Goal: Task Accomplishment & Management: Manage account settings

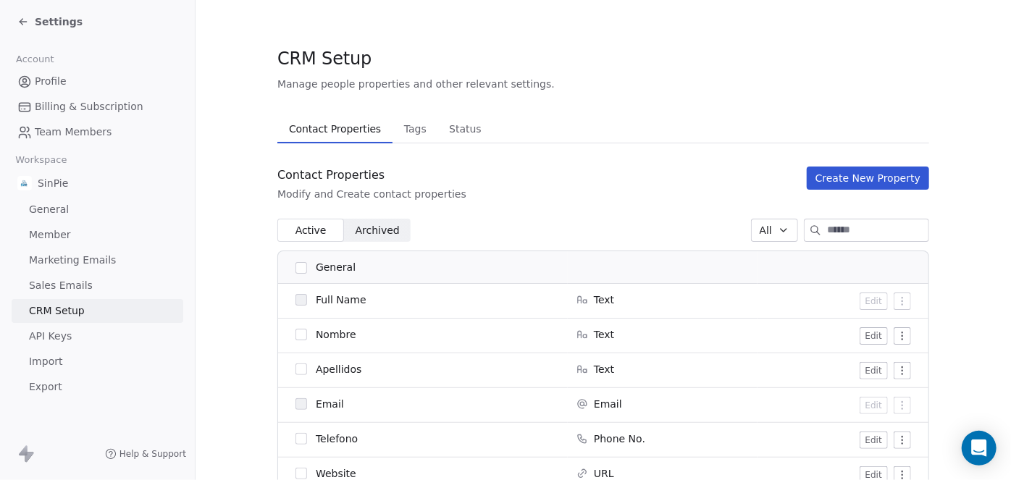
click at [453, 131] on span "Status" at bounding box center [465, 129] width 44 height 20
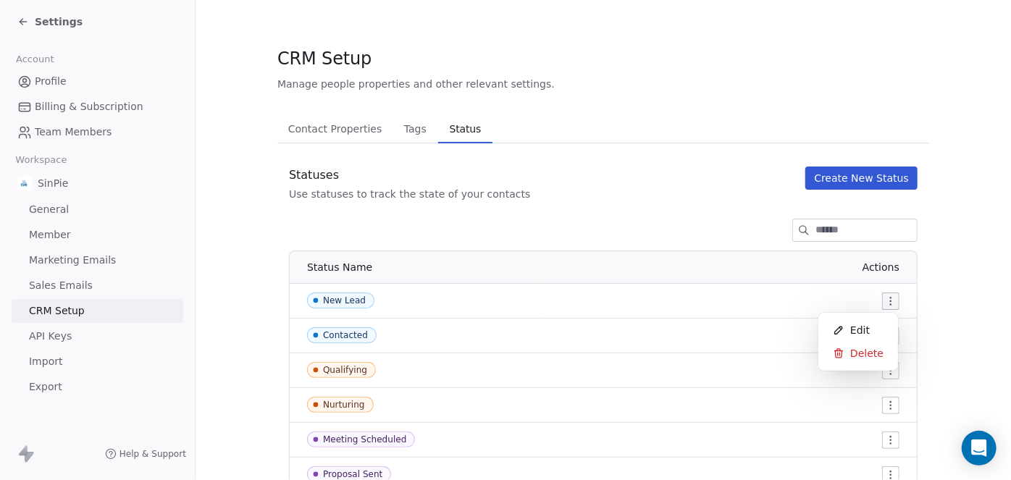
click at [886, 299] on html "Settings Account Profile Billing & Subscription Team Members Workspace SinPie G…" at bounding box center [505, 240] width 1011 height 480
click at [587, 182] on html "Settings Account Profile Billing & Subscription Team Members Workspace SinPie G…" at bounding box center [505, 240] width 1011 height 480
click at [884, 299] on html "Settings Account Profile Billing & Subscription Team Members Workspace SinPie G…" at bounding box center [505, 240] width 1011 height 480
click at [860, 330] on span "Edit" at bounding box center [860, 330] width 20 height 14
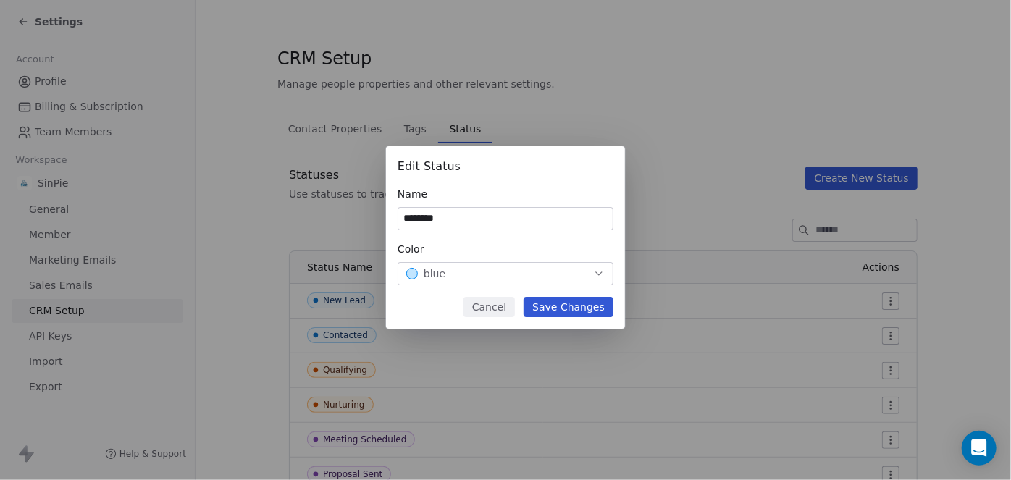
click at [507, 305] on button "Cancel" at bounding box center [488, 307] width 51 height 20
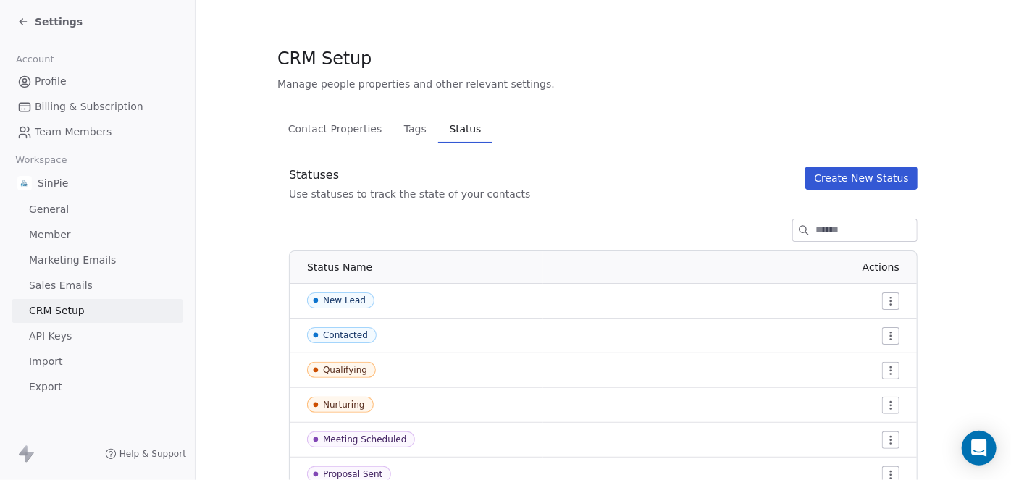
click at [314, 127] on span "Contact Properties" at bounding box center [335, 129] width 106 height 20
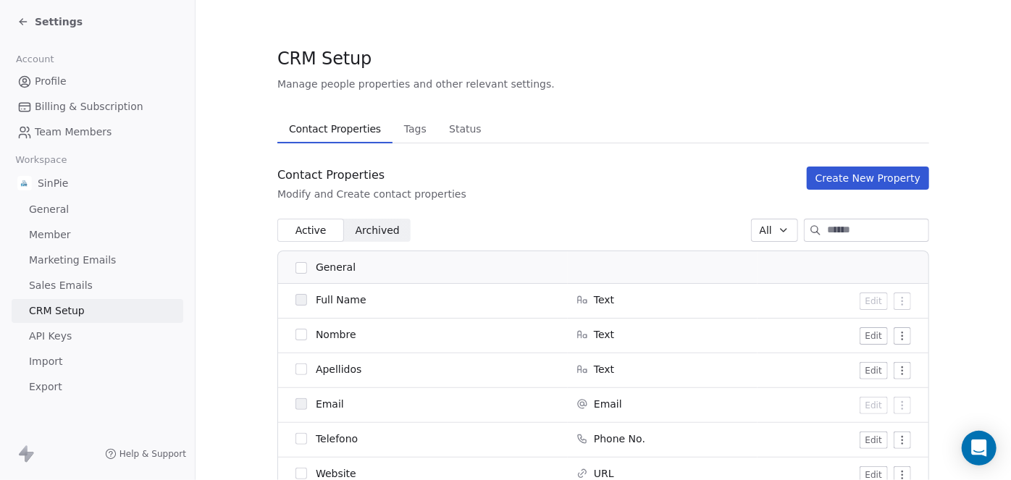
click at [448, 131] on span "Status" at bounding box center [465, 129] width 44 height 20
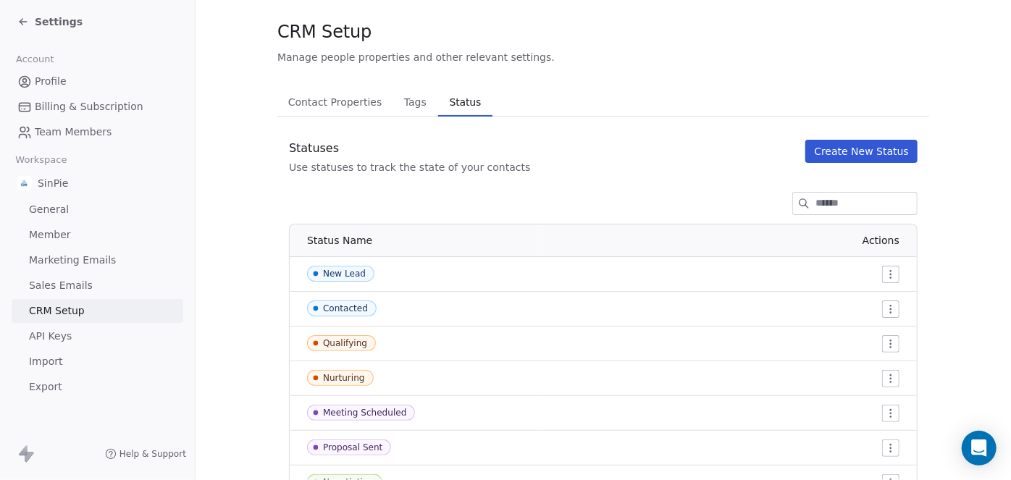
scroll to position [54, 0]
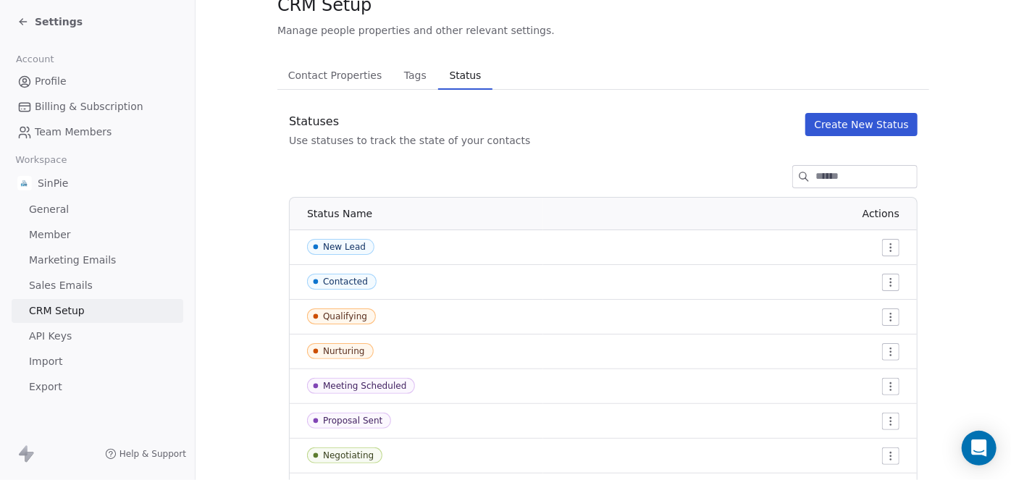
click at [882, 248] on html "Settings Account Profile Billing & Subscription Team Members Workspace SinPie G…" at bounding box center [505, 240] width 1011 height 480
click at [855, 277] on span "Edit" at bounding box center [860, 276] width 20 height 14
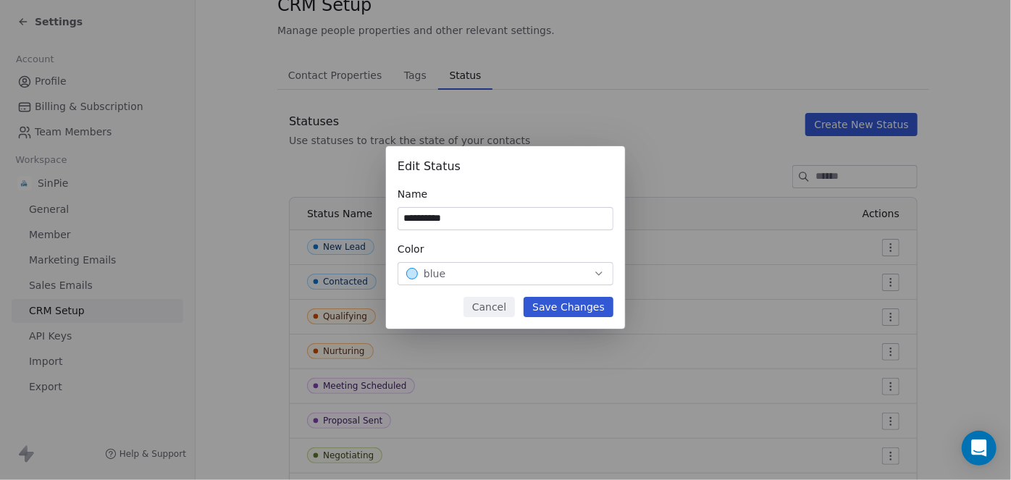
type input "**********"
click at [578, 307] on button "Save Changes" at bounding box center [569, 307] width 90 height 20
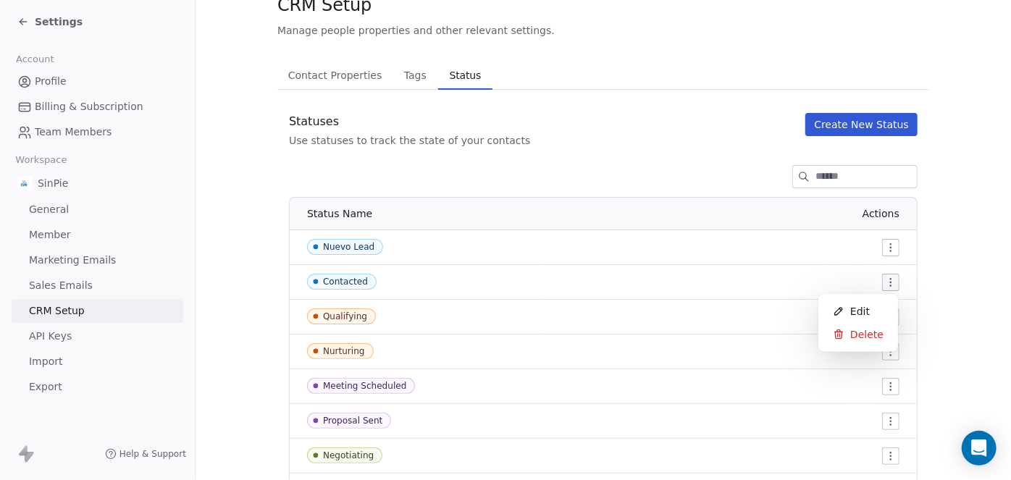
click at [886, 284] on html "Settings Account Profile Billing & Subscription Team Members Workspace SinPie G…" at bounding box center [505, 240] width 1011 height 480
click at [883, 248] on html "Settings Account Profile Billing & Subscription Team Members Workspace SinPie G…" at bounding box center [505, 240] width 1011 height 480
click at [885, 247] on html "Settings Account Profile Billing & Subscription Team Members Workspace SinPie G…" at bounding box center [505, 240] width 1011 height 480
click at [679, 176] on html "Settings Account Profile Billing & Subscription Team Members Workspace SinPie G…" at bounding box center [505, 240] width 1011 height 480
click at [402, 76] on span "Tags" at bounding box center [415, 75] width 34 height 20
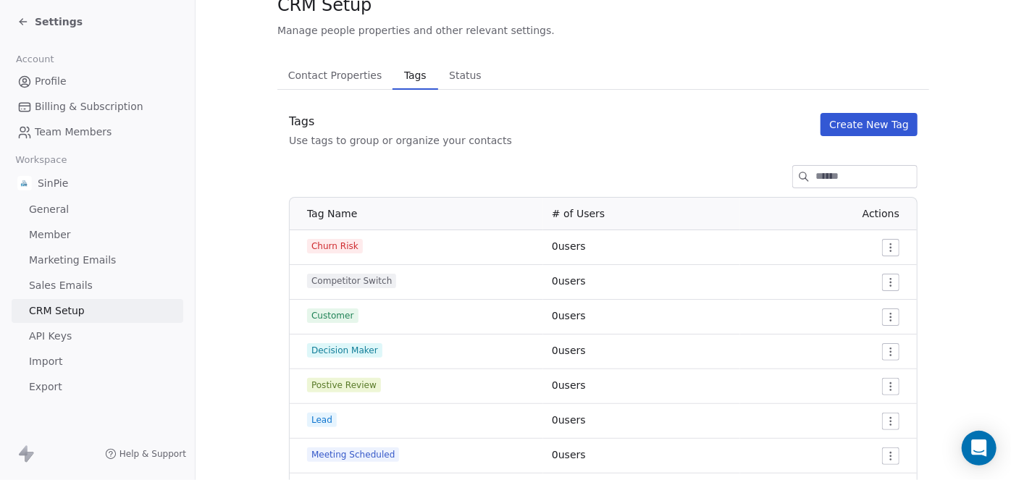
click at [458, 74] on span "Status" at bounding box center [465, 75] width 44 height 20
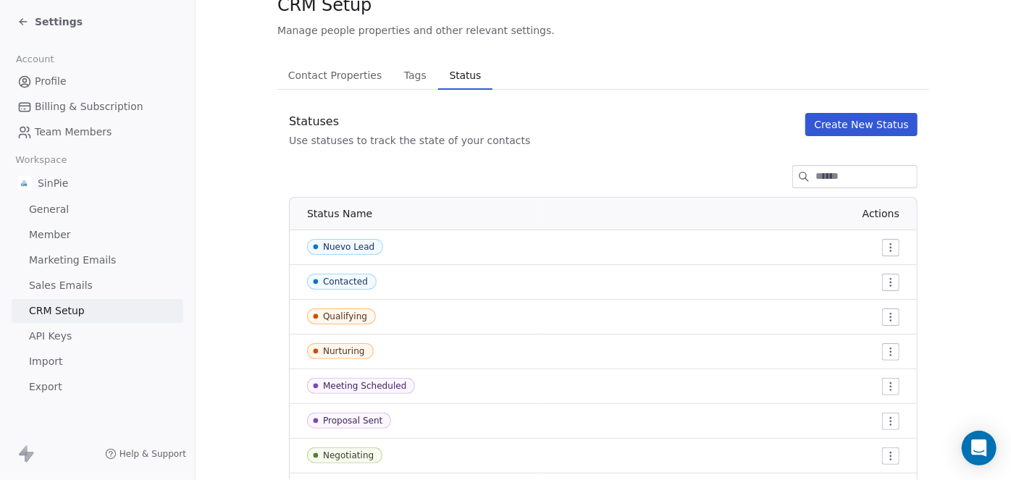
click at [886, 245] on html "Settings Account Profile Billing & Subscription Team Members Workspace SinPie G…" at bounding box center [505, 240] width 1011 height 480
click at [862, 272] on span "Edit" at bounding box center [860, 276] width 20 height 14
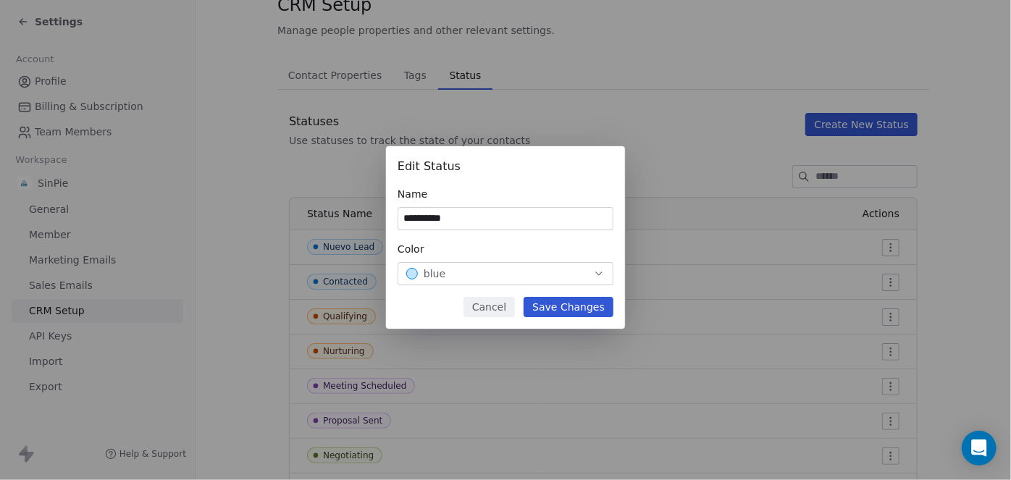
click at [433, 218] on input "**********" at bounding box center [505, 219] width 214 height 22
type input "********"
click at [561, 303] on button "Save Changes" at bounding box center [569, 307] width 90 height 20
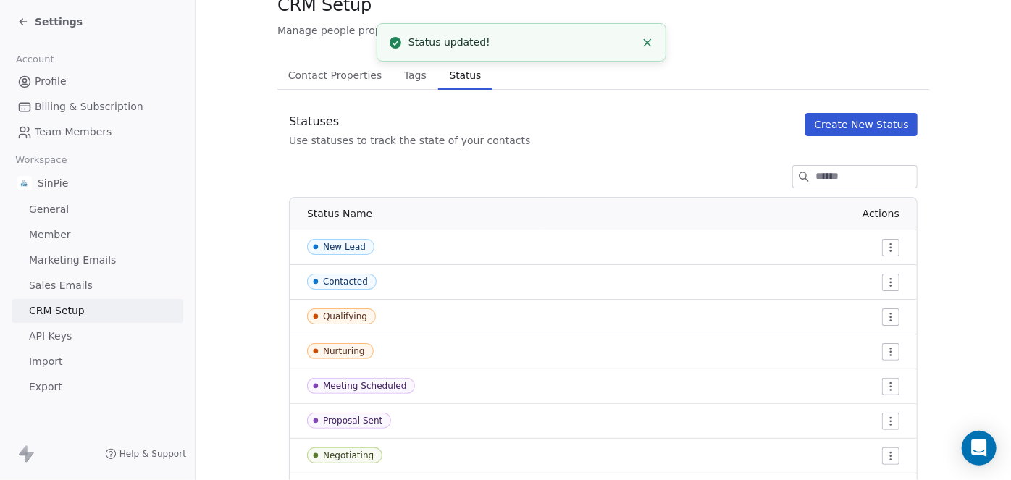
click at [650, 42] on icon "Close toast" at bounding box center [647, 42] width 13 height 13
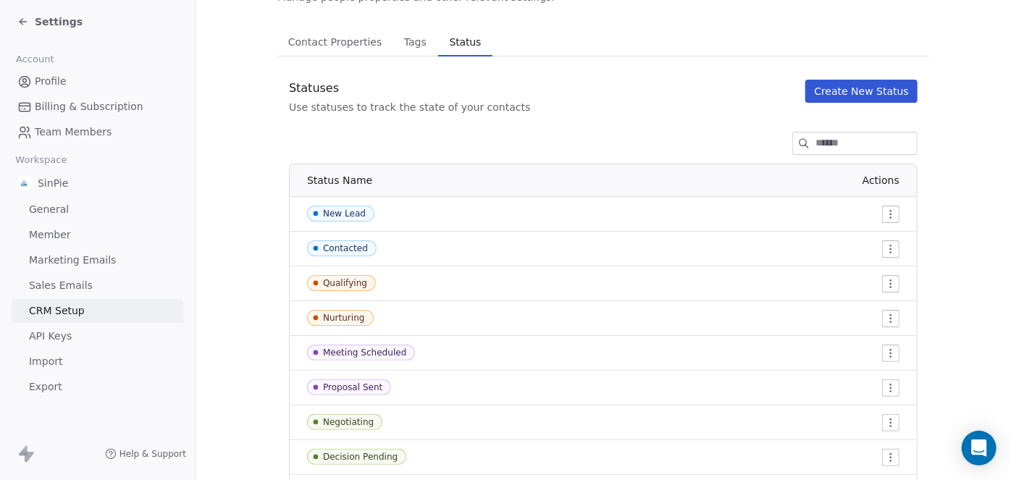
scroll to position [70, 0]
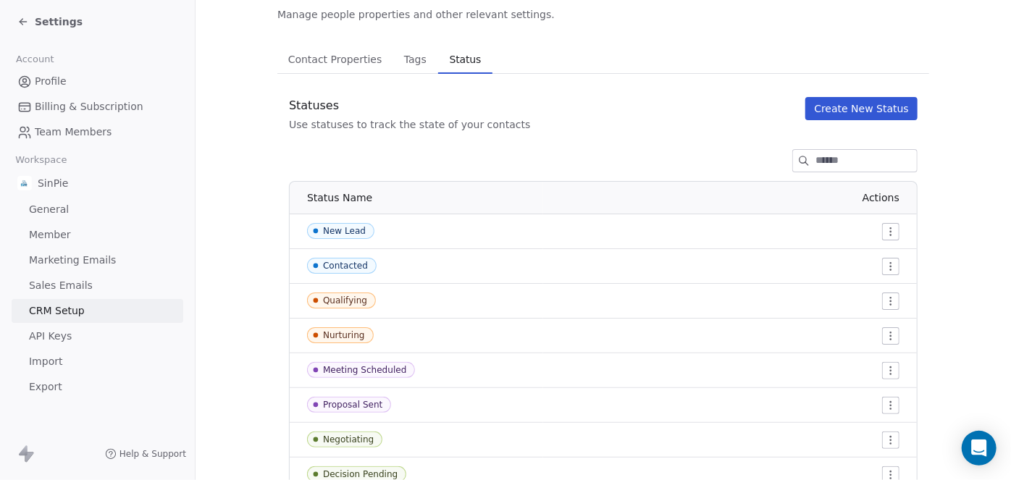
click at [312, 62] on span "Contact Properties" at bounding box center [335, 59] width 106 height 20
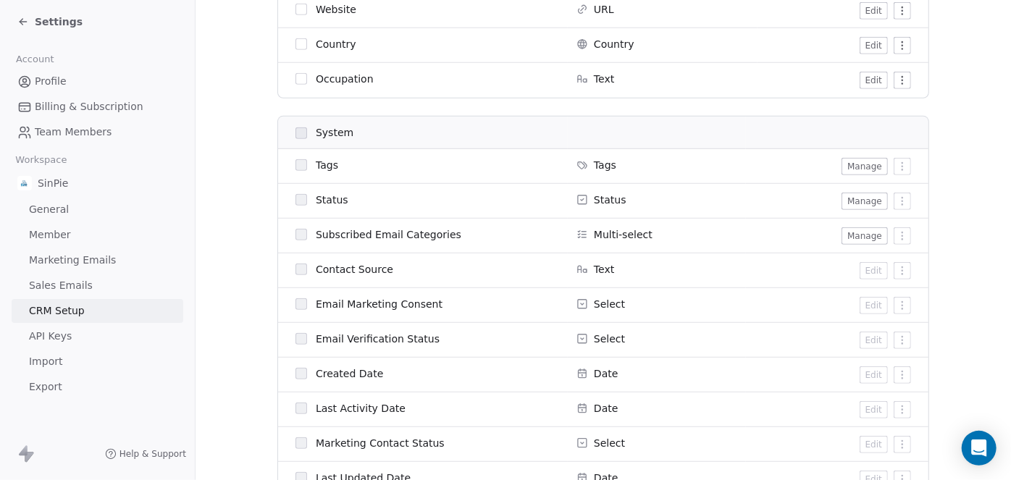
scroll to position [468, 0]
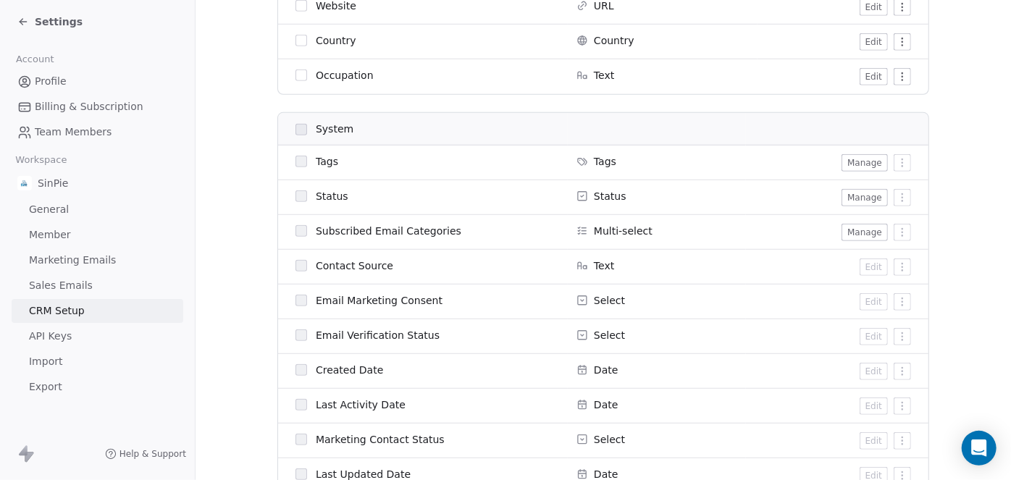
click at [864, 199] on button "Manage" at bounding box center [864, 197] width 46 height 17
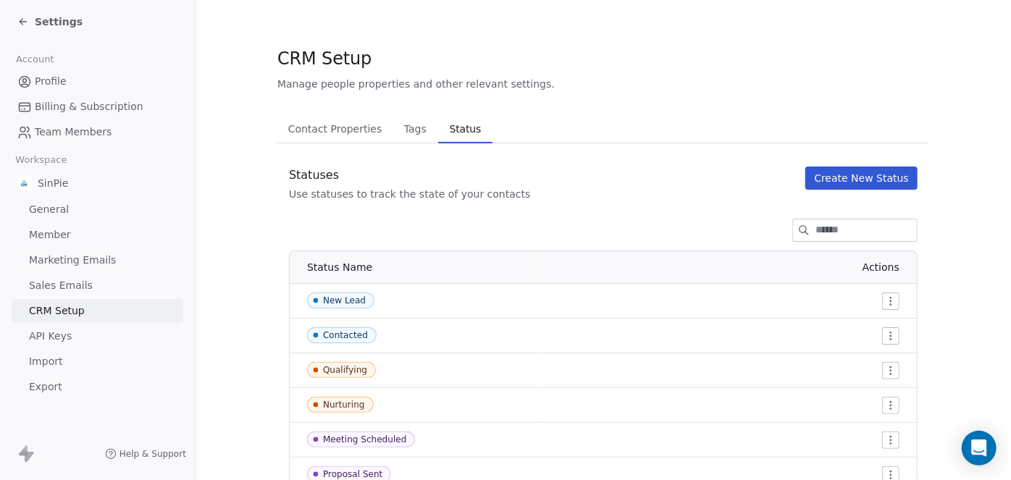
click at [334, 130] on span "Contact Properties" at bounding box center [335, 129] width 106 height 20
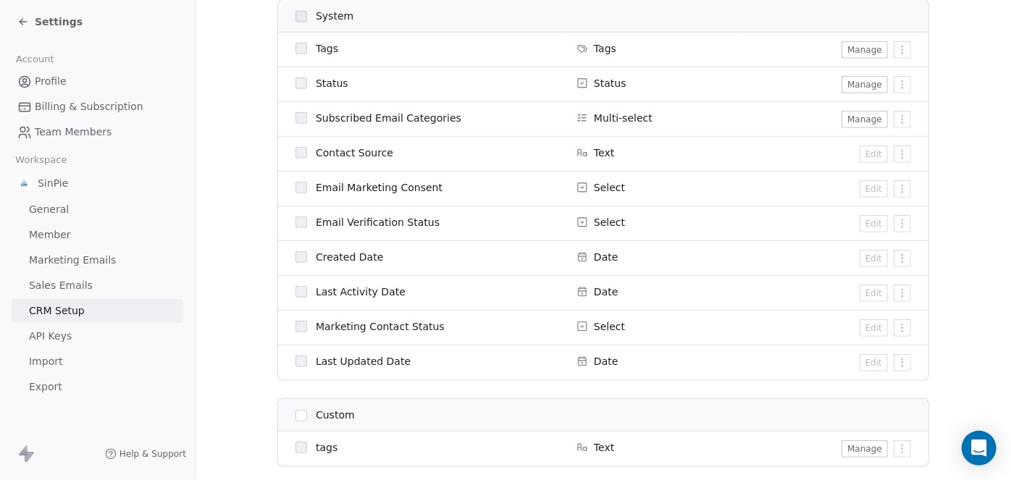
scroll to position [629, 0]
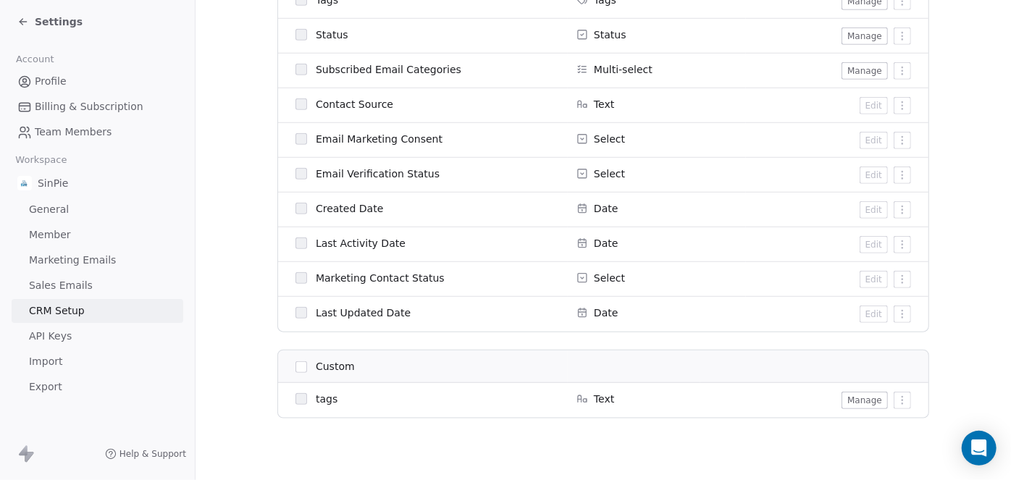
click at [868, 398] on button "Manage" at bounding box center [864, 400] width 46 height 17
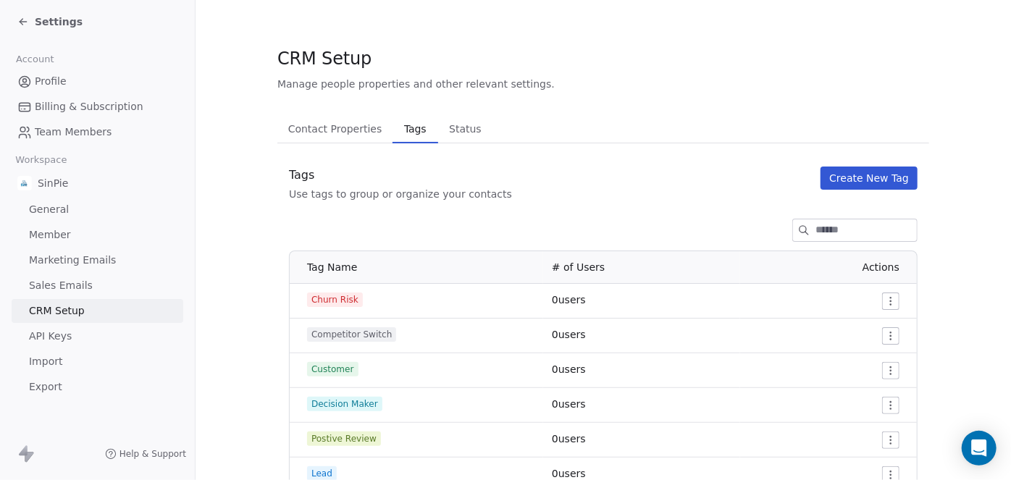
click at [320, 130] on span "Contact Properties" at bounding box center [335, 129] width 106 height 20
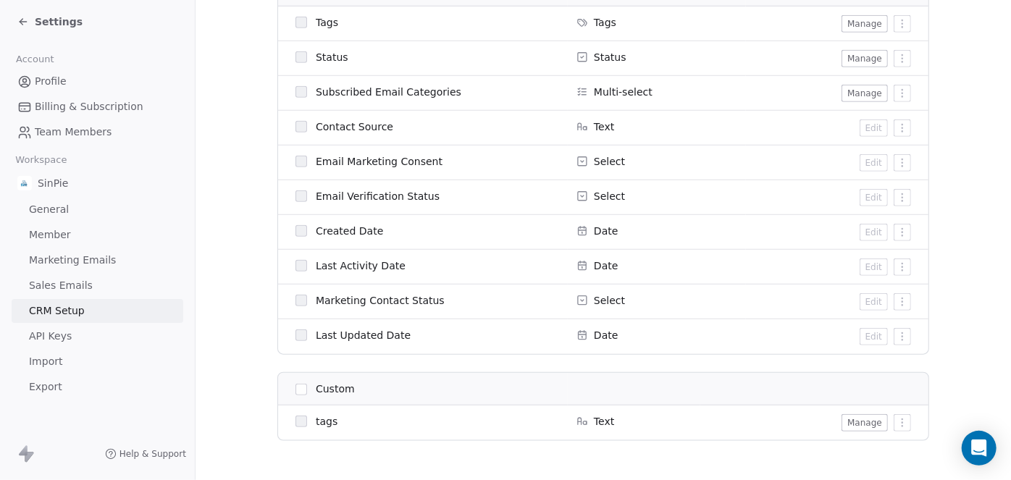
scroll to position [629, 0]
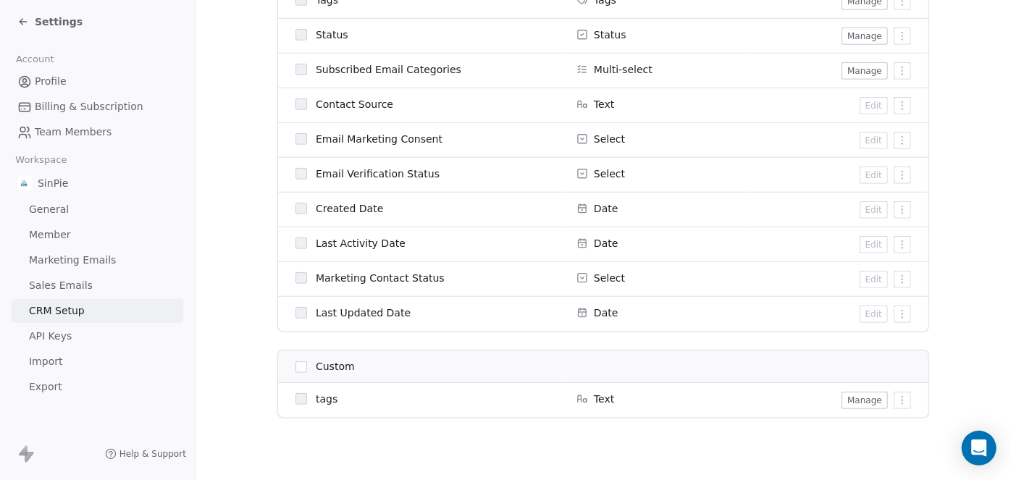
click at [600, 400] on span "Text" at bounding box center [604, 399] width 20 height 14
click at [858, 402] on button "Manage" at bounding box center [864, 400] width 46 height 17
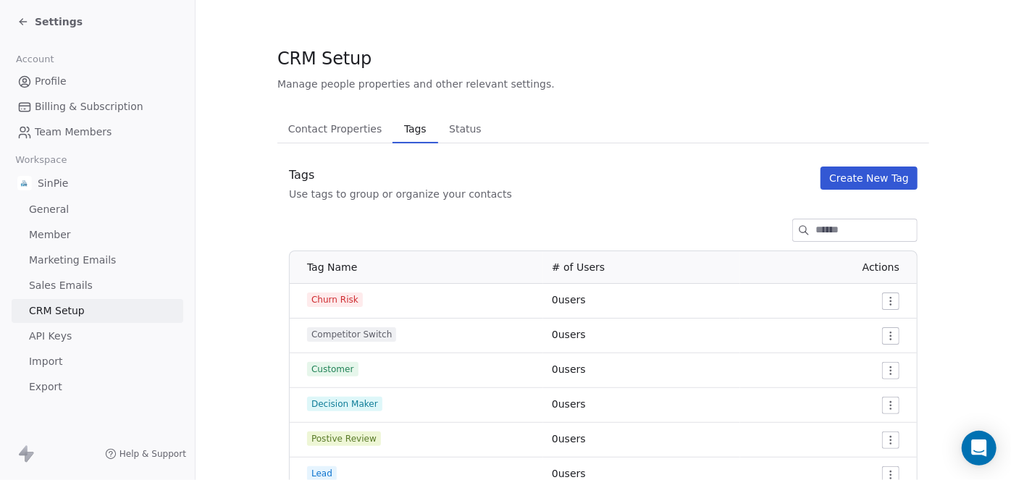
click at [359, 133] on span "Contact Properties" at bounding box center [335, 129] width 106 height 20
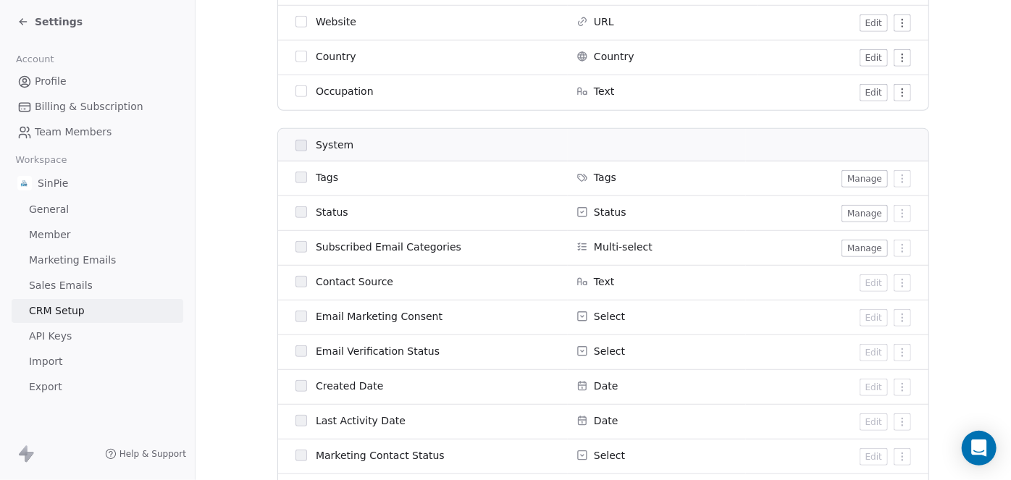
scroll to position [452, 0]
click at [860, 178] on button "Manage" at bounding box center [864, 178] width 46 height 17
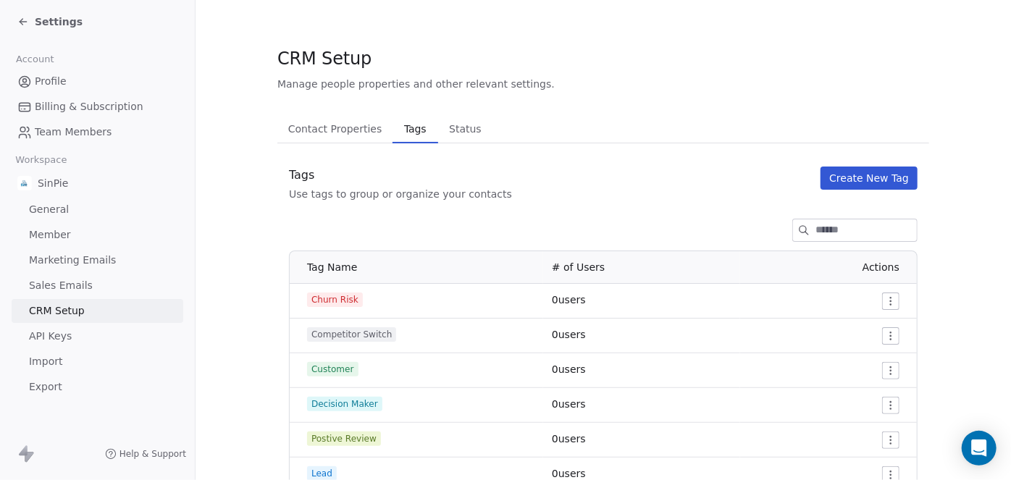
click at [335, 129] on span "Contact Properties" at bounding box center [335, 129] width 106 height 20
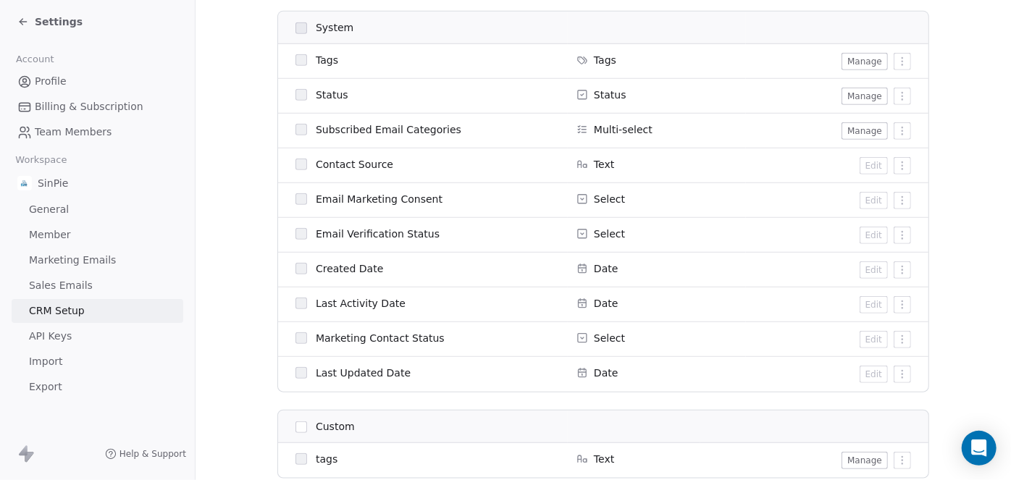
scroll to position [623, 0]
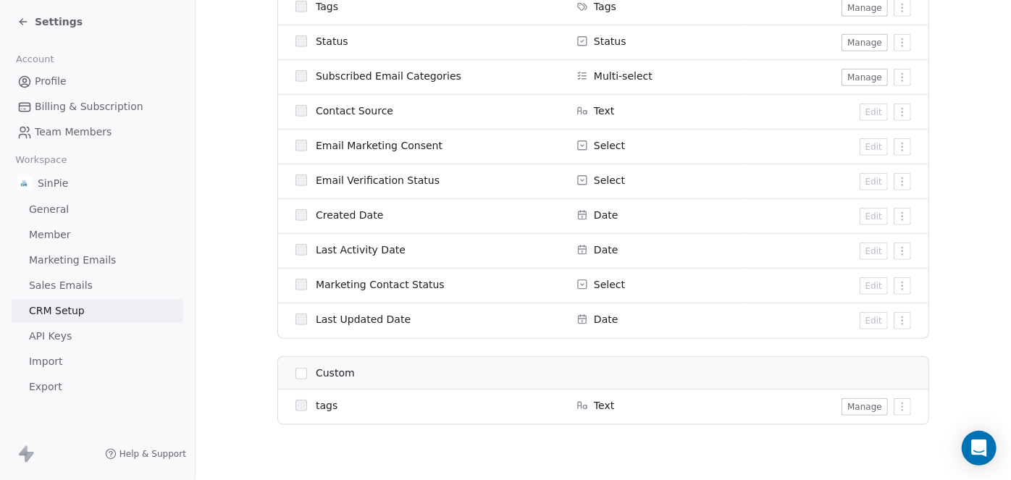
click at [854, 406] on button "Manage" at bounding box center [864, 406] width 46 height 17
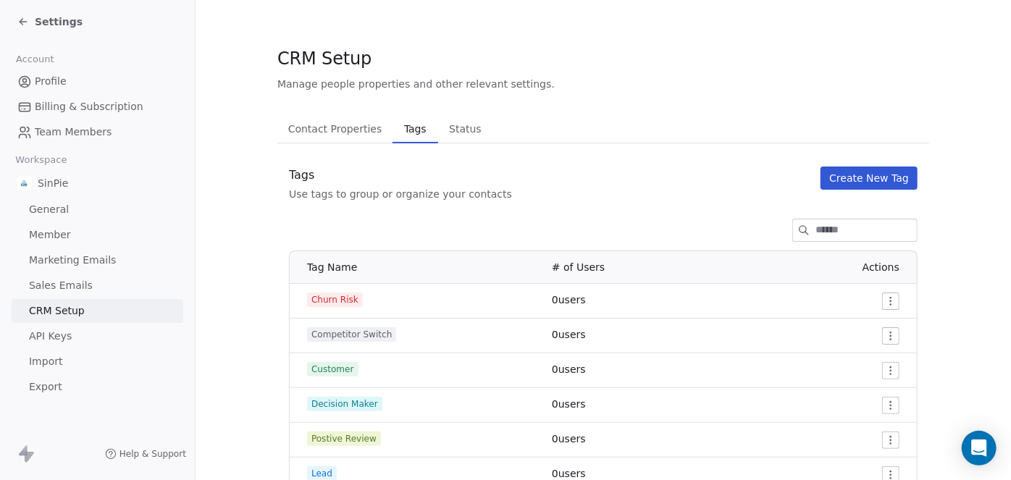
click at [311, 133] on span "Contact Properties" at bounding box center [335, 129] width 106 height 20
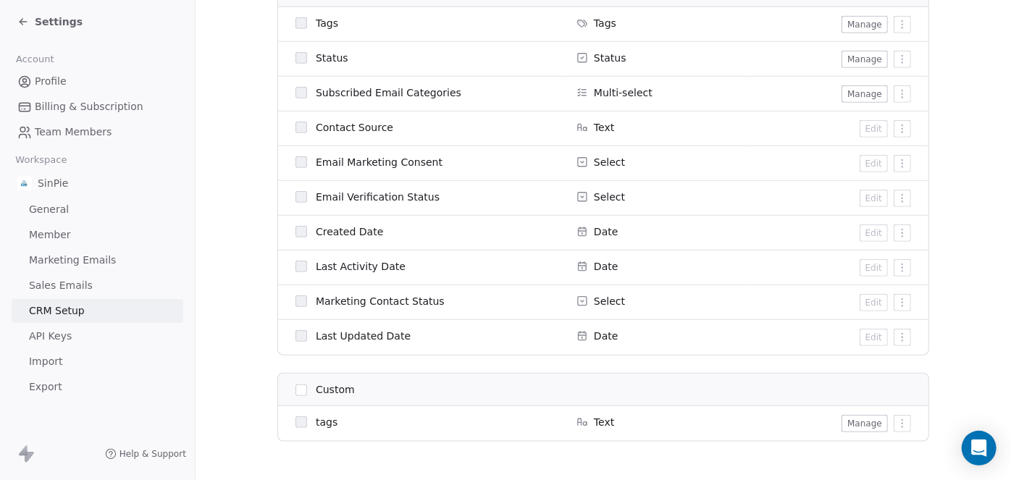
scroll to position [615, 0]
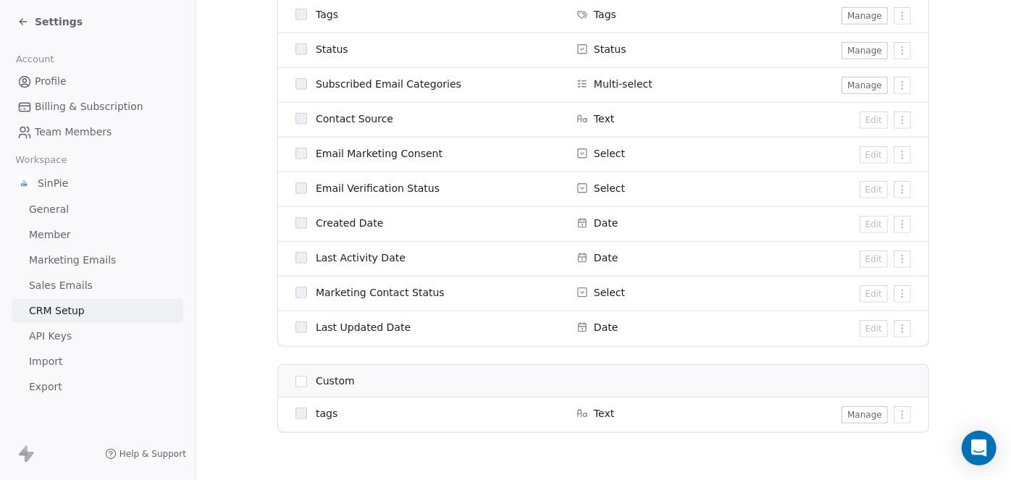
click at [576, 293] on icon at bounding box center [582, 293] width 12 height 12
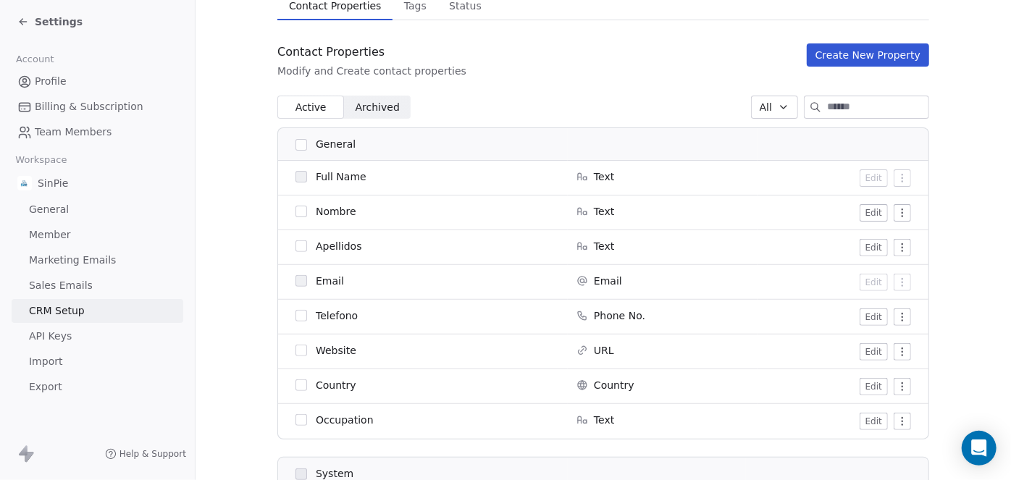
scroll to position [0, 0]
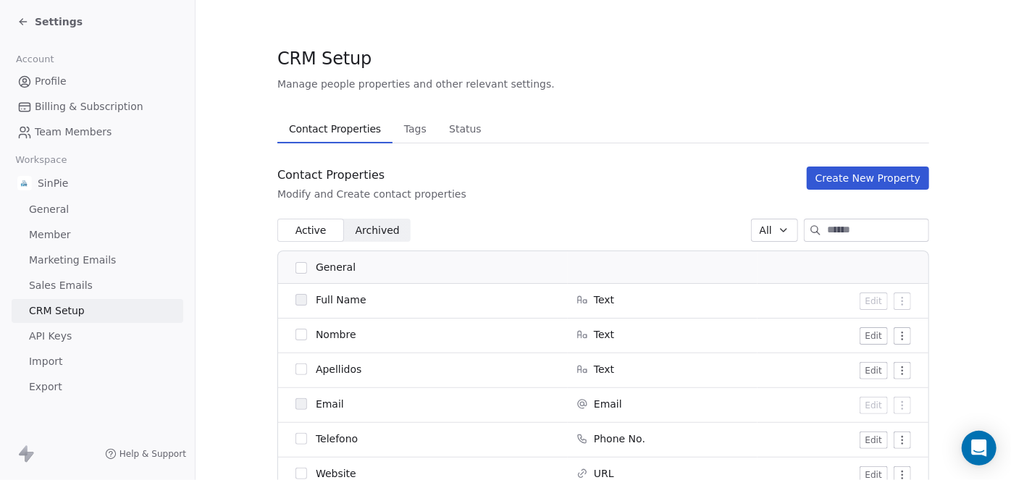
click at [452, 127] on span "Status" at bounding box center [465, 129] width 44 height 20
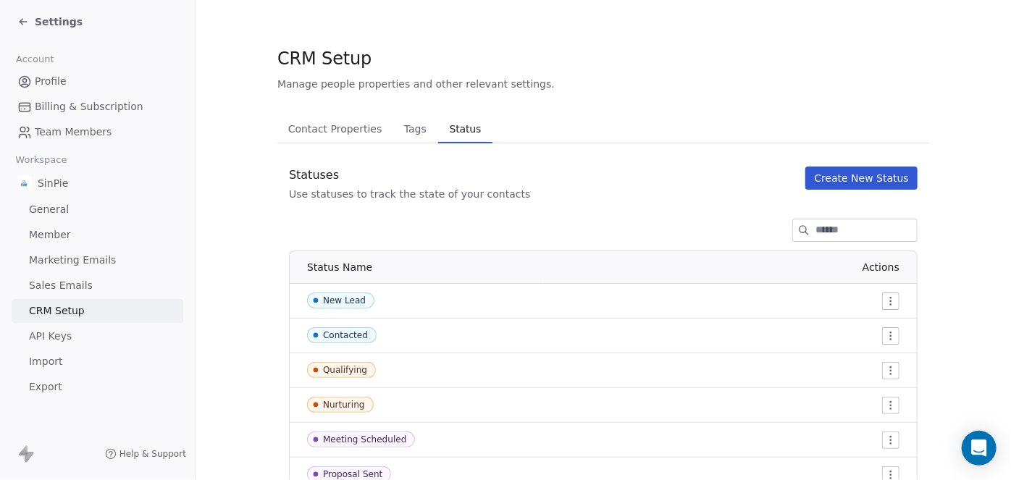
click at [446, 138] on span "Status" at bounding box center [465, 129] width 43 height 20
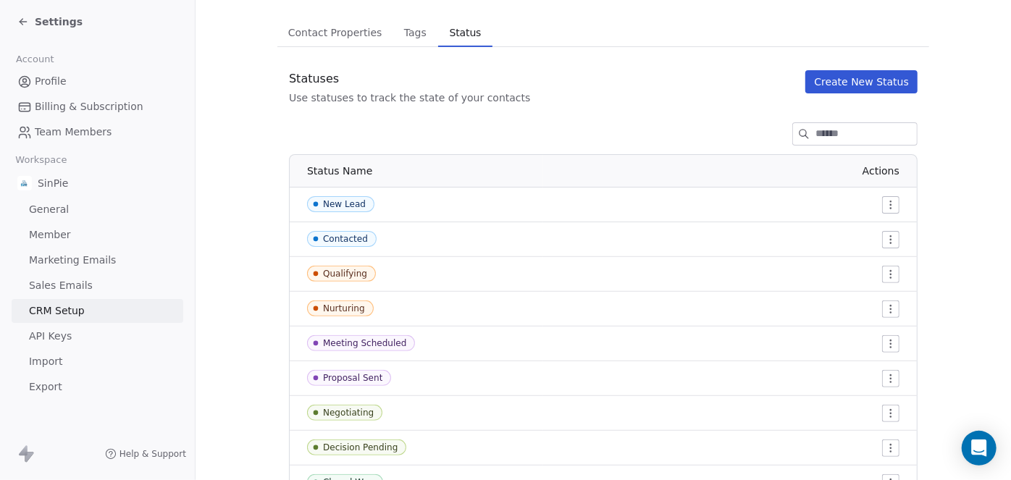
scroll to position [96, 0]
click at [886, 206] on html "Settings Account Profile Billing & Subscription Team Members Workspace SinPie G…" at bounding box center [505, 240] width 1011 height 480
click at [865, 229] on span "Edit" at bounding box center [860, 234] width 20 height 14
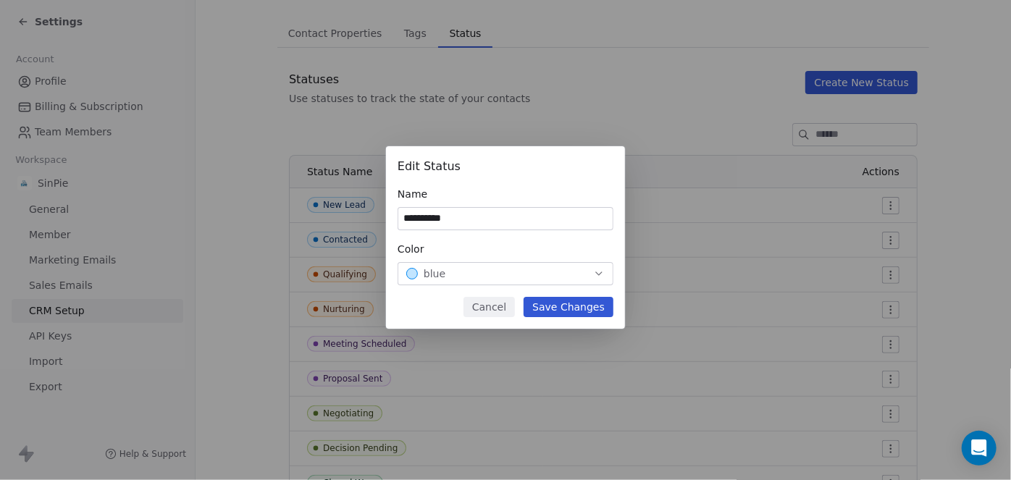
type input "**********"
click at [576, 308] on button "Save Changes" at bounding box center [569, 307] width 90 height 20
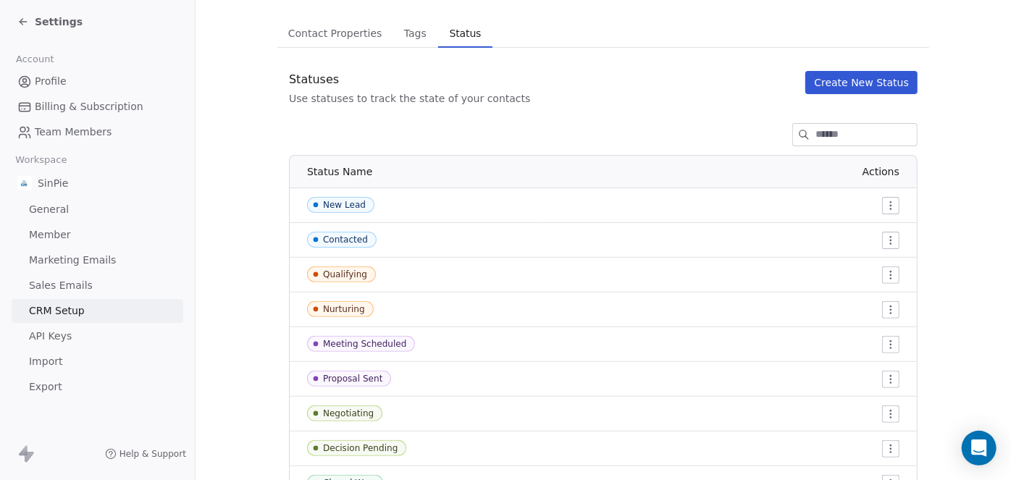
click at [887, 243] on html "Settings Account Profile Billing & Subscription Team Members Workspace SinPie G…" at bounding box center [505, 240] width 1011 height 480
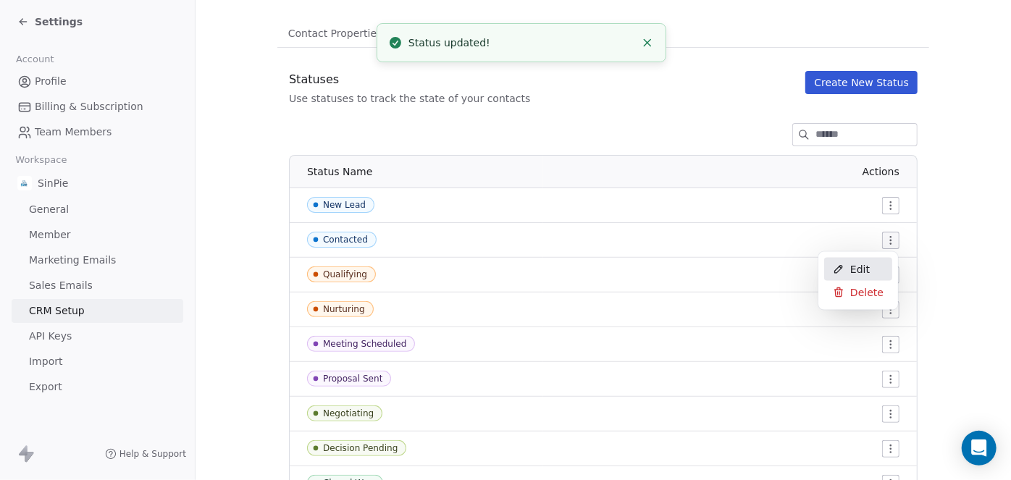
click at [855, 270] on span "Edit" at bounding box center [860, 269] width 20 height 14
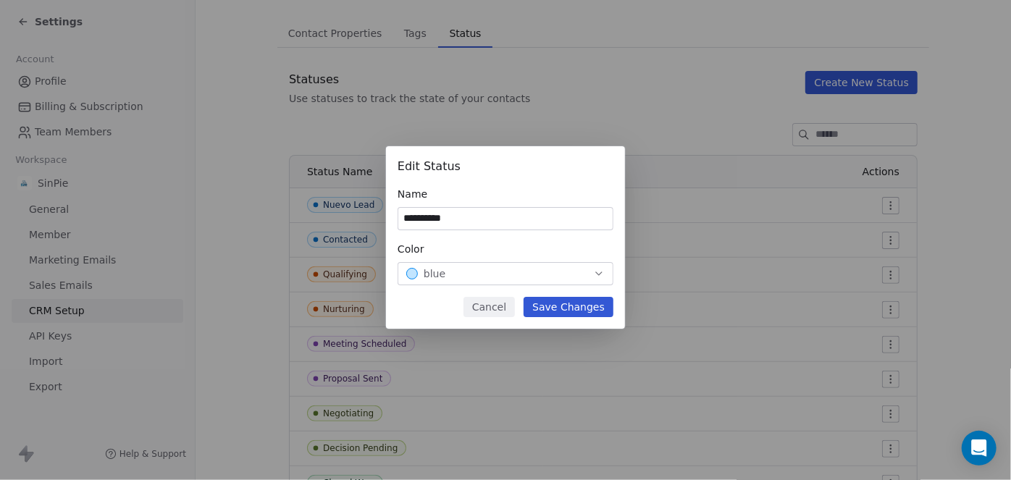
type input "**********"
click at [570, 306] on button "Save Changes" at bounding box center [569, 307] width 90 height 20
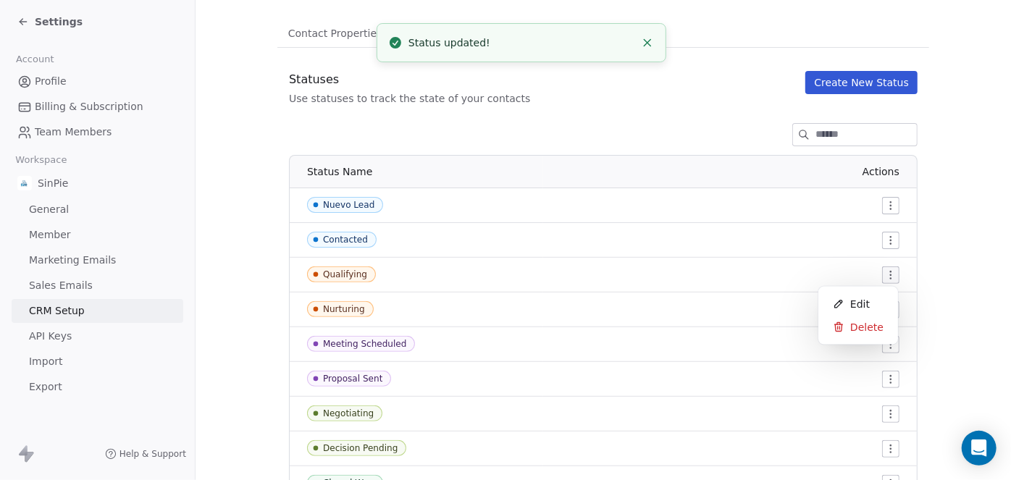
click at [884, 277] on html "Settings Account Profile Billing & Subscription Team Members Workspace SinPie G…" at bounding box center [505, 240] width 1011 height 480
click at [864, 300] on span "Edit" at bounding box center [860, 304] width 20 height 14
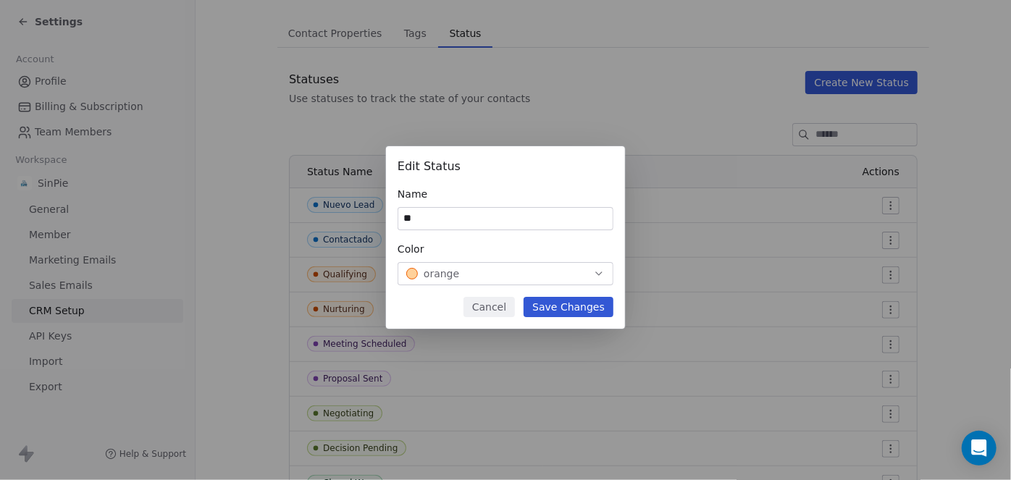
type input "*"
type input "**********"
click at [566, 309] on button "Save Changes" at bounding box center [569, 307] width 90 height 20
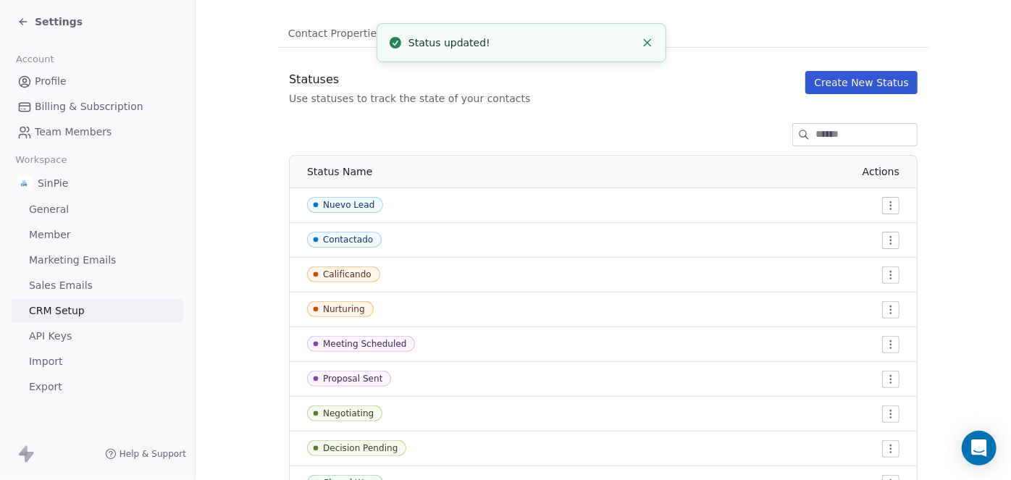
click at [886, 309] on html "Settings Account Profile Billing & Subscription Team Members Workspace SinPie G…" at bounding box center [505, 240] width 1011 height 480
click at [855, 339] on span "Edit" at bounding box center [860, 339] width 20 height 14
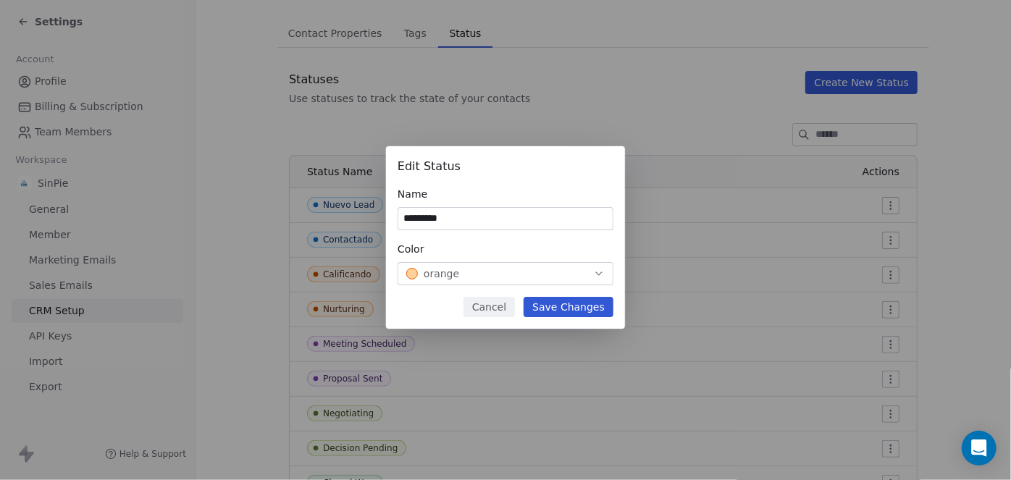
type input "*********"
click at [563, 307] on button "Save Changes" at bounding box center [569, 307] width 90 height 20
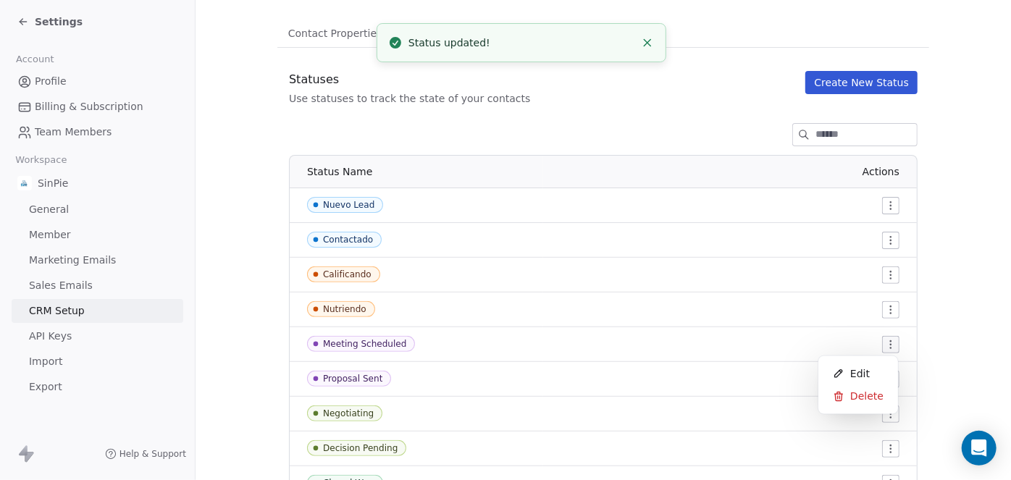
click at [884, 346] on html "Settings Account Profile Billing & Subscription Team Members Workspace SinPie G…" at bounding box center [505, 240] width 1011 height 480
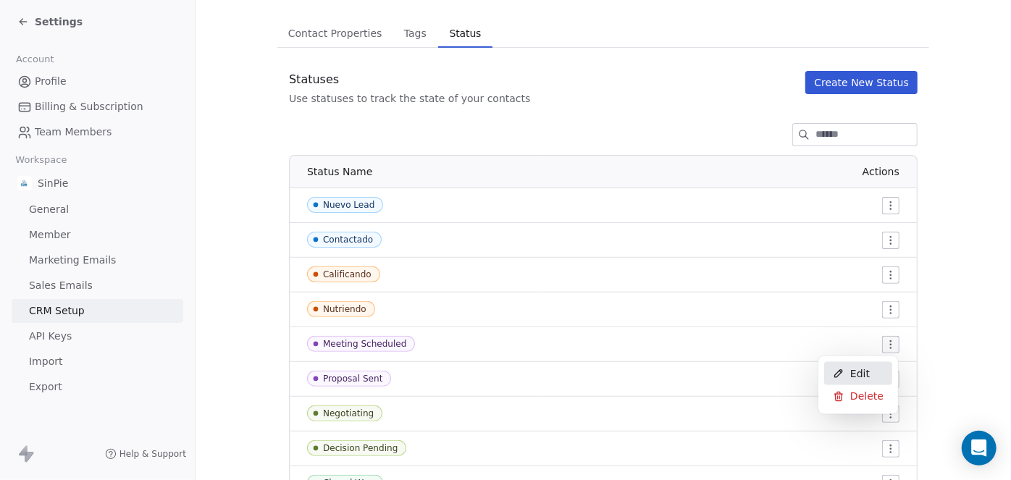
click at [844, 369] on icon at bounding box center [839, 374] width 12 height 12
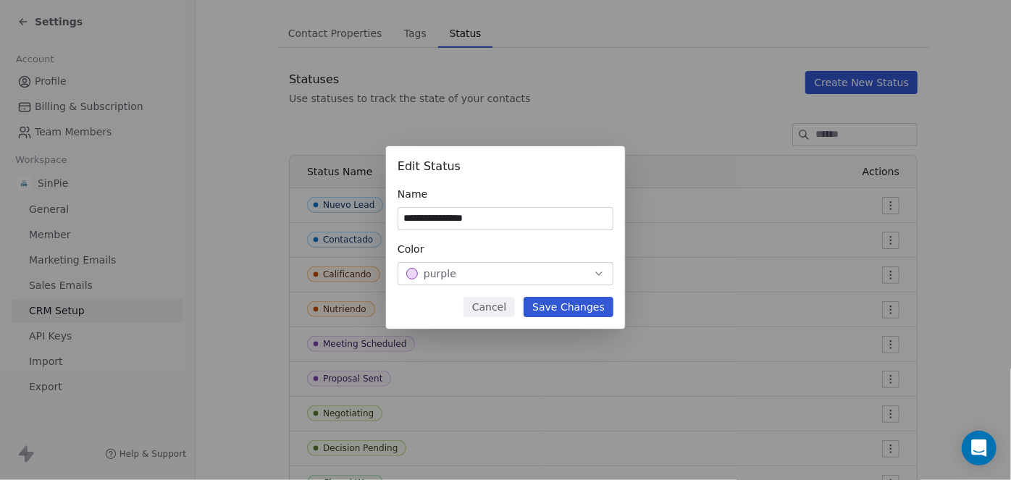
type input "**********"
click at [583, 305] on button "Save Changes" at bounding box center [569, 307] width 90 height 20
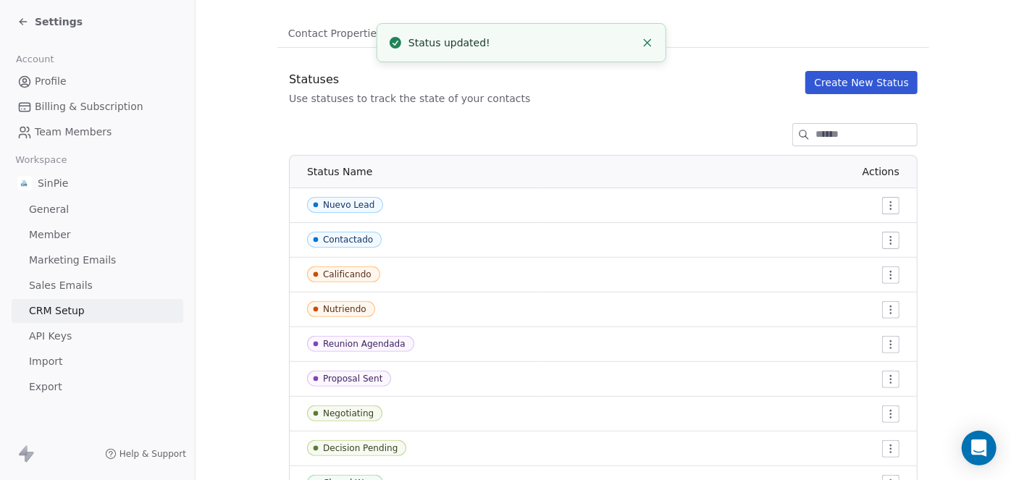
click at [884, 379] on html "Settings Account Profile Billing & Subscription Team Members Workspace SinPie G…" at bounding box center [505, 240] width 1011 height 480
click at [856, 406] on span "Edit" at bounding box center [860, 408] width 20 height 14
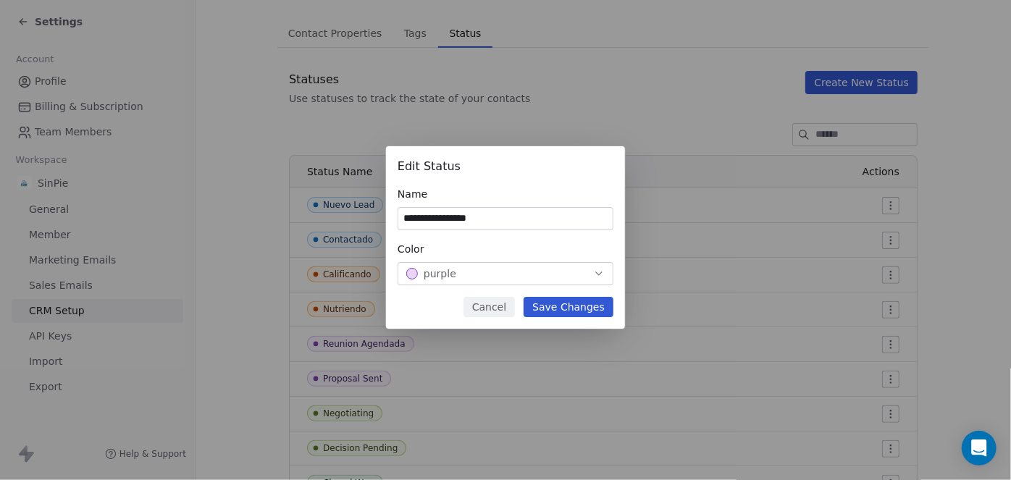
type input "**********"
click at [577, 303] on button "Save Changes" at bounding box center [569, 307] width 90 height 20
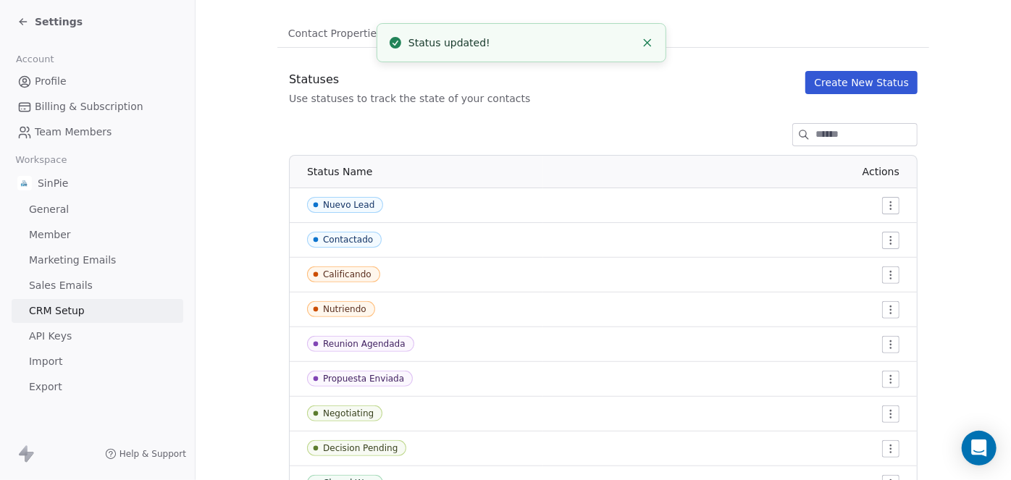
click at [883, 414] on html "Settings Account Profile Billing & Subscription Team Members Workspace SinPie G…" at bounding box center [505, 240] width 1011 height 480
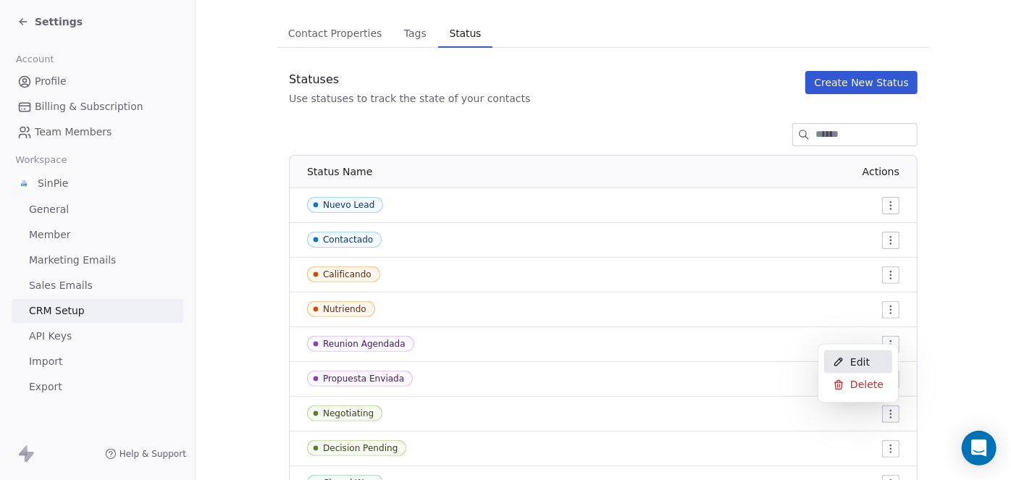
click at [855, 364] on span "Edit" at bounding box center [860, 362] width 20 height 14
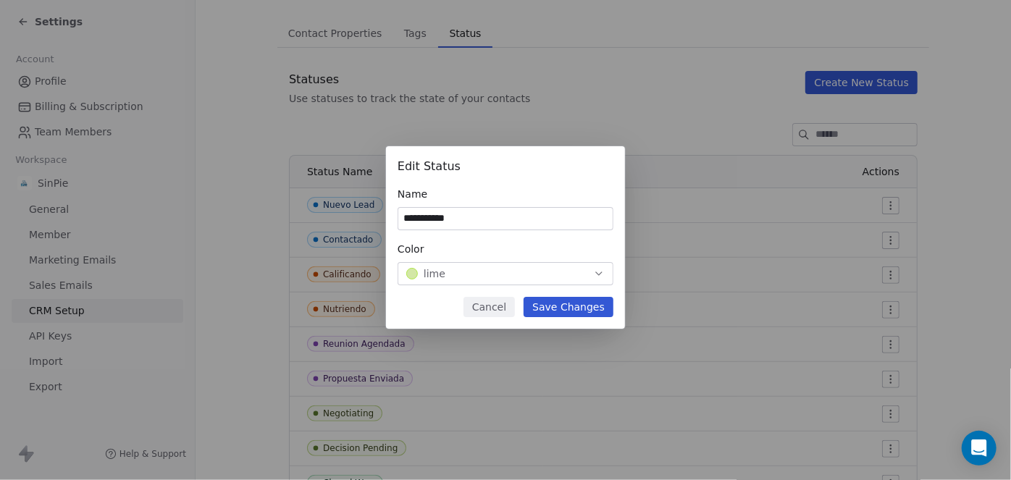
type input "**********"
click at [592, 306] on button "Save Changes" at bounding box center [569, 307] width 90 height 20
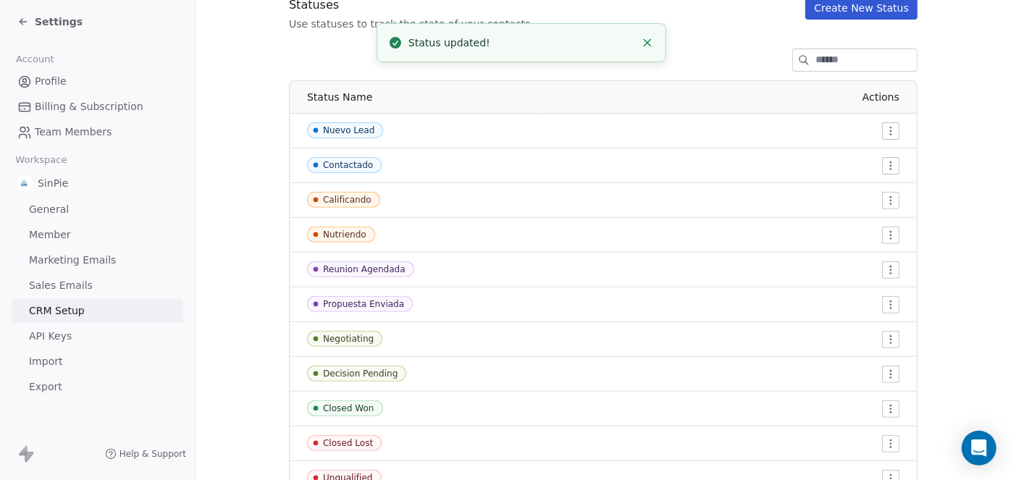
scroll to position [232, 0]
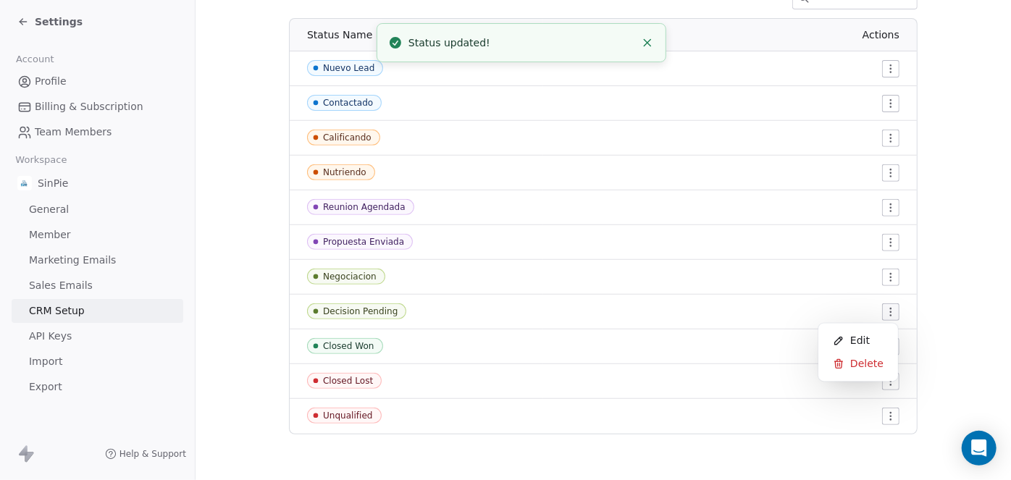
click at [884, 313] on html "Settings Account Profile Billing & Subscription Team Members Workspace SinPie G…" at bounding box center [505, 240] width 1011 height 480
click at [857, 340] on span "Edit" at bounding box center [860, 341] width 20 height 14
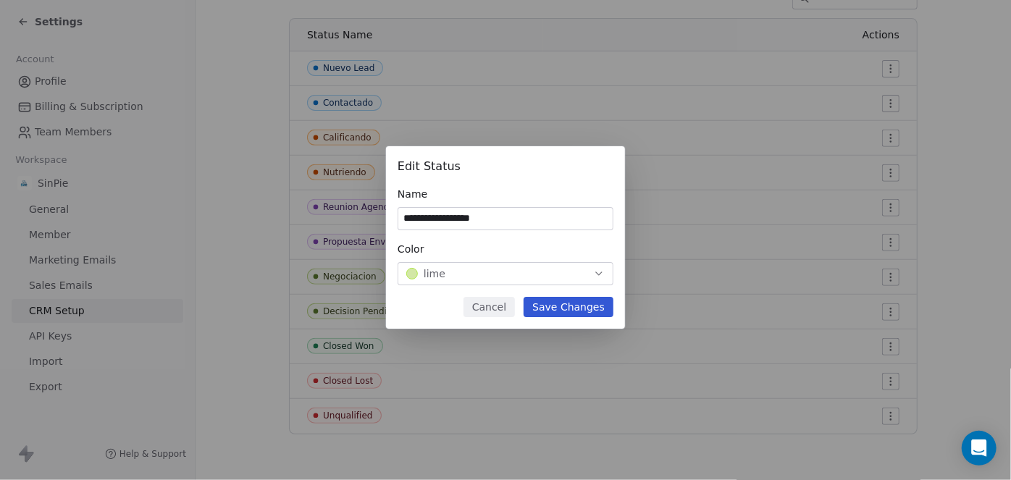
type input "**********"
click at [564, 305] on button "Save Changes" at bounding box center [569, 307] width 90 height 20
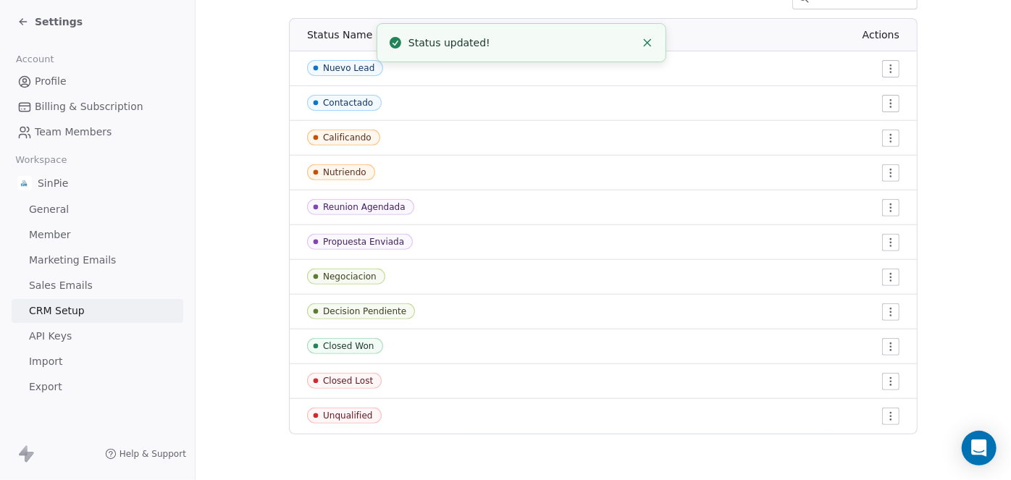
click at [884, 348] on html "Settings Account Profile Billing & Subscription Team Members Workspace SinPie G…" at bounding box center [505, 240] width 1011 height 480
click at [847, 373] on div "Edit" at bounding box center [858, 375] width 68 height 23
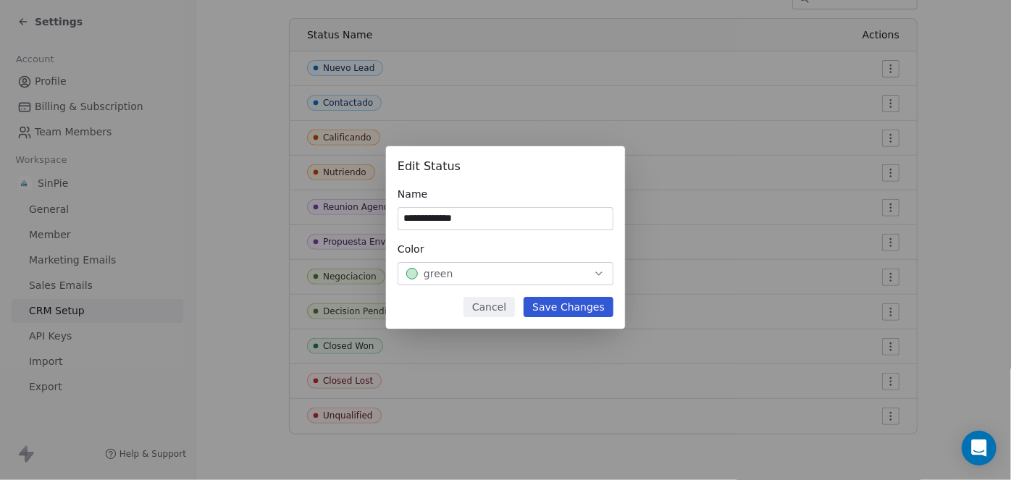
type input "**********"
click at [569, 306] on button "Save Changes" at bounding box center [569, 307] width 90 height 20
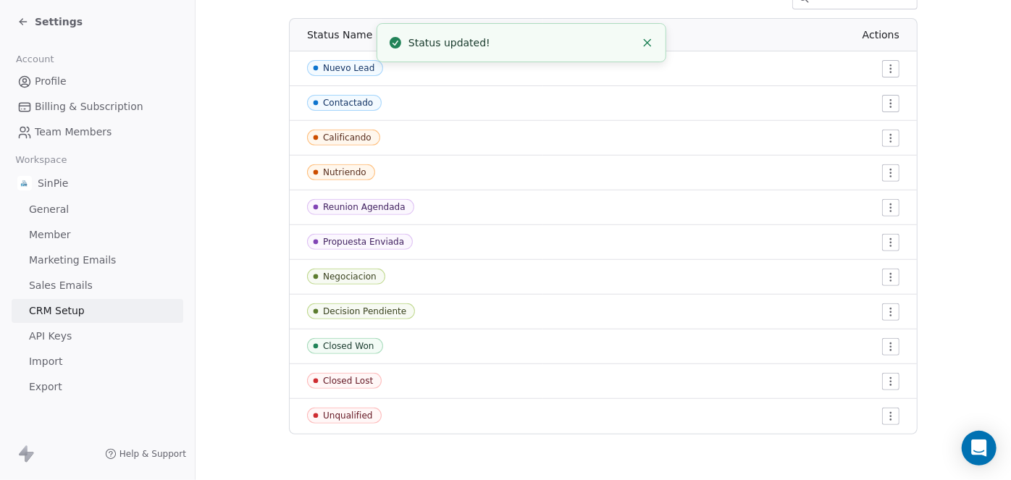
click at [887, 384] on html "Settings Account Profile Billing & Subscription Team Members Workspace SinPie G…" at bounding box center [505, 240] width 1011 height 480
click at [881, 380] on html "Settings Account Profile Billing & Subscription Team Members Workspace SinPie G…" at bounding box center [505, 240] width 1011 height 480
click at [847, 406] on div "Edit" at bounding box center [858, 410] width 68 height 23
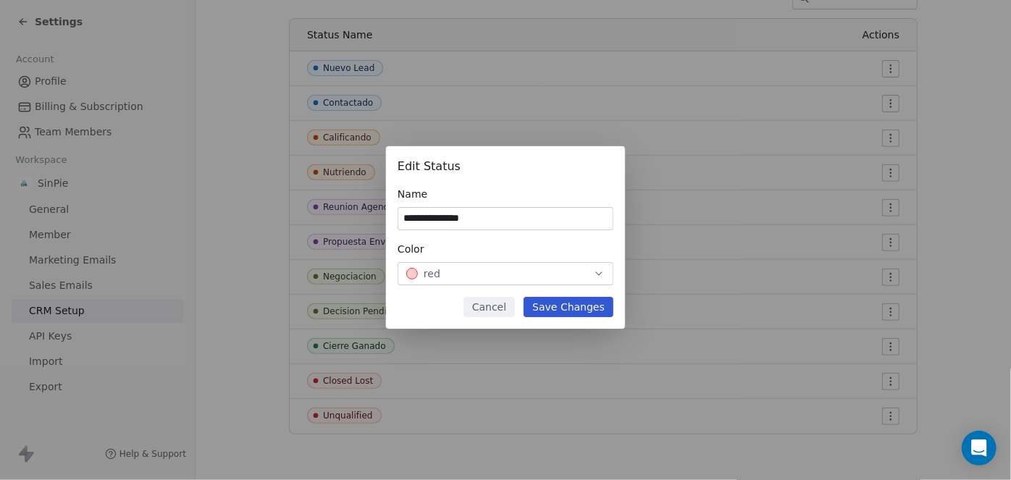
click at [419, 217] on input "**********" at bounding box center [505, 219] width 214 height 22
type input "**********"
click at [581, 303] on button "Save Changes" at bounding box center [569, 307] width 90 height 20
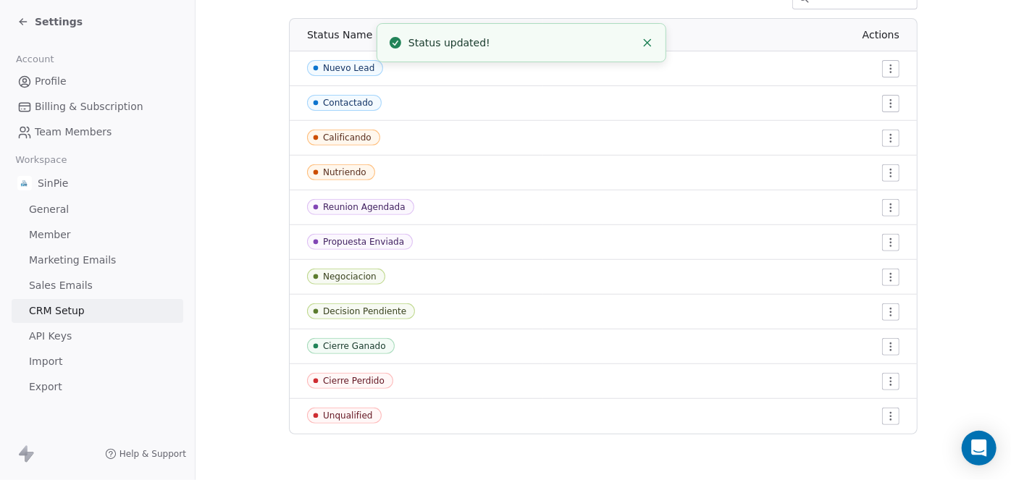
click at [883, 417] on html "Settings Account Profile Billing & Subscription Team Members Workspace SinPie G…" at bounding box center [505, 240] width 1011 height 480
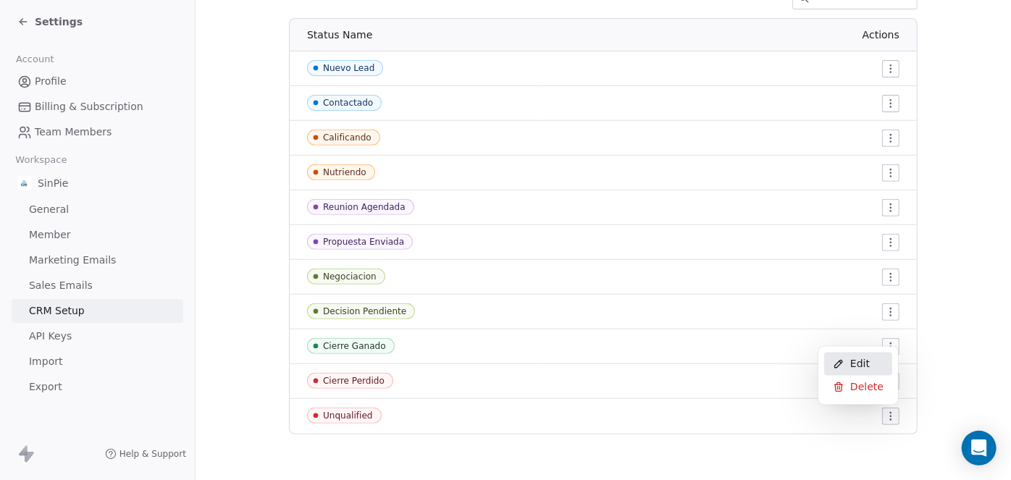
click at [862, 361] on span "Edit" at bounding box center [860, 364] width 20 height 14
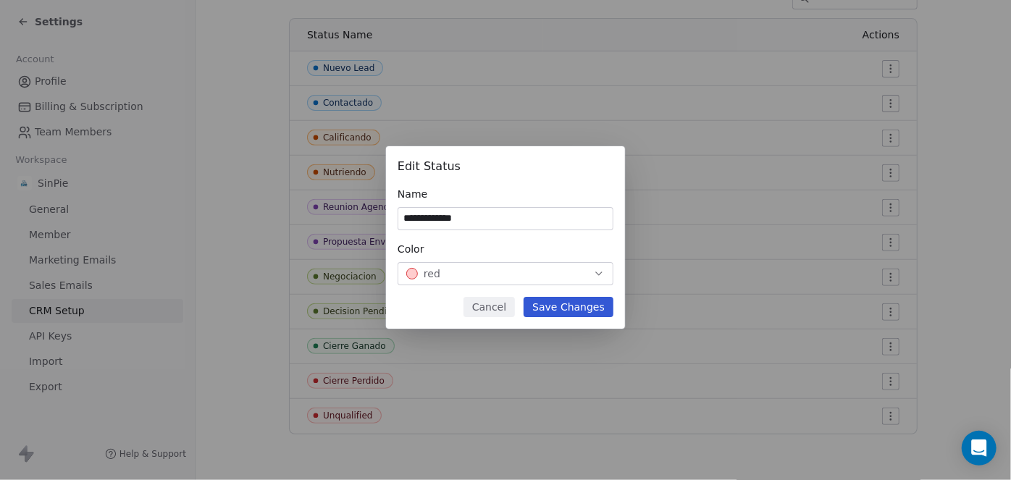
type input "**********"
click at [575, 306] on button "Save Changes" at bounding box center [569, 307] width 90 height 20
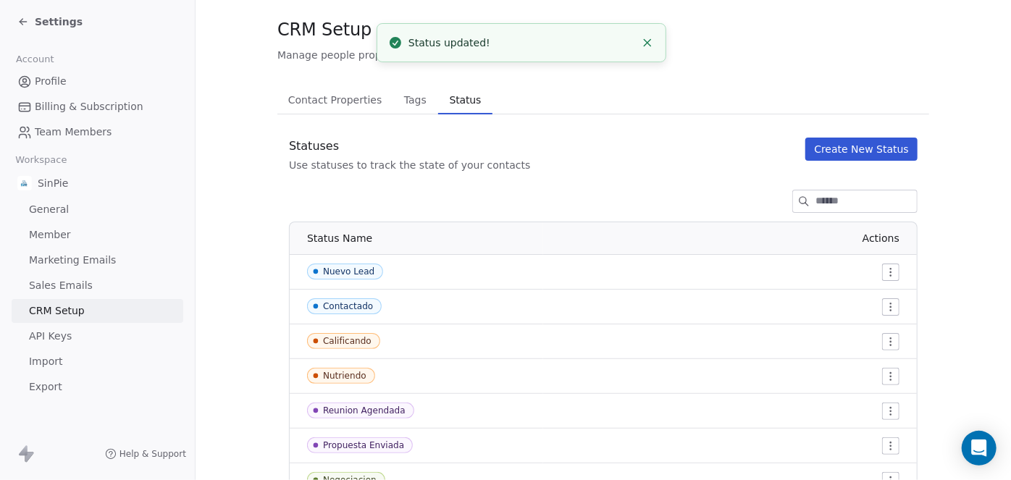
scroll to position [0, 0]
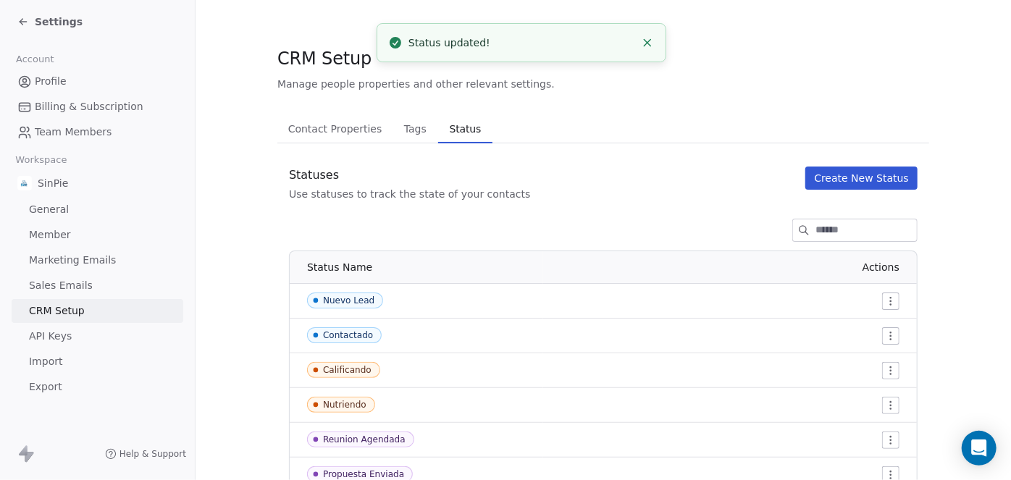
click at [335, 130] on span "Contact Properties" at bounding box center [335, 129] width 106 height 20
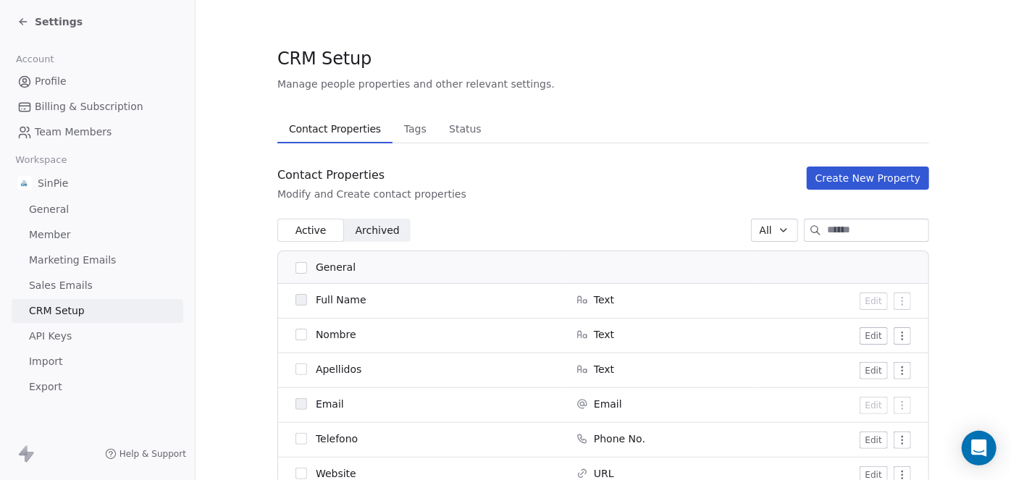
click at [376, 226] on span "Archived" at bounding box center [378, 230] width 44 height 15
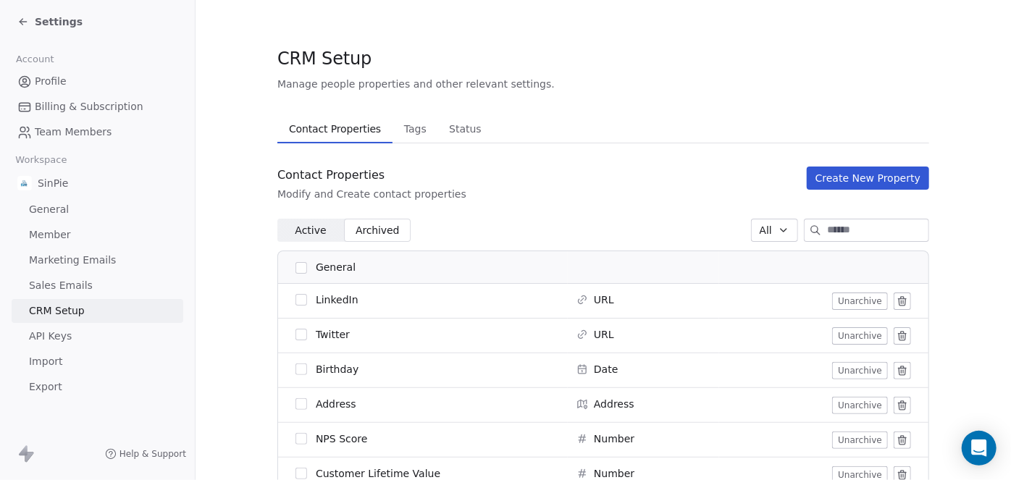
click at [308, 228] on span "Active" at bounding box center [310, 230] width 31 height 15
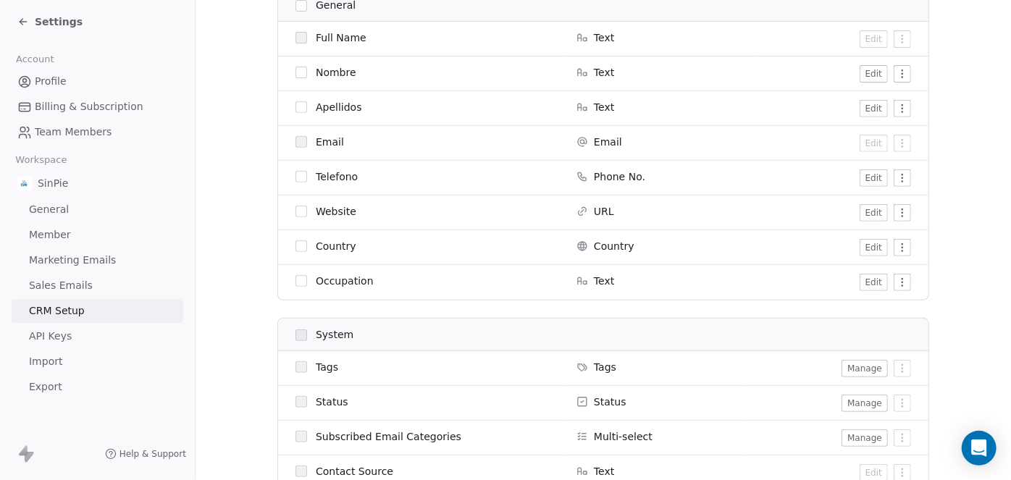
scroll to position [262, 0]
click at [868, 213] on button "Edit" at bounding box center [874, 212] width 28 height 17
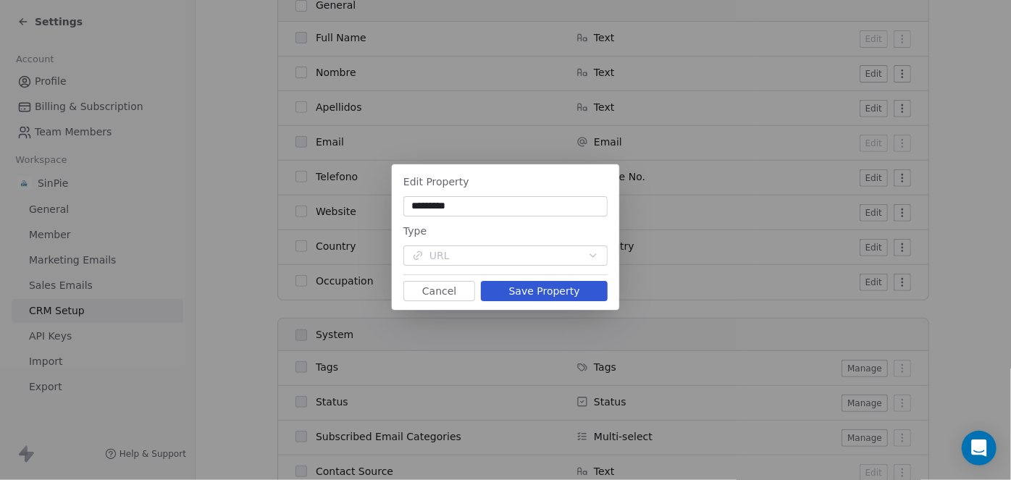
type input "*********"
click at [545, 293] on button "Save Property" at bounding box center [544, 291] width 127 height 20
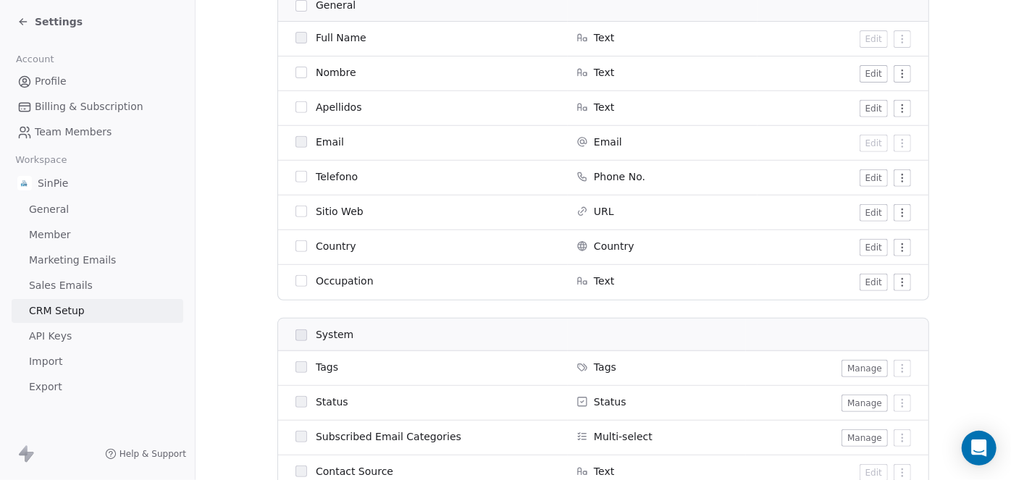
click at [865, 247] on button "Edit" at bounding box center [874, 247] width 28 height 17
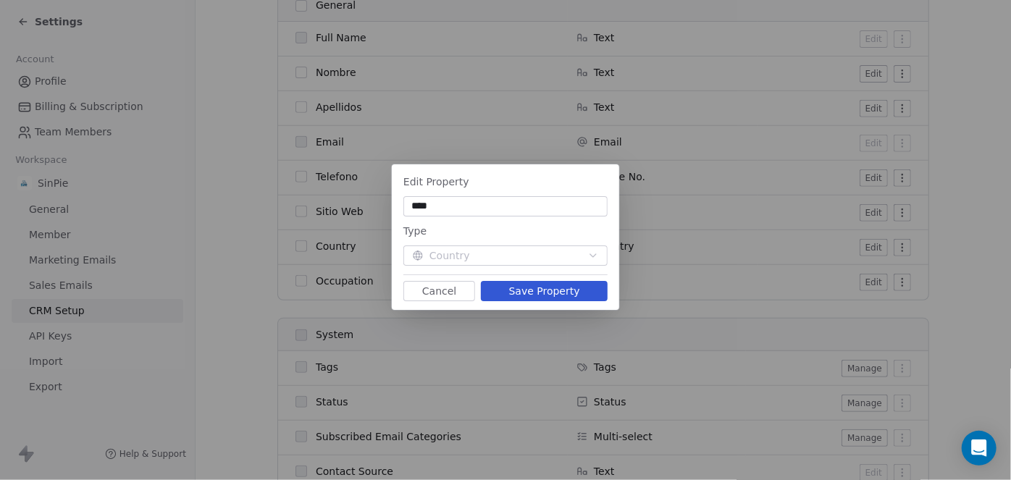
type input "****"
click at [542, 290] on button "Save Property" at bounding box center [544, 291] width 127 height 20
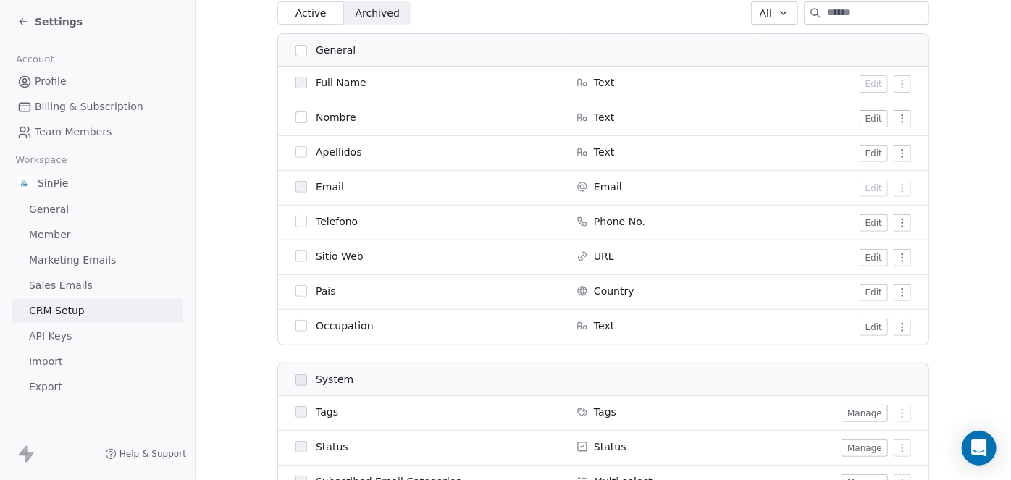
scroll to position [0, 0]
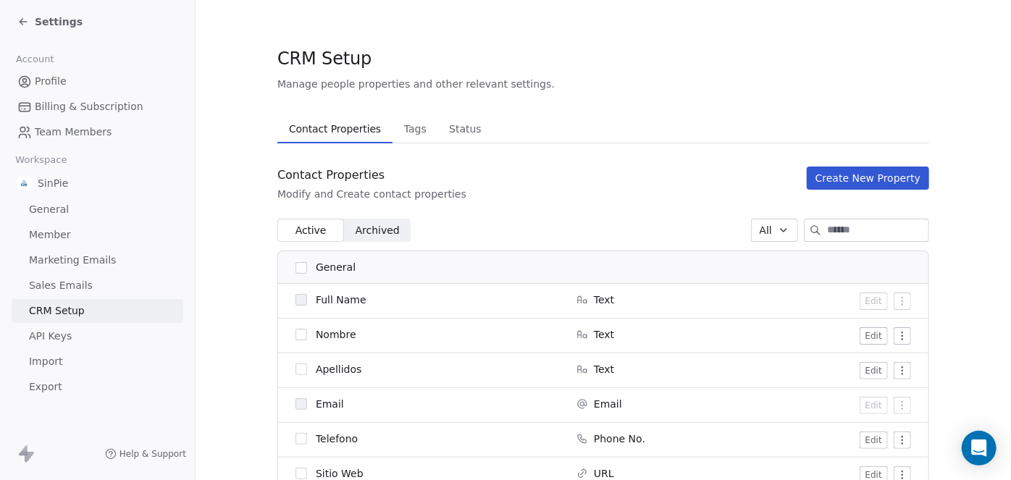
click at [372, 227] on span "Archived" at bounding box center [378, 230] width 44 height 15
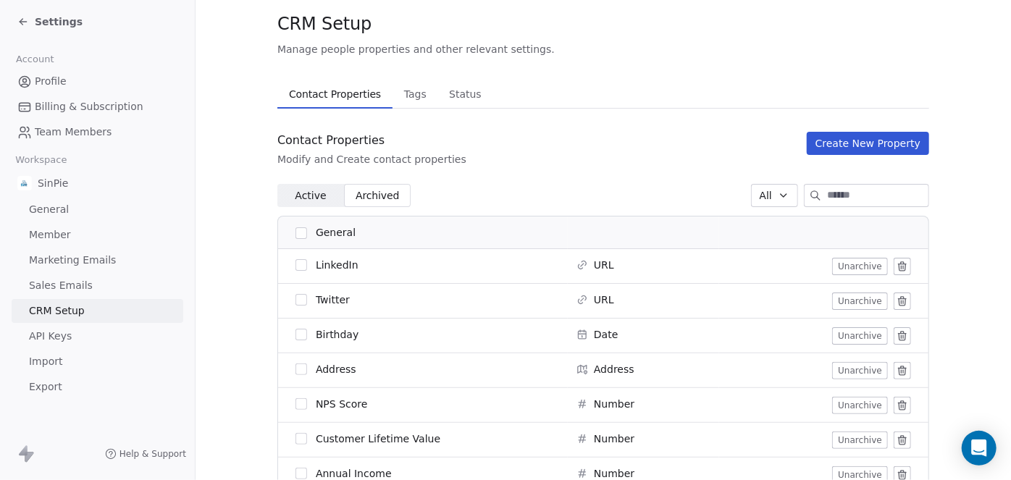
scroll to position [33, 0]
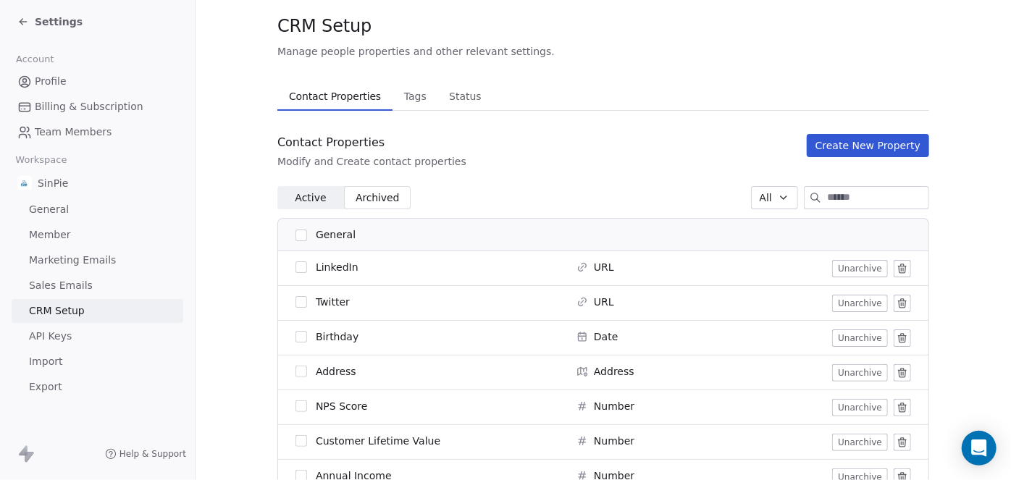
click at [311, 192] on span "Active" at bounding box center [310, 197] width 31 height 15
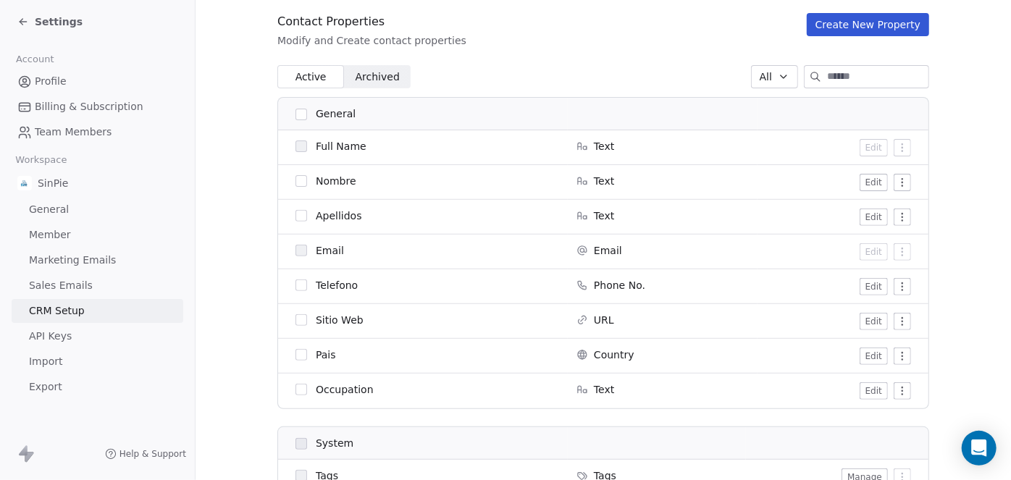
scroll to position [199, 0]
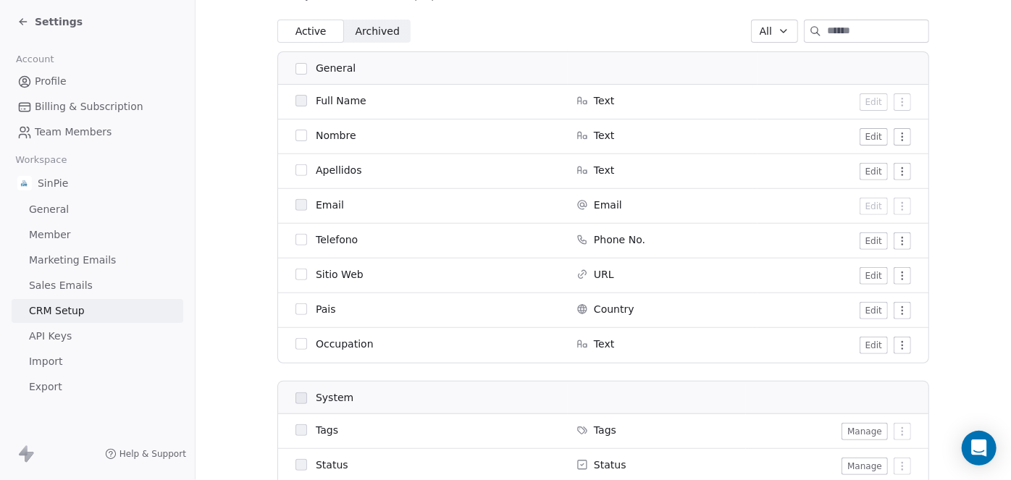
click at [868, 346] on button "Edit" at bounding box center [874, 345] width 28 height 17
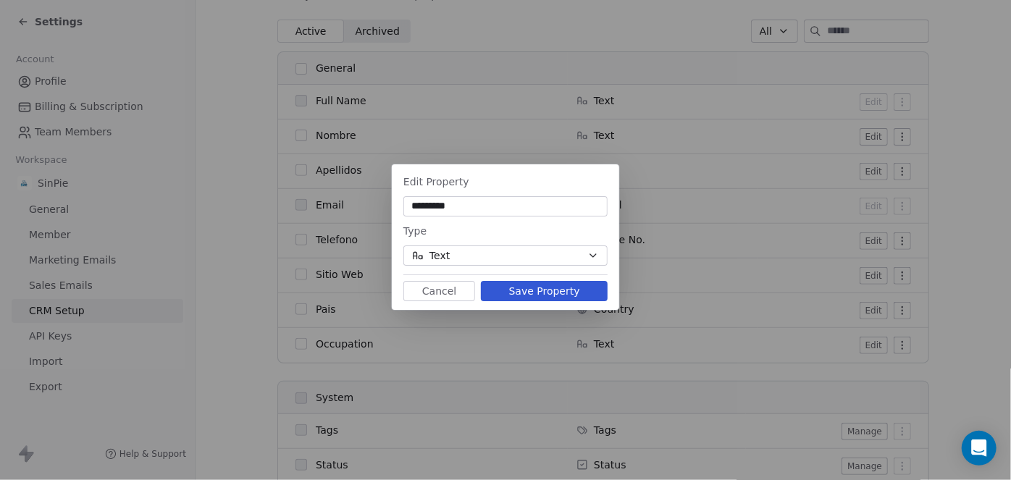
type input "*********"
click at [536, 295] on button "Save Property" at bounding box center [544, 291] width 127 height 20
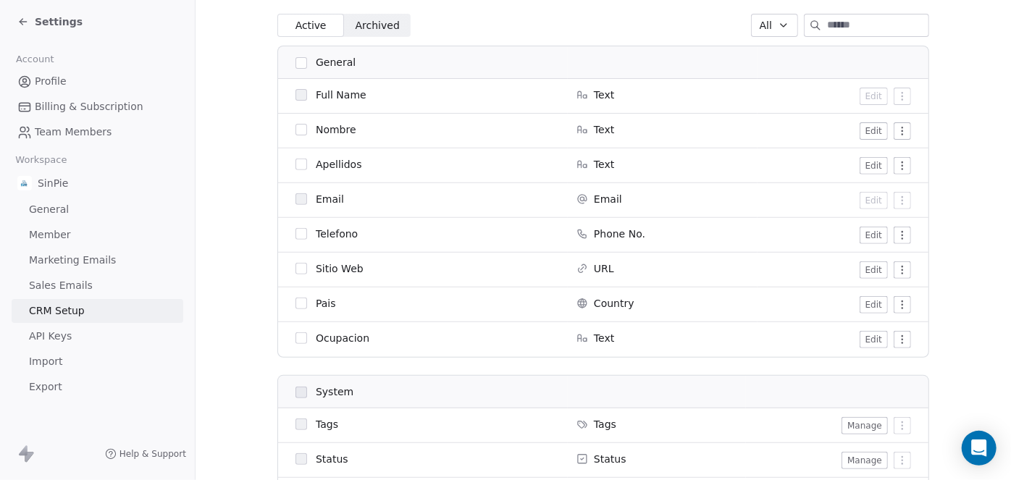
scroll to position [193, 0]
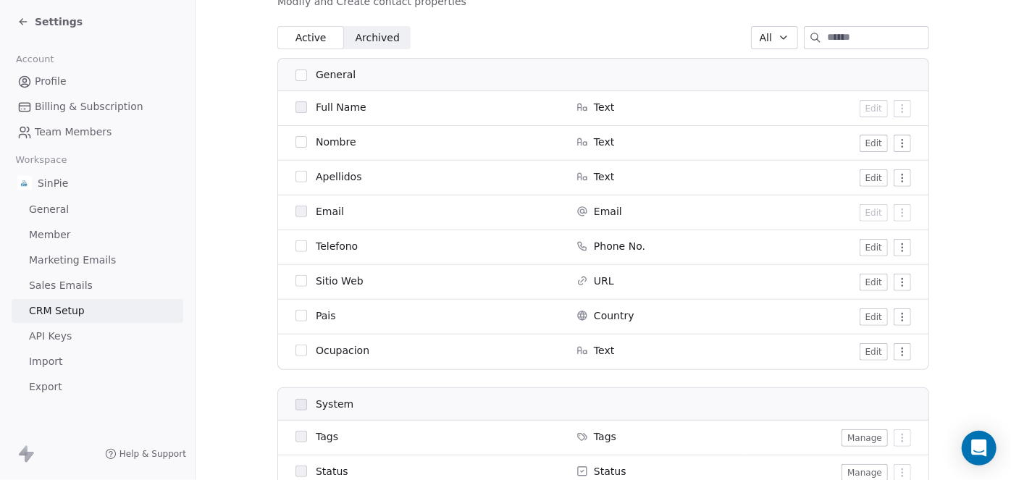
click at [370, 39] on span "Archived" at bounding box center [378, 37] width 44 height 15
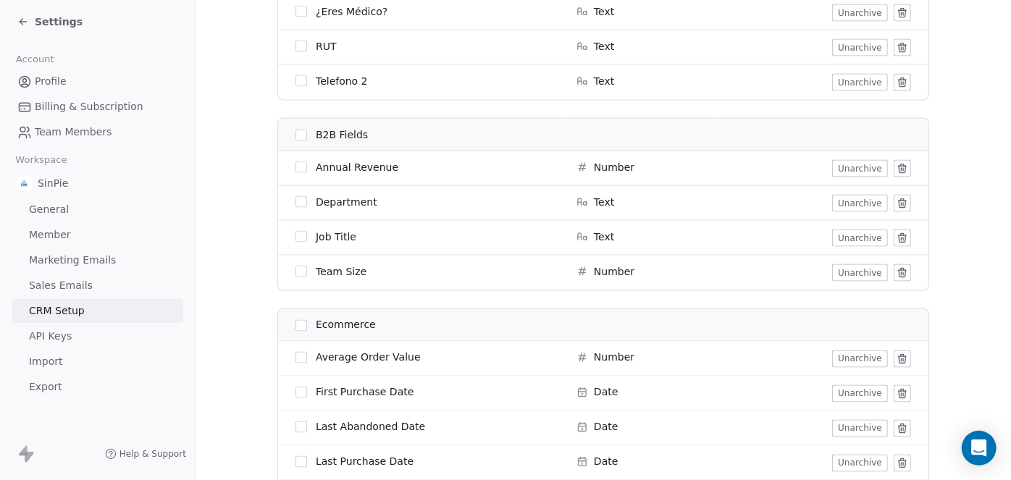
scroll to position [1077, 0]
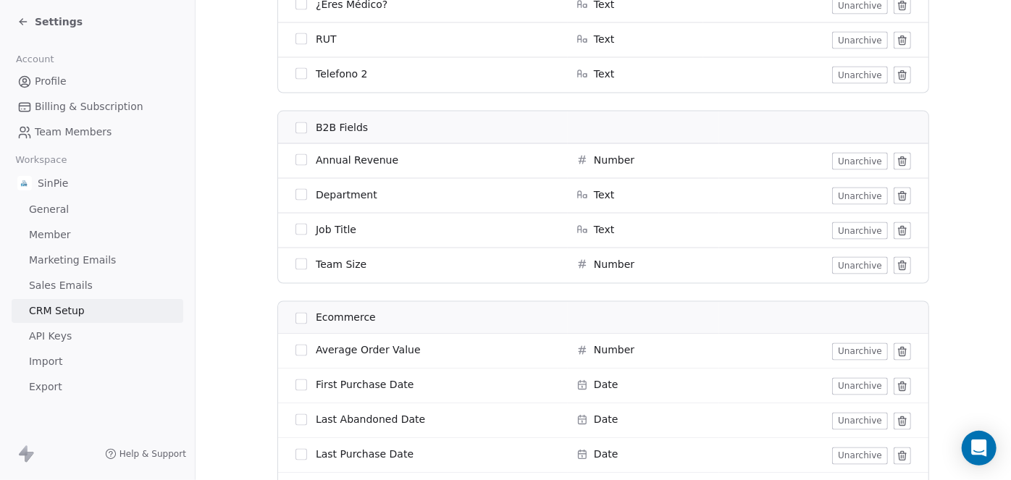
click at [299, 230] on button "button" at bounding box center [301, 230] width 12 height 12
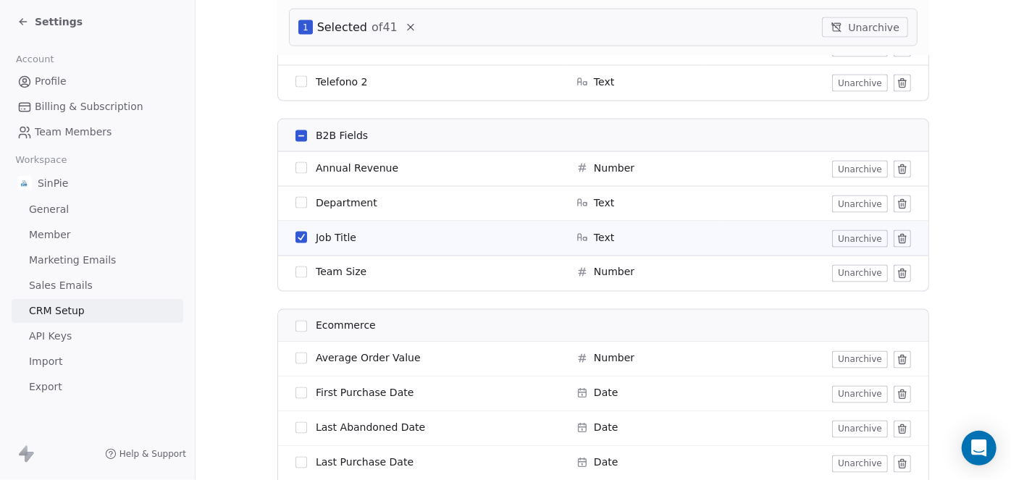
scroll to position [1131, 0]
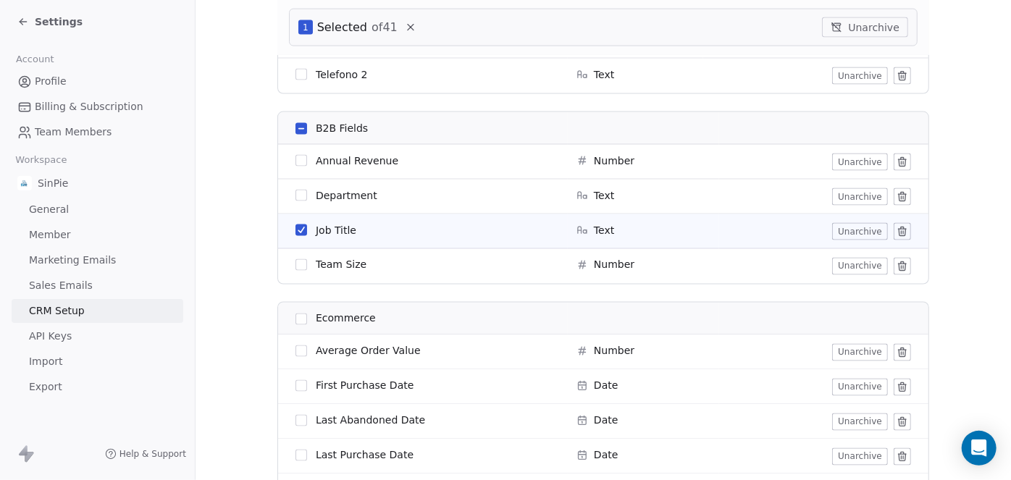
click at [863, 31] on button "Unarchive" at bounding box center [865, 27] width 86 height 20
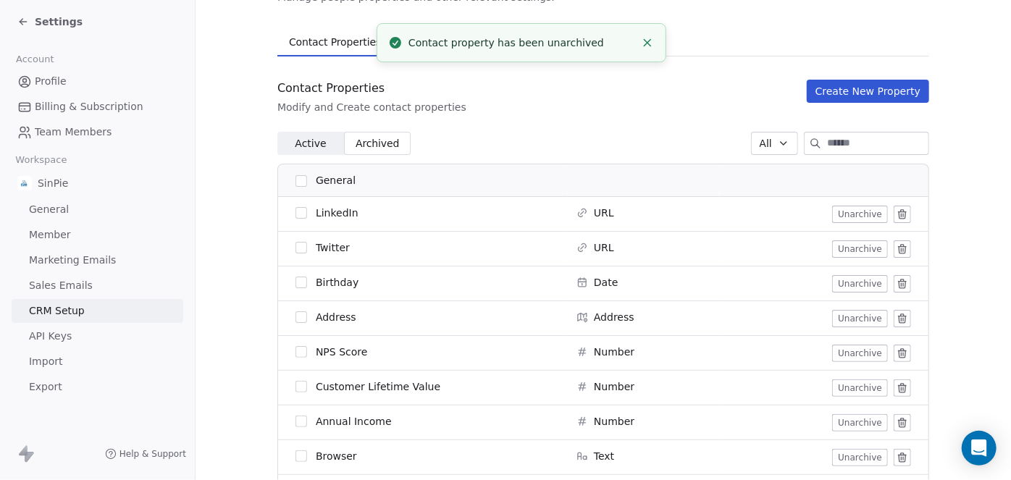
scroll to position [83, 0]
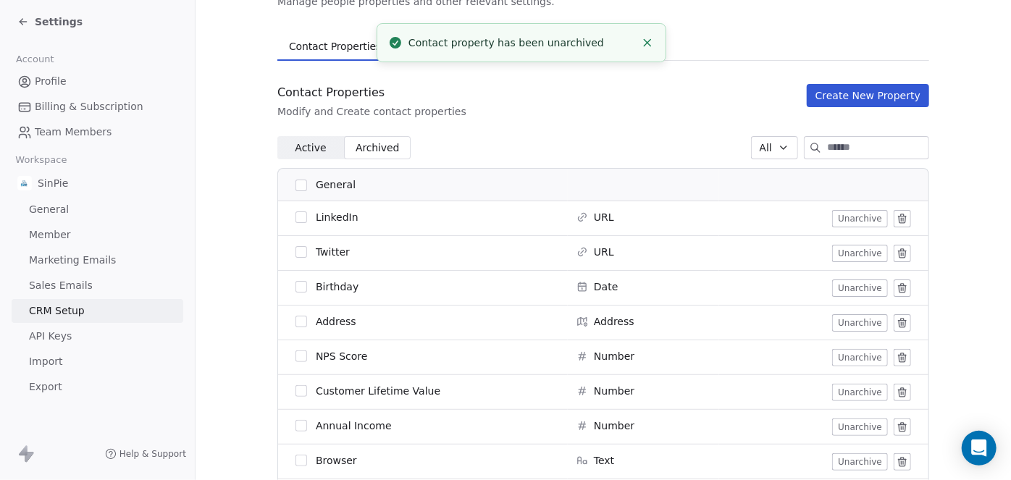
click at [305, 148] on span "Active" at bounding box center [310, 147] width 31 height 15
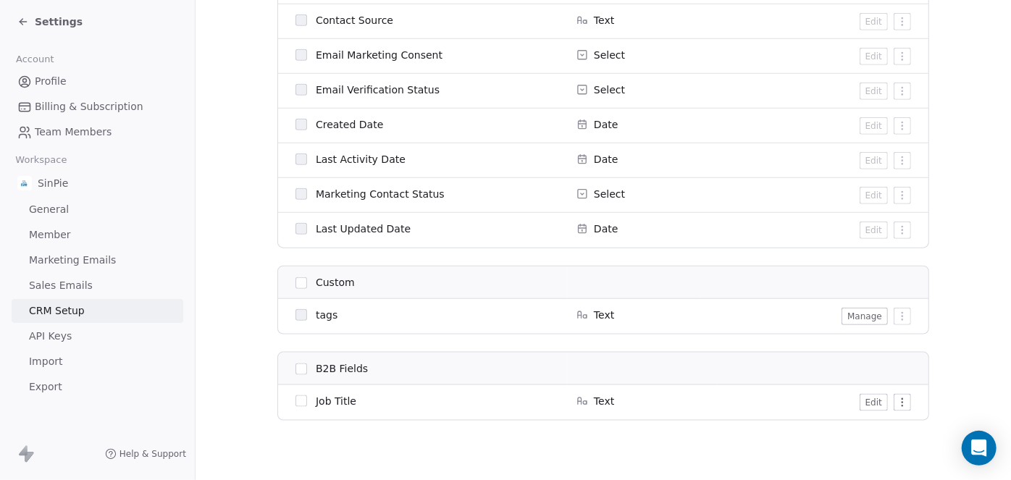
scroll to position [715, 0]
click at [863, 399] on button "Edit" at bounding box center [874, 400] width 28 height 17
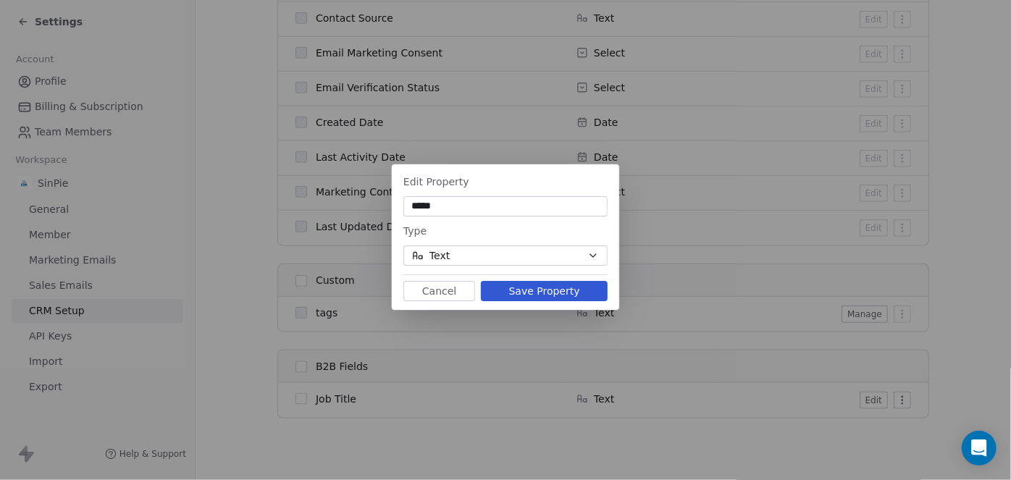
type input "*****"
click at [545, 294] on button "Save Property" at bounding box center [544, 291] width 127 height 20
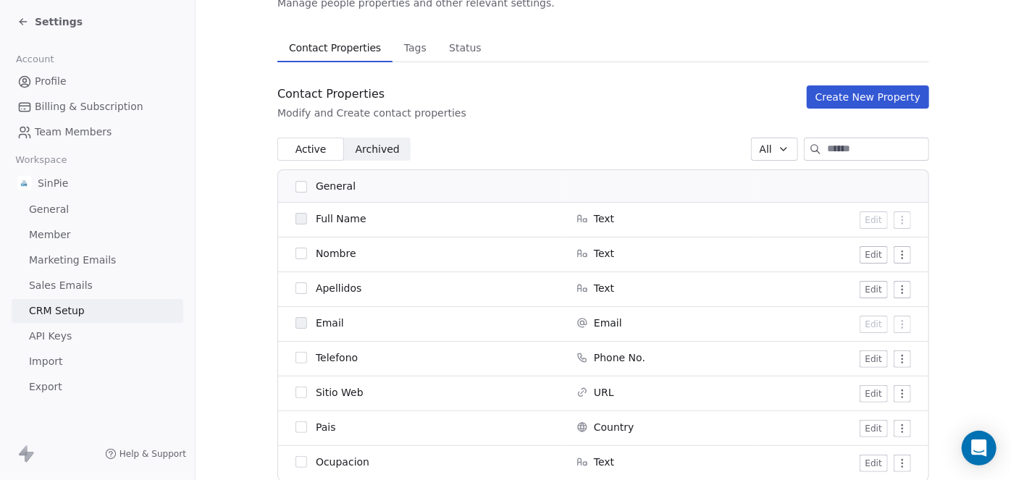
scroll to position [43, 0]
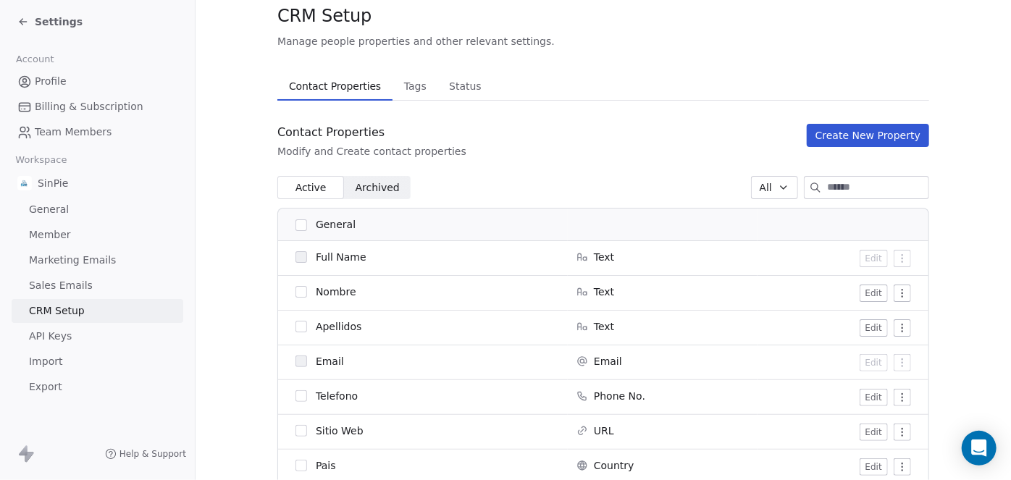
click at [377, 190] on span "Archived" at bounding box center [378, 187] width 44 height 15
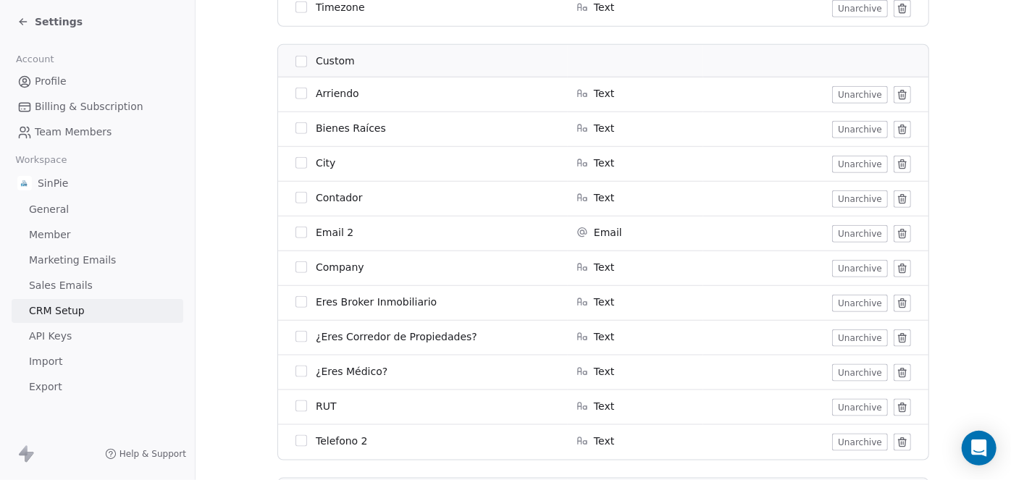
scroll to position [708, 0]
click at [858, 269] on button "Unarchive" at bounding box center [860, 269] width 56 height 17
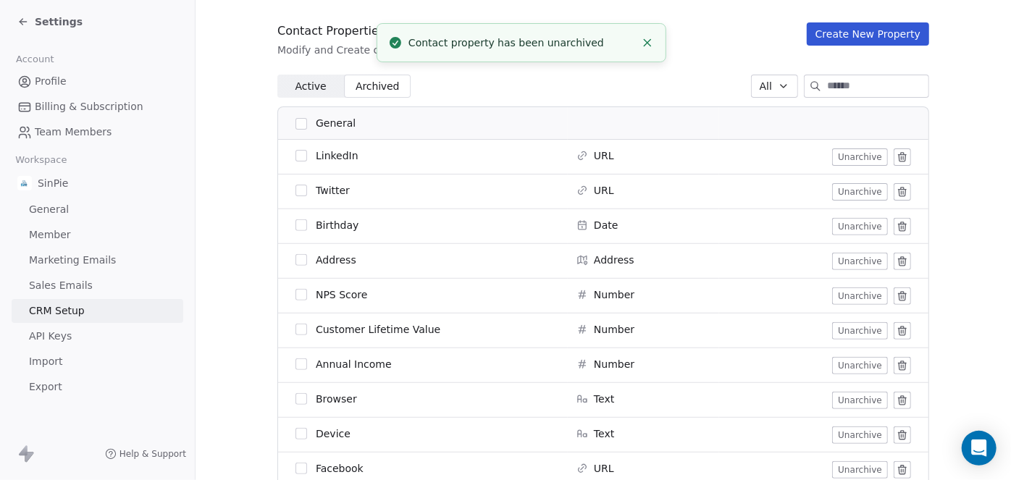
scroll to position [142, 0]
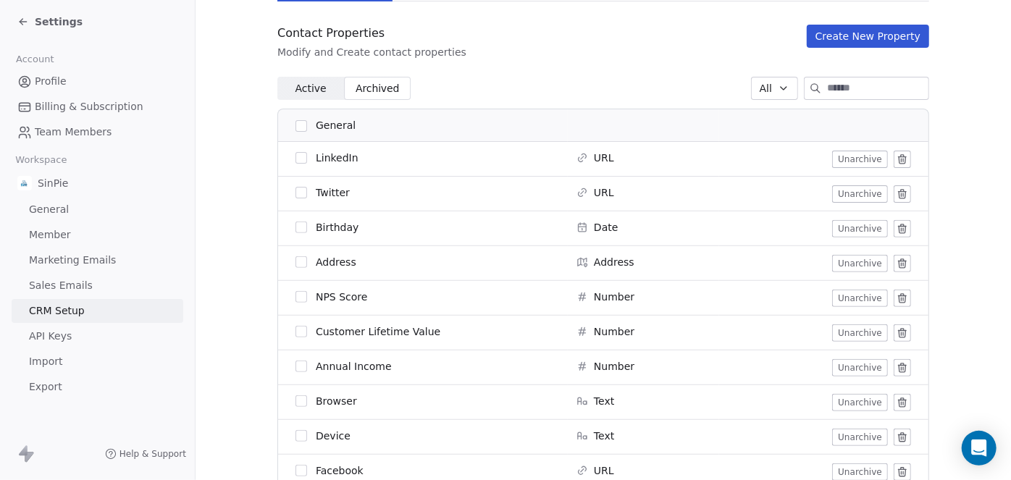
click at [306, 93] on span "Active" at bounding box center [310, 88] width 31 height 15
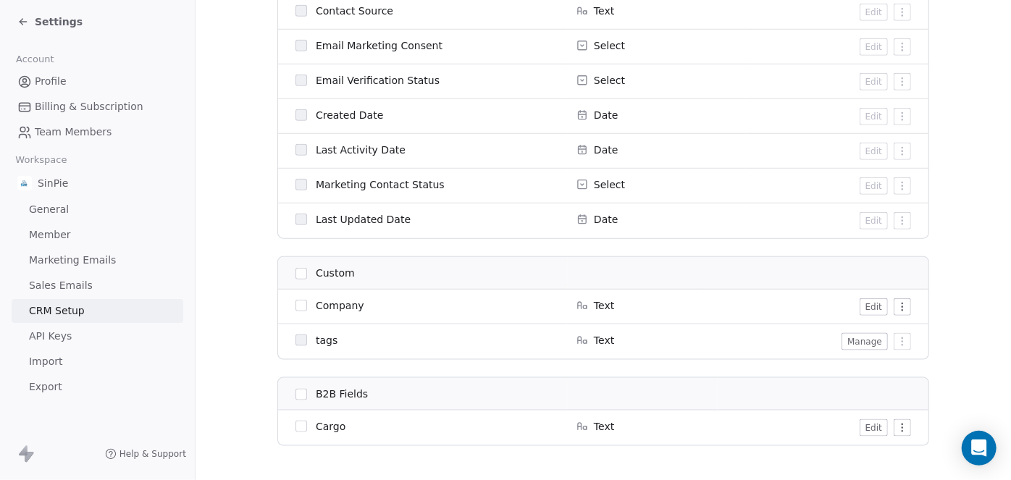
scroll to position [723, 0]
click at [897, 307] on html "Settings Account Profile Billing & Subscription Team Members Workspace SinPie G…" at bounding box center [505, 240] width 1011 height 480
click at [870, 306] on button "Edit" at bounding box center [874, 306] width 28 height 17
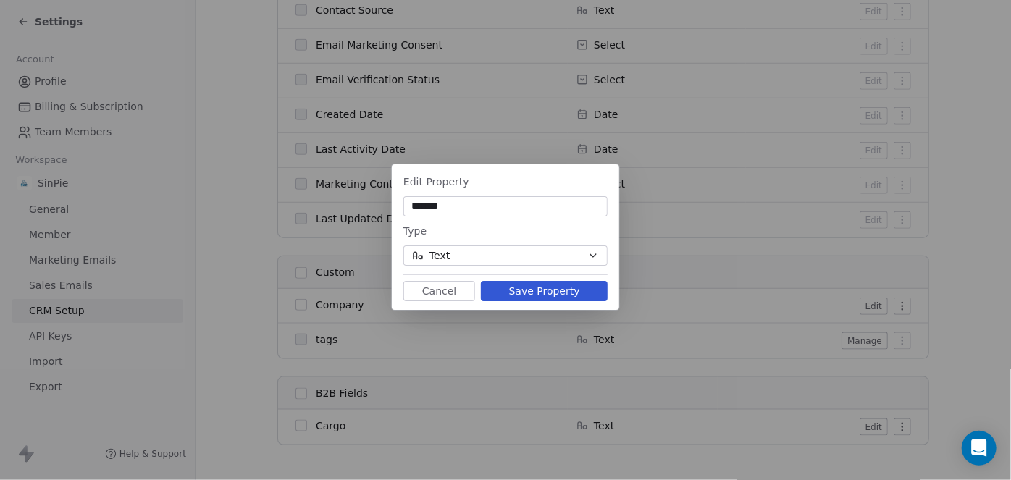
type input "*******"
click at [556, 290] on button "Save Property" at bounding box center [544, 291] width 127 height 20
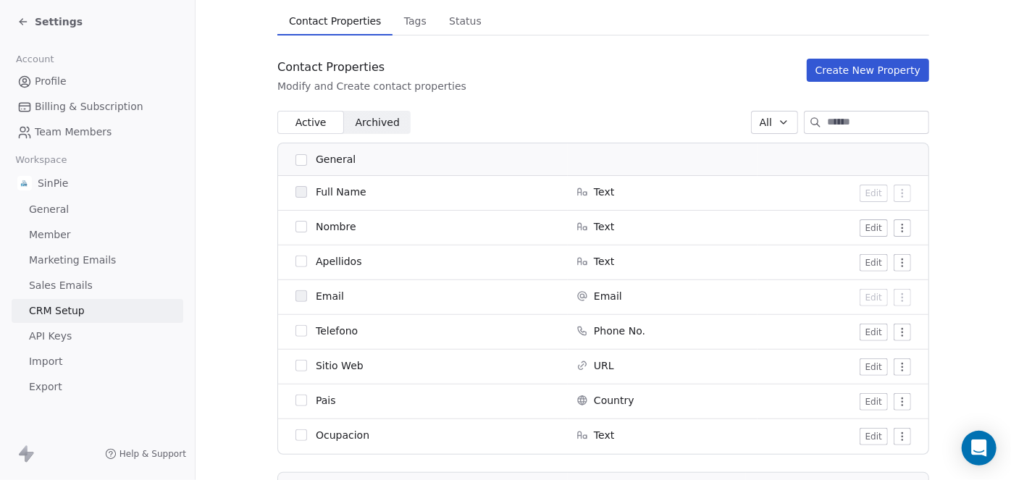
scroll to position [107, 0]
click at [365, 122] on span "Archived" at bounding box center [378, 123] width 44 height 15
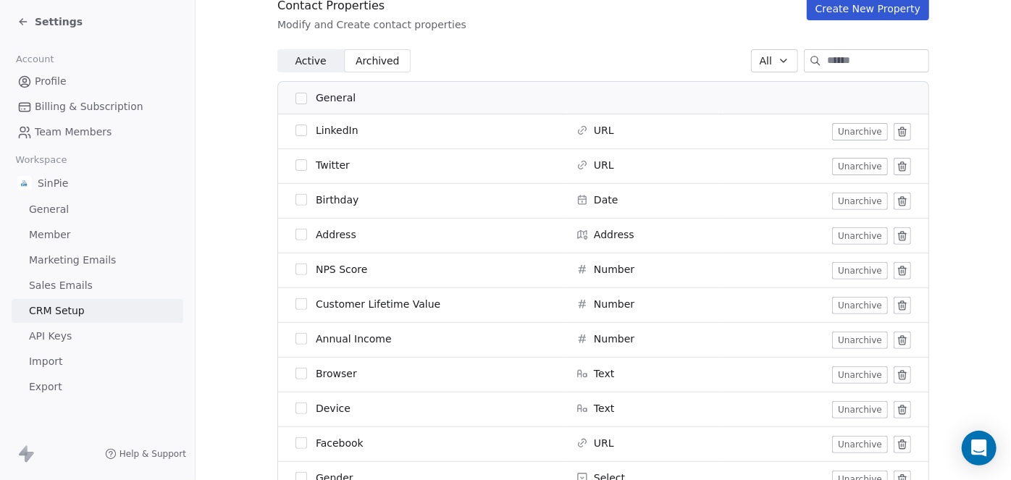
scroll to position [167, 0]
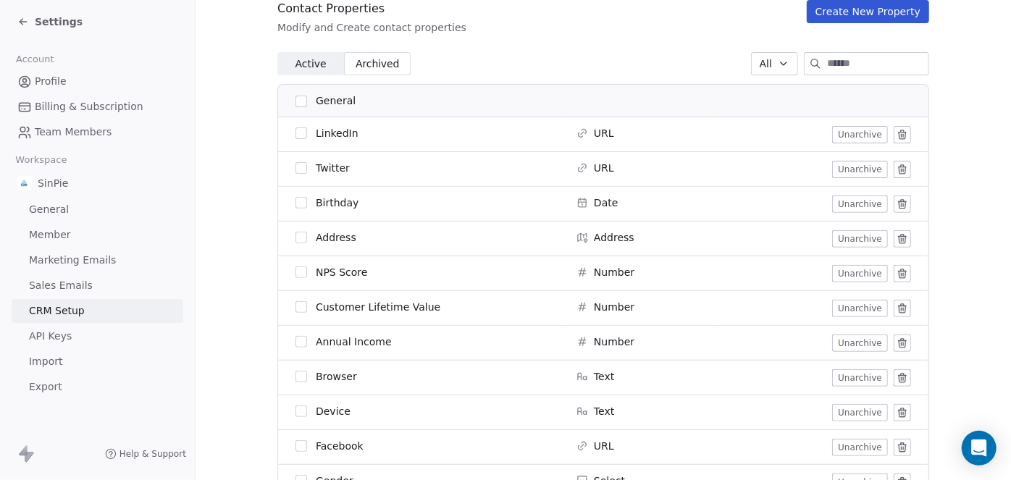
click at [301, 66] on span "Active" at bounding box center [310, 63] width 31 height 15
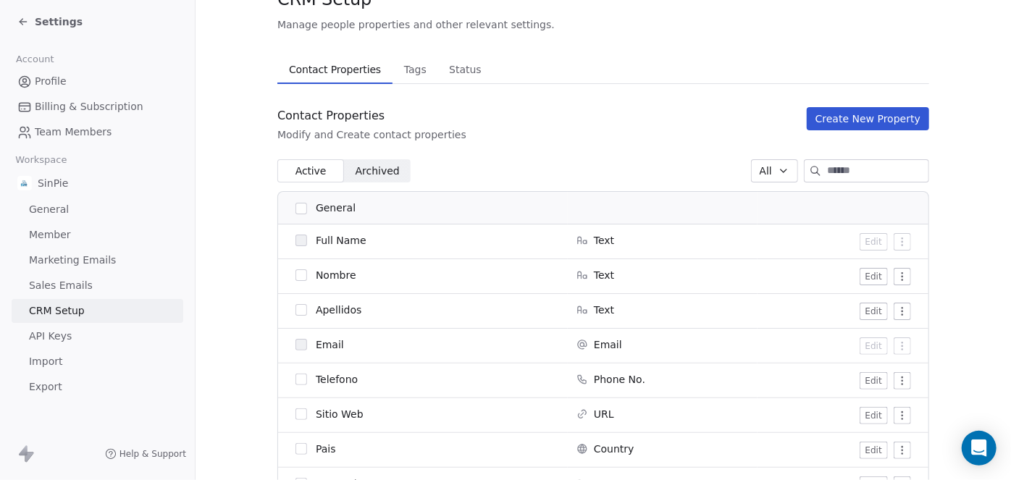
scroll to position [55, 0]
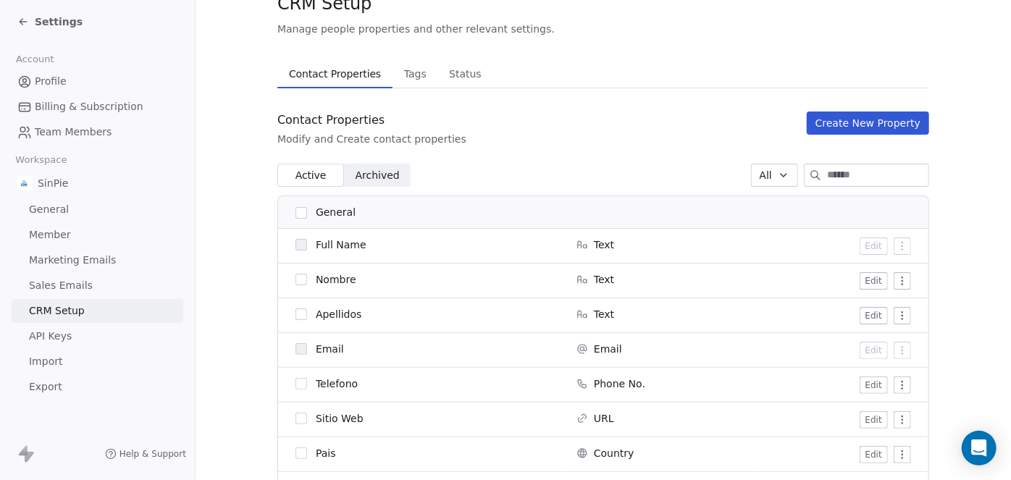
click at [374, 175] on span "Archived" at bounding box center [378, 175] width 44 height 15
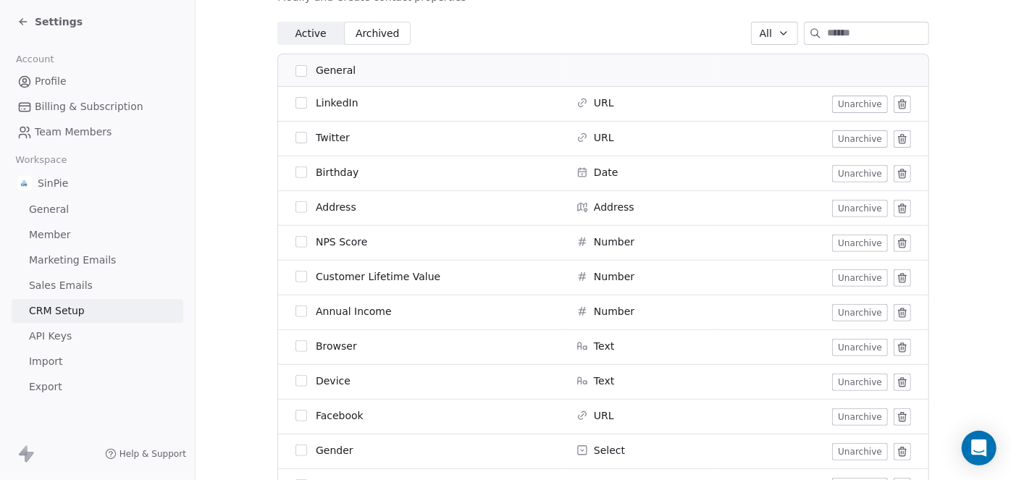
scroll to position [197, 0]
click at [297, 102] on button "button" at bounding box center [301, 103] width 12 height 12
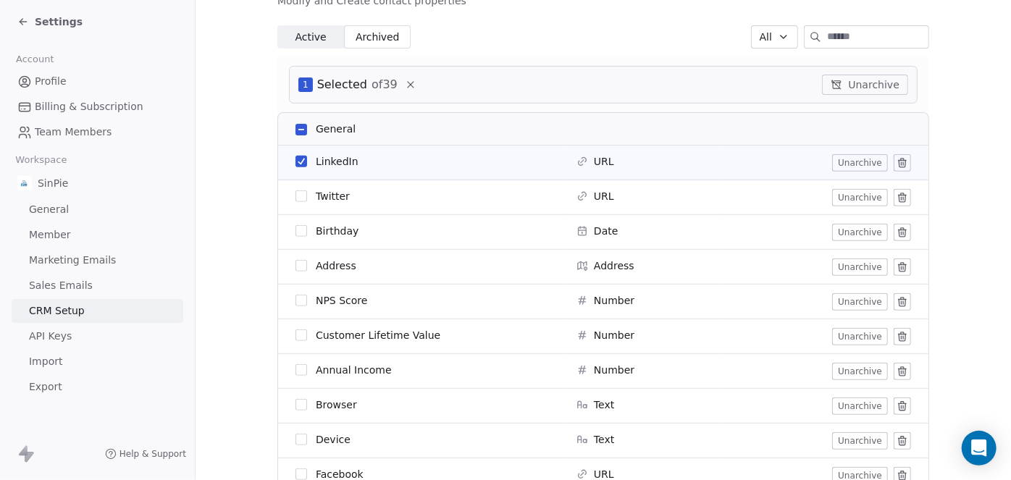
click at [295, 194] on button "button" at bounding box center [301, 196] width 12 height 12
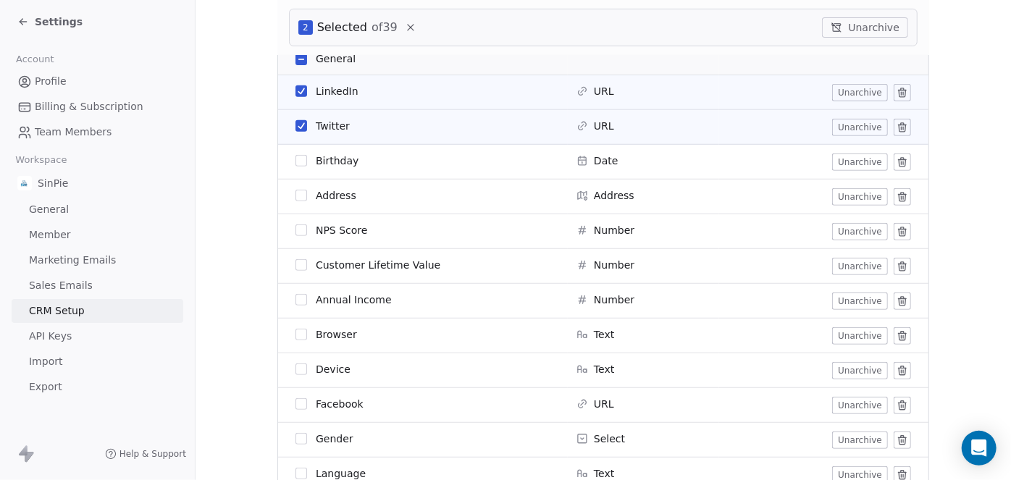
scroll to position [233, 0]
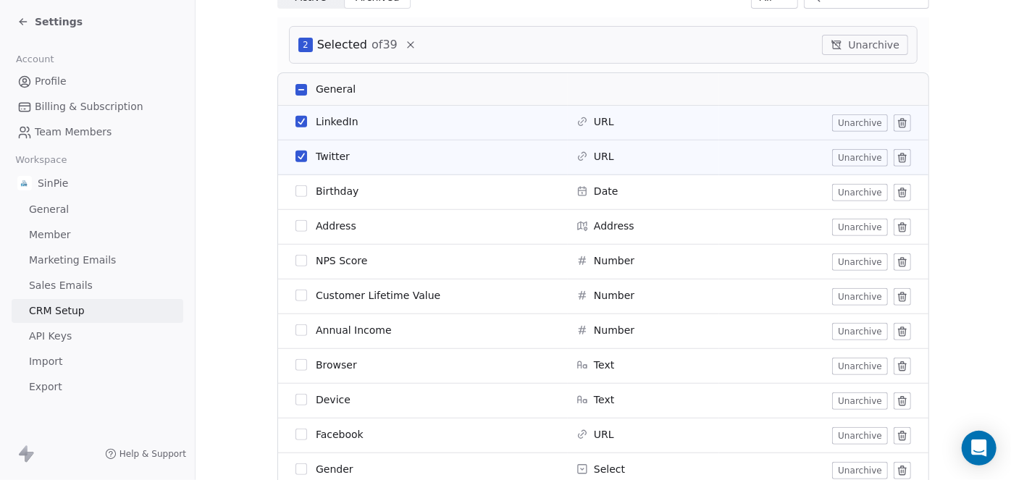
click at [295, 155] on button "button" at bounding box center [301, 157] width 12 height 12
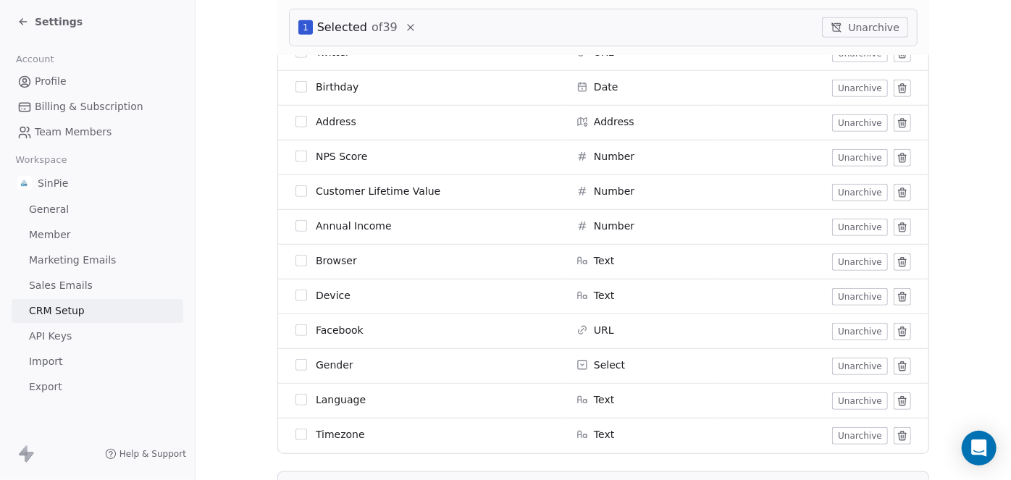
scroll to position [409, 0]
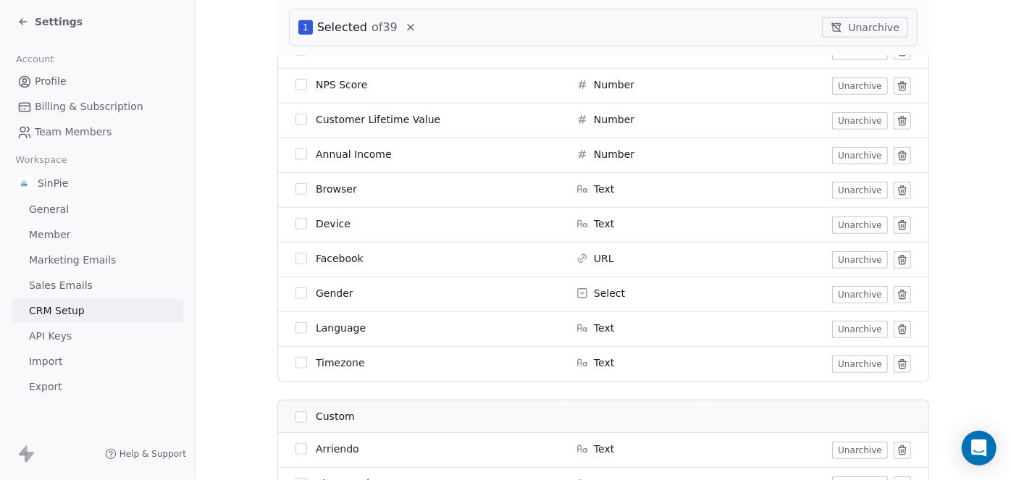
click at [295, 255] on button "button" at bounding box center [301, 259] width 12 height 12
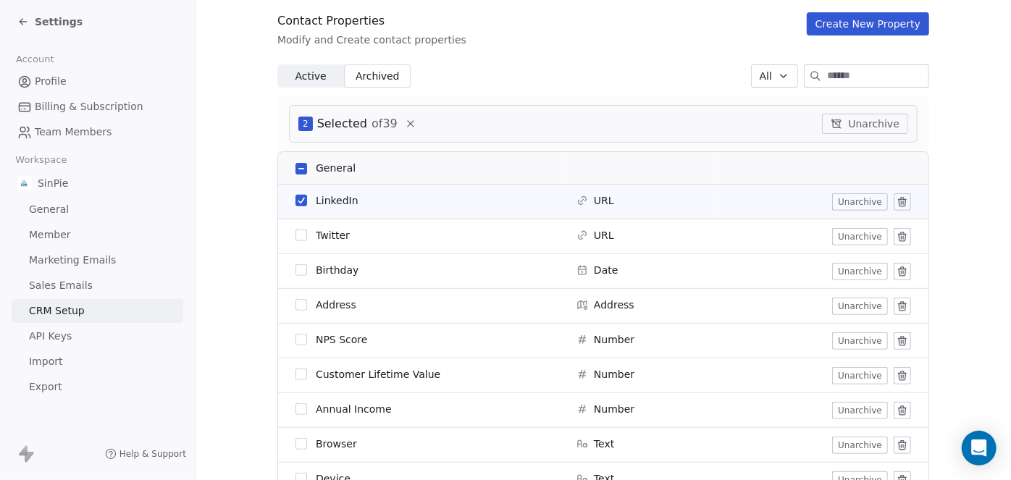
scroll to position [153, 0]
click at [865, 126] on button "Unarchive" at bounding box center [865, 125] width 86 height 20
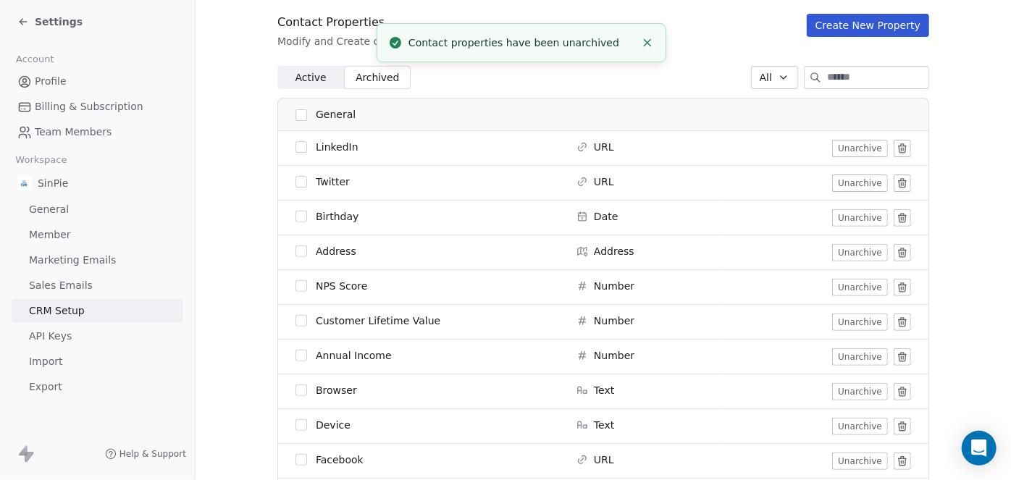
click at [308, 80] on span "Active" at bounding box center [310, 77] width 31 height 15
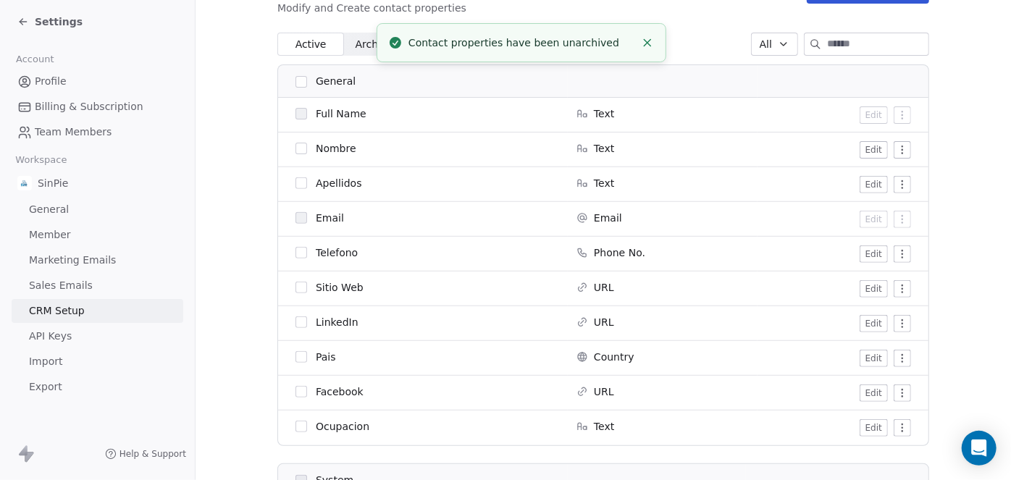
scroll to position [227, 0]
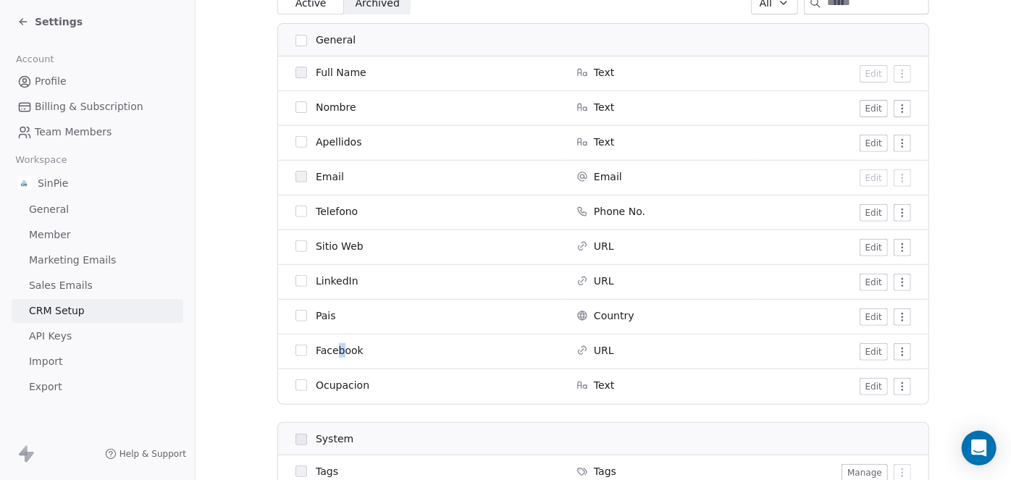
drag, startPoint x: 330, startPoint y: 353, endPoint x: 337, endPoint y: 347, distance: 8.7
click at [334, 344] on span "Facebook" at bounding box center [340, 350] width 48 height 14
click at [429, 348] on div "Facebook" at bounding box center [427, 350] width 264 height 14
click at [897, 317] on html "Settings Account Profile Billing & Subscription Team Members Workspace SinPie G…" at bounding box center [505, 240] width 1011 height 480
click at [873, 345] on div "Archive" at bounding box center [867, 346] width 72 height 23
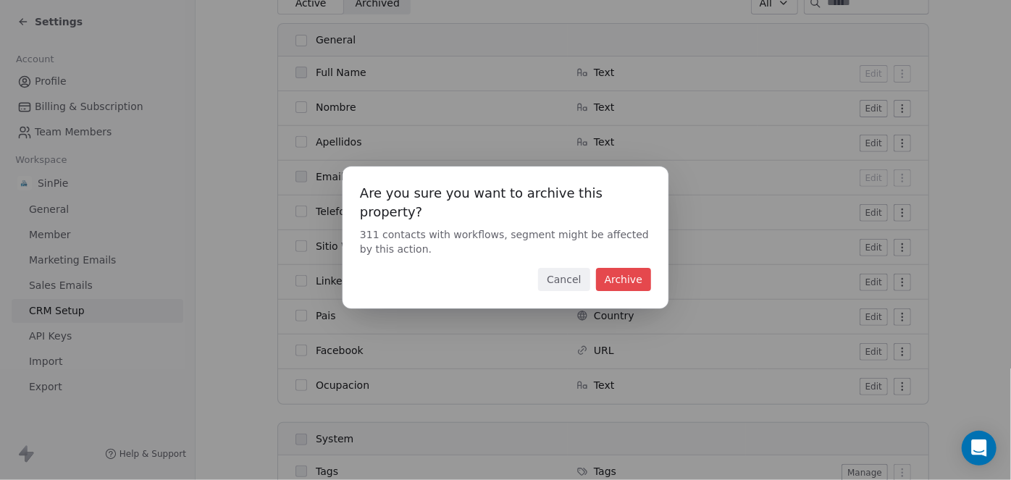
click at [559, 268] on button "Cancel" at bounding box center [563, 279] width 51 height 23
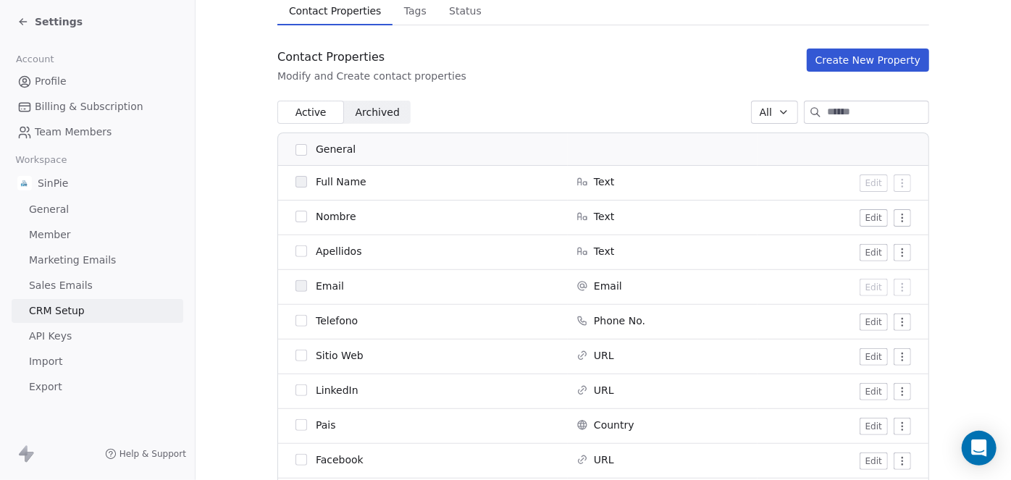
scroll to position [64, 0]
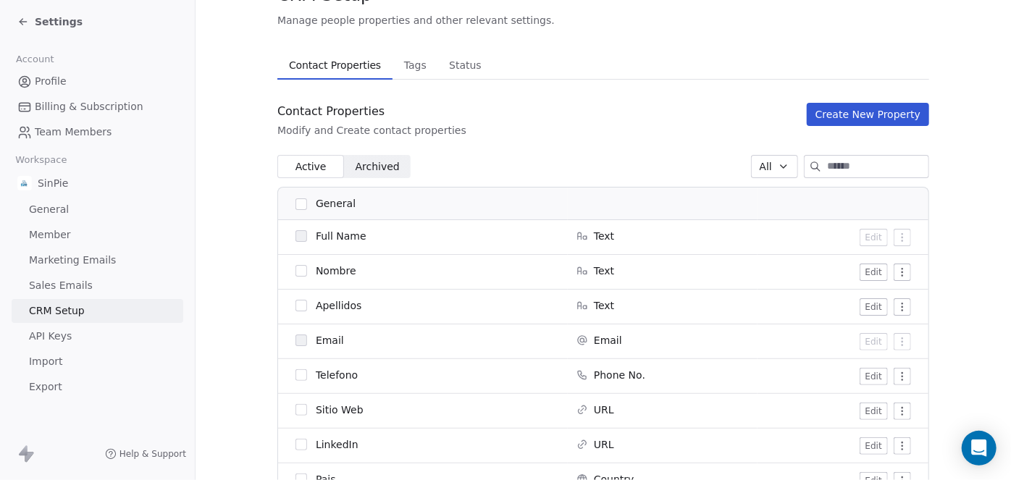
click at [377, 168] on span "Archived" at bounding box center [378, 166] width 44 height 15
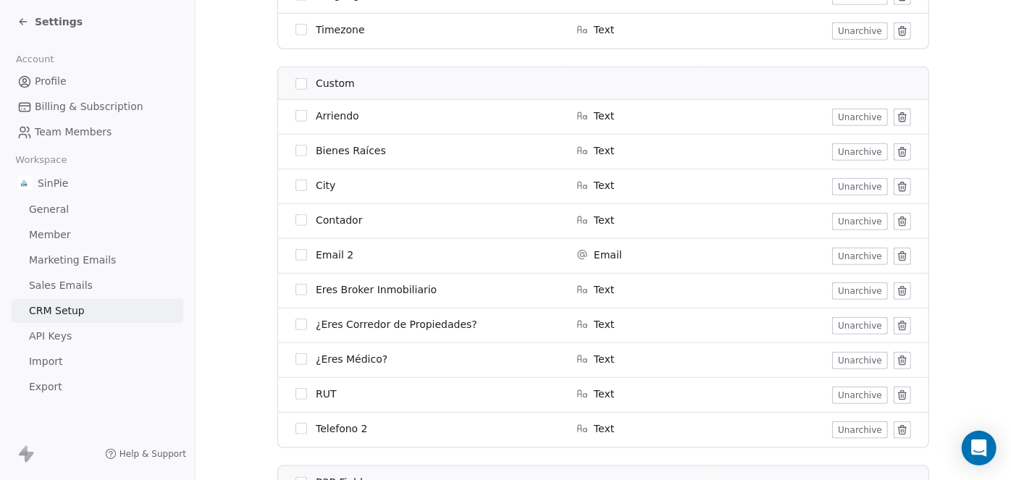
scroll to position [620, 0]
click at [848, 185] on button "Unarchive" at bounding box center [860, 184] width 56 height 17
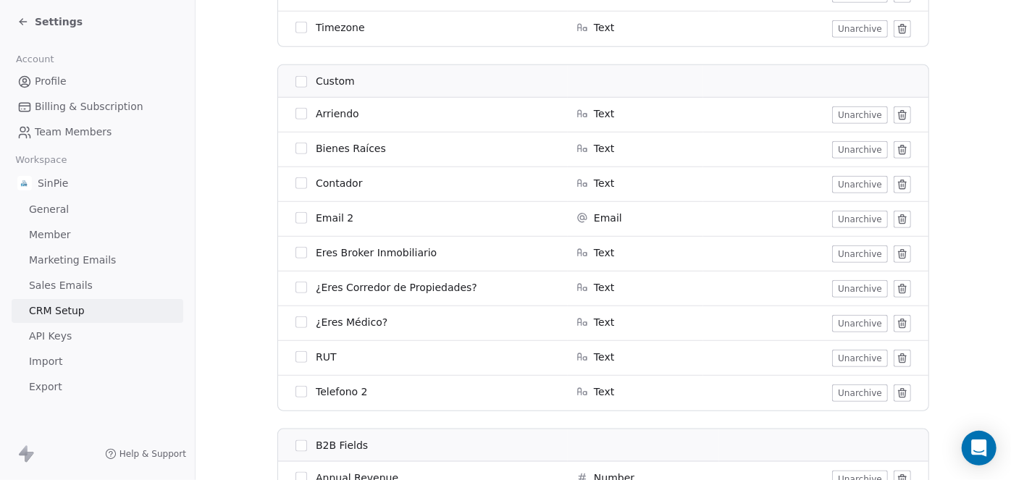
click at [847, 219] on button "Unarchive" at bounding box center [860, 219] width 56 height 17
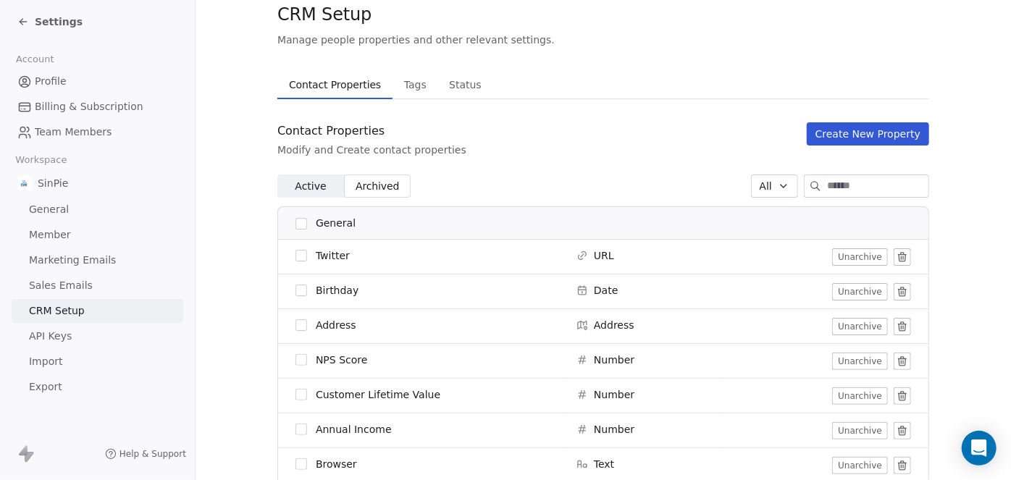
scroll to position [30, 0]
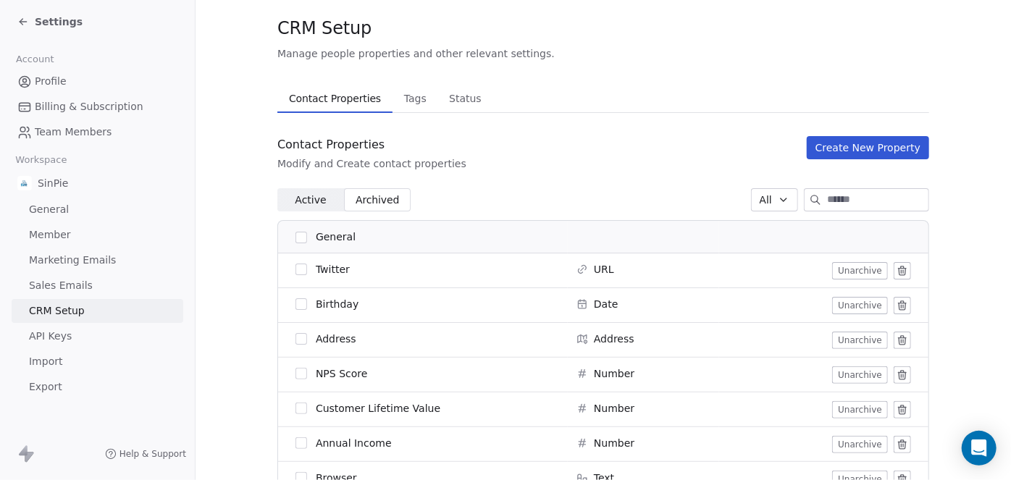
click at [303, 203] on span "Active" at bounding box center [310, 200] width 31 height 15
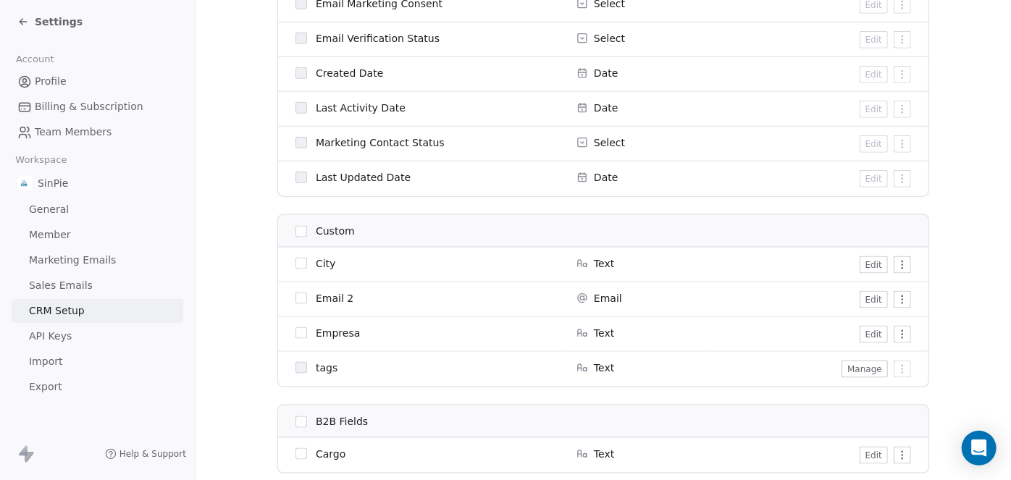
scroll to position [862, 0]
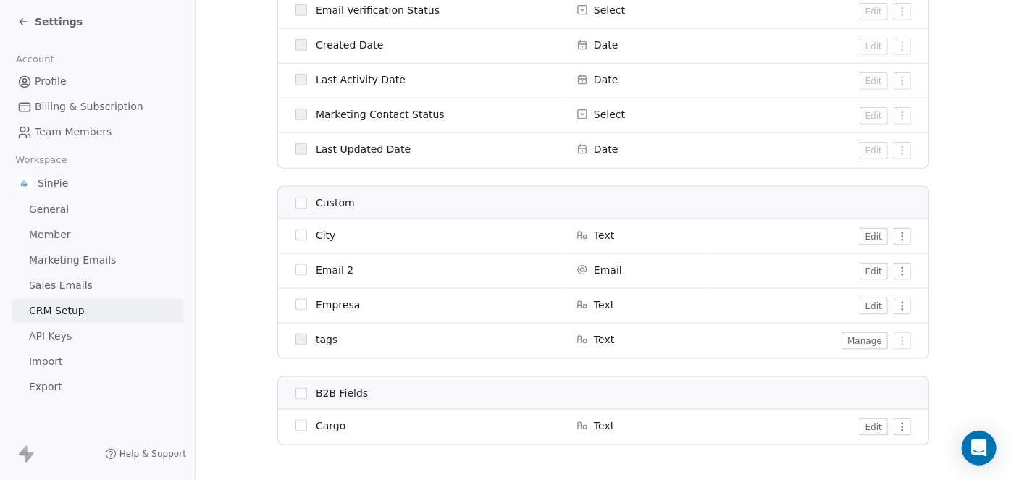
click at [861, 236] on button "Edit" at bounding box center [874, 236] width 28 height 17
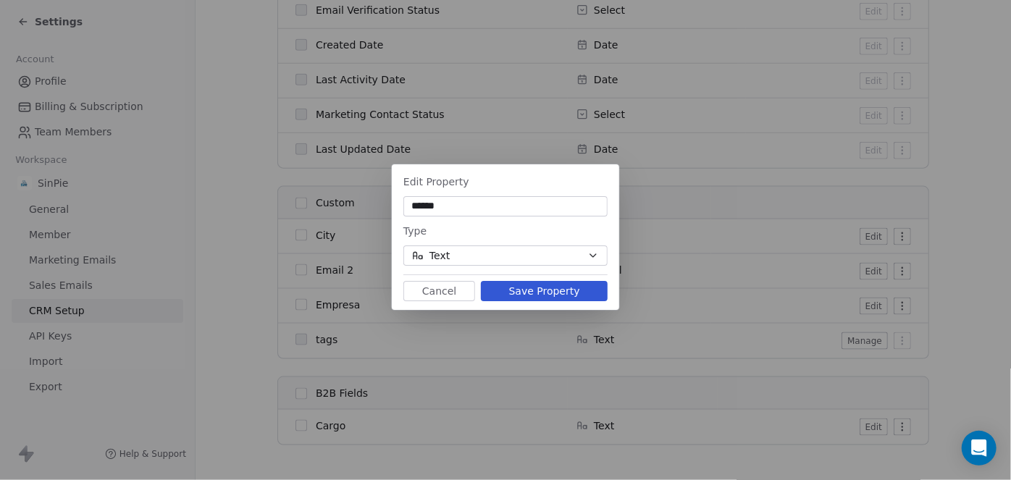
type input "******"
click at [545, 293] on button "Save Property" at bounding box center [544, 291] width 127 height 20
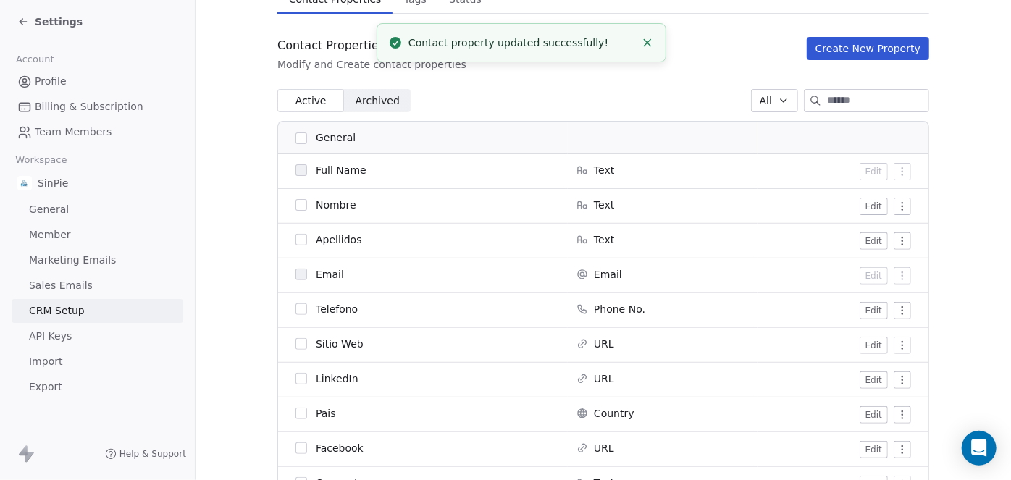
scroll to position [114, 0]
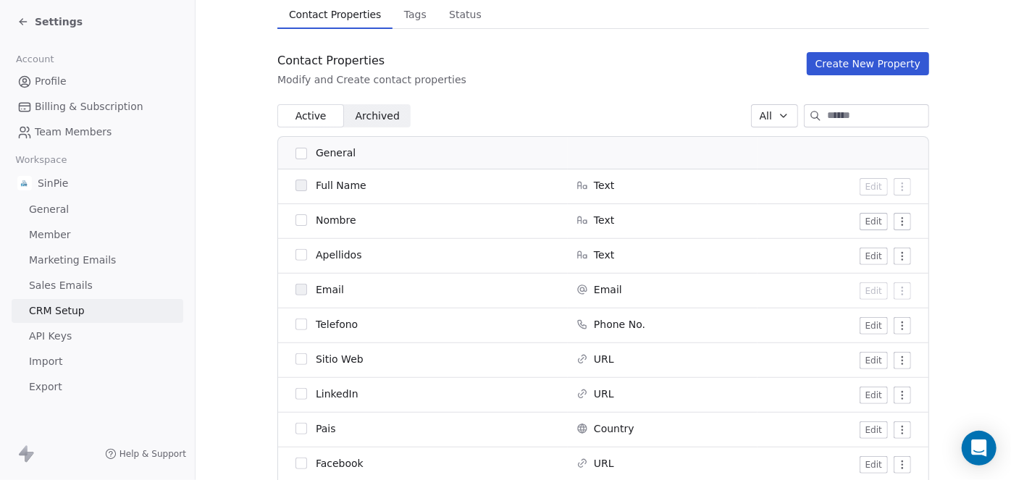
click at [855, 64] on button "Create New Property" at bounding box center [868, 63] width 122 height 23
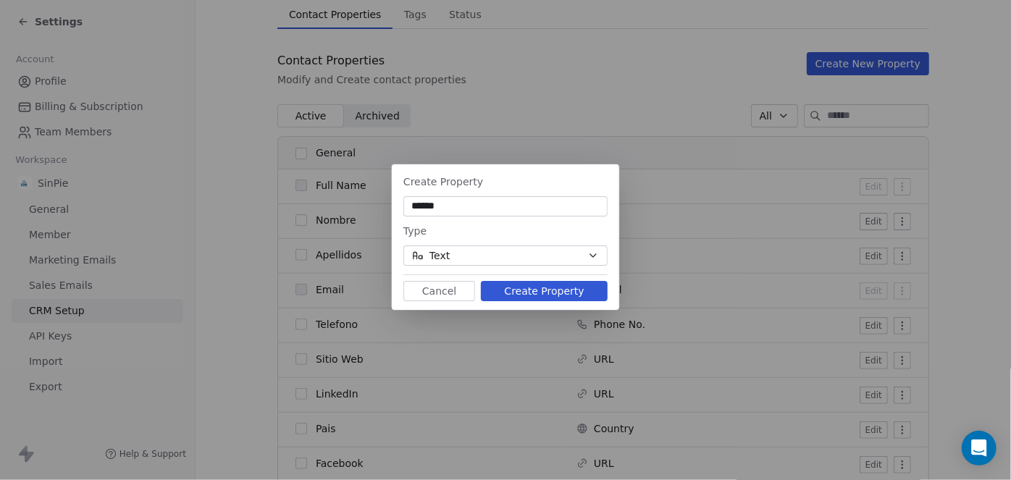
type input "******"
click at [545, 292] on button "Create Property" at bounding box center [544, 291] width 127 height 20
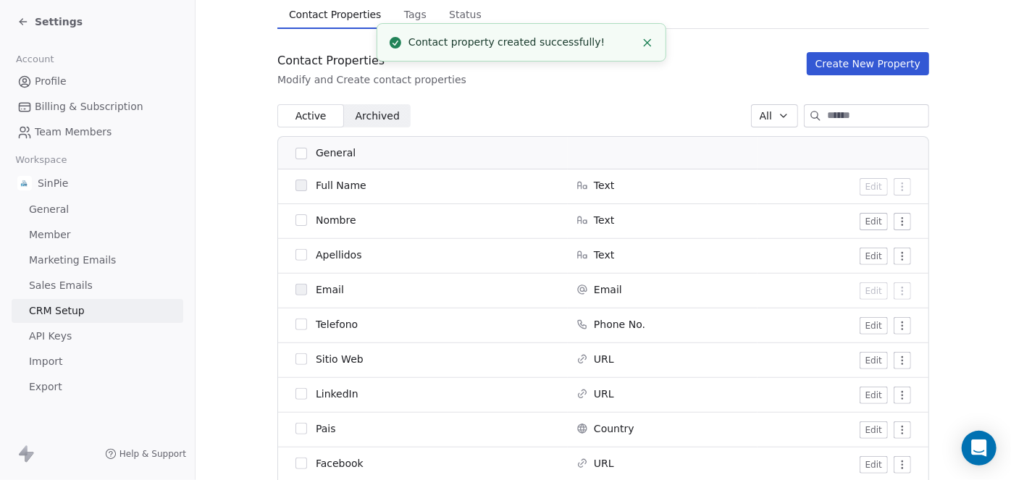
click at [649, 42] on icon "Close toast" at bounding box center [647, 42] width 13 height 13
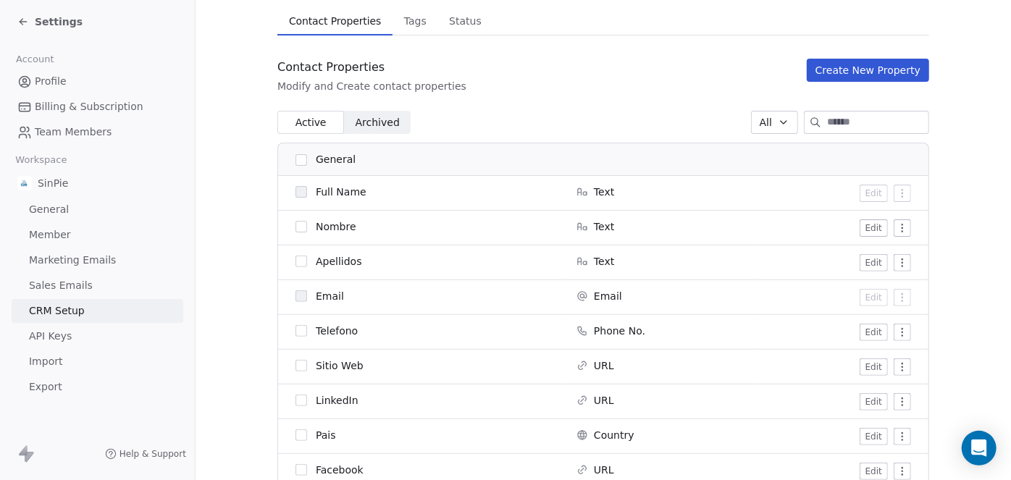
scroll to position [0, 0]
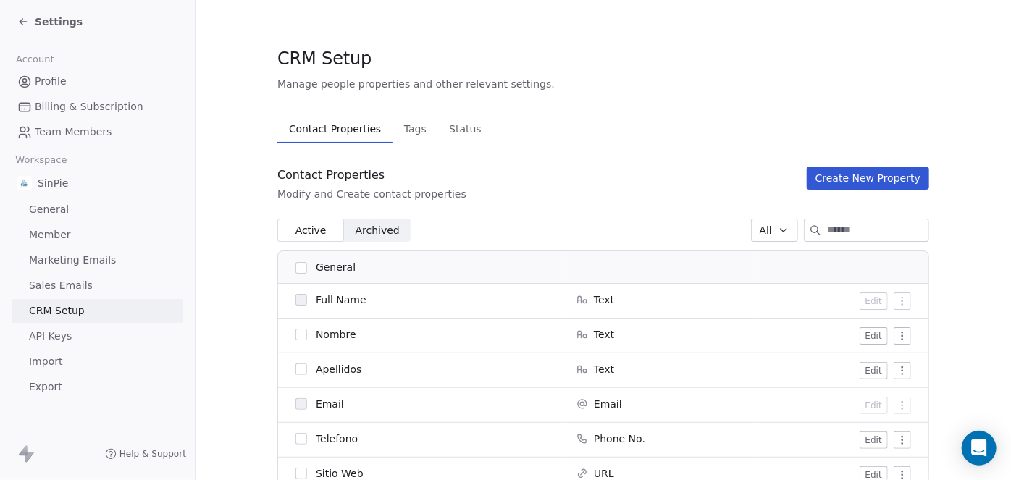
click at [359, 232] on span "Archived" at bounding box center [378, 230] width 44 height 15
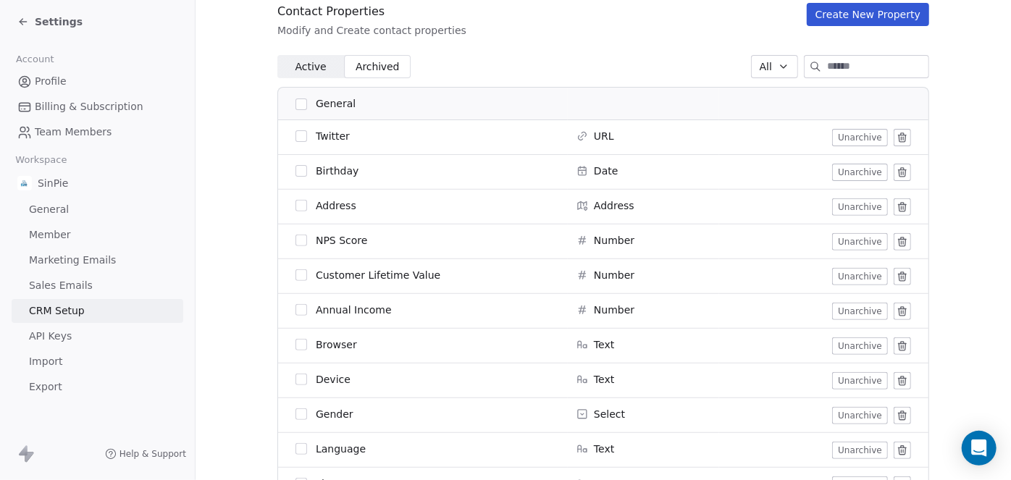
scroll to position [150, 0]
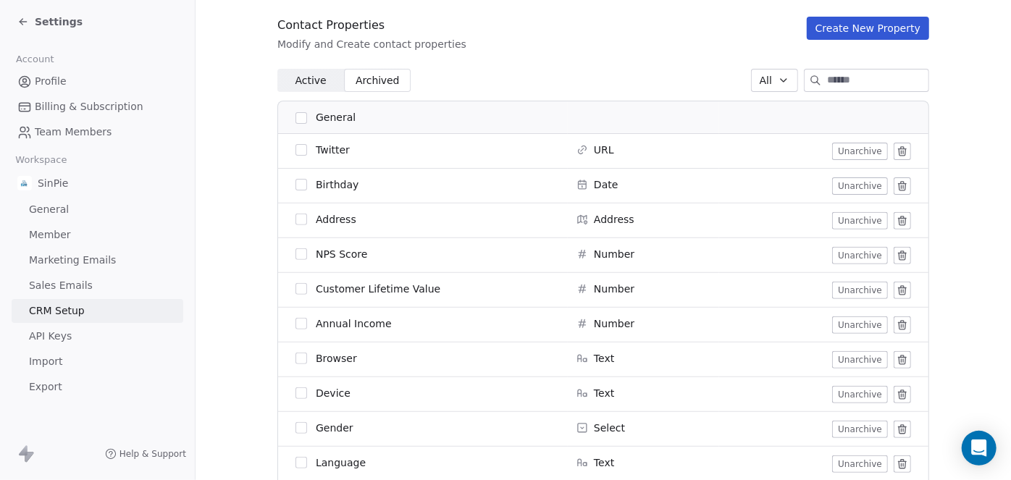
click at [311, 85] on span "Active" at bounding box center [310, 80] width 31 height 15
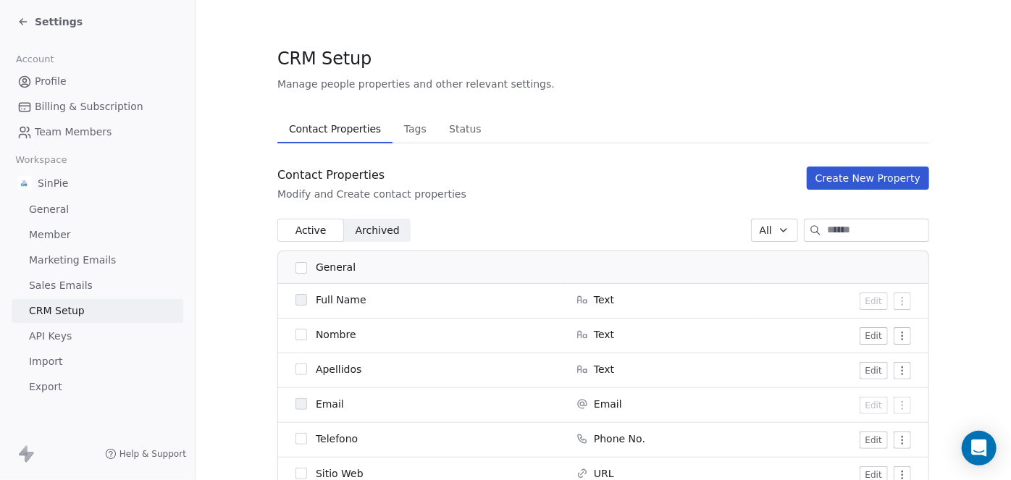
click at [361, 227] on span "Archived" at bounding box center [378, 230] width 44 height 15
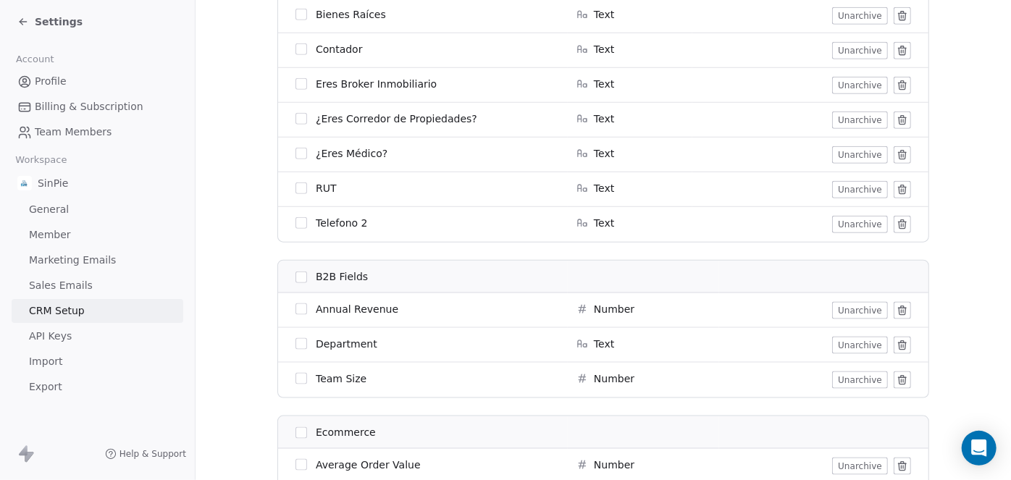
scroll to position [755, 0]
click at [860, 222] on button "Unarchive" at bounding box center [860, 223] width 56 height 17
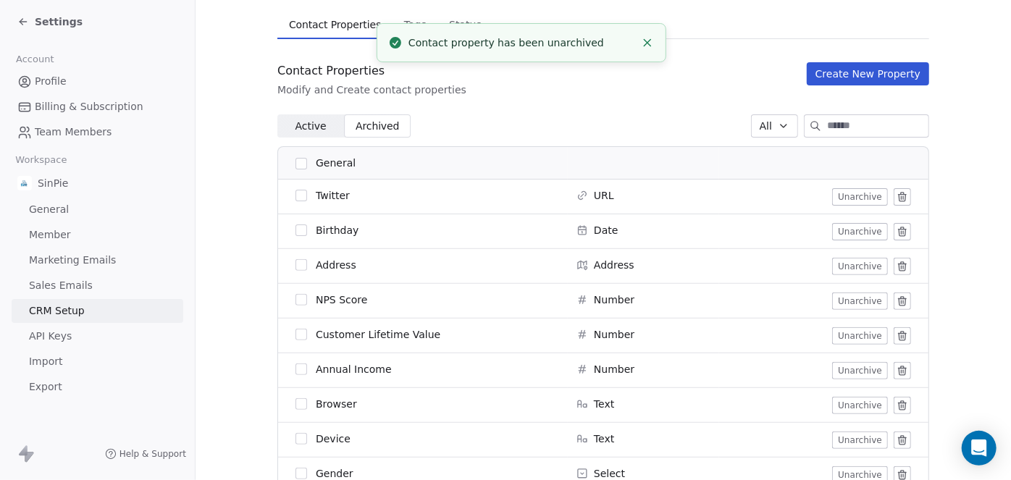
scroll to position [0, 0]
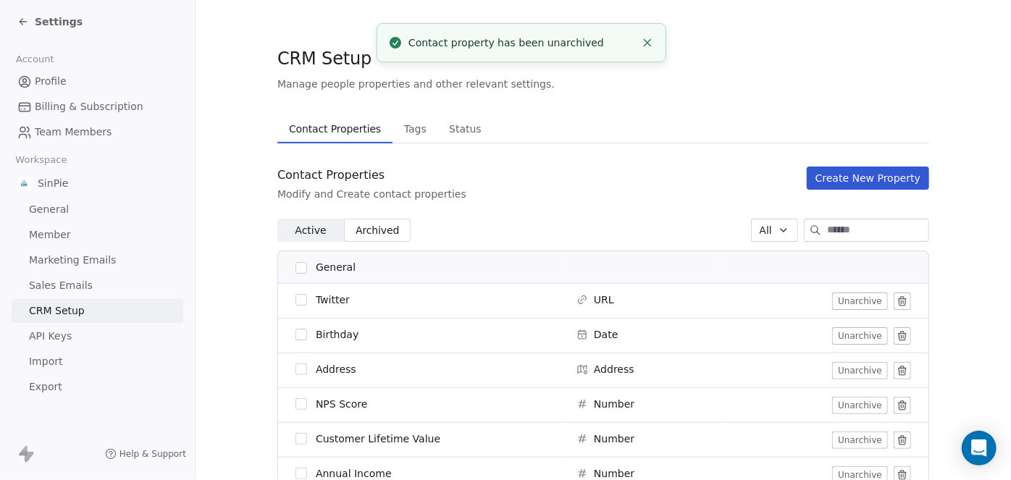
click at [295, 230] on span "Active" at bounding box center [310, 230] width 31 height 15
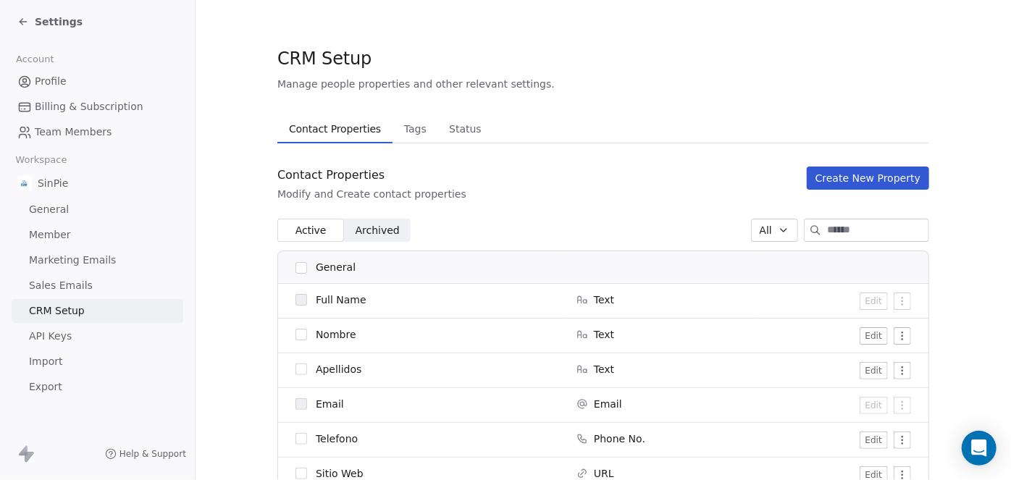
click at [385, 233] on span "Archived" at bounding box center [378, 230] width 44 height 15
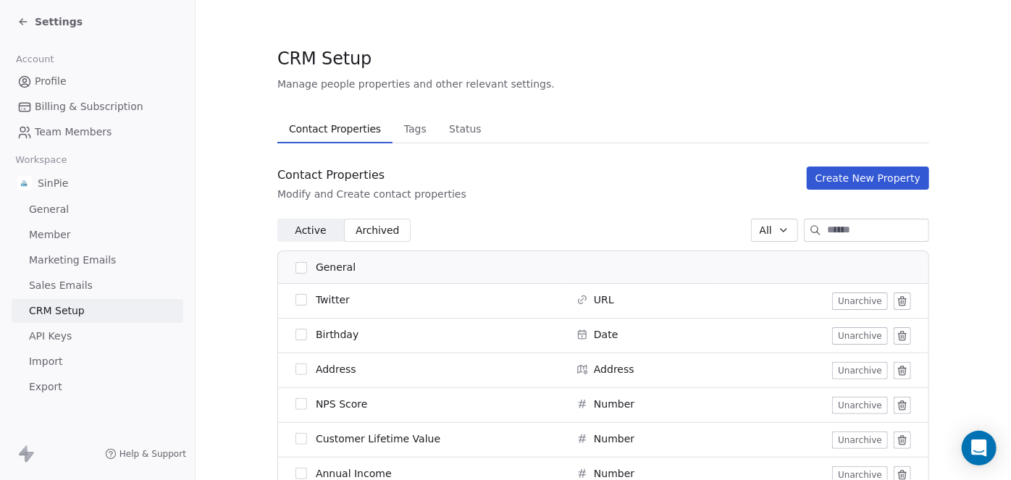
click at [310, 227] on span "Active" at bounding box center [310, 230] width 31 height 15
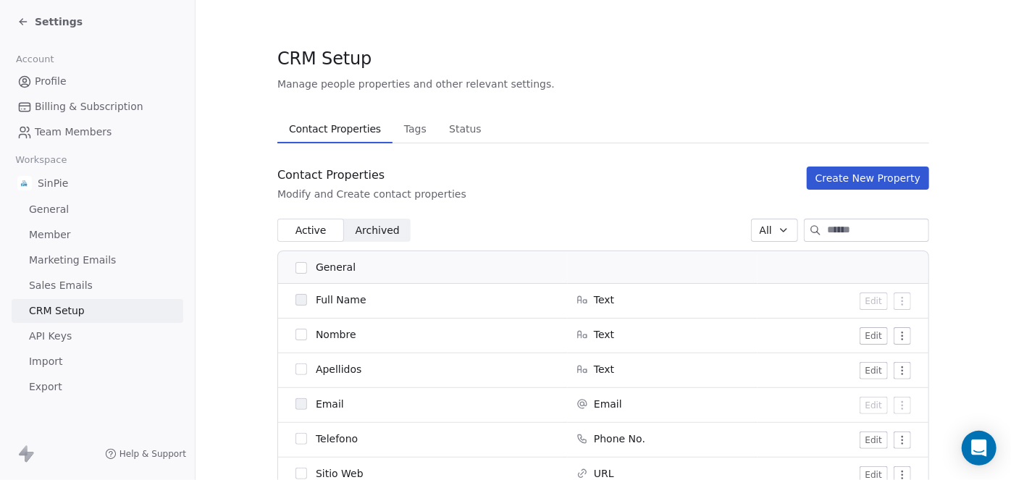
click at [862, 179] on button "Create New Property" at bounding box center [868, 178] width 122 height 23
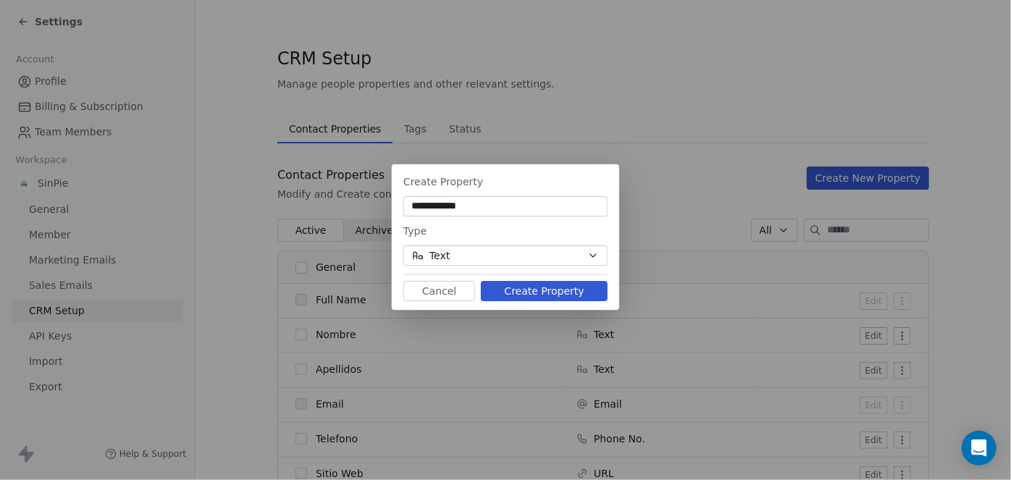
type input "**********"
click at [539, 290] on button "Create Property" at bounding box center [544, 291] width 127 height 20
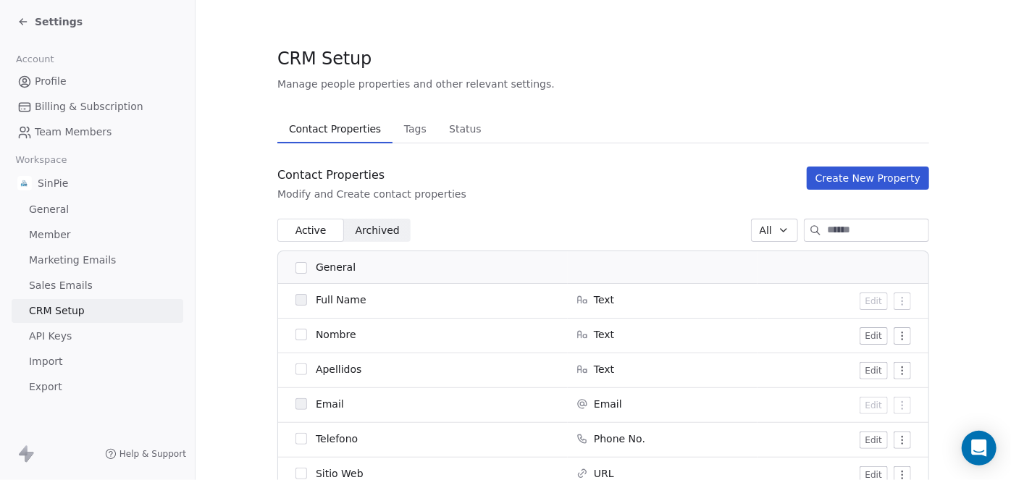
click at [373, 224] on span "Archived" at bounding box center [378, 230] width 44 height 15
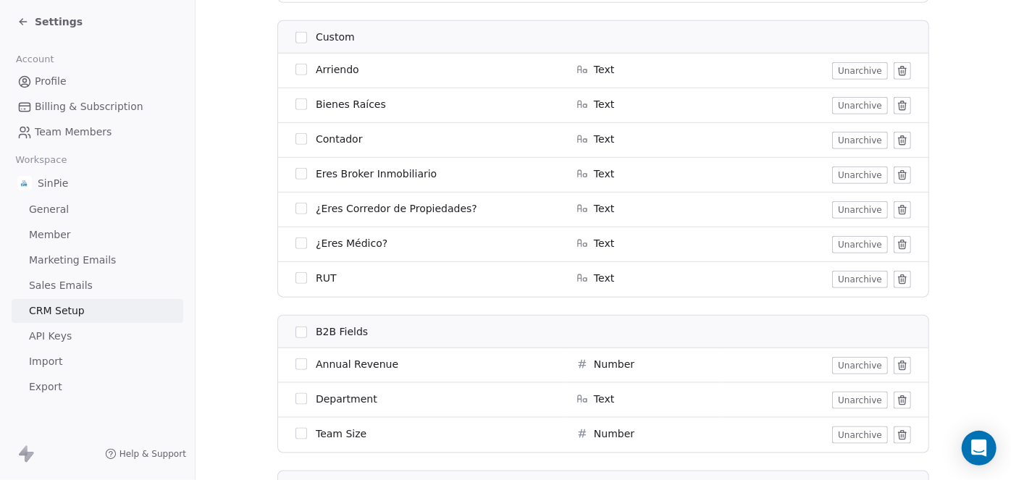
scroll to position [673, 0]
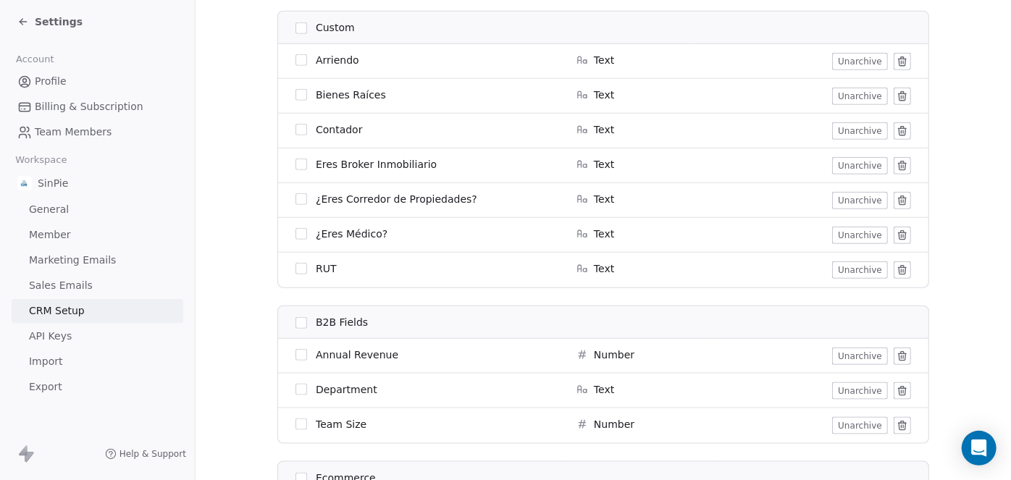
click at [847, 271] on button "Unarchive" at bounding box center [860, 269] width 56 height 17
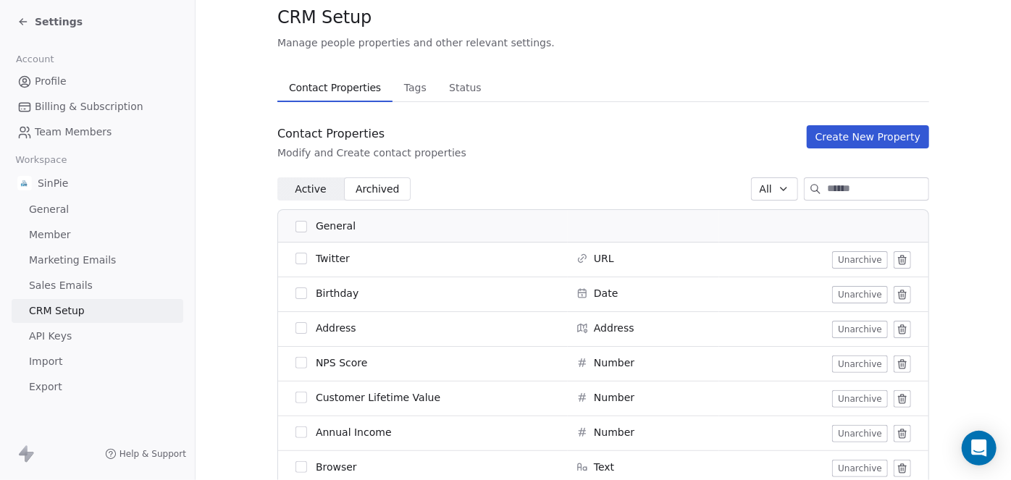
scroll to position [4, 0]
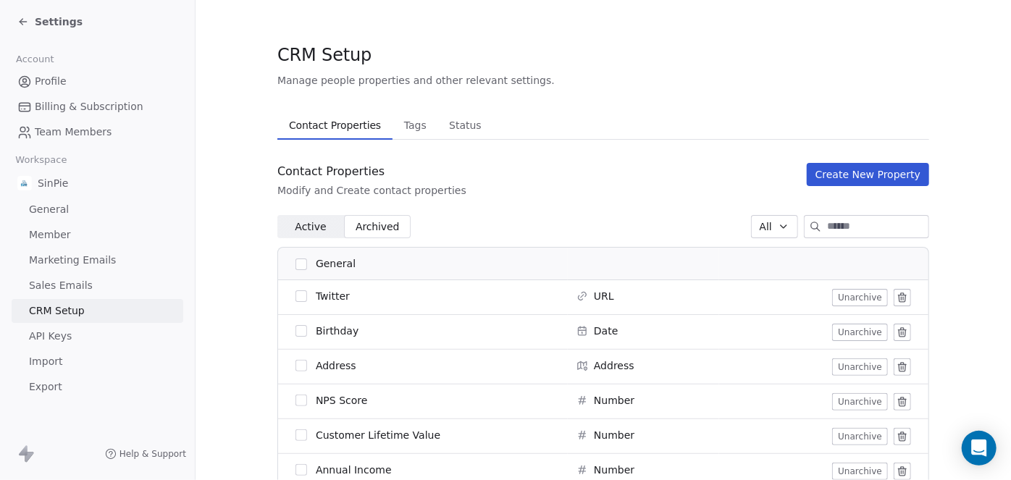
click at [306, 227] on span "Active" at bounding box center [310, 226] width 31 height 15
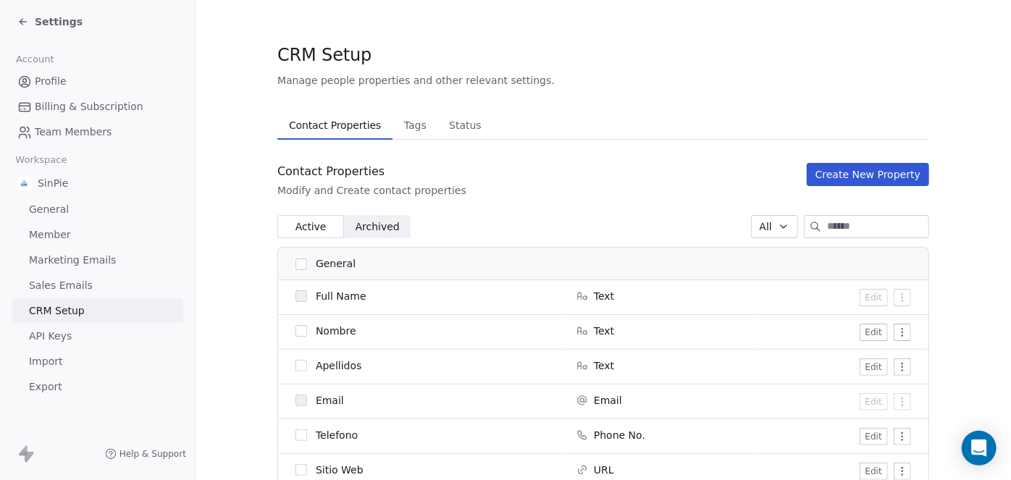
click at [852, 175] on button "Create New Property" at bounding box center [868, 174] width 122 height 23
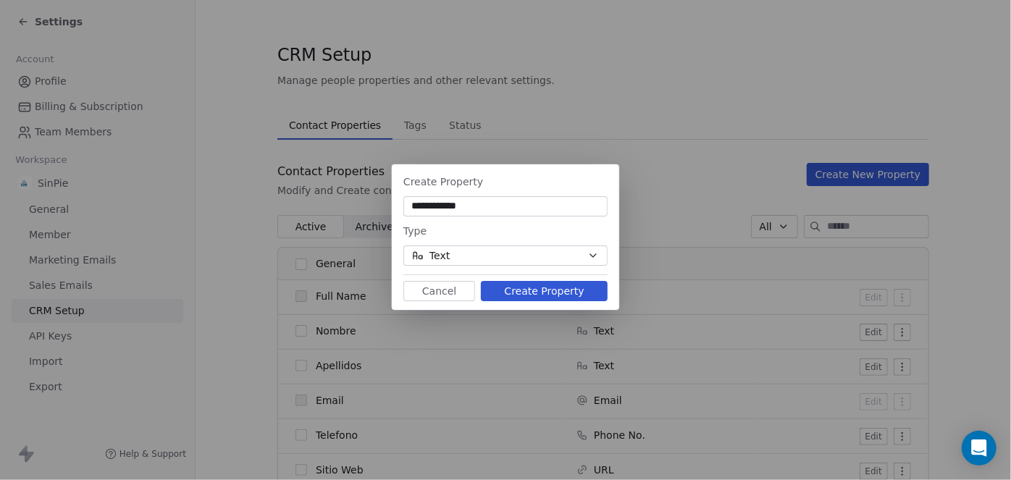
click at [452, 290] on button "Cancel" at bounding box center [439, 291] width 72 height 20
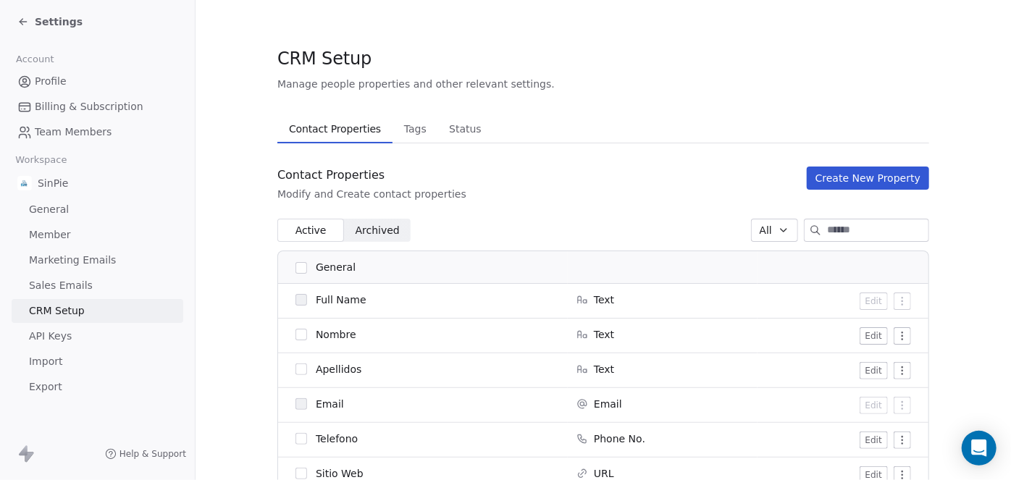
click at [865, 178] on button "Create New Property" at bounding box center [868, 178] width 122 height 23
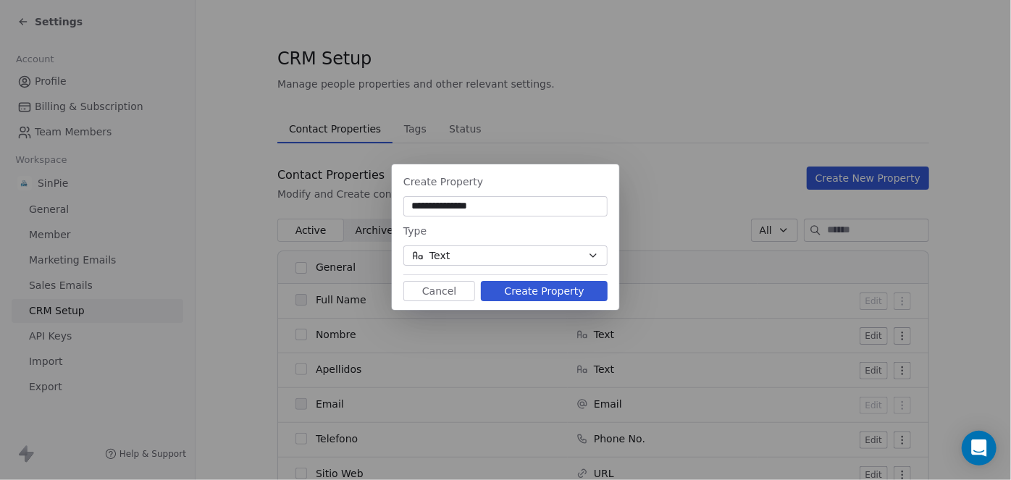
type input "**********"
click at [534, 293] on button "Create Property" at bounding box center [544, 291] width 127 height 20
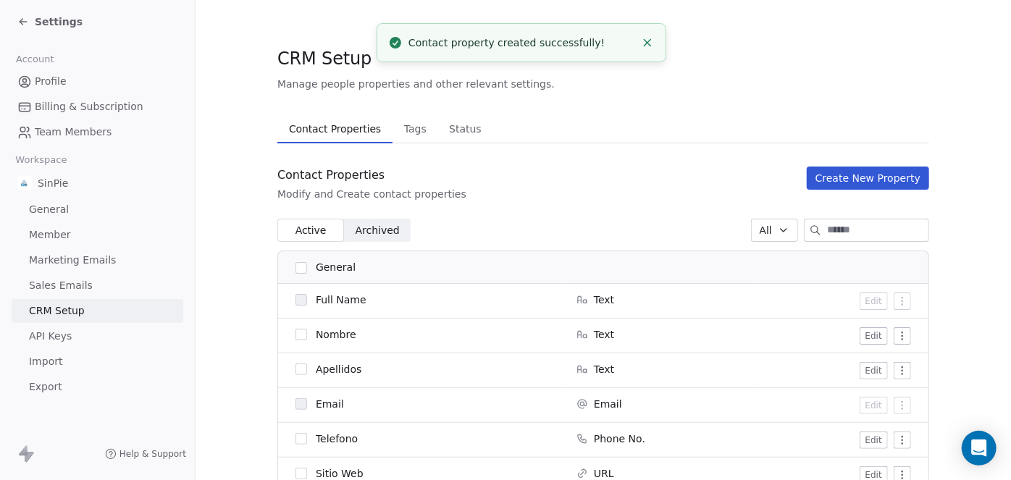
click at [873, 176] on button "Create New Property" at bounding box center [868, 178] width 122 height 23
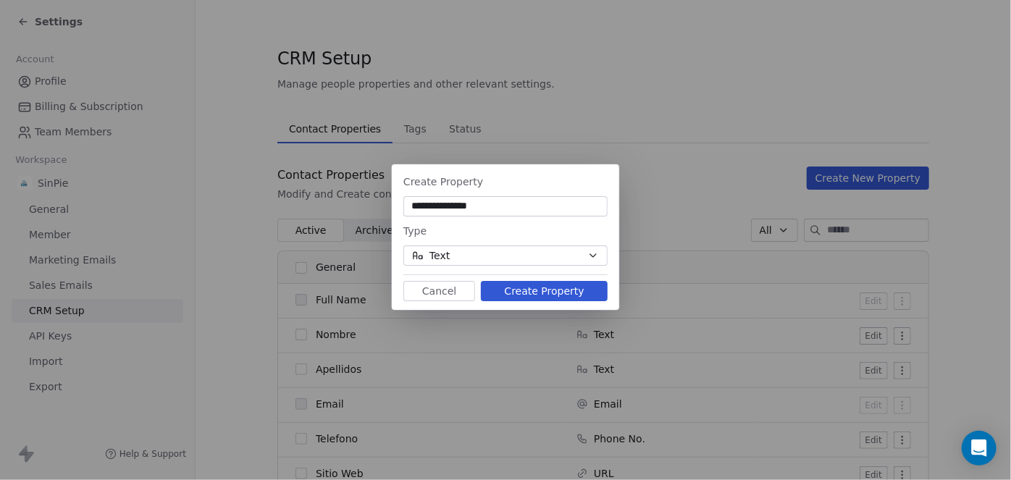
click at [500, 209] on input "**********" at bounding box center [505, 206] width 198 height 14
drag, startPoint x: 503, startPoint y: 207, endPoint x: 396, endPoint y: 202, distance: 106.6
click at [396, 202] on div "**********" at bounding box center [505, 237] width 227 height 140
paste input
type input "**********"
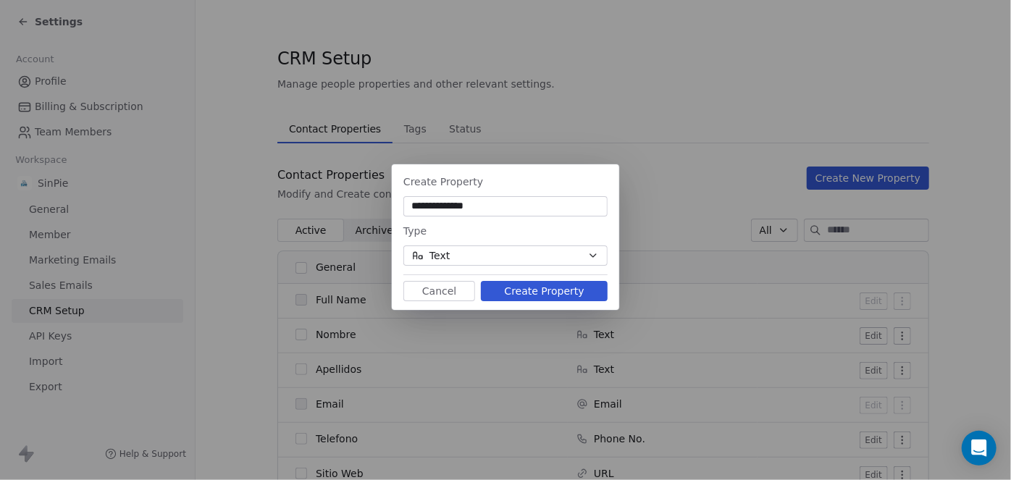
click at [538, 294] on button "Create Property" at bounding box center [544, 291] width 127 height 20
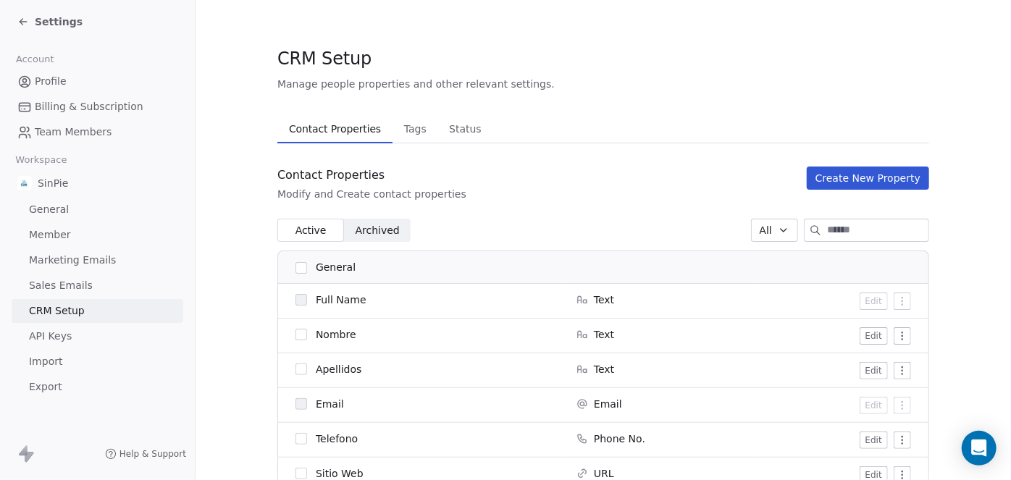
click at [845, 178] on button "Create New Property" at bounding box center [868, 178] width 122 height 23
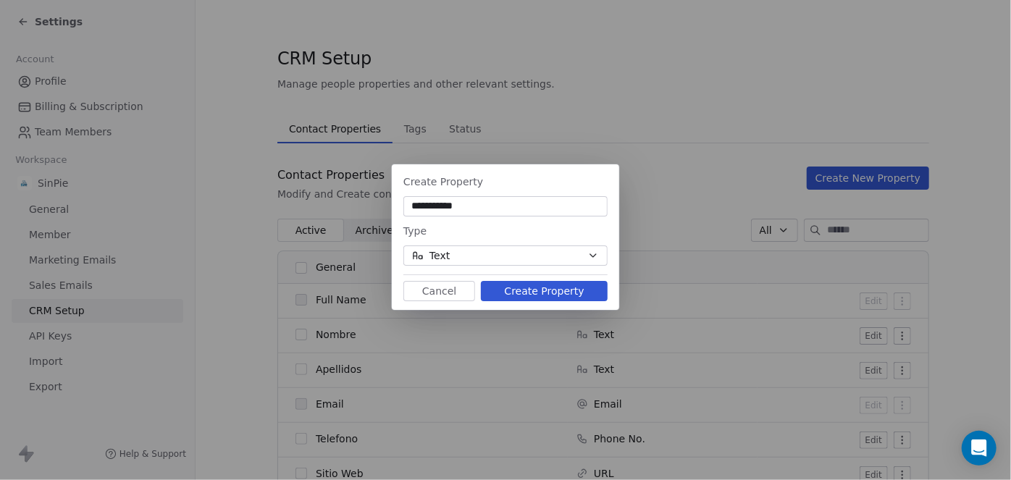
type input "**********"
click at [539, 292] on button "Create Property" at bounding box center [544, 291] width 127 height 20
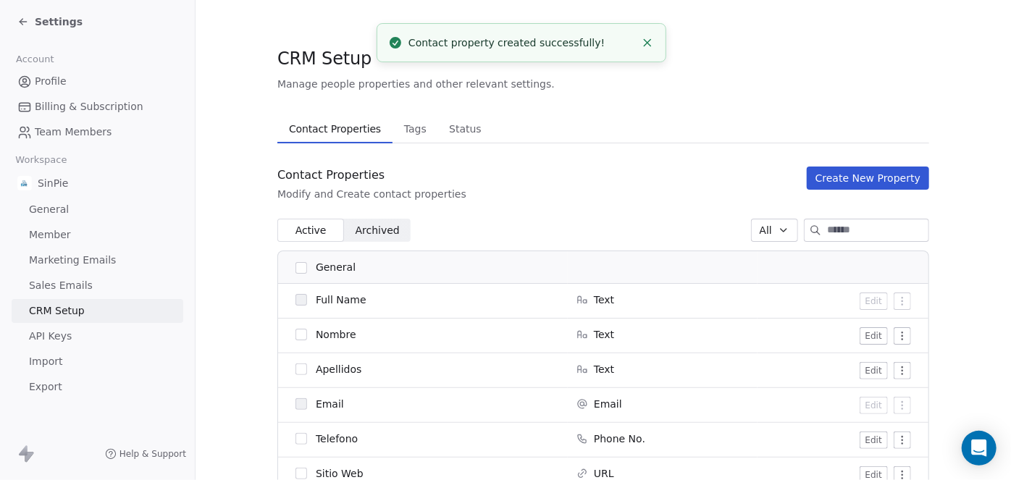
click at [851, 180] on button "Create New Property" at bounding box center [868, 178] width 122 height 23
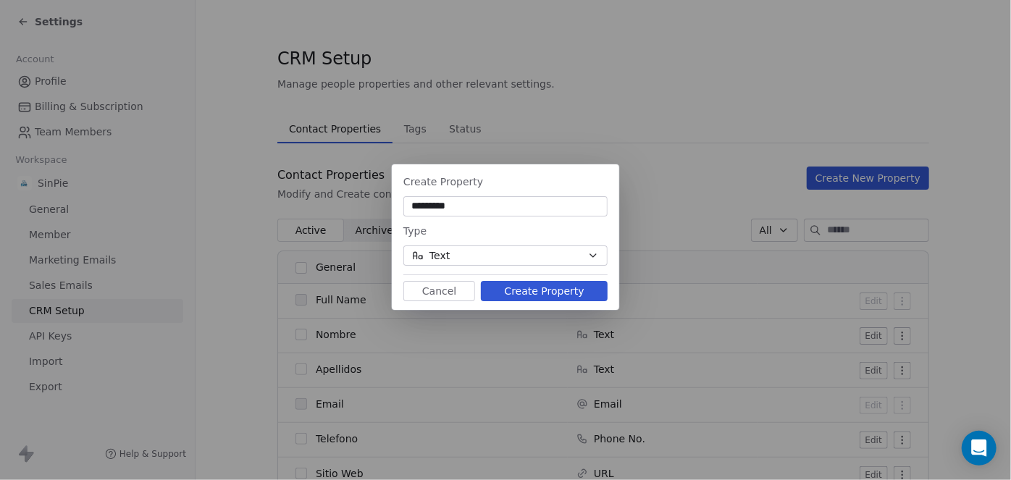
type input "*********"
click at [592, 256] on icon "button" at bounding box center [593, 255] width 6 height 3
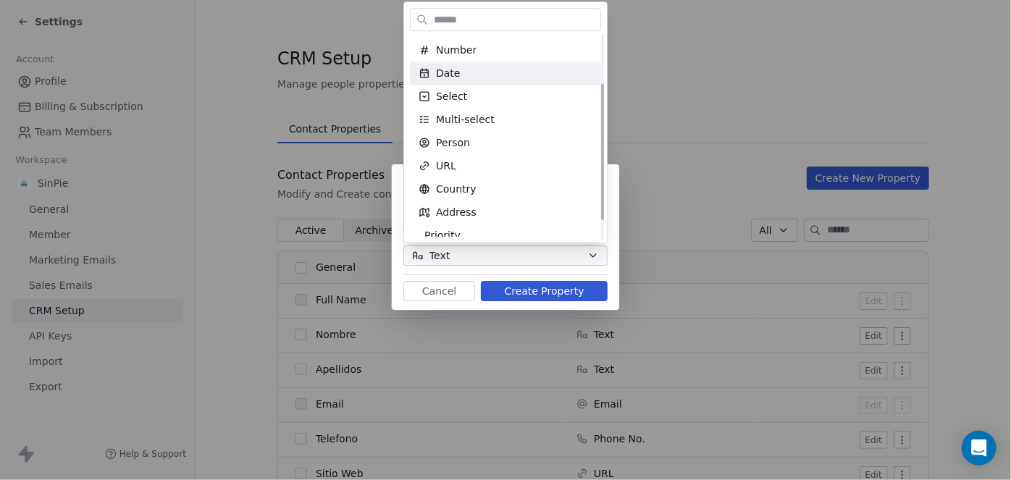
scroll to position [101, 0]
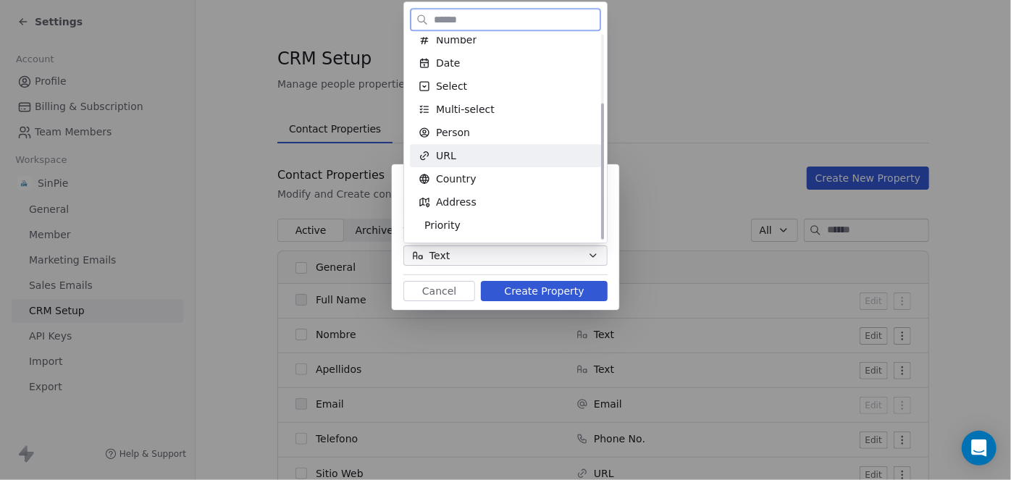
click at [459, 154] on div "URL" at bounding box center [506, 155] width 174 height 14
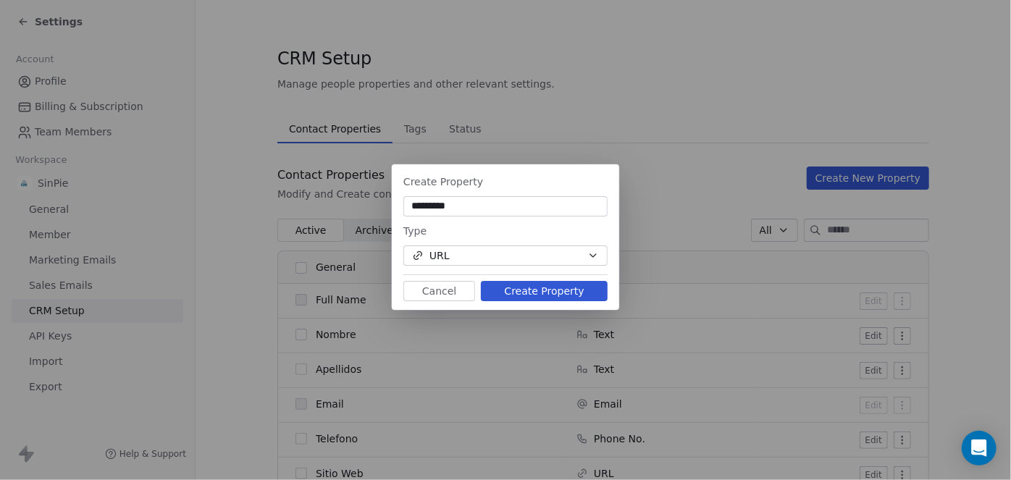
click at [545, 290] on button "Create Property" at bounding box center [544, 291] width 127 height 20
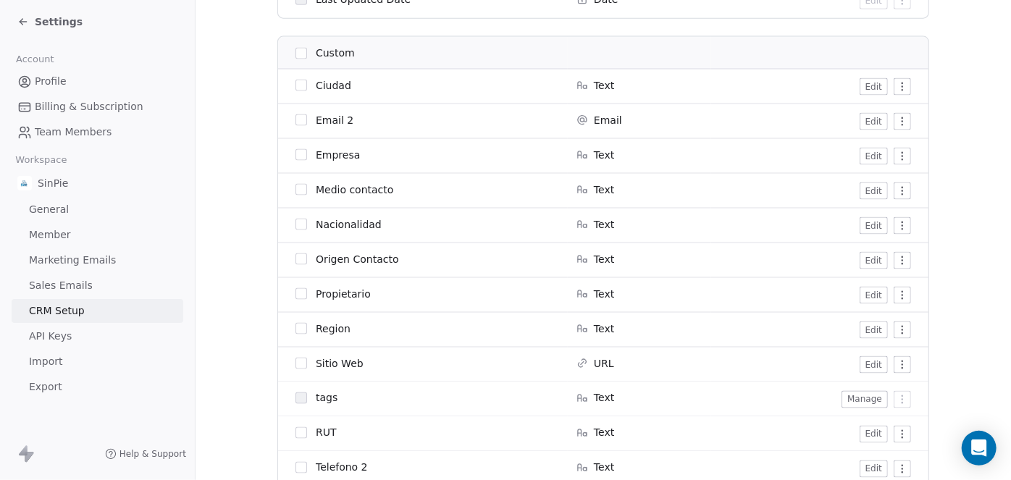
scroll to position [1089, 0]
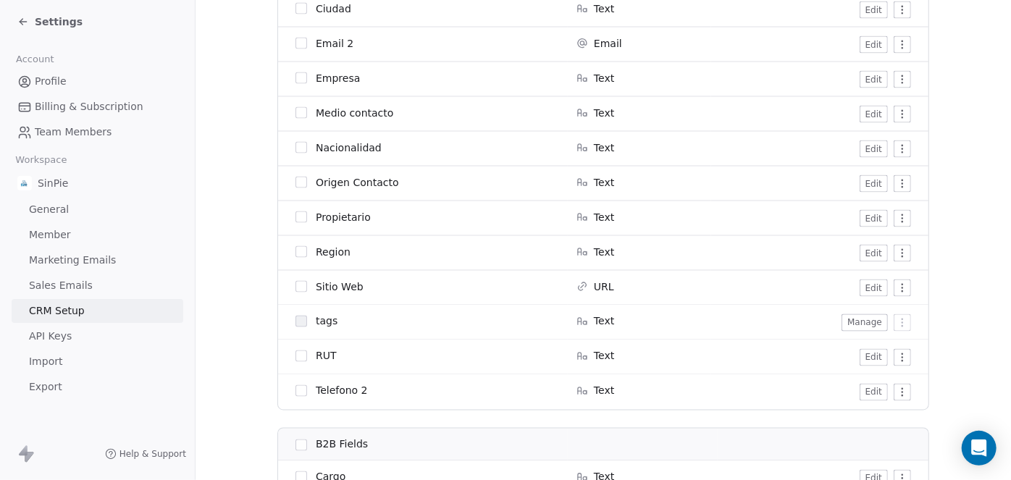
click at [898, 286] on html "Settings Account Profile Billing & Subscription Team Members Workspace SinPie G…" at bounding box center [505, 240] width 1011 height 480
click at [867, 287] on button "Edit" at bounding box center [874, 288] width 28 height 17
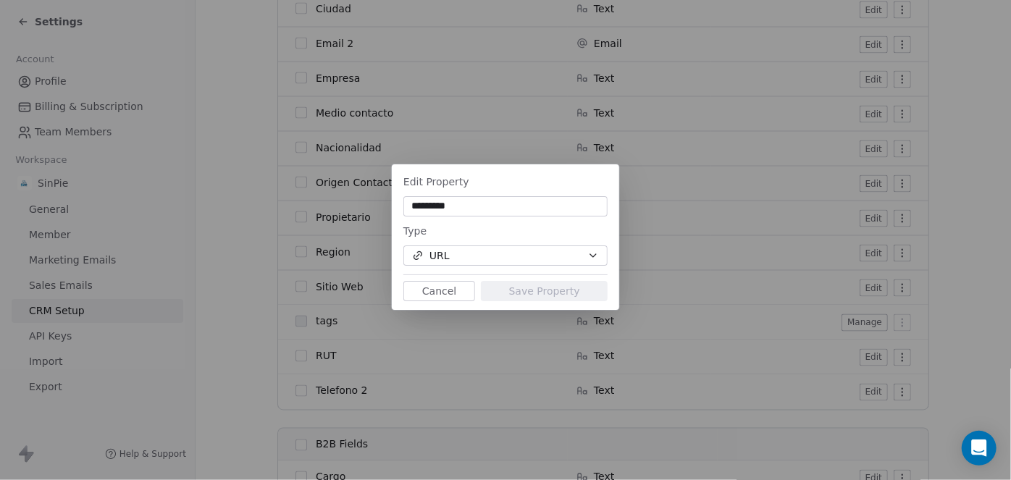
click at [587, 256] on button "URL" at bounding box center [505, 255] width 204 height 20
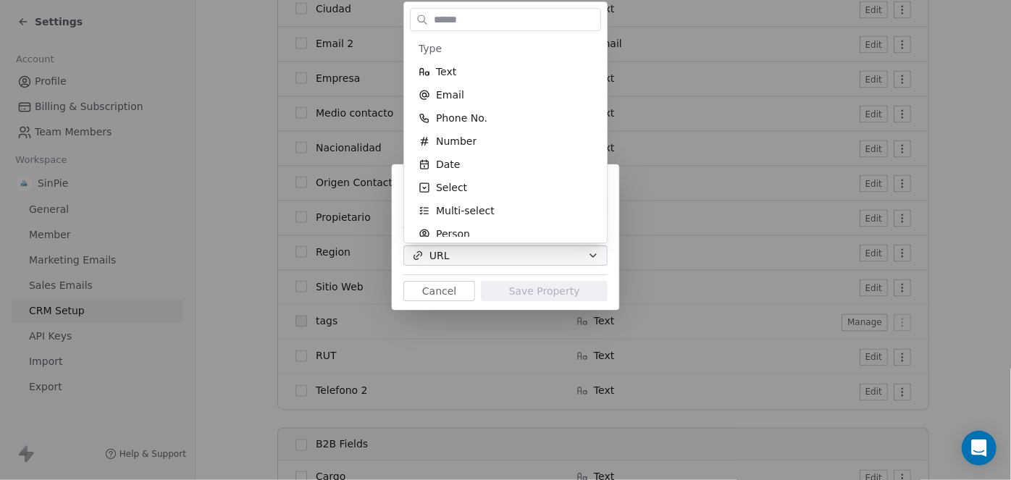
scroll to position [32, 0]
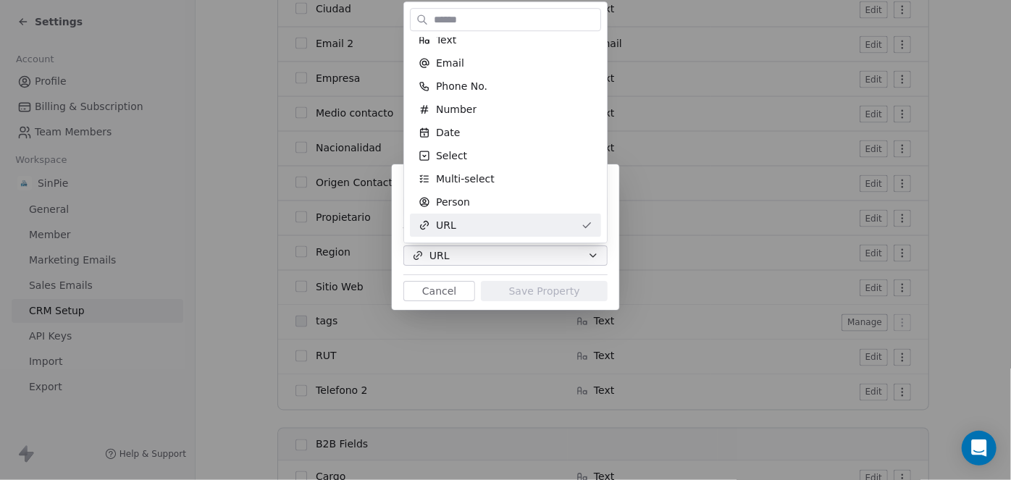
click at [592, 256] on div "Edit Property ********* Type URL Cancel Save Property" at bounding box center [505, 240] width 1011 height 198
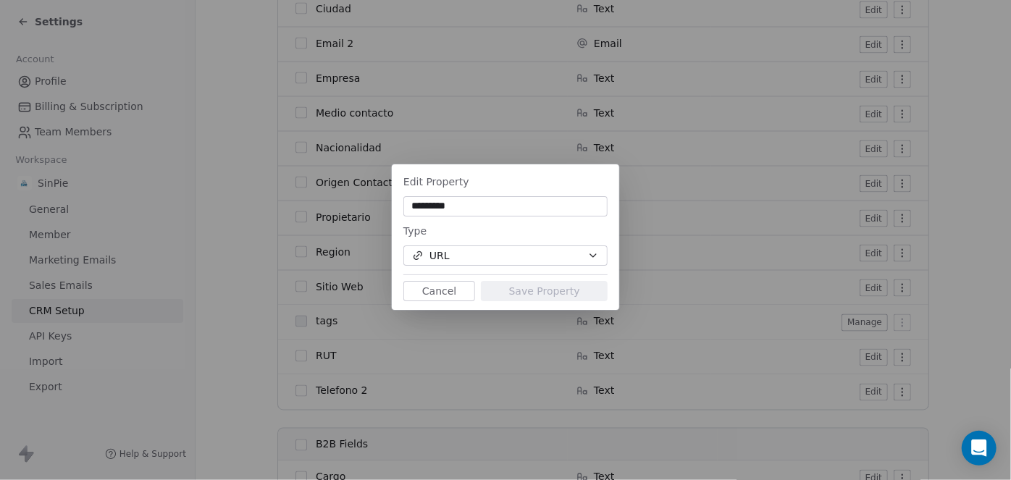
click at [464, 206] on input "*********" at bounding box center [505, 206] width 198 height 14
click at [452, 290] on button "Cancel" at bounding box center [439, 291] width 72 height 20
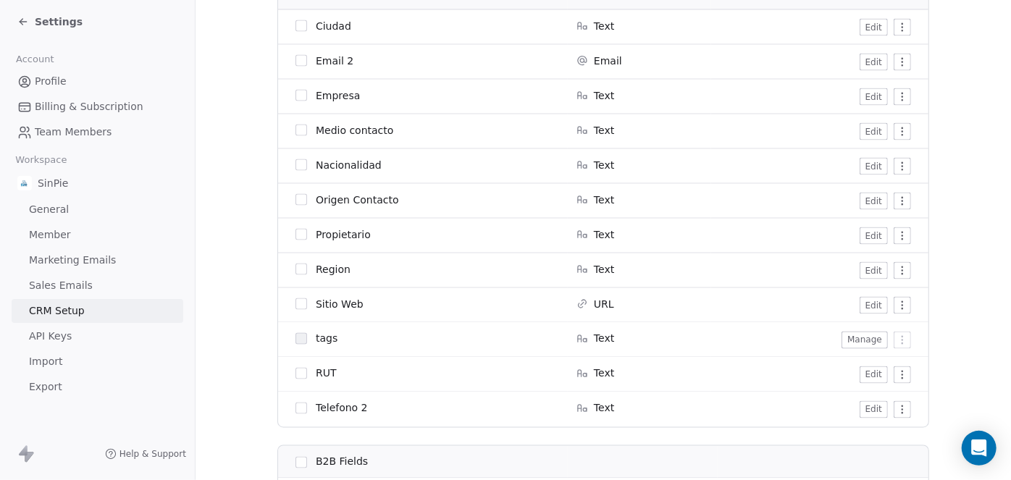
scroll to position [1075, 0]
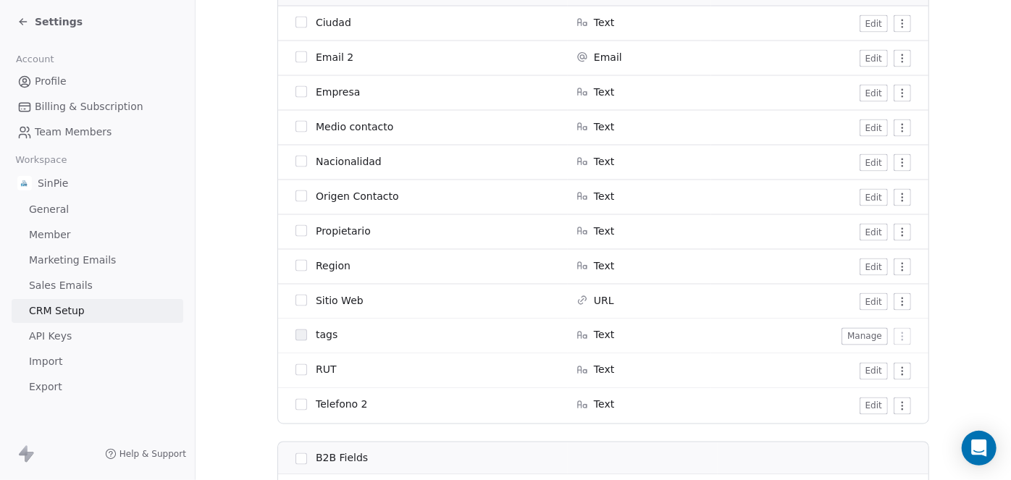
click at [869, 301] on button "Edit" at bounding box center [874, 301] width 28 height 17
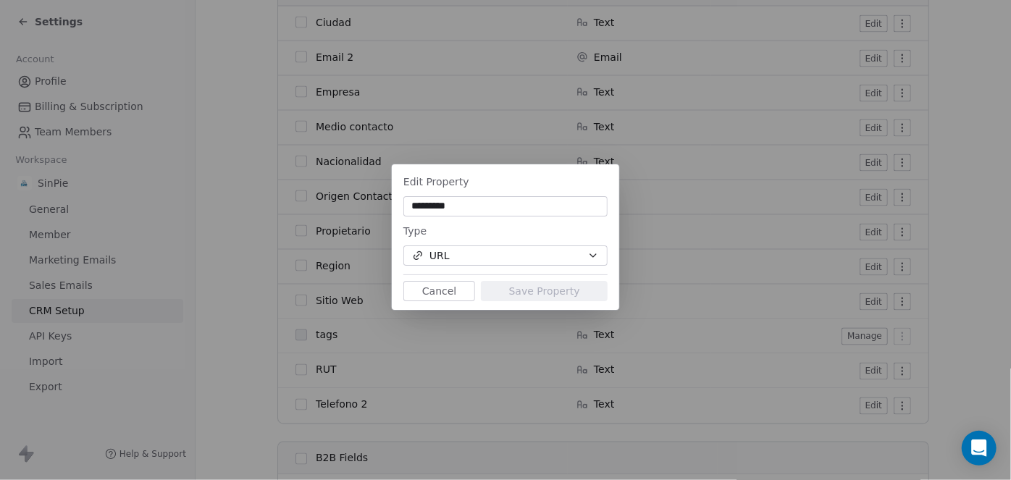
click at [456, 290] on button "Cancel" at bounding box center [439, 291] width 72 height 20
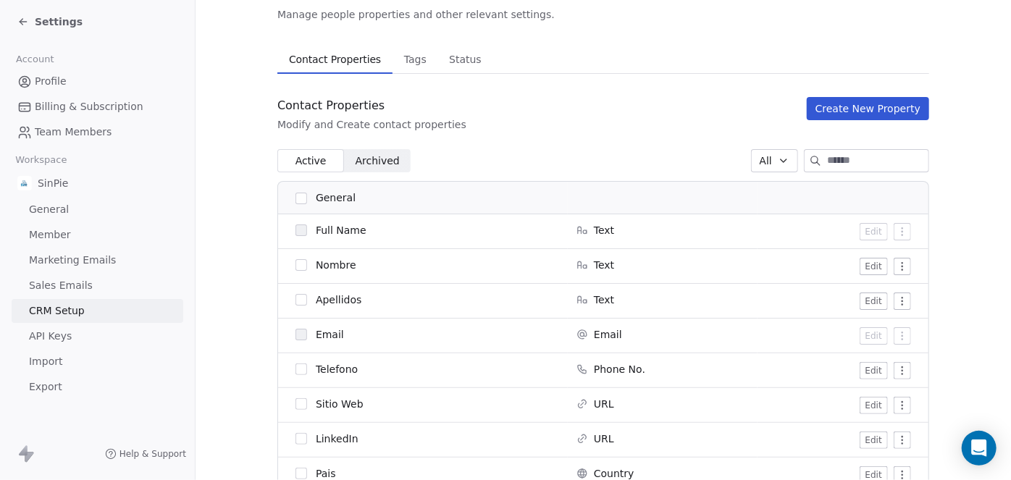
scroll to position [0, 0]
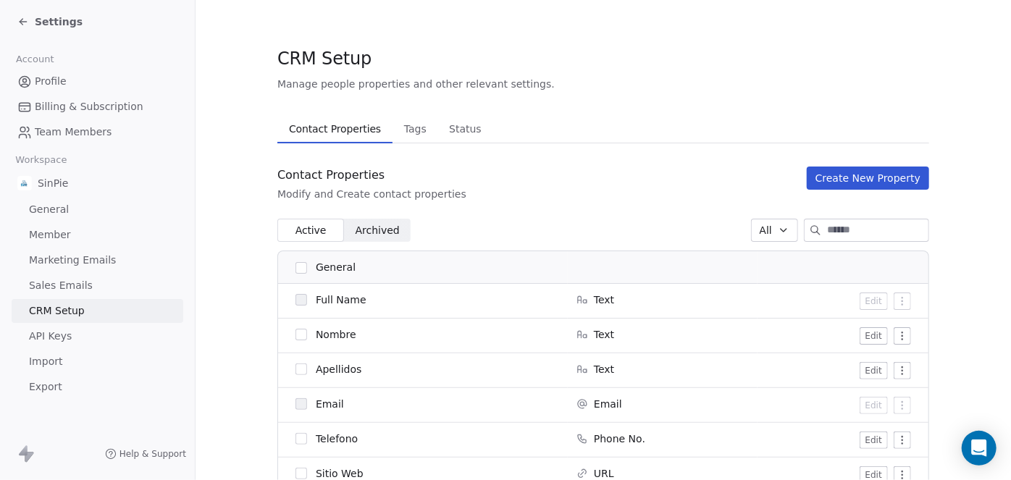
click at [379, 228] on span "Archived" at bounding box center [378, 230] width 44 height 15
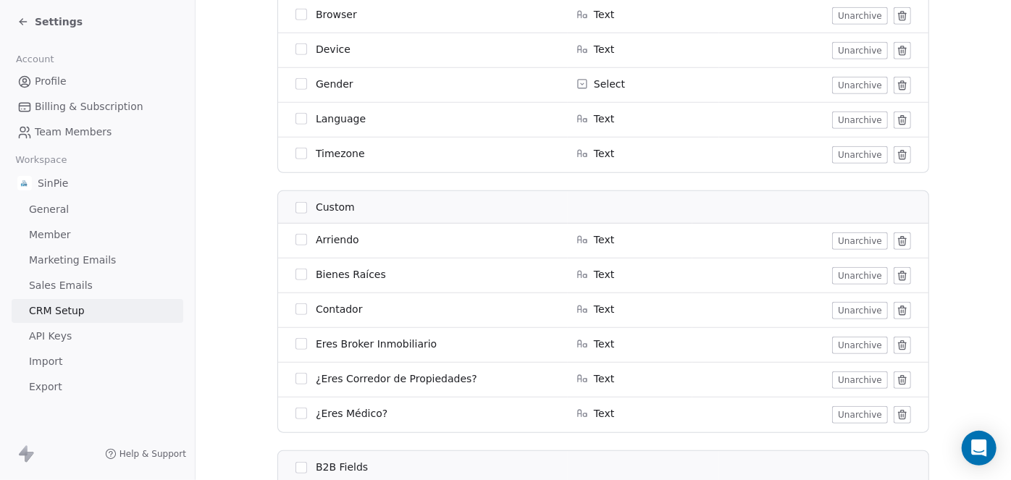
scroll to position [545, 0]
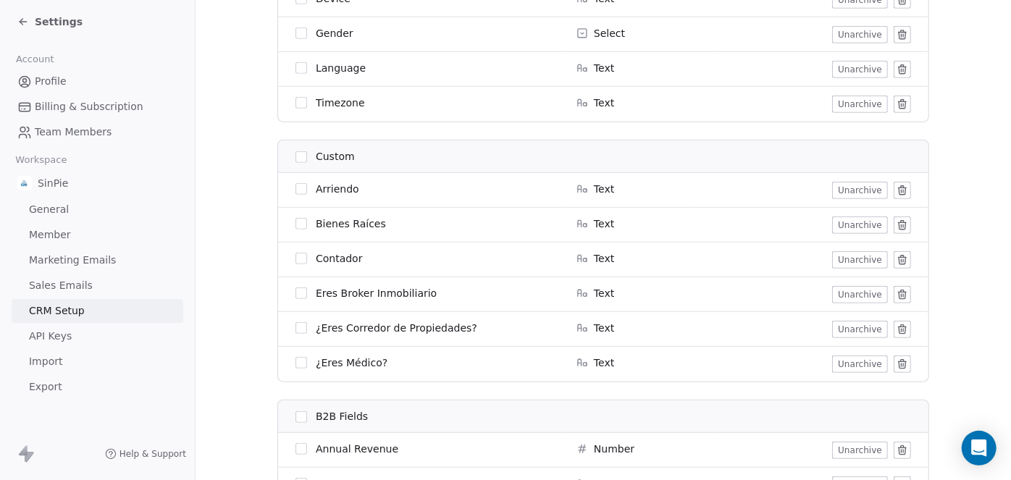
click at [846, 224] on button "Unarchive" at bounding box center [860, 225] width 56 height 17
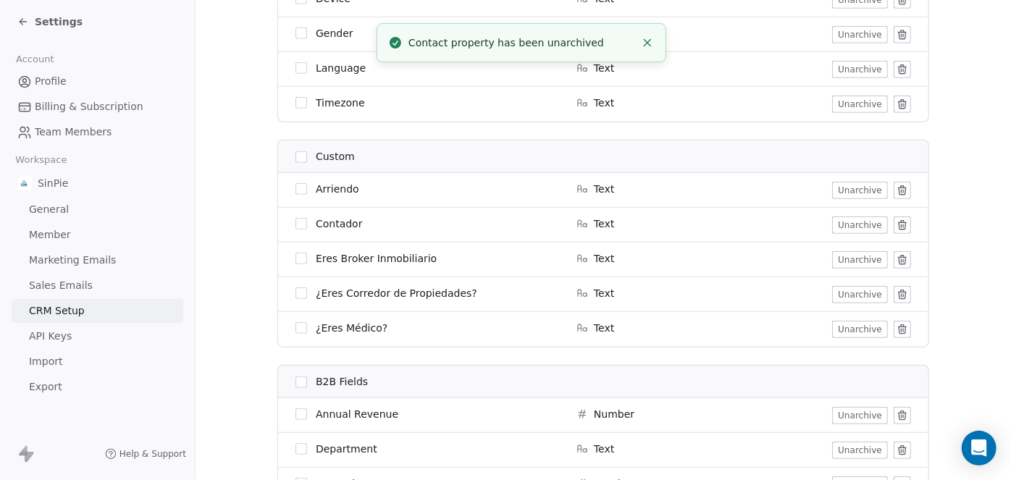
click at [847, 189] on button "Unarchive" at bounding box center [860, 190] width 56 height 17
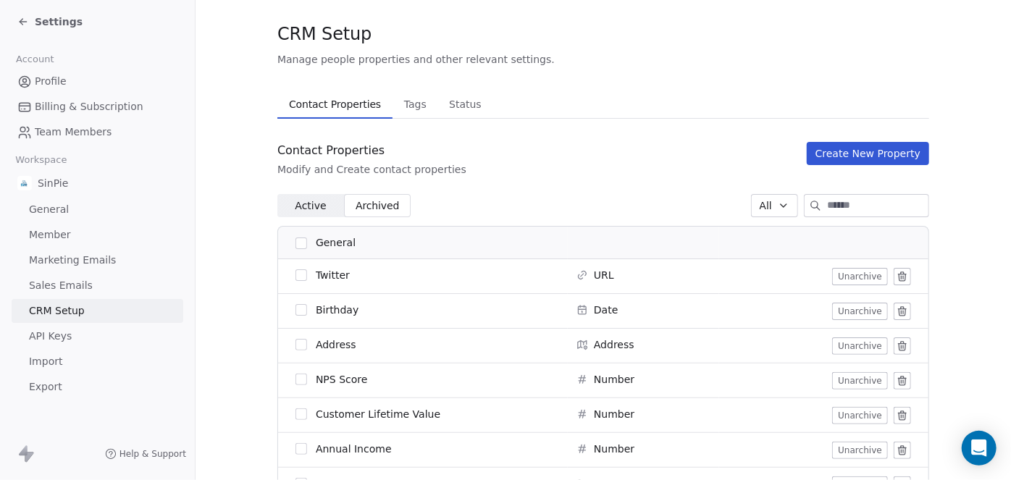
scroll to position [0, 0]
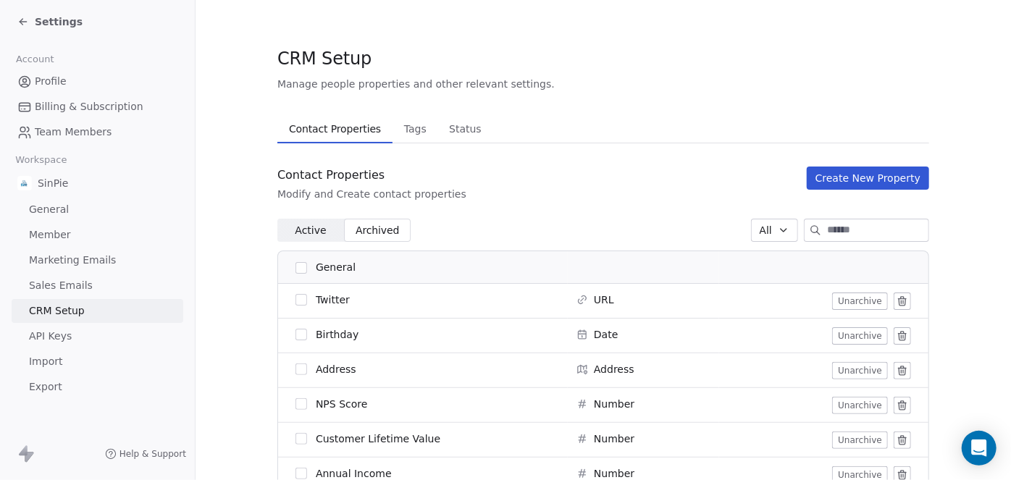
click at [308, 227] on span "Active" at bounding box center [310, 230] width 31 height 15
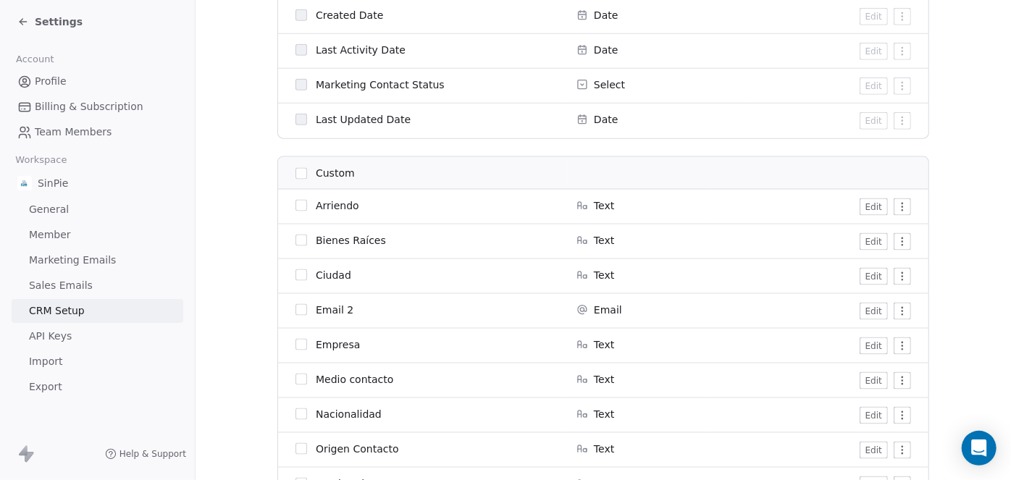
scroll to position [933, 0]
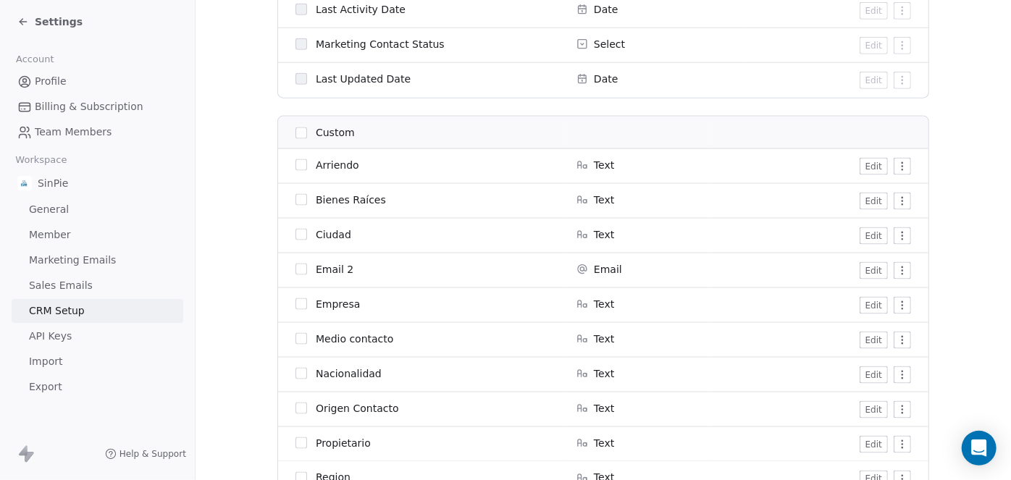
click at [870, 198] on button "Edit" at bounding box center [874, 201] width 28 height 17
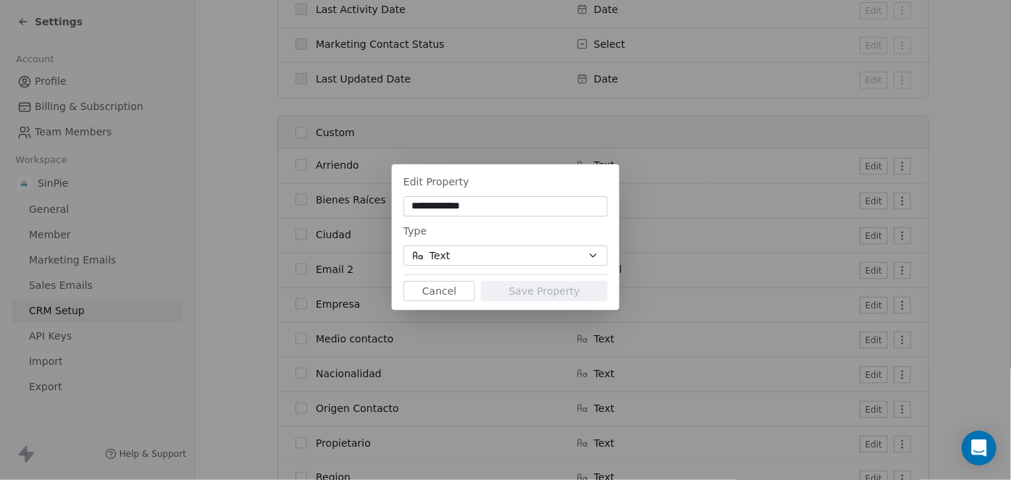
click at [459, 206] on input "**********" at bounding box center [505, 206] width 198 height 14
type input "**********"
click at [533, 292] on button "Save Property" at bounding box center [544, 291] width 127 height 20
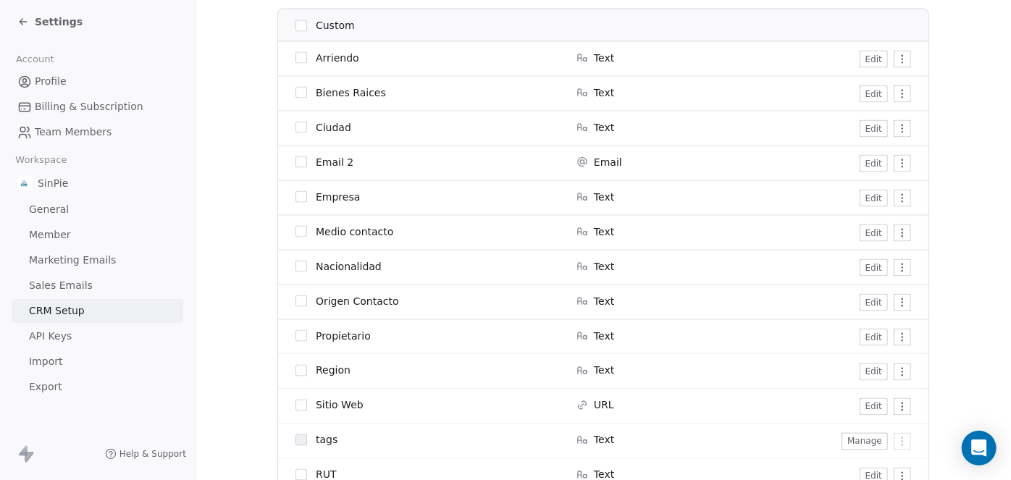
scroll to position [1125, 0]
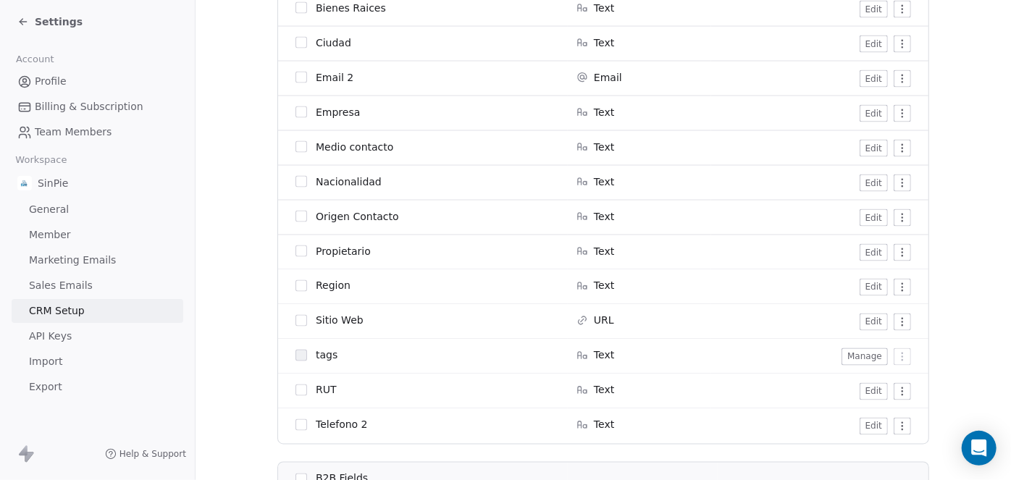
click at [872, 320] on button "Edit" at bounding box center [874, 322] width 28 height 17
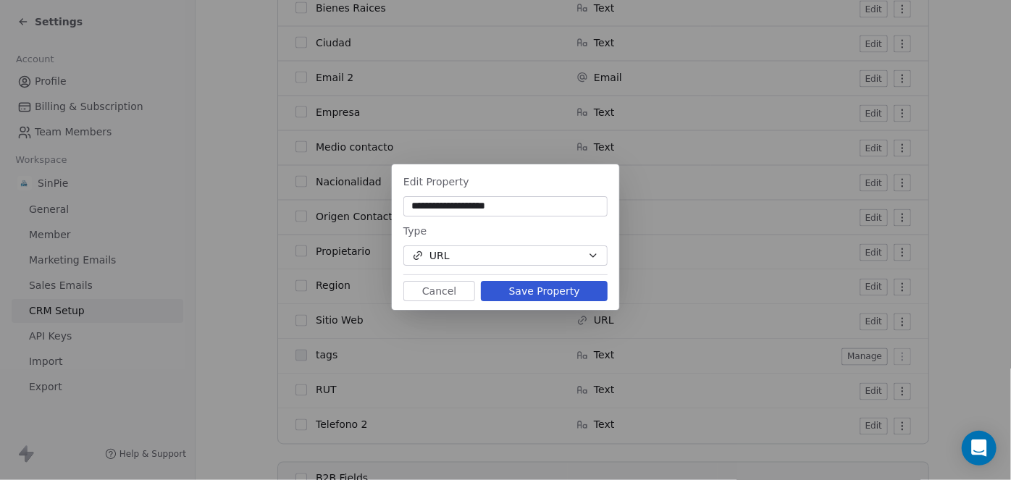
type input "**********"
click at [513, 259] on button "URL" at bounding box center [505, 255] width 204 height 20
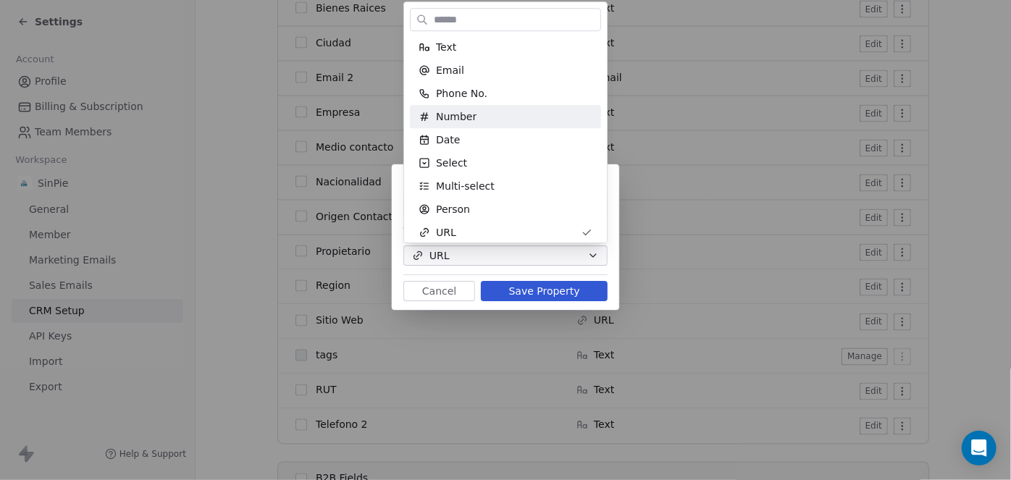
scroll to position [23, 0]
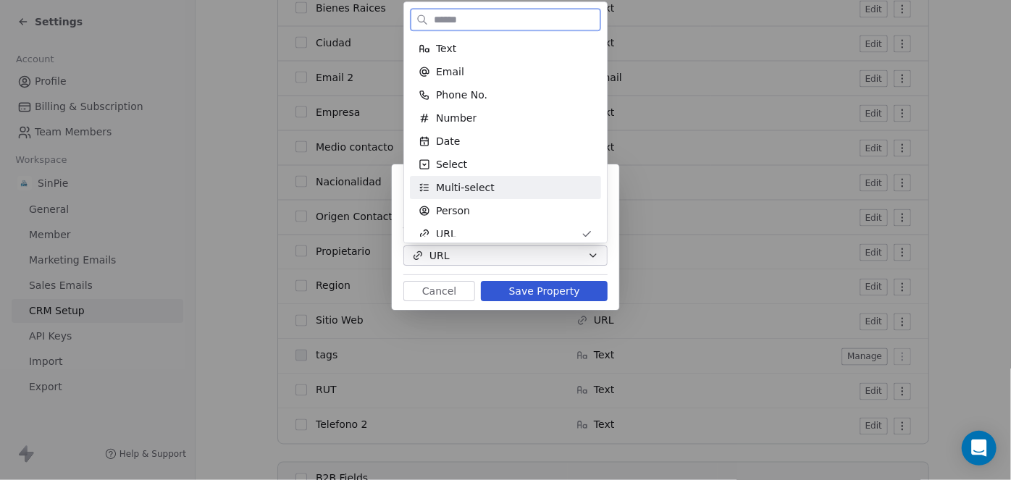
click at [459, 185] on span "Multi-select" at bounding box center [465, 187] width 59 height 14
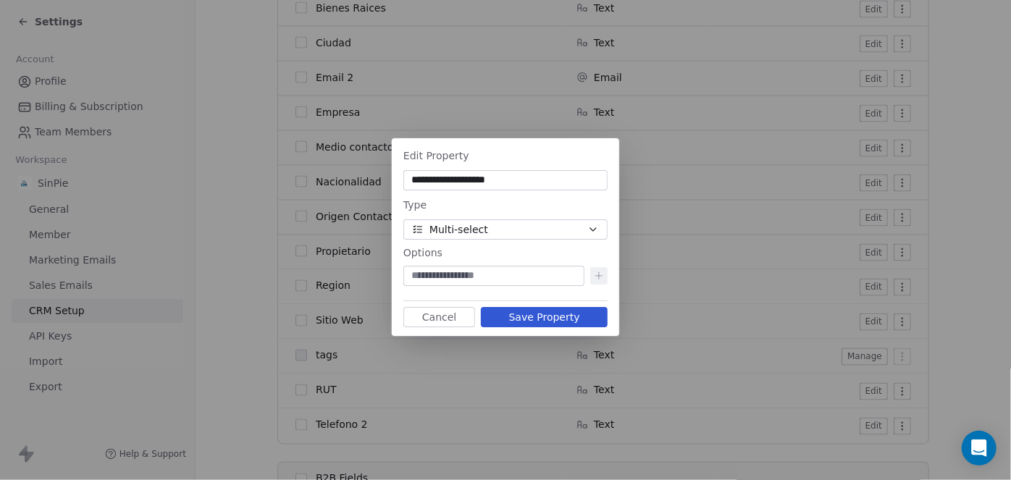
click at [496, 277] on input at bounding box center [493, 276] width 175 height 14
click at [450, 278] on input at bounding box center [493, 276] width 175 height 14
type input "**"
click at [598, 275] on icon at bounding box center [599, 276] width 12 height 12
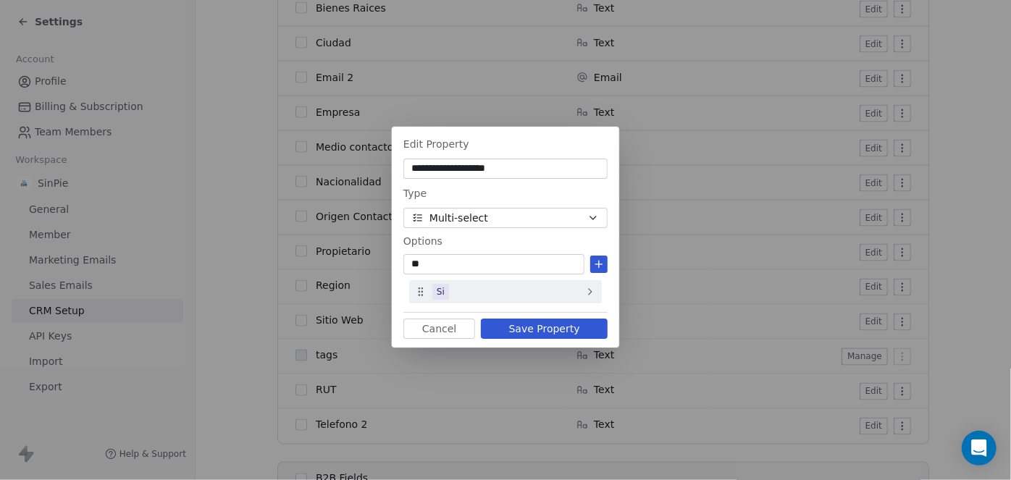
click at [572, 294] on div "Si" at bounding box center [505, 291] width 193 height 23
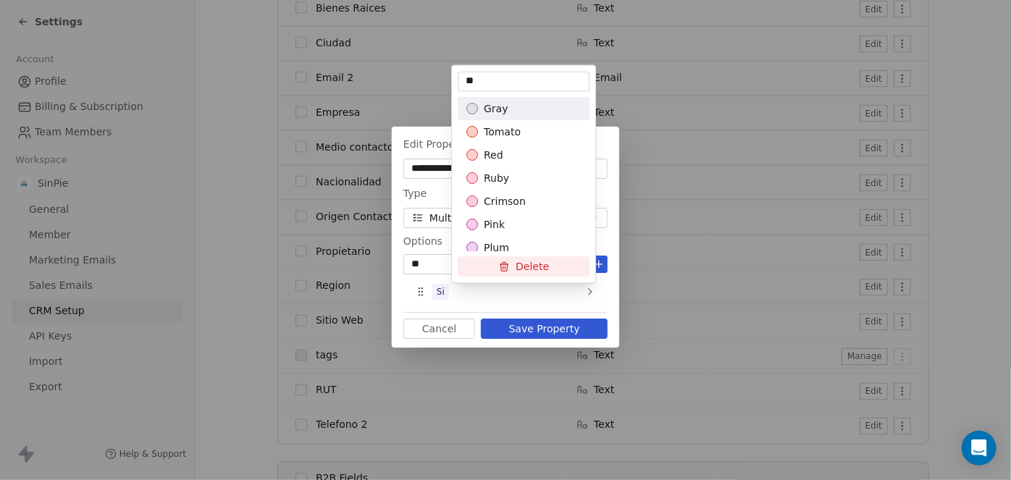
click at [524, 266] on button "Delete" at bounding box center [524, 267] width 132 height 20
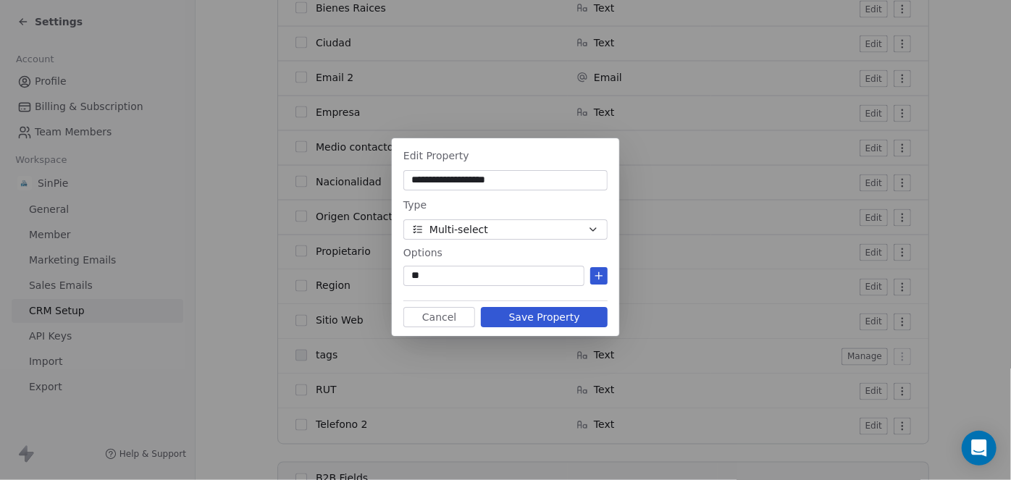
click at [443, 279] on input "**" at bounding box center [493, 276] width 175 height 14
type input "*"
click at [450, 277] on input at bounding box center [493, 276] width 175 height 14
type input "**********"
click at [595, 277] on icon at bounding box center [599, 276] width 12 height 12
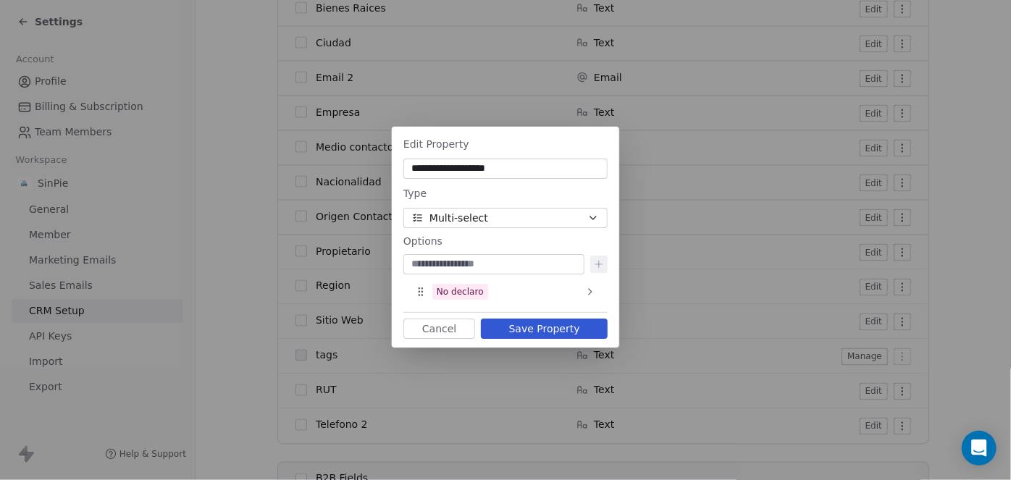
click at [469, 266] on input at bounding box center [493, 264] width 175 height 14
type input "**********"
click at [600, 264] on icon at bounding box center [599, 265] width 12 height 12
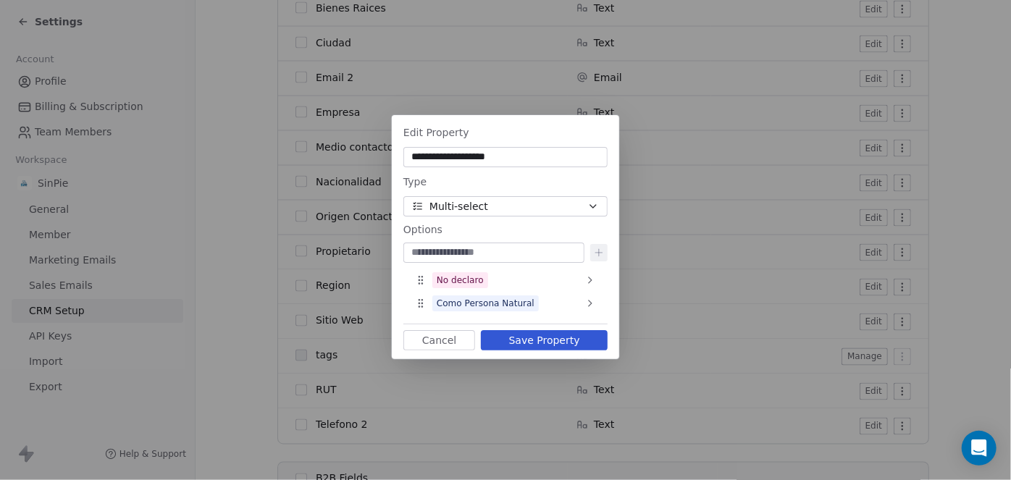
click at [456, 253] on input at bounding box center [493, 252] width 175 height 14
type input "**********"
click at [597, 253] on icon at bounding box center [598, 253] width 7 height 0
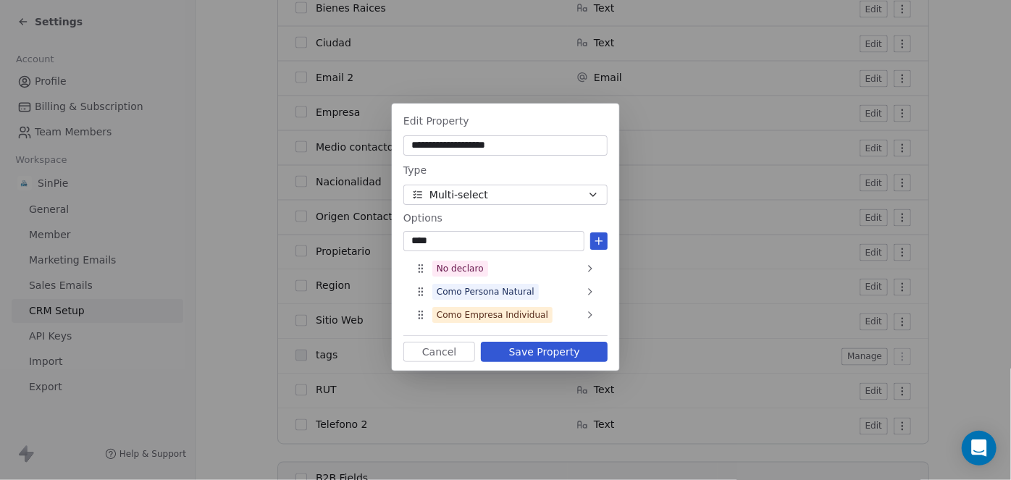
click at [448, 240] on input "****" at bounding box center [493, 241] width 175 height 14
type input "*"
click at [448, 241] on input "***" at bounding box center [493, 241] width 175 height 14
type input "**********"
click at [595, 241] on icon at bounding box center [598, 241] width 7 height 0
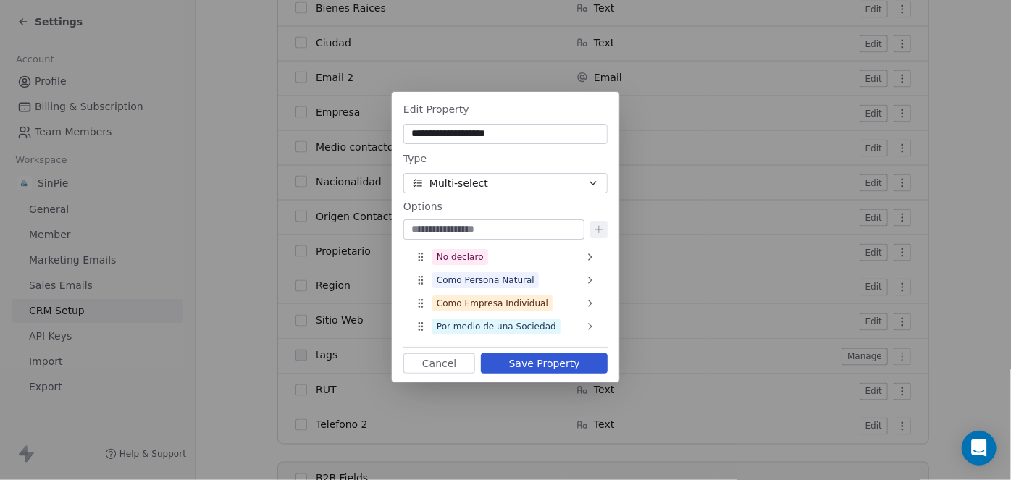
click at [443, 232] on input at bounding box center [493, 229] width 175 height 14
type input "**********"
click at [561, 334] on div "Por medio de una Sociedad" at bounding box center [505, 326] width 193 height 23
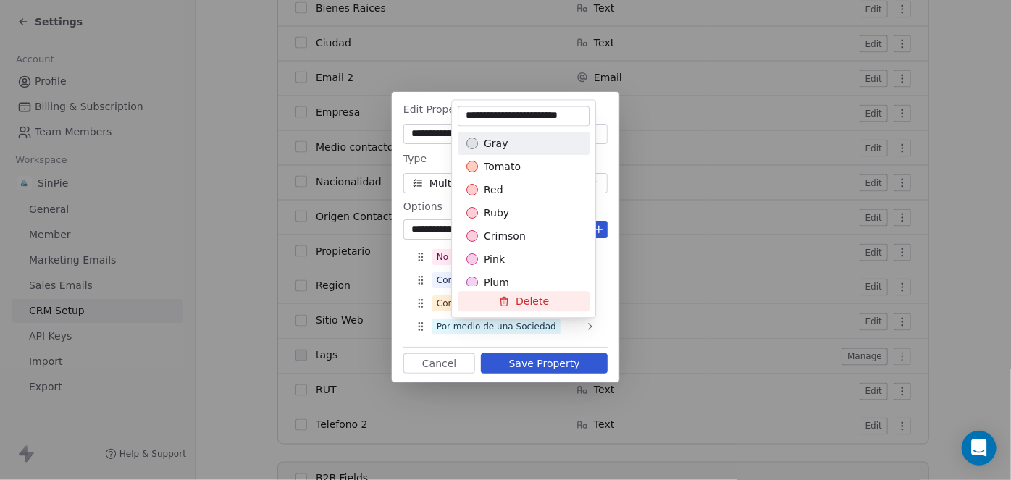
click at [545, 306] on button "Delete" at bounding box center [524, 302] width 132 height 20
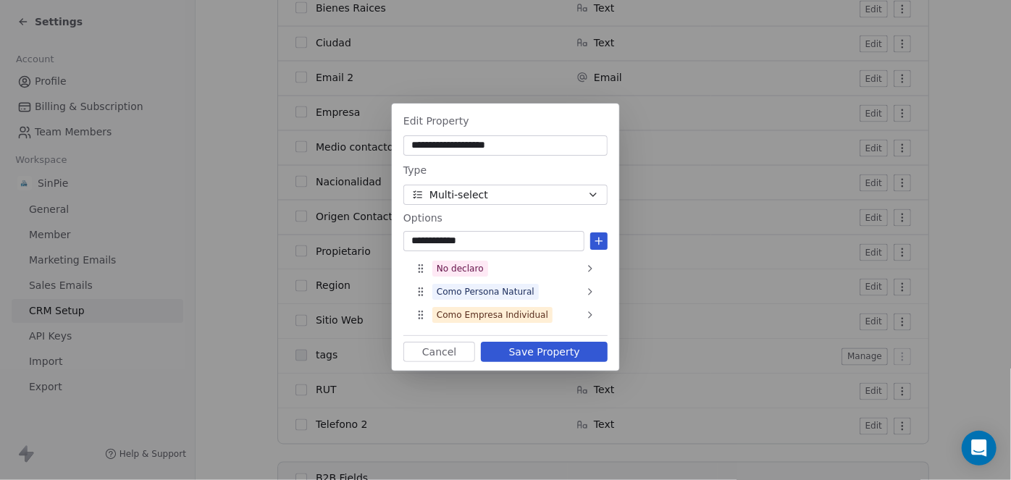
click at [597, 241] on icon at bounding box center [598, 241] width 7 height 0
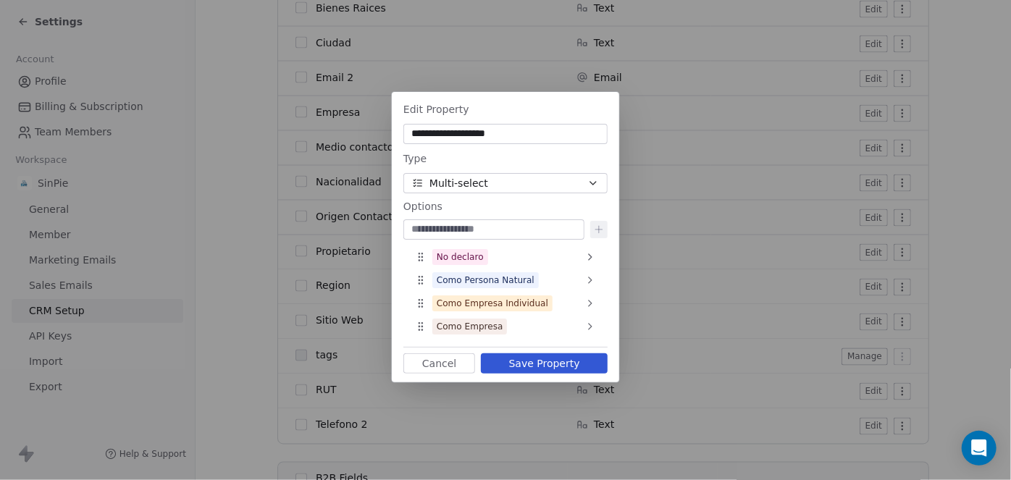
click at [479, 229] on input at bounding box center [493, 229] width 175 height 14
type input "**********"
drag, startPoint x: 597, startPoint y: 228, endPoint x: 590, endPoint y: 251, distance: 24.3
click at [597, 228] on icon at bounding box center [599, 230] width 12 height 12
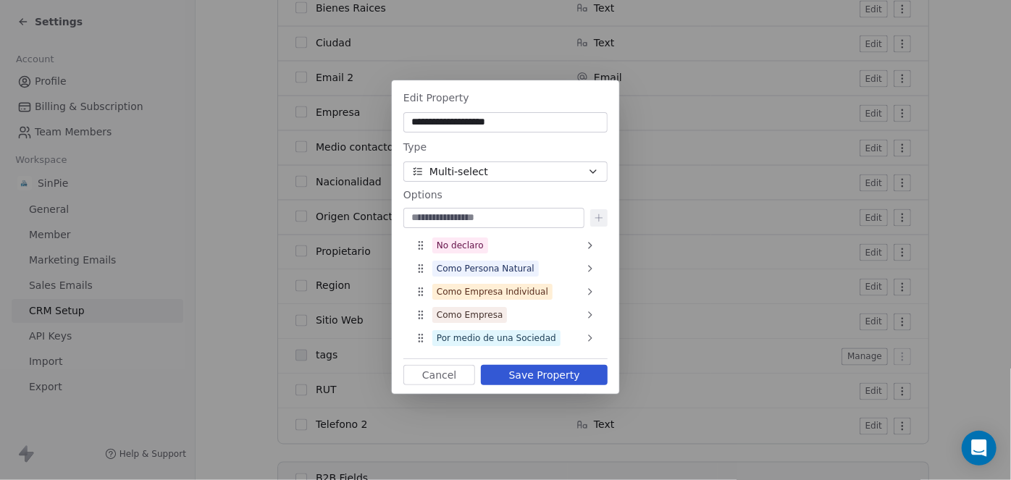
click at [544, 377] on button "Save Property" at bounding box center [544, 375] width 127 height 20
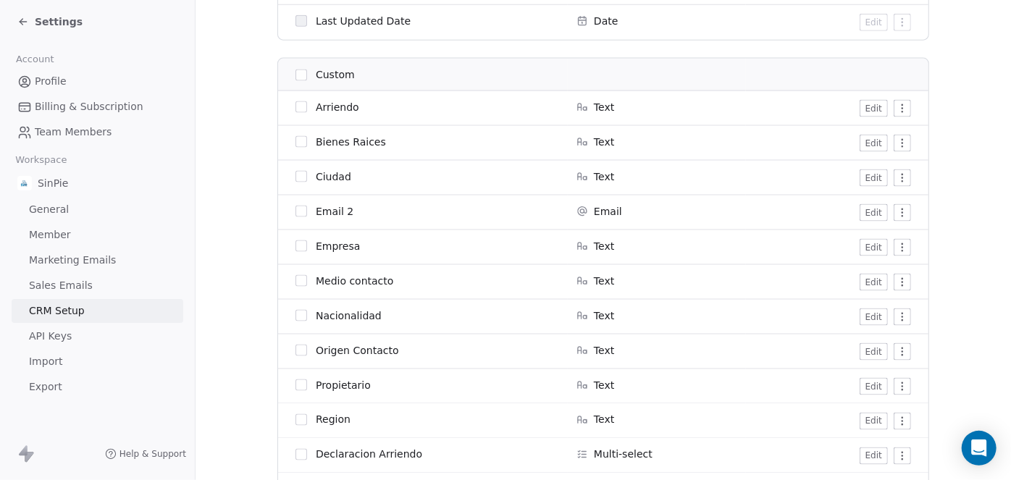
scroll to position [991, 0]
click at [867, 143] on button "Edit" at bounding box center [874, 143] width 28 height 17
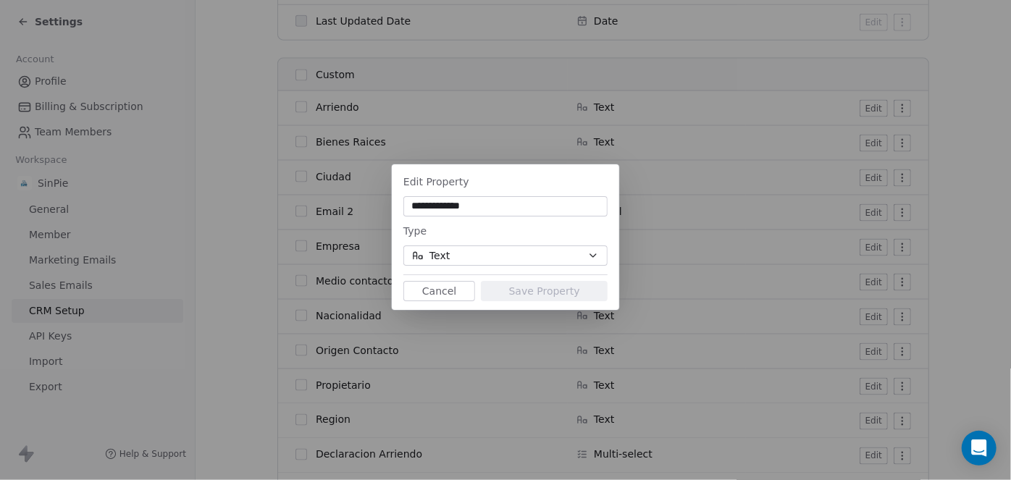
click at [439, 251] on span "Text" at bounding box center [439, 255] width 20 height 15
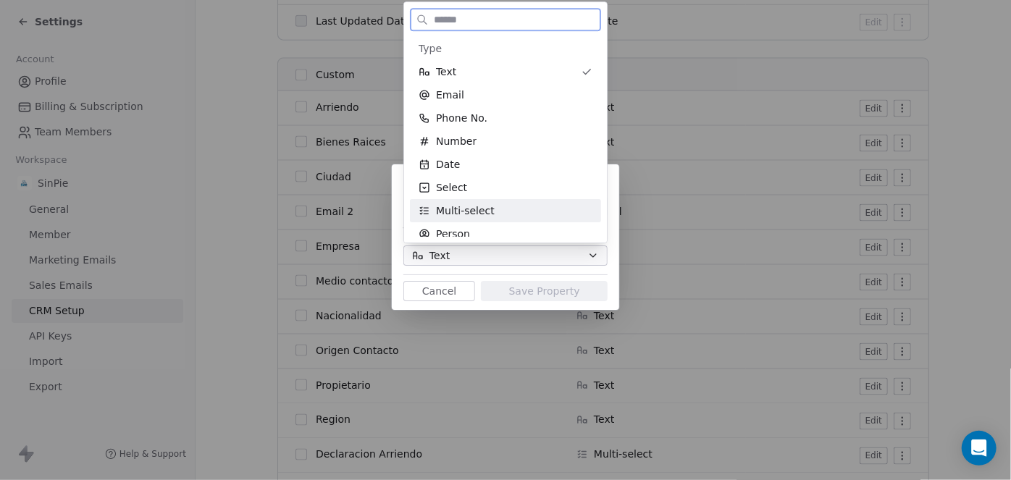
click at [467, 209] on span "Multi-select" at bounding box center [465, 210] width 59 height 14
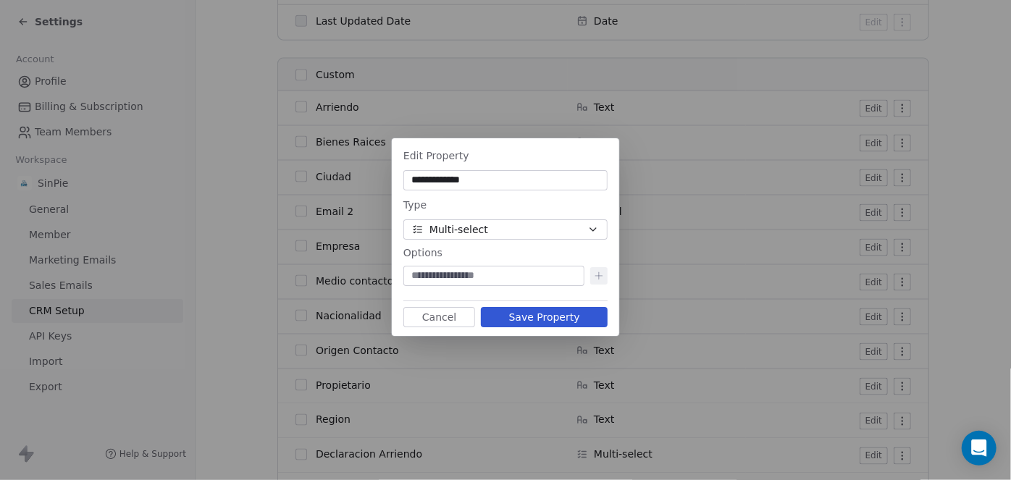
click at [467, 274] on input at bounding box center [493, 276] width 175 height 14
type input "********"
click at [600, 277] on icon at bounding box center [599, 276] width 12 height 12
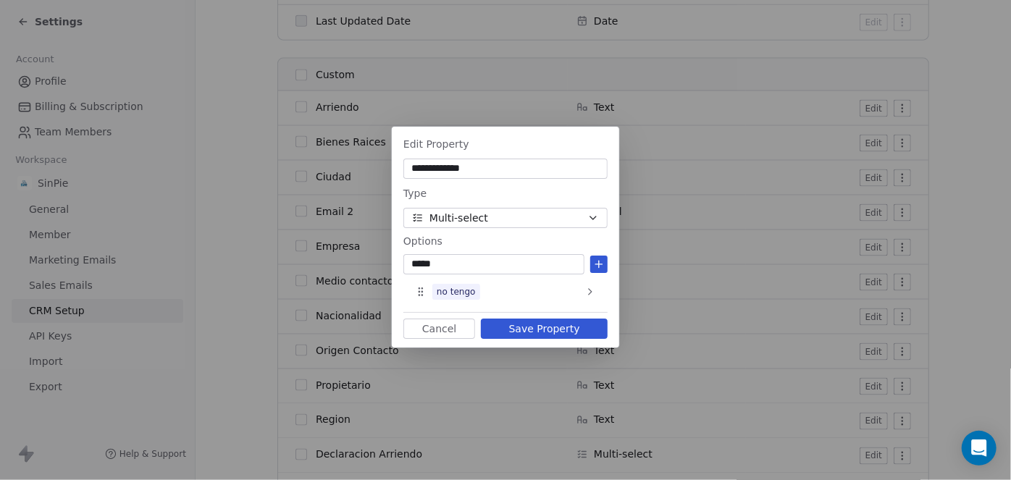
type input "*****"
click at [599, 265] on icon at bounding box center [599, 264] width 0 height 7
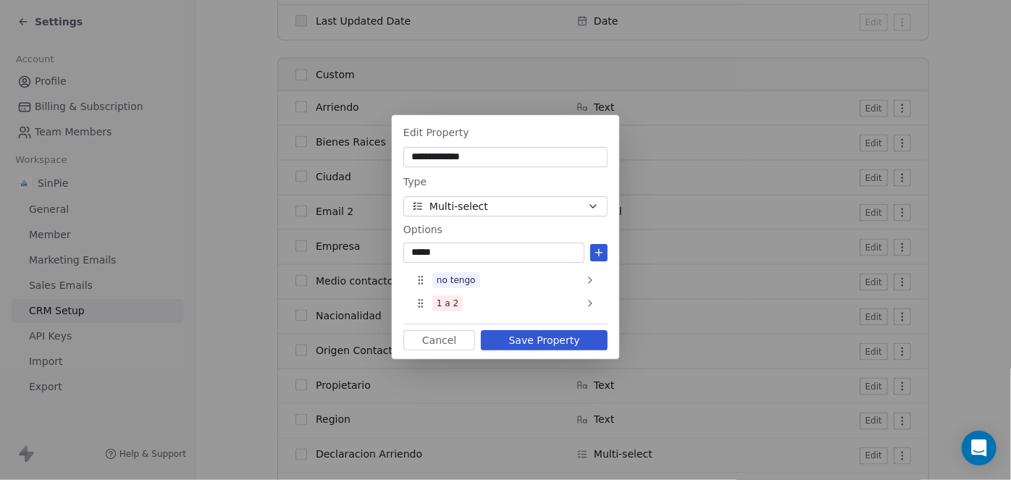
type input "*****"
click at [603, 249] on icon at bounding box center [599, 253] width 12 height 12
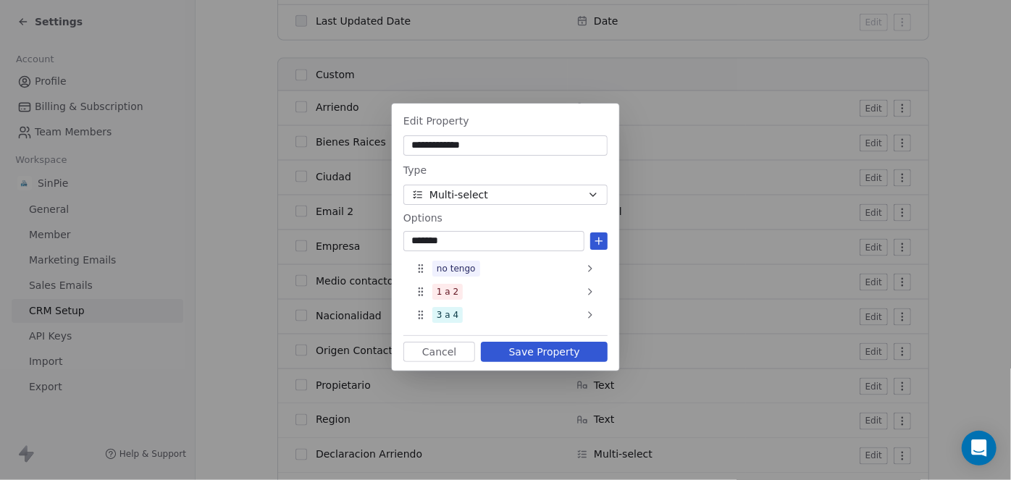
type input "*******"
click at [596, 240] on icon at bounding box center [599, 241] width 12 height 12
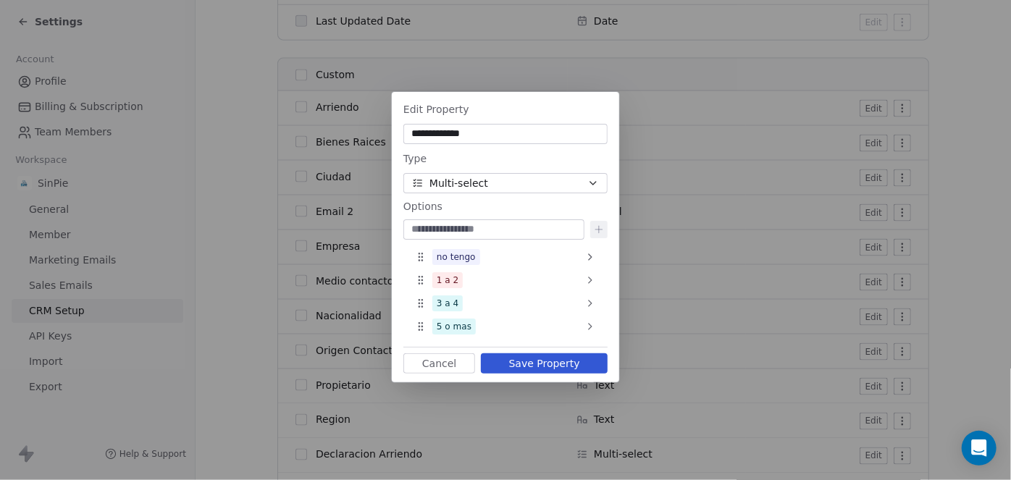
click at [552, 361] on button "Save Property" at bounding box center [544, 363] width 127 height 20
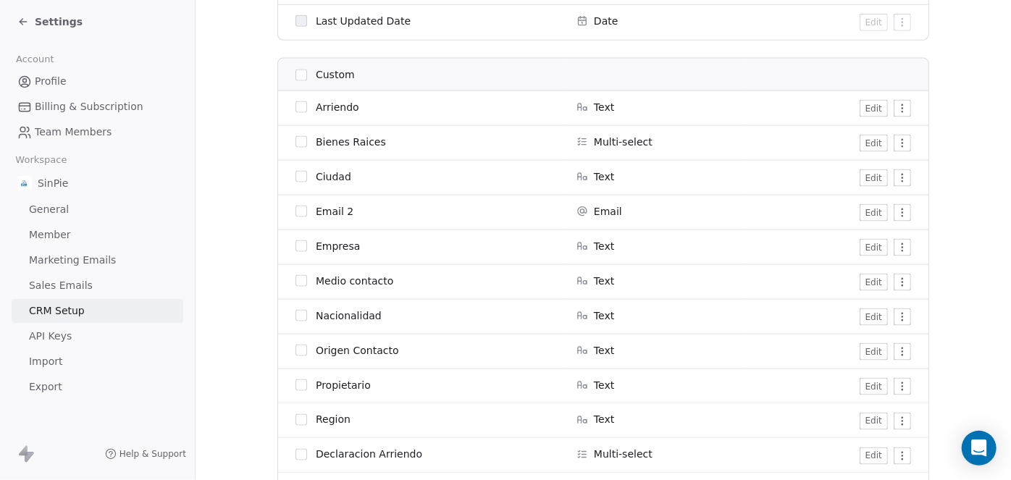
click at [867, 112] on button "Edit" at bounding box center [874, 108] width 28 height 17
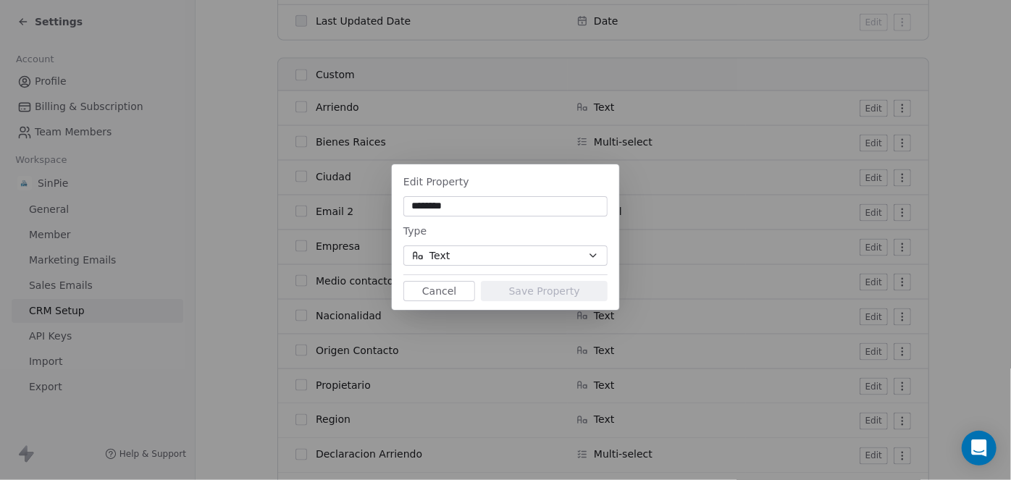
click at [455, 253] on button "Text" at bounding box center [505, 255] width 204 height 20
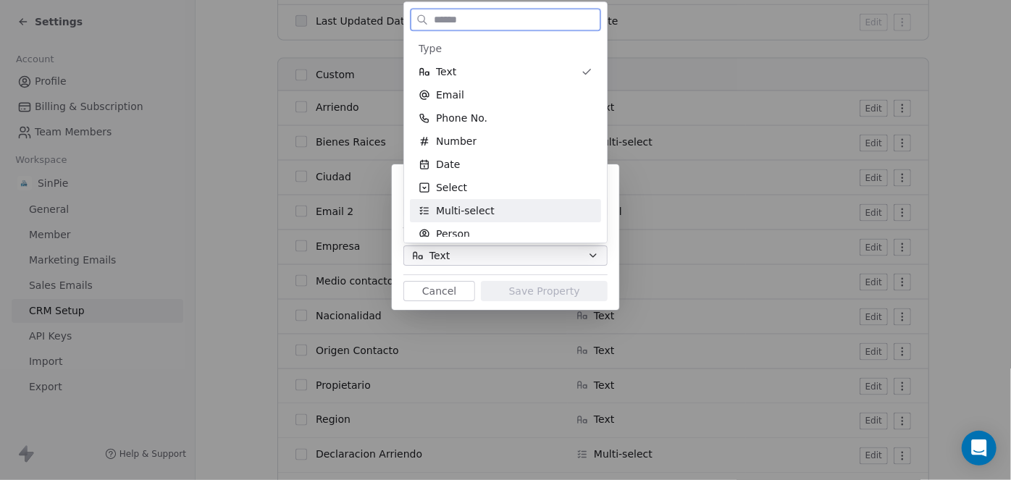
click at [464, 211] on span "Multi-select" at bounding box center [465, 210] width 59 height 14
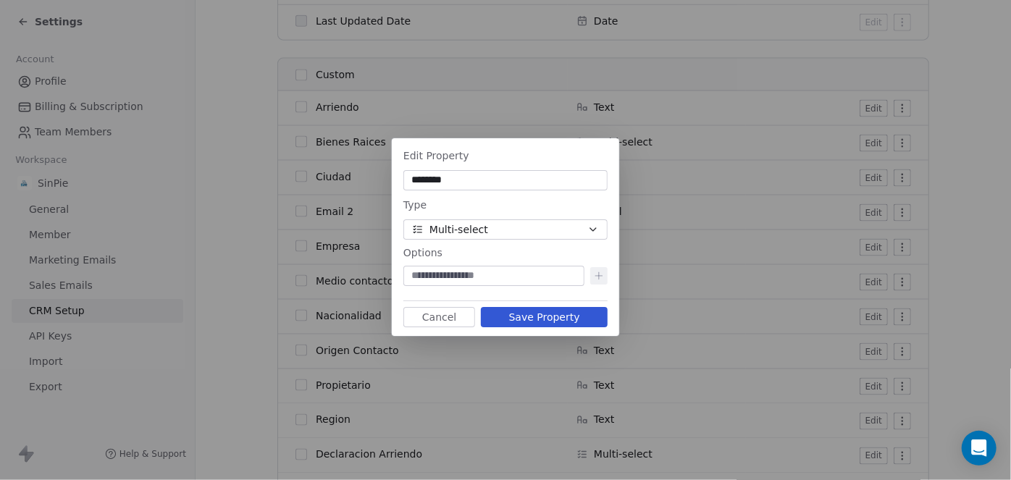
click at [440, 275] on input at bounding box center [493, 276] width 175 height 14
type input "**********"
click at [596, 275] on icon at bounding box center [599, 276] width 12 height 12
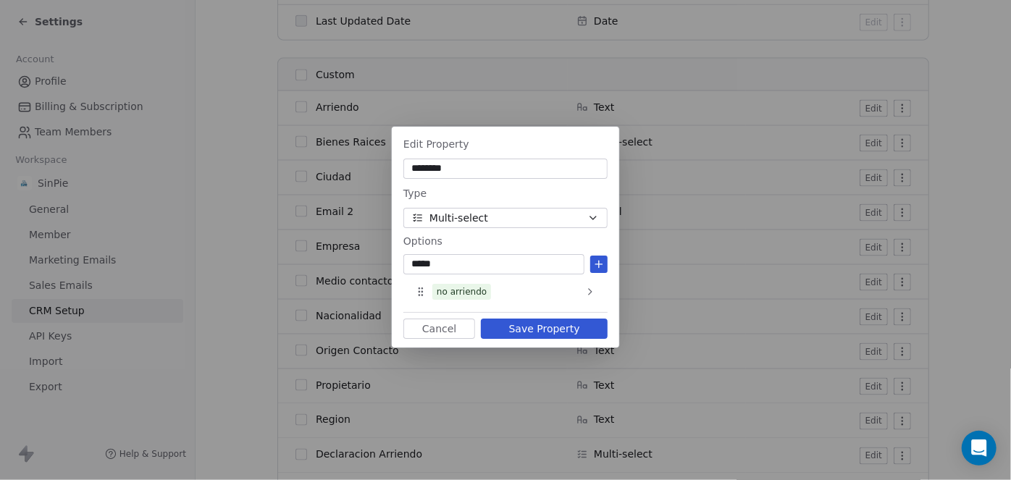
type input "*****"
click at [599, 266] on icon at bounding box center [599, 264] width 0 height 7
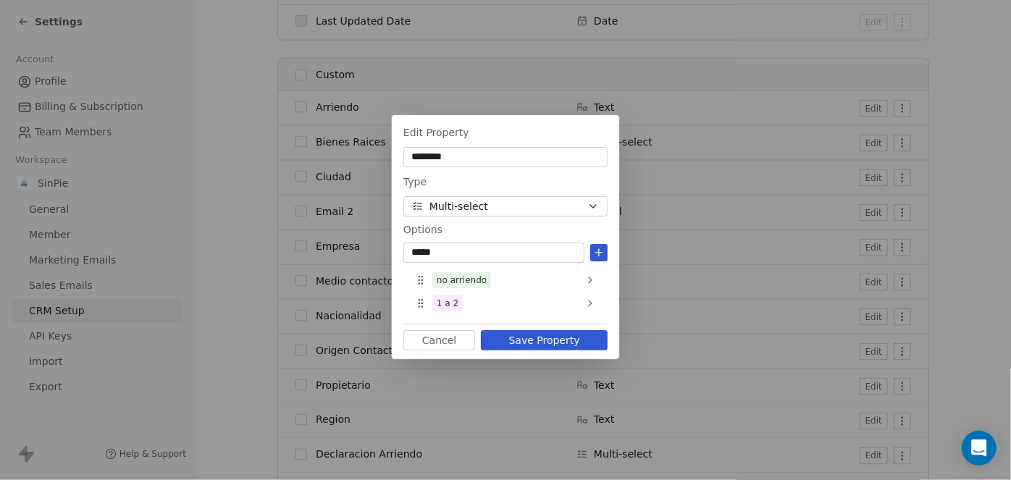
type input "*****"
click at [601, 252] on icon at bounding box center [599, 253] width 12 height 12
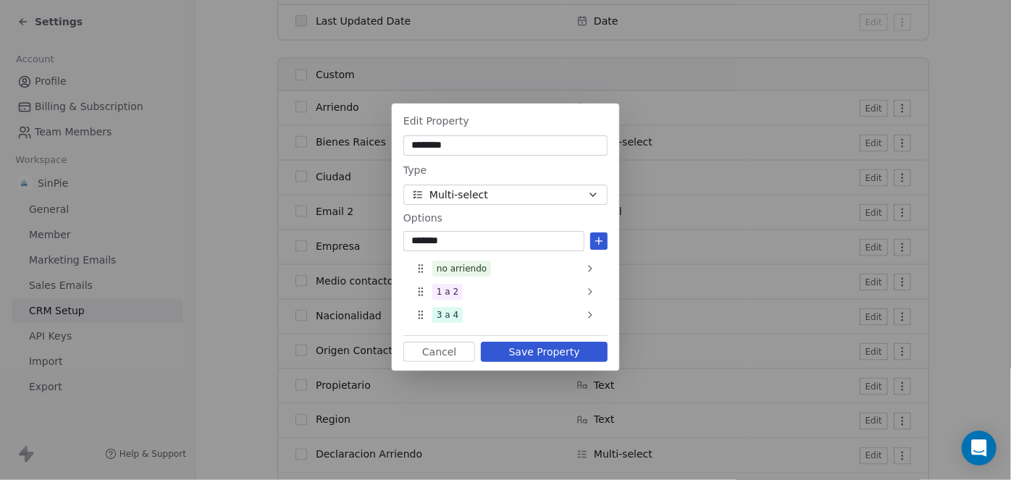
type input "*******"
click at [601, 240] on icon at bounding box center [599, 241] width 12 height 12
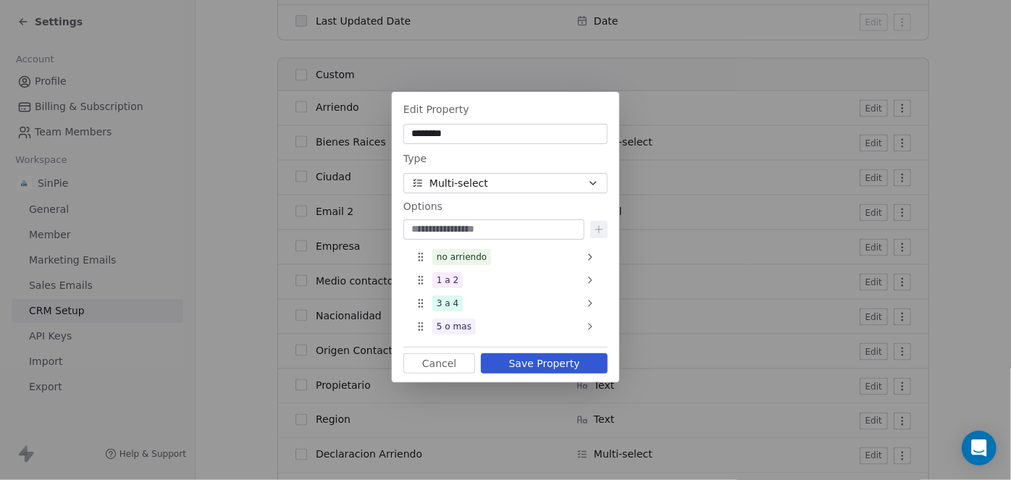
click at [554, 366] on button "Save Property" at bounding box center [544, 363] width 127 height 20
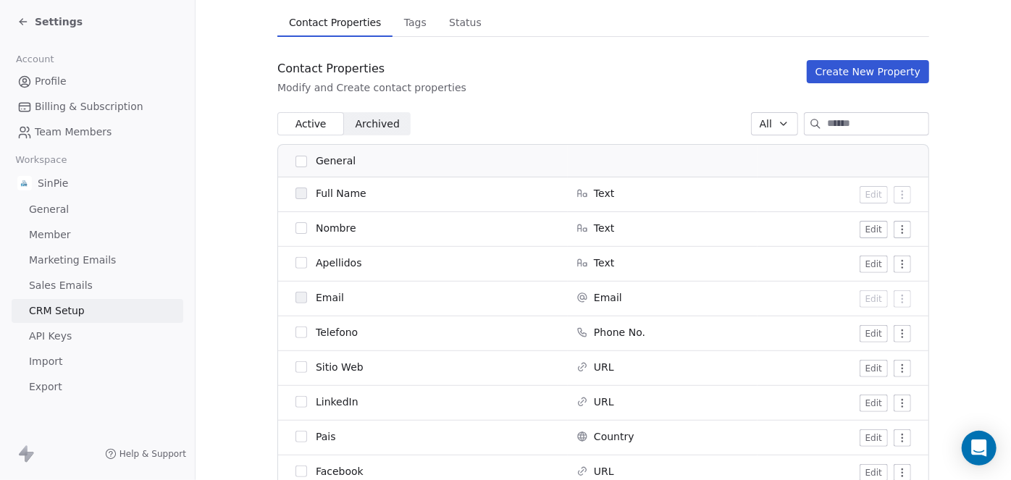
scroll to position [0, 0]
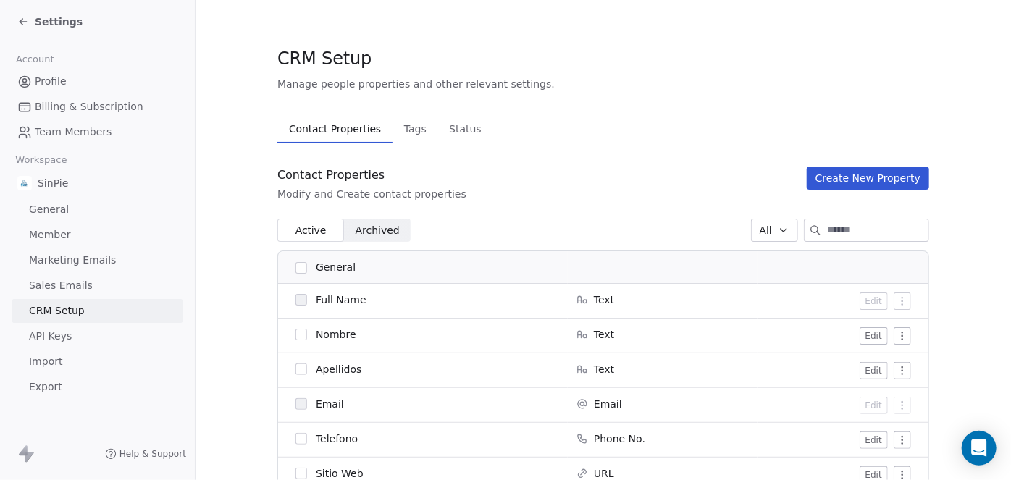
click at [377, 232] on span "Archived" at bounding box center [378, 230] width 44 height 15
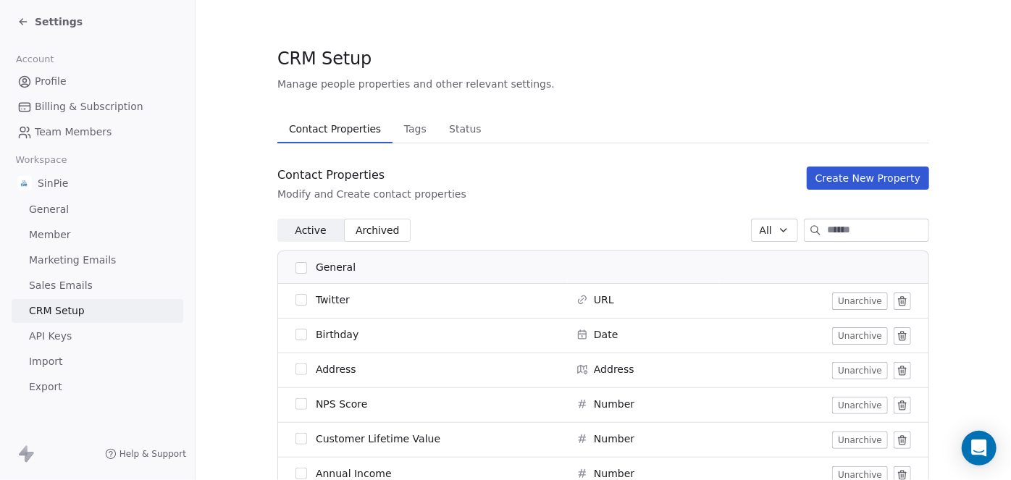
click at [301, 230] on span "Active" at bounding box center [310, 230] width 31 height 15
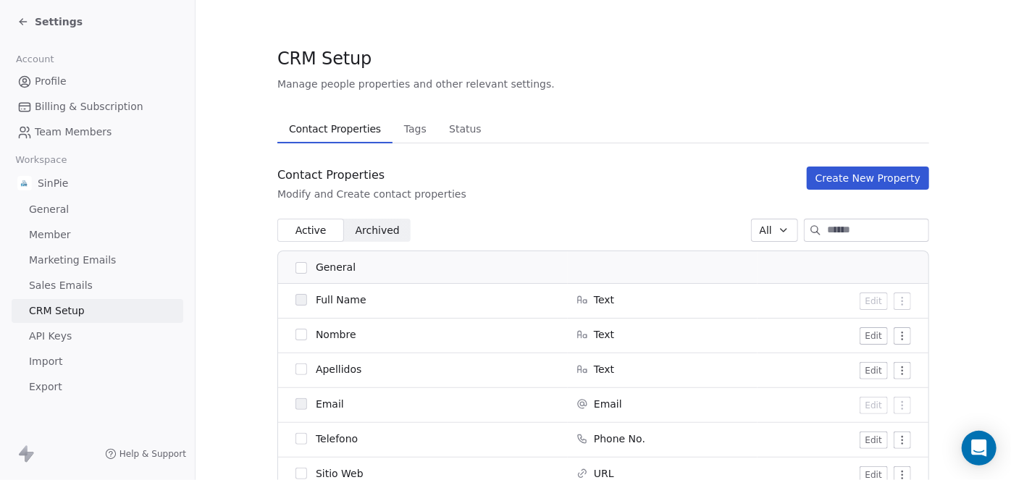
click at [847, 177] on button "Create New Property" at bounding box center [868, 178] width 122 height 23
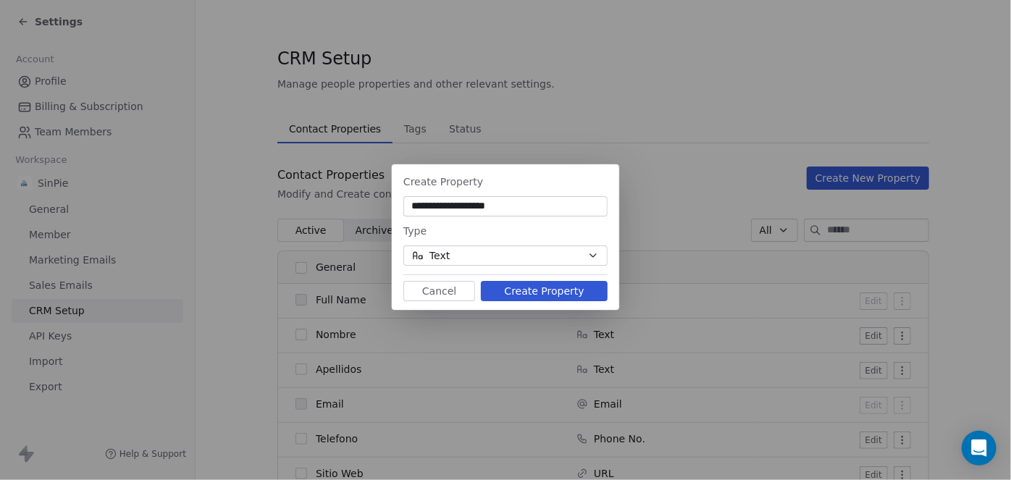
type input "**********"
click at [596, 257] on icon "button" at bounding box center [593, 256] width 12 height 12
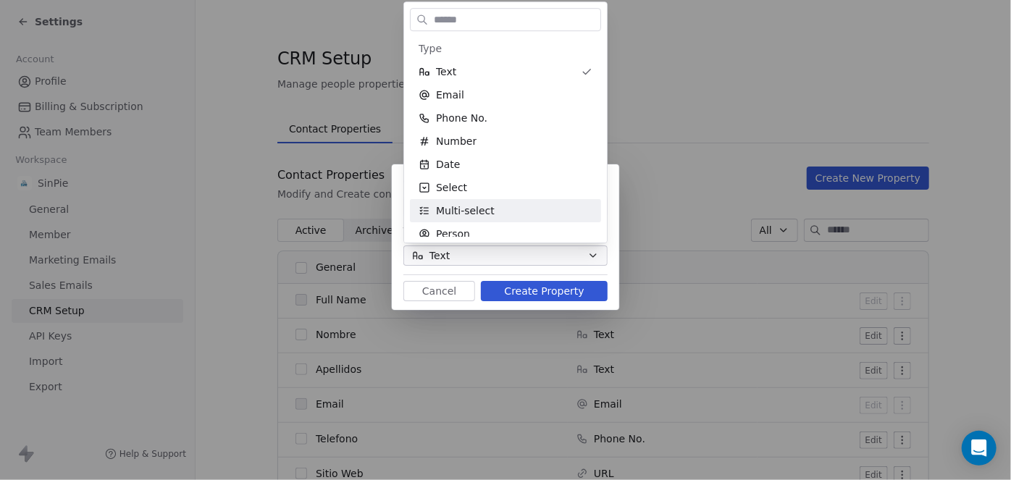
scroll to position [4, 0]
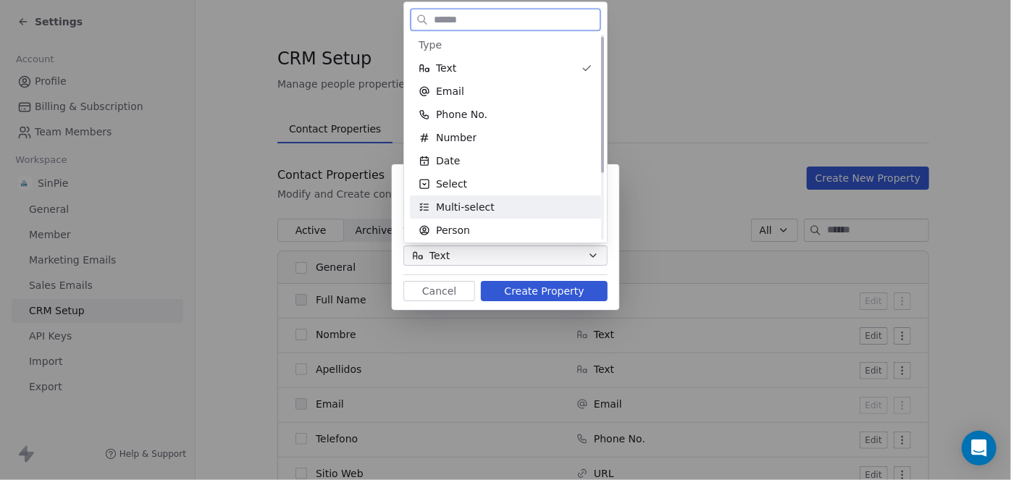
click at [472, 212] on span "Multi-select" at bounding box center [465, 207] width 59 height 14
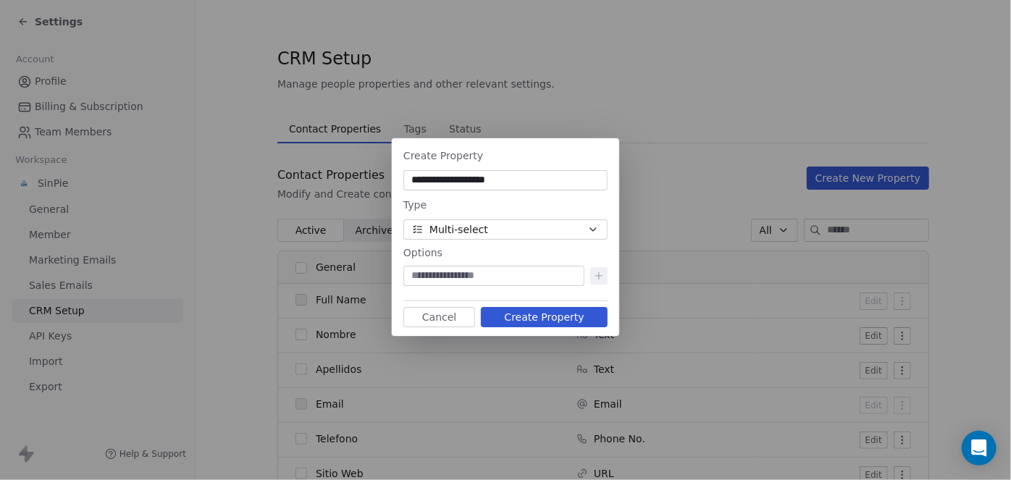
click at [450, 274] on input at bounding box center [493, 276] width 175 height 14
click at [448, 275] on input "****" at bounding box center [493, 276] width 175 height 14
type input "**********"
click at [598, 278] on icon at bounding box center [599, 276] width 12 height 12
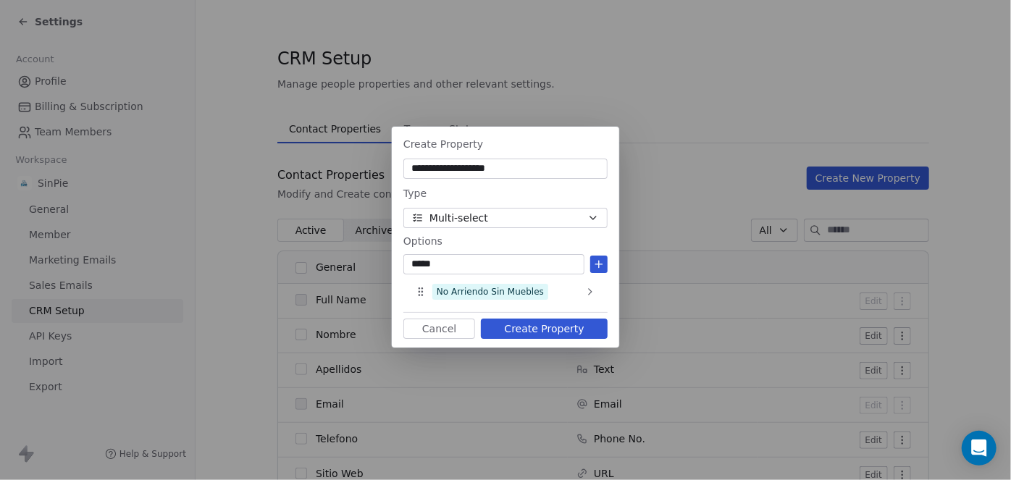
type input "*****"
click at [601, 266] on icon at bounding box center [599, 265] width 12 height 12
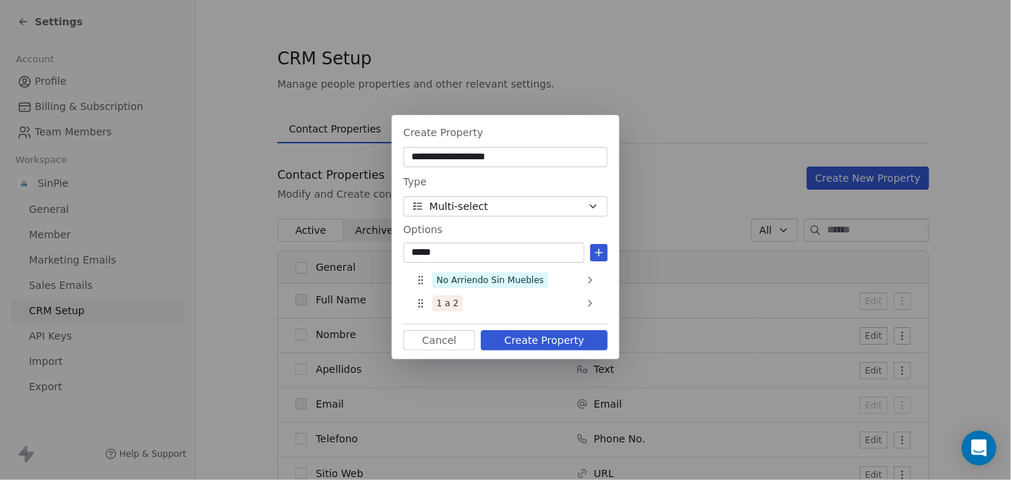
type input "*****"
click at [604, 252] on icon at bounding box center [599, 253] width 12 height 12
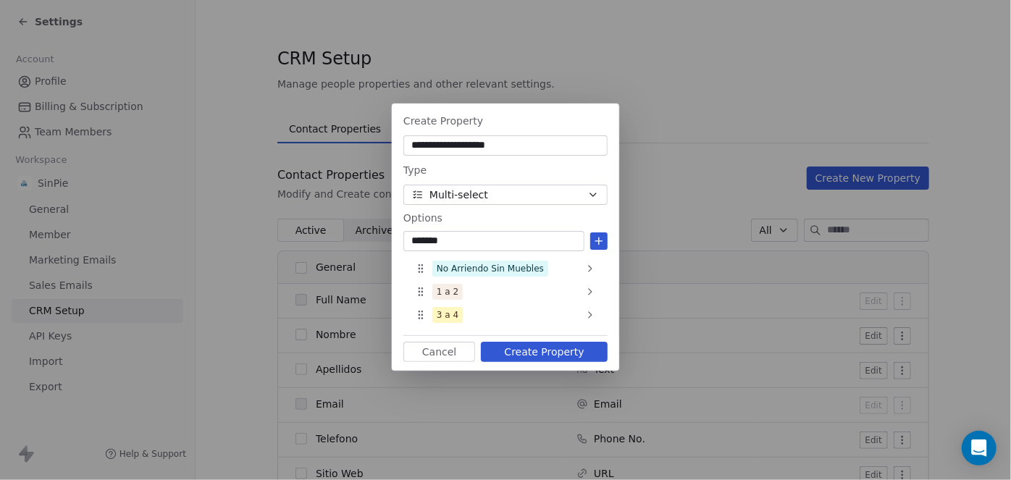
type input "*******"
click at [601, 238] on icon at bounding box center [599, 241] width 12 height 12
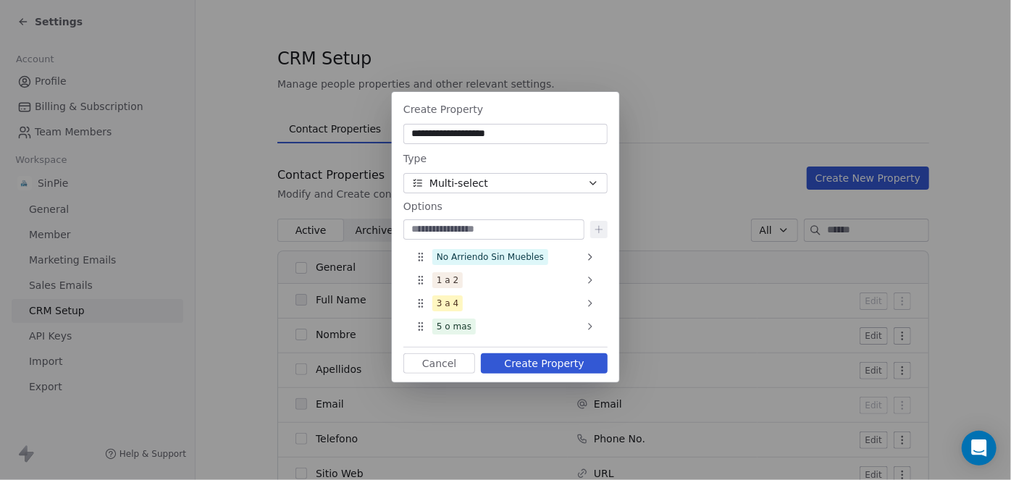
click at [529, 364] on button "Create Property" at bounding box center [544, 363] width 127 height 20
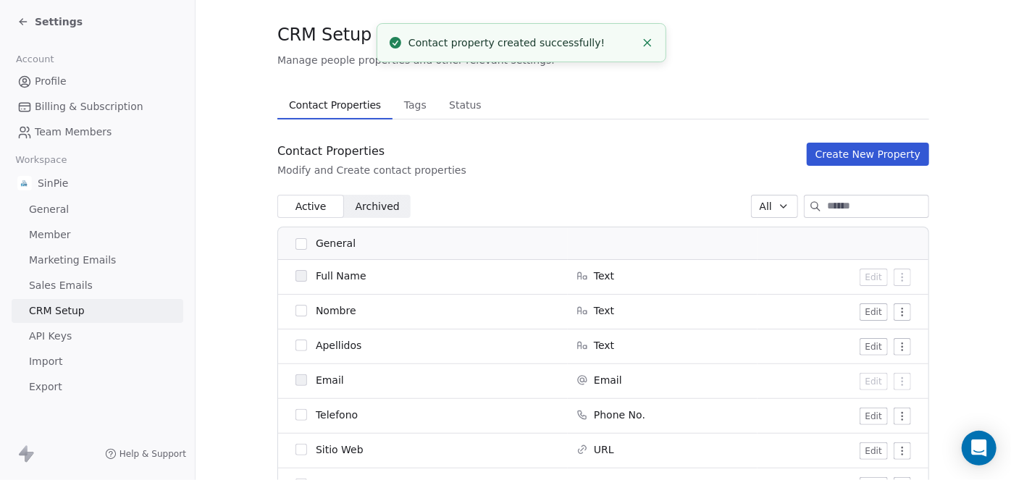
scroll to position [33, 0]
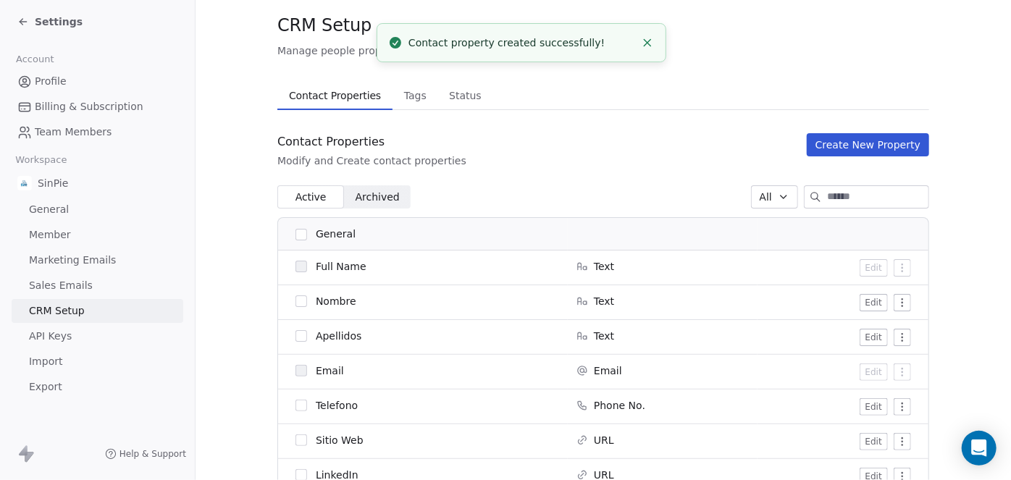
click at [868, 148] on button "Create New Property" at bounding box center [868, 144] width 122 height 23
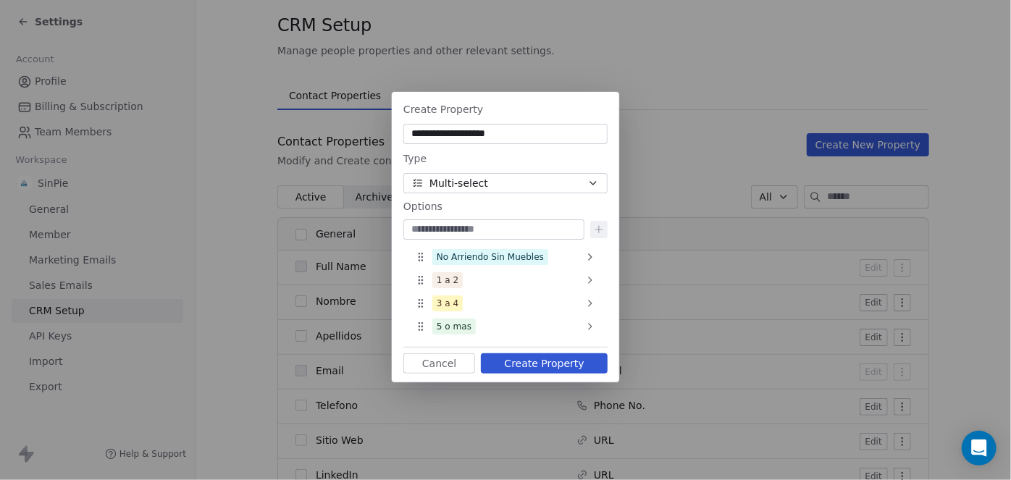
click at [432, 364] on button "Cancel" at bounding box center [439, 363] width 72 height 20
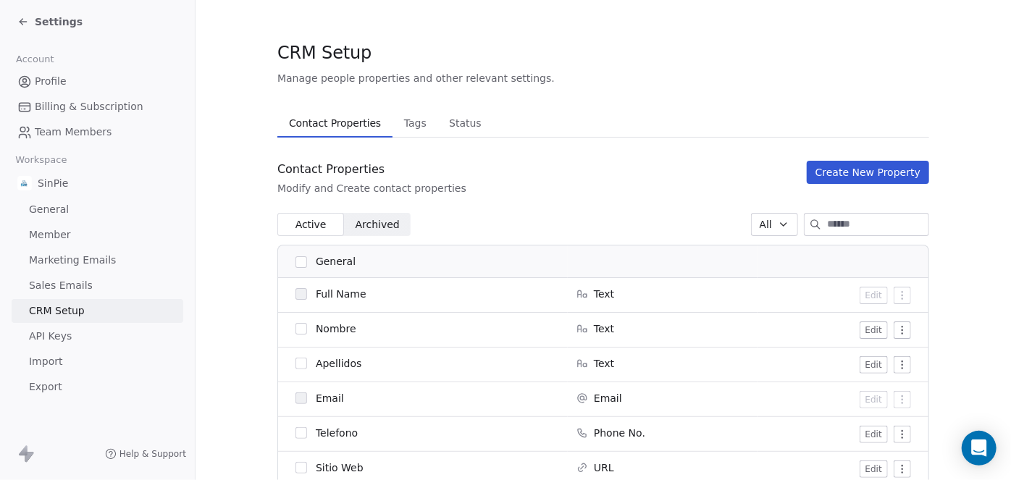
scroll to position [0, 0]
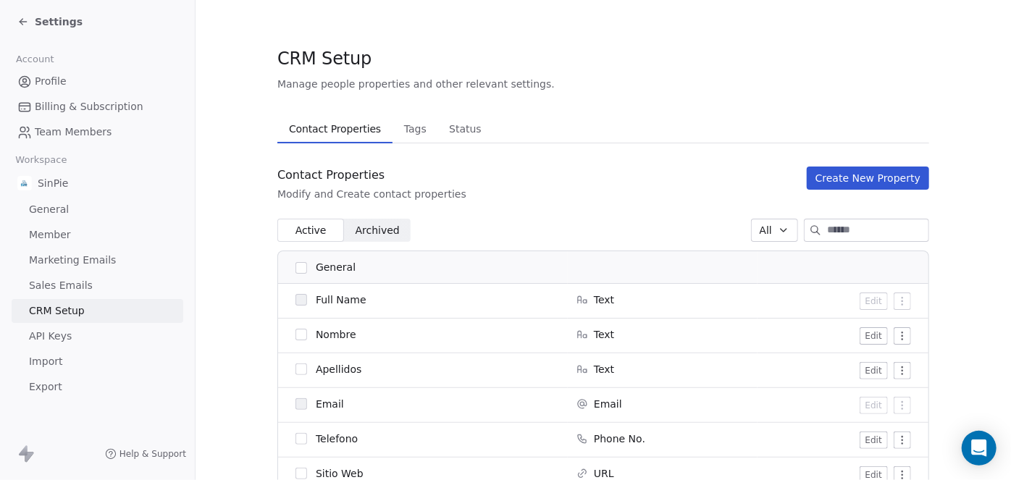
click at [865, 178] on button "Create New Property" at bounding box center [868, 178] width 122 height 23
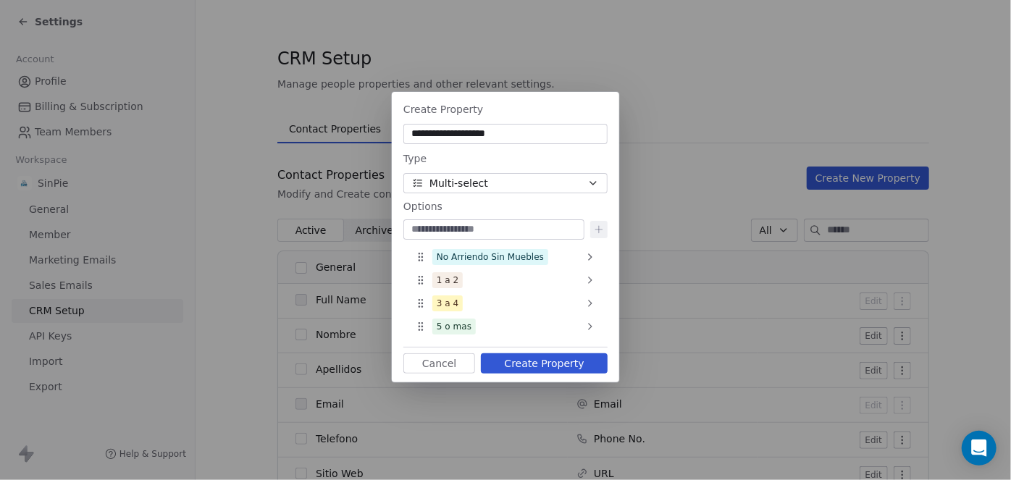
click at [469, 136] on input "**********" at bounding box center [505, 134] width 198 height 14
type input "**********"
click at [575, 255] on div "No Arriendo Sin Muebles" at bounding box center [505, 256] width 193 height 23
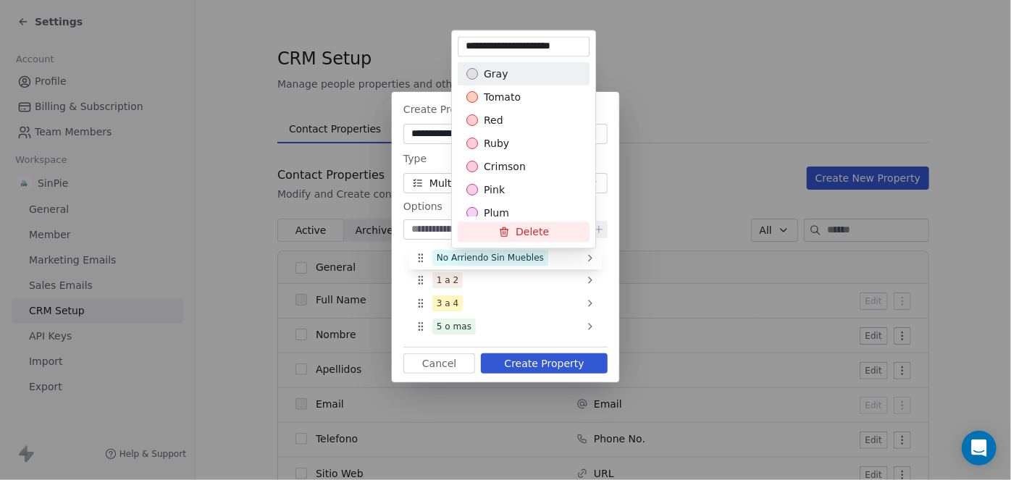
drag, startPoint x: 525, startPoint y: 43, endPoint x: 559, endPoint y: 45, distance: 34.1
click at [559, 45] on input "**********" at bounding box center [524, 46] width 126 height 14
drag, startPoint x: 527, startPoint y: 44, endPoint x: 539, endPoint y: 44, distance: 11.6
click at [539, 44] on input "**********" at bounding box center [524, 46] width 126 height 14
click at [525, 44] on input "**********" at bounding box center [524, 46] width 126 height 14
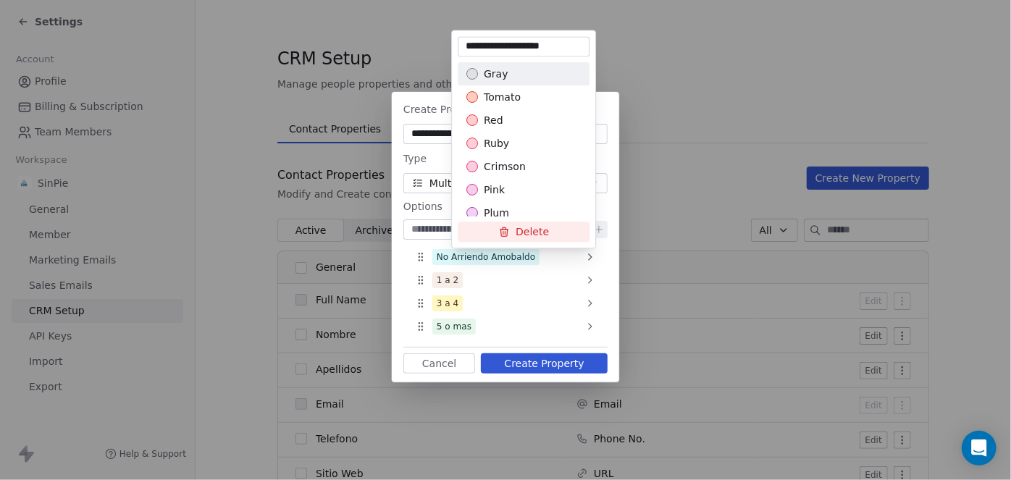
click at [561, 43] on input "**********" at bounding box center [524, 46] width 126 height 14
type input "**********"
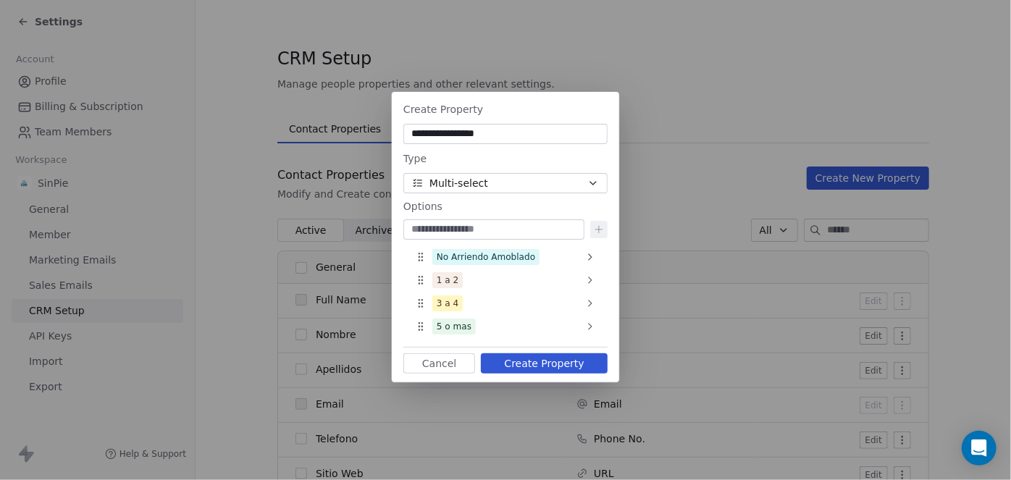
click at [578, 365] on button "Create Property" at bounding box center [544, 363] width 127 height 20
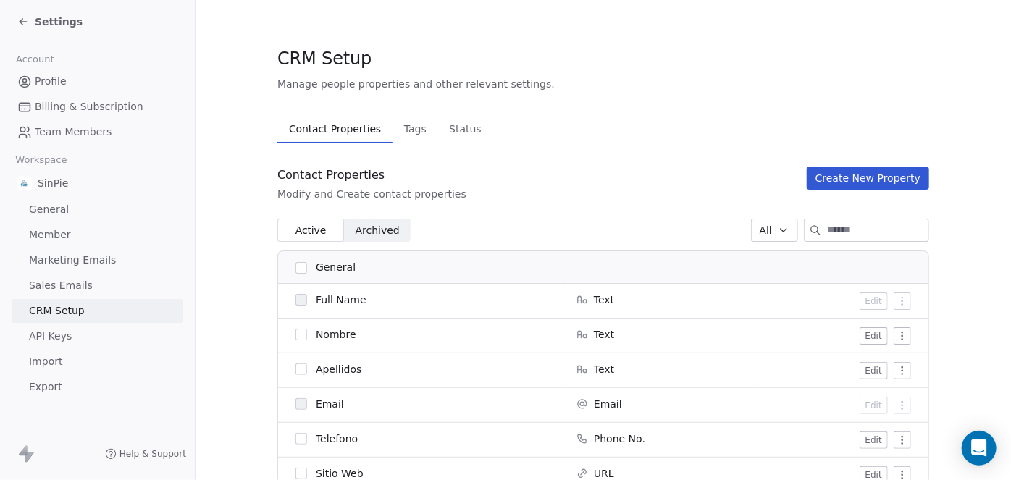
click at [878, 178] on button "Create New Property" at bounding box center [868, 178] width 122 height 23
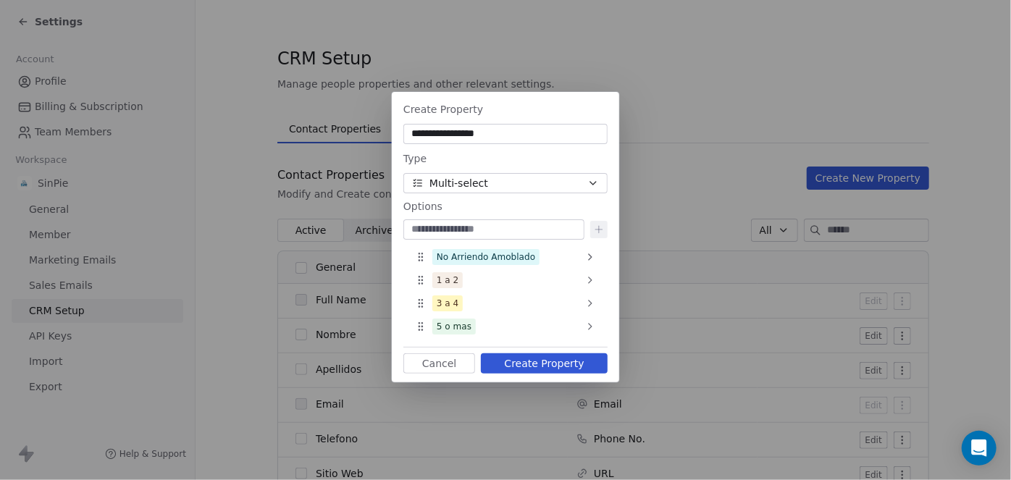
drag, startPoint x: 513, startPoint y: 138, endPoint x: 411, endPoint y: 135, distance: 102.1
click at [411, 135] on input "**********" at bounding box center [505, 134] width 198 height 14
paste input "**********"
type input "**********"
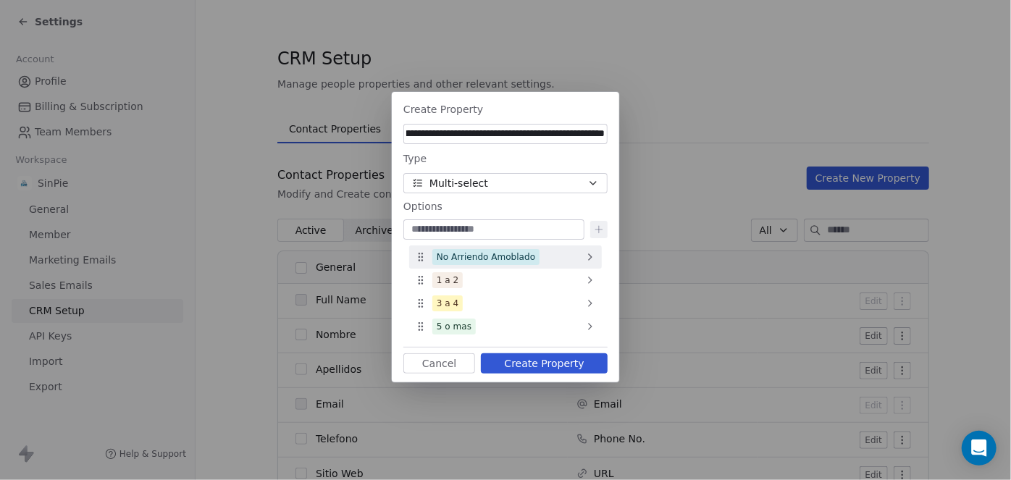
scroll to position [0, 0]
click at [584, 258] on icon at bounding box center [590, 257] width 12 height 12
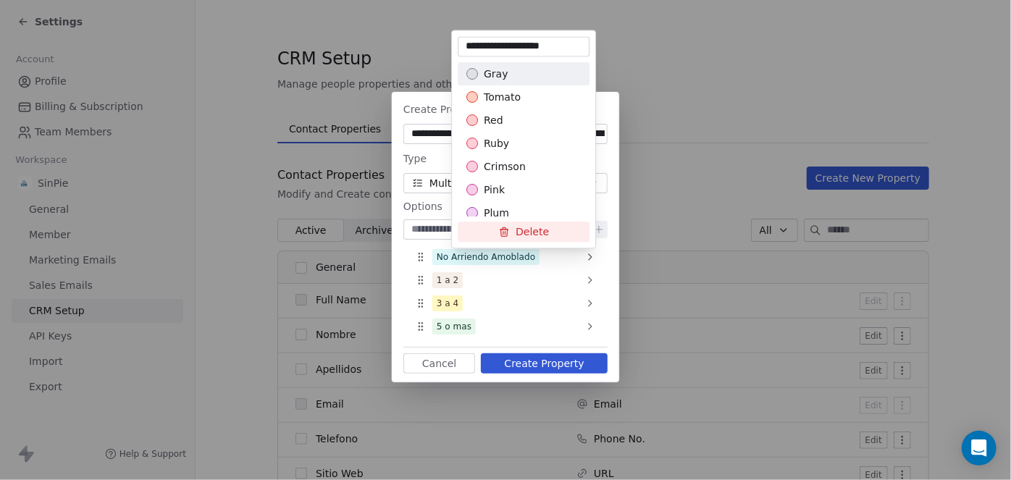
click at [548, 230] on button "Delete" at bounding box center [524, 232] width 132 height 20
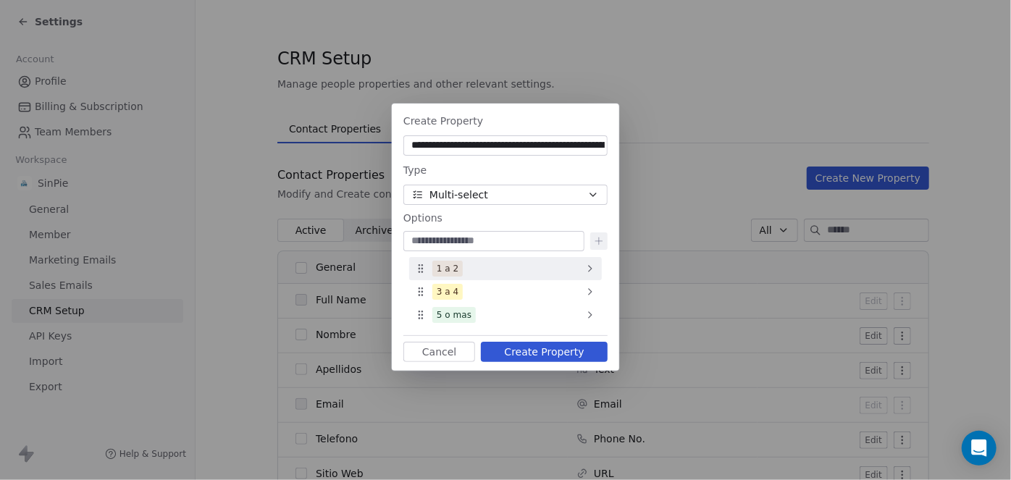
click at [566, 269] on div "1 a 2" at bounding box center [505, 268] width 193 height 23
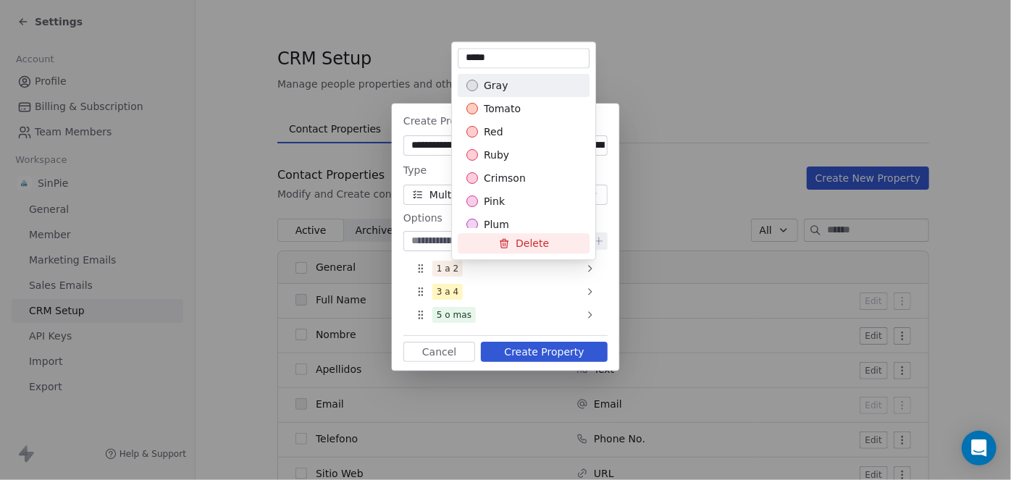
click at [539, 240] on button "Delete" at bounding box center [524, 244] width 132 height 20
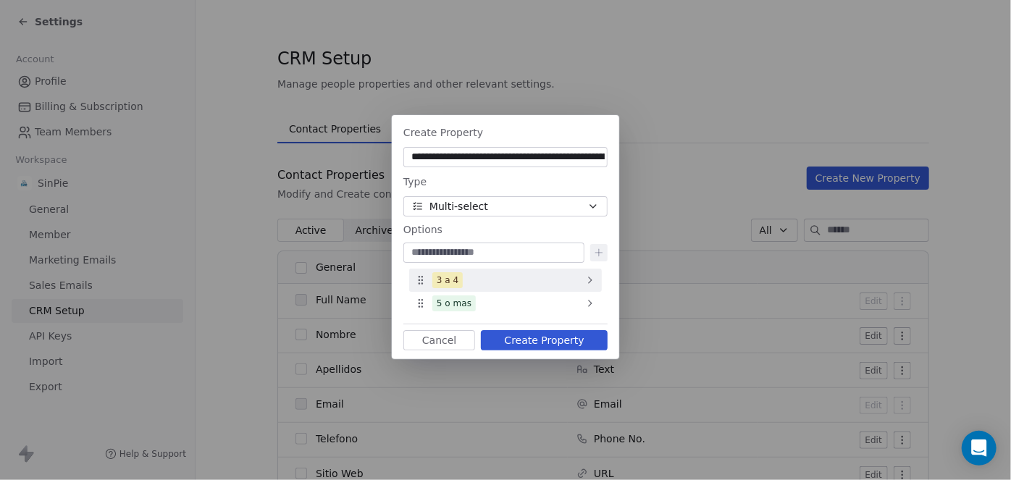
click at [565, 274] on div "3 a 4" at bounding box center [505, 280] width 193 height 23
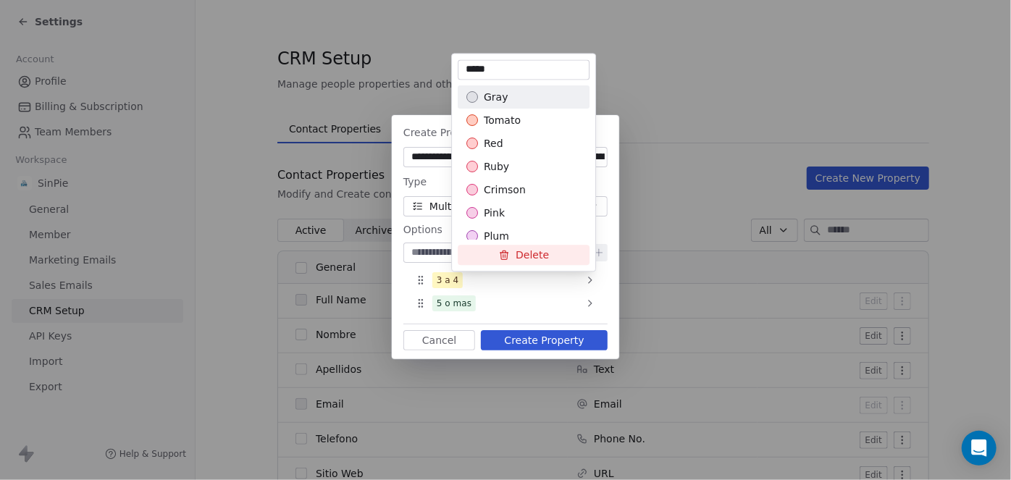
click at [537, 250] on button "Delete" at bounding box center [524, 255] width 132 height 20
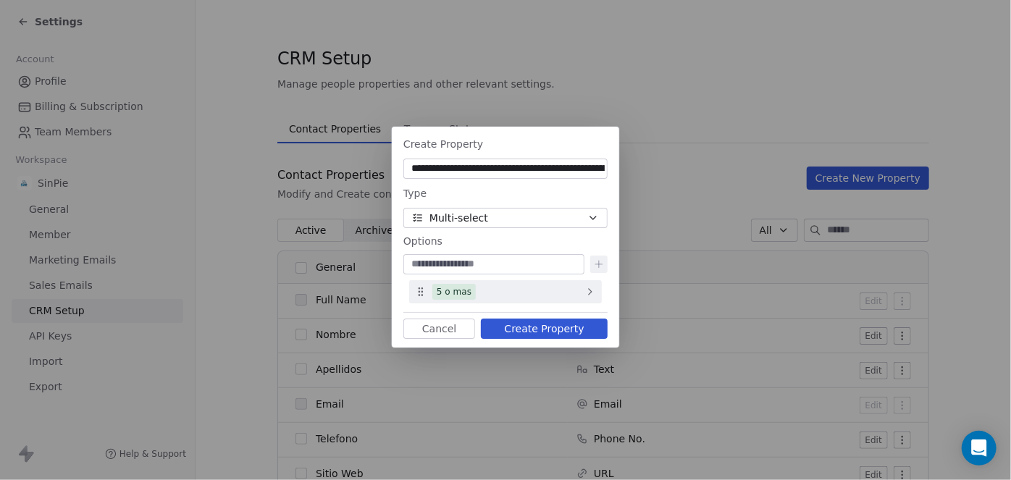
click at [557, 295] on div "5 o mas" at bounding box center [505, 291] width 193 height 23
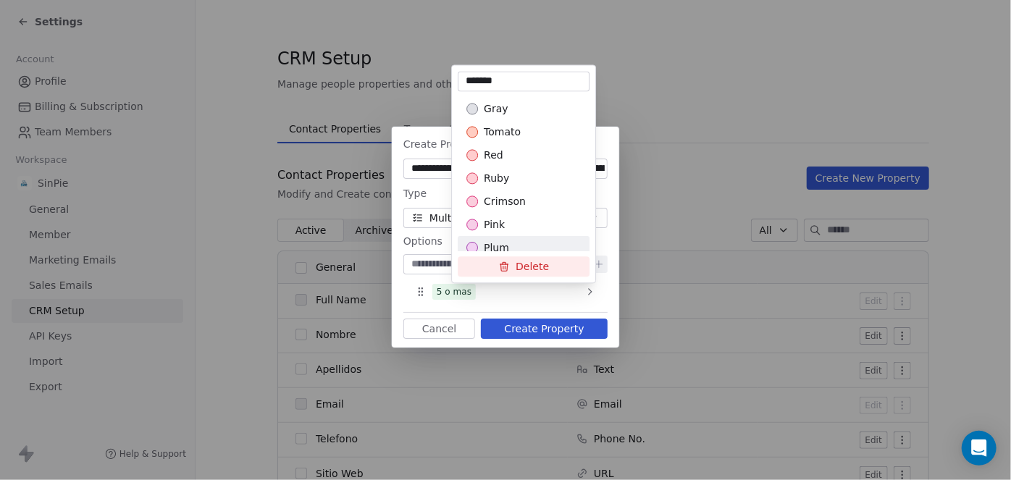
click at [533, 268] on button "Delete" at bounding box center [524, 267] width 132 height 20
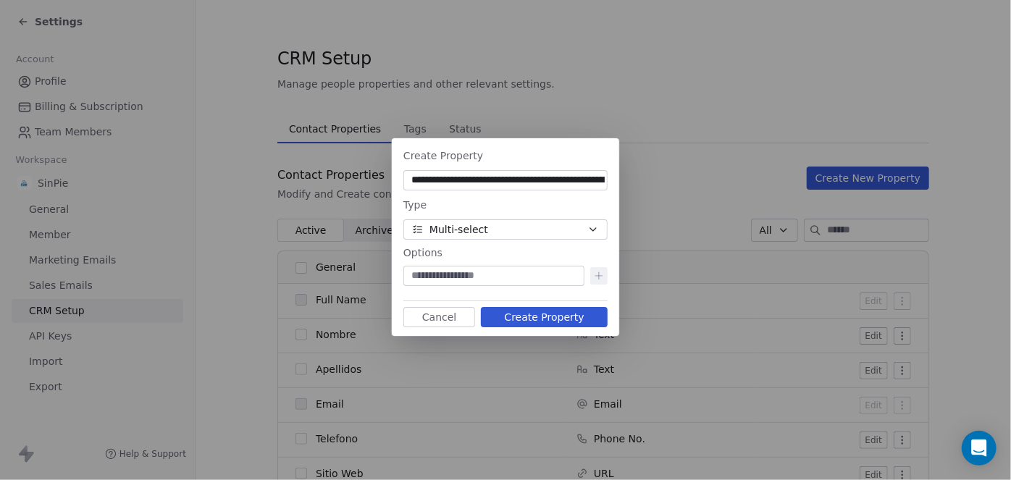
click at [455, 277] on input at bounding box center [493, 276] width 175 height 14
type input "**"
click at [600, 277] on icon at bounding box center [599, 276] width 12 height 12
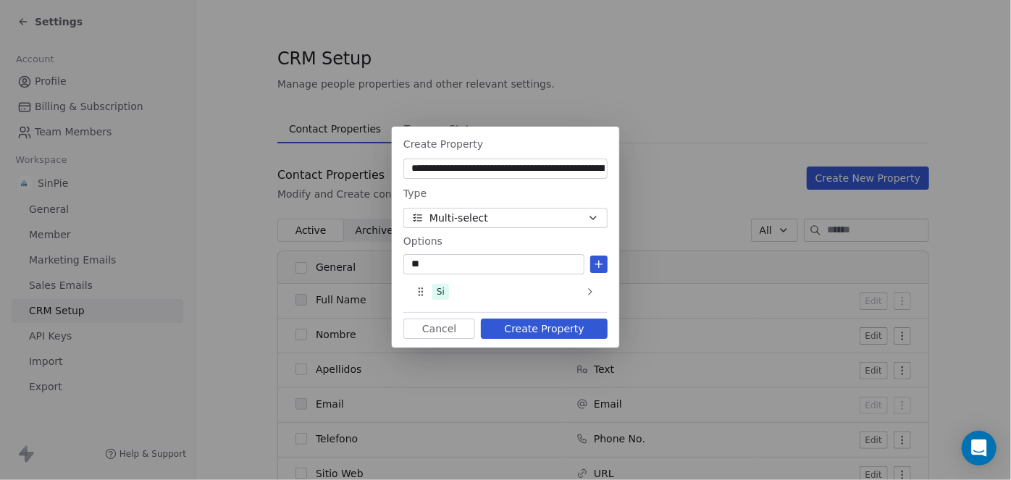
type input "**"
click at [595, 265] on icon at bounding box center [599, 265] width 12 height 12
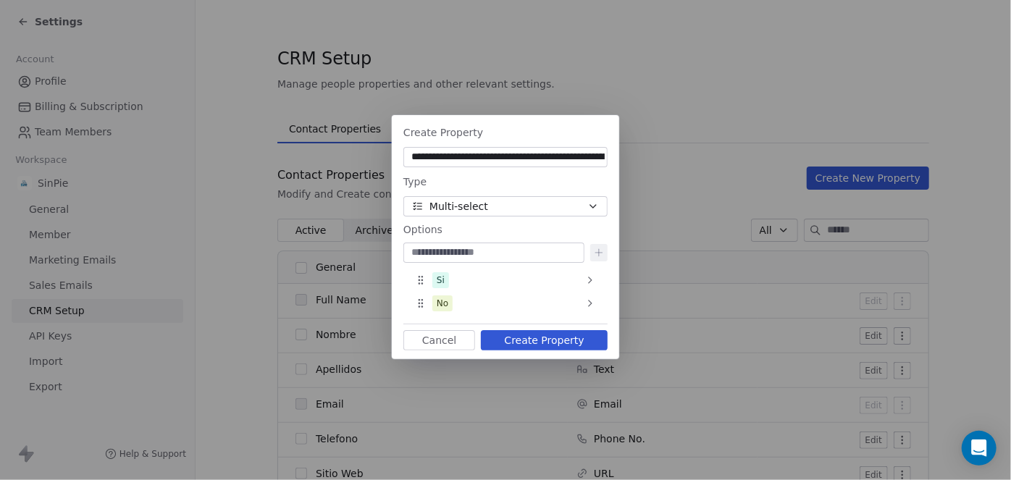
click at [555, 343] on button "Create Property" at bounding box center [544, 340] width 127 height 20
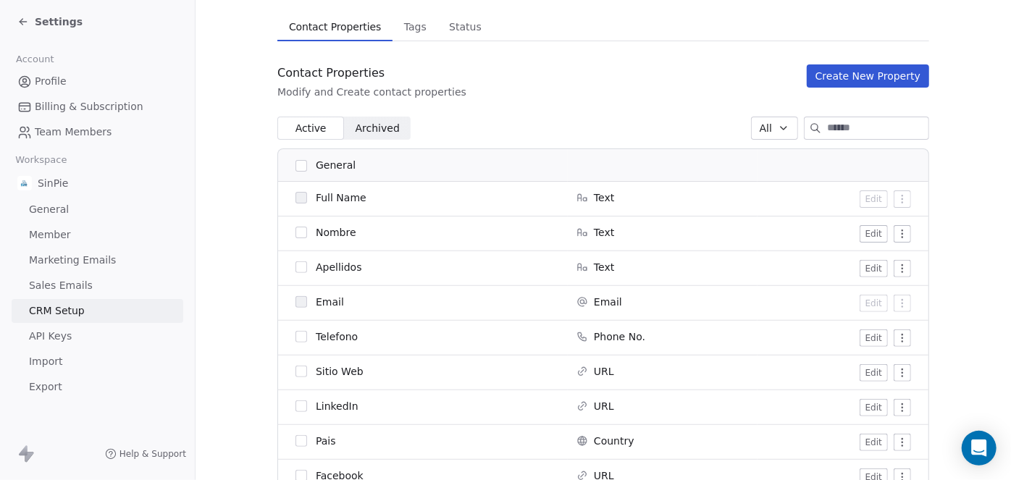
scroll to position [96, 0]
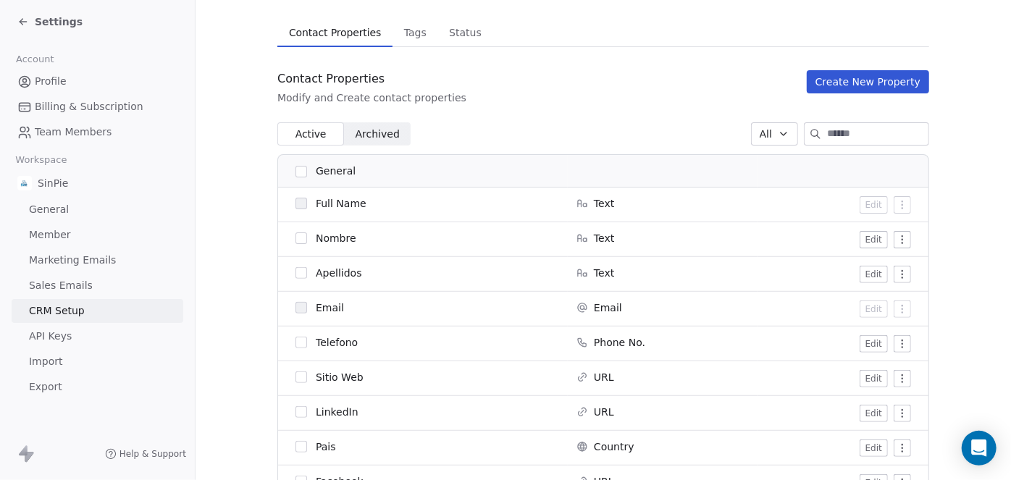
click at [844, 83] on button "Create New Property" at bounding box center [868, 81] width 122 height 23
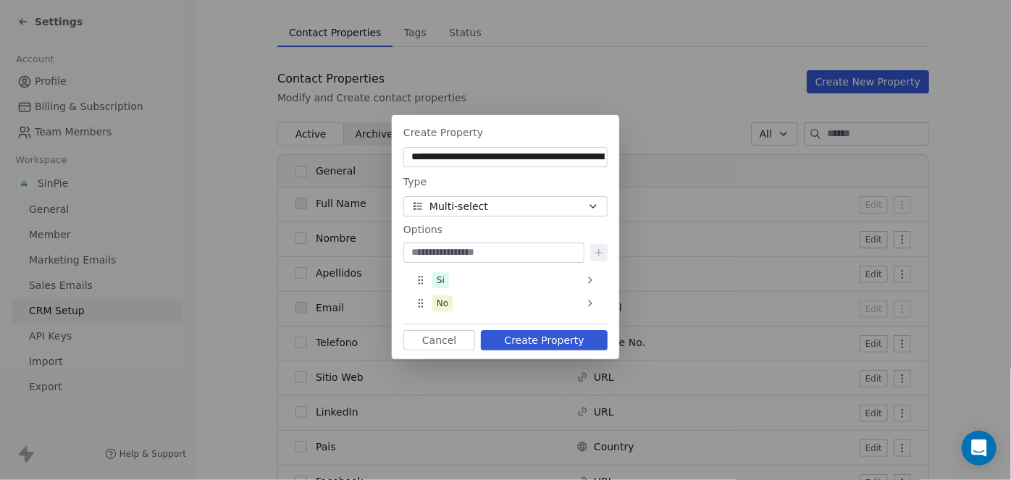
type input "**********"
drag, startPoint x: 566, startPoint y: 252, endPoint x: 406, endPoint y: 246, distance: 160.1
click at [406, 246] on div "**********" at bounding box center [493, 253] width 181 height 20
drag, startPoint x: 410, startPoint y: 156, endPoint x: 660, endPoint y: 158, distance: 250.6
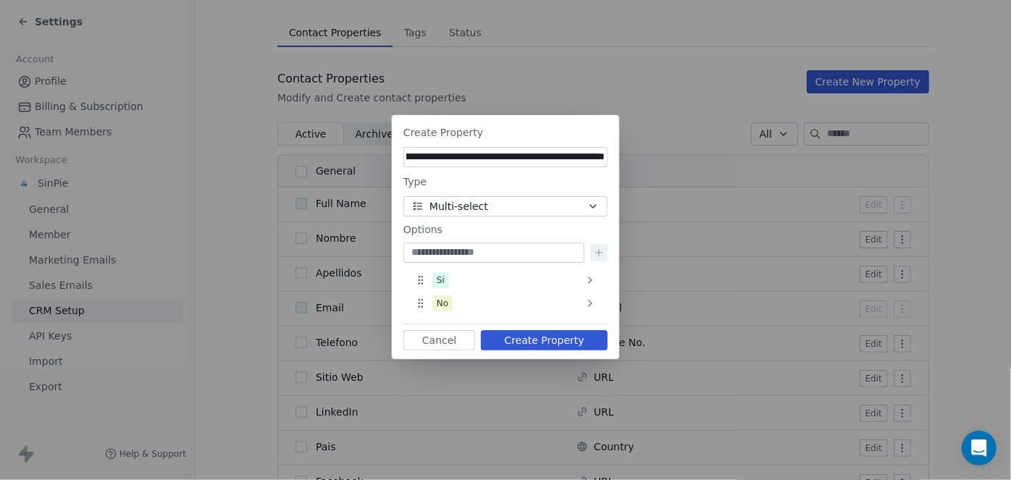
click at [660, 158] on div "**********" at bounding box center [505, 240] width 1011 height 296
paste input
type input "**********"
click at [553, 337] on button "Create Property" at bounding box center [544, 340] width 127 height 20
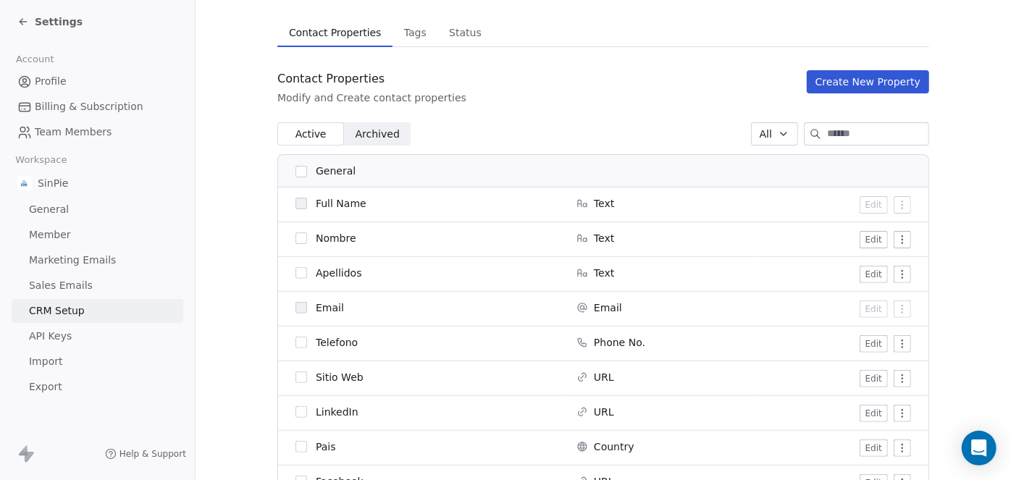
click at [859, 80] on button "Create New Property" at bounding box center [868, 81] width 122 height 23
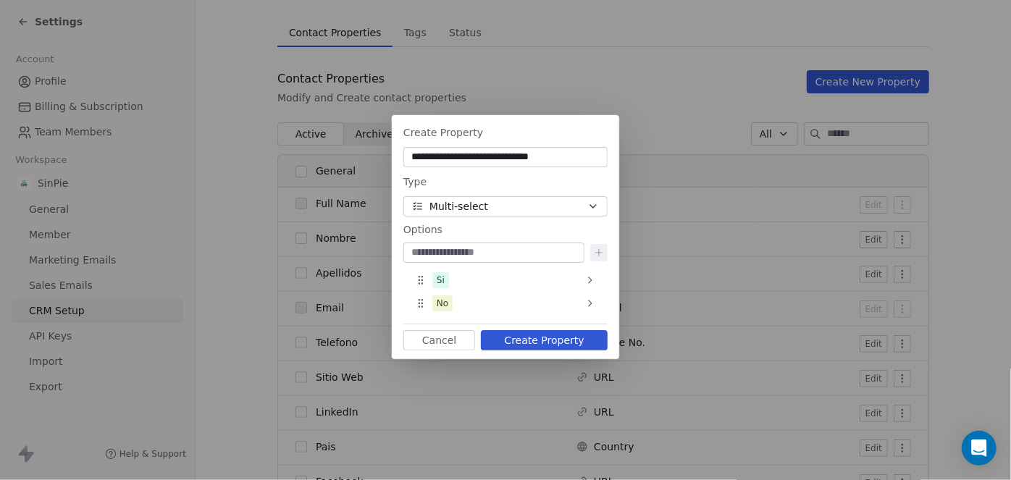
drag, startPoint x: 566, startPoint y: 158, endPoint x: 357, endPoint y: 158, distance: 208.6
click at [357, 158] on div "**********" at bounding box center [505, 240] width 1011 height 296
paste input
type input "**********"
click at [543, 340] on button "Create Property" at bounding box center [544, 340] width 127 height 20
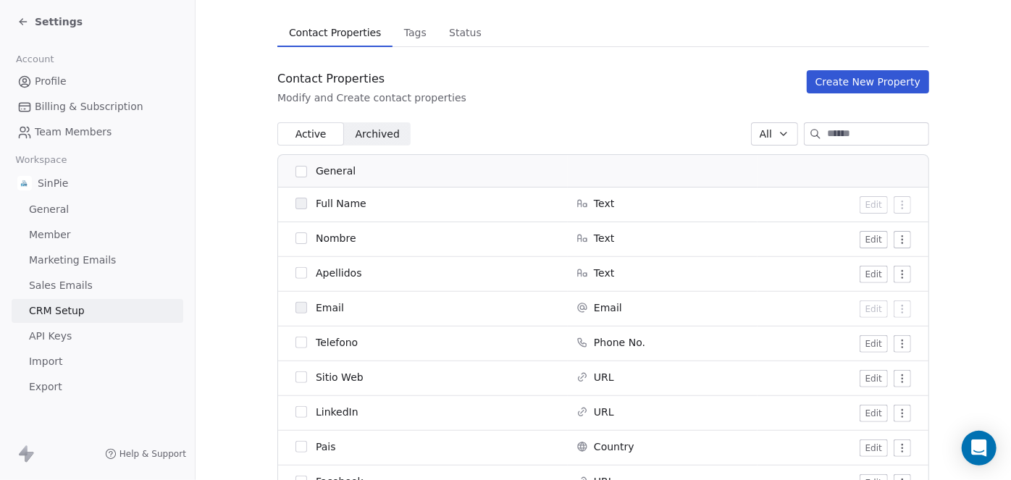
click at [870, 80] on button "Create New Property" at bounding box center [868, 81] width 122 height 23
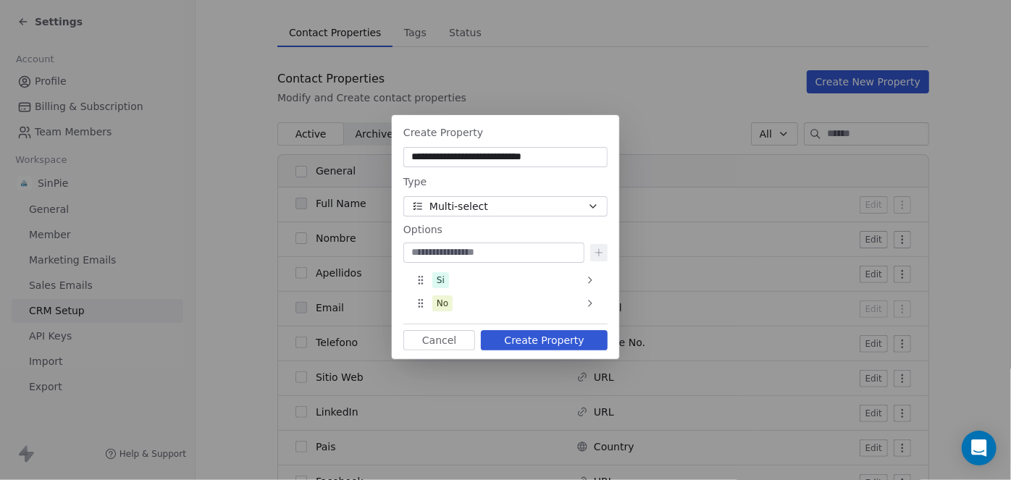
drag, startPoint x: 562, startPoint y: 156, endPoint x: 348, endPoint y: 156, distance: 214.4
click at [348, 156] on div "**********" at bounding box center [505, 240] width 1011 height 296
paste input
type input "**********"
click at [542, 342] on button "Create Property" at bounding box center [544, 340] width 127 height 20
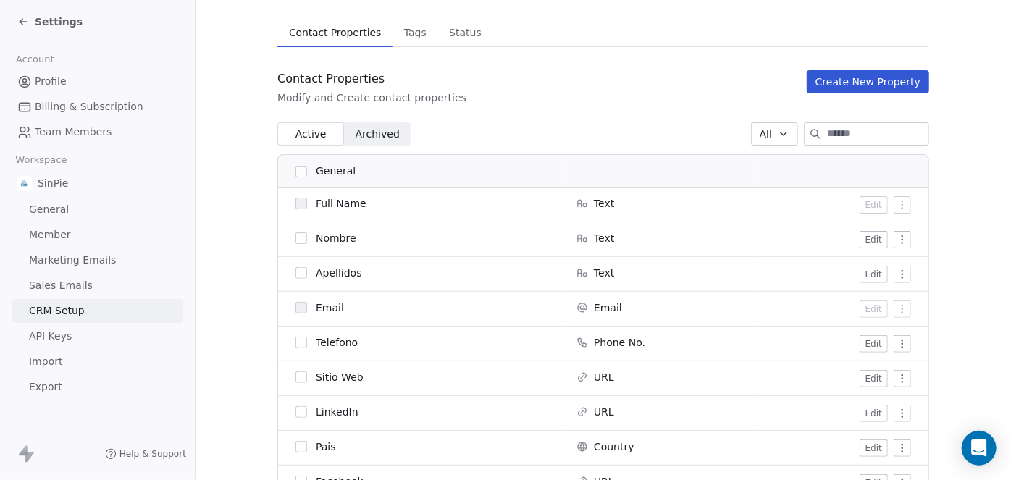
click at [851, 81] on button "Create New Property" at bounding box center [868, 81] width 122 height 23
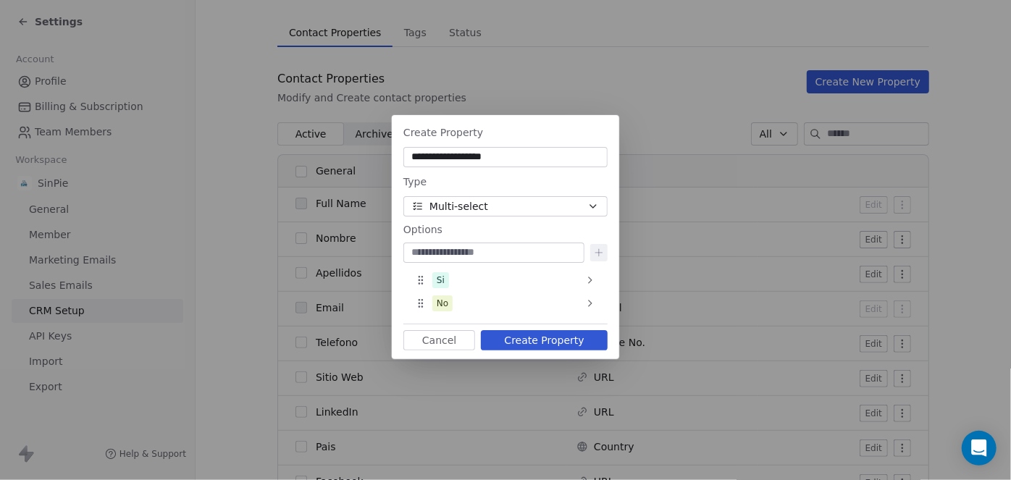
drag, startPoint x: 500, startPoint y: 159, endPoint x: 385, endPoint y: 159, distance: 114.4
click at [385, 159] on div "**********" at bounding box center [505, 240] width 1011 height 296
paste input "****"
type input "**********"
click at [532, 337] on button "Create Property" at bounding box center [544, 340] width 127 height 20
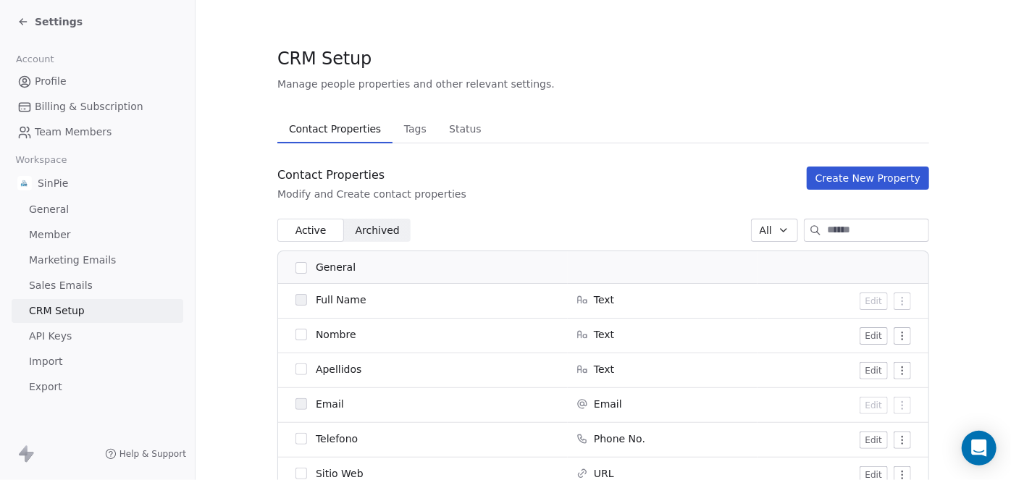
click at [869, 177] on button "Create New Property" at bounding box center [868, 178] width 122 height 23
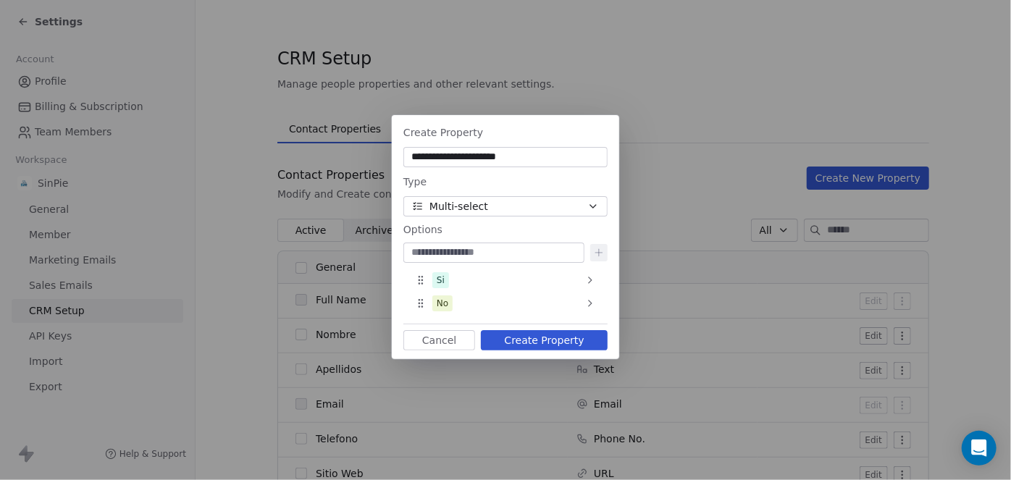
drag, startPoint x: 542, startPoint y: 156, endPoint x: 379, endPoint y: 161, distance: 163.7
click at [379, 161] on div "**********" at bounding box center [505, 240] width 1011 height 296
paste input
type input "**********"
click at [542, 343] on button "Create Property" at bounding box center [544, 340] width 127 height 20
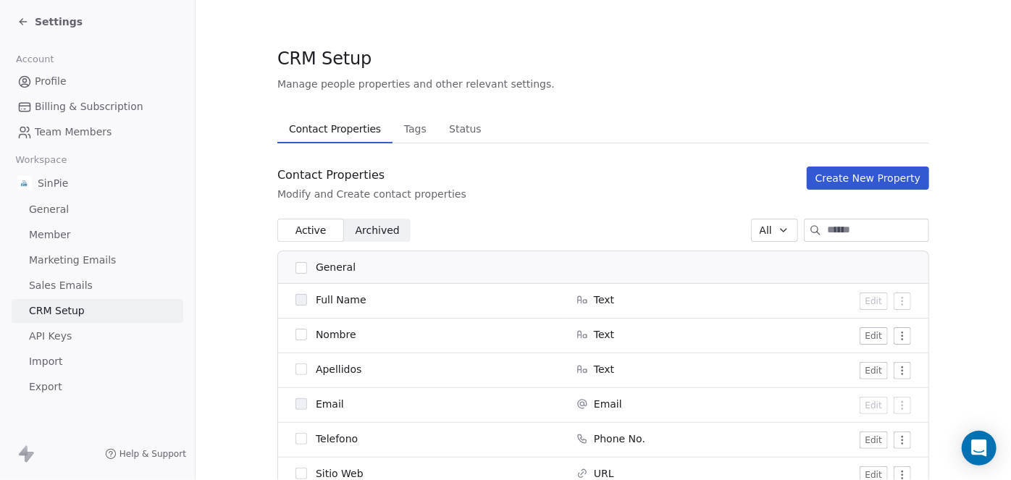
click at [846, 175] on button "Create New Property" at bounding box center [868, 178] width 122 height 23
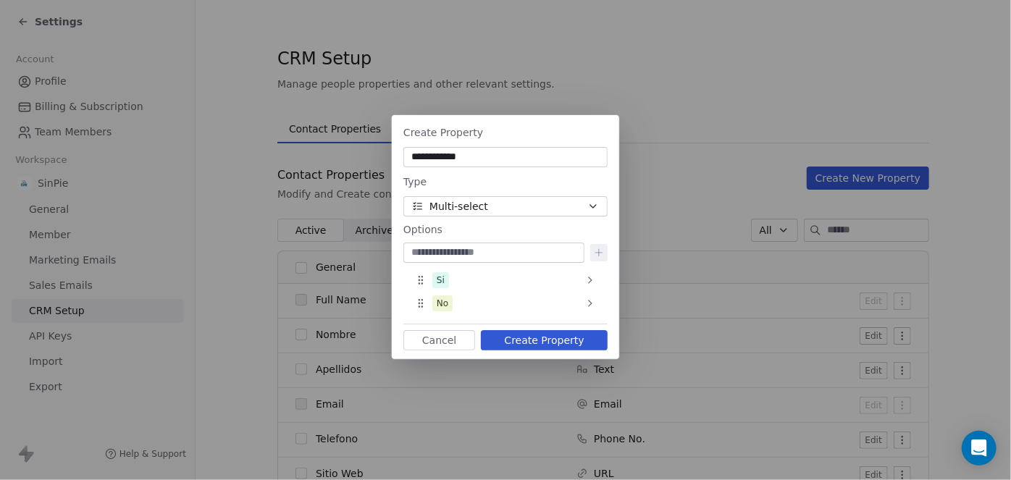
drag, startPoint x: 488, startPoint y: 159, endPoint x: 369, endPoint y: 156, distance: 118.8
click at [370, 156] on div "**********" at bounding box center [505, 240] width 1011 height 296
paste input "*******"
type input "**********"
click at [513, 254] on input at bounding box center [493, 252] width 175 height 14
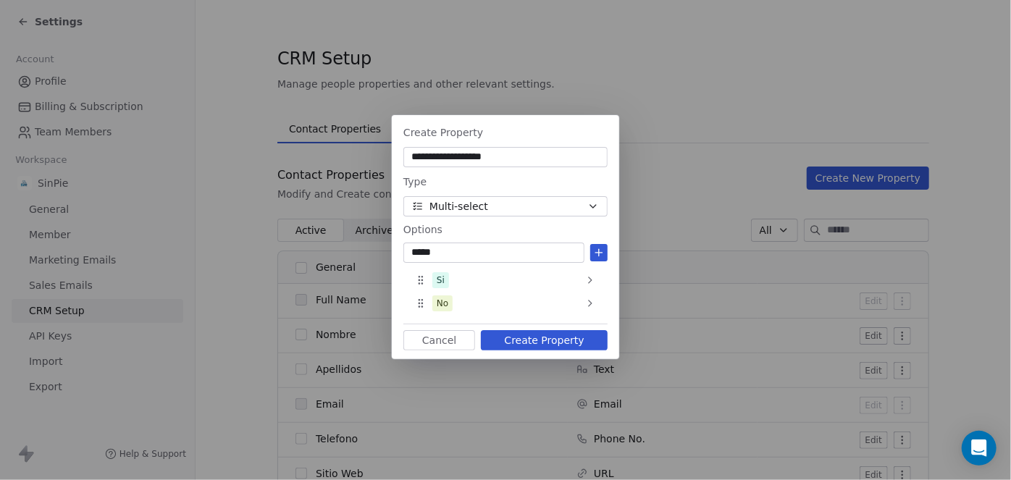
type input "*****"
click at [599, 253] on icon at bounding box center [599, 252] width 0 height 7
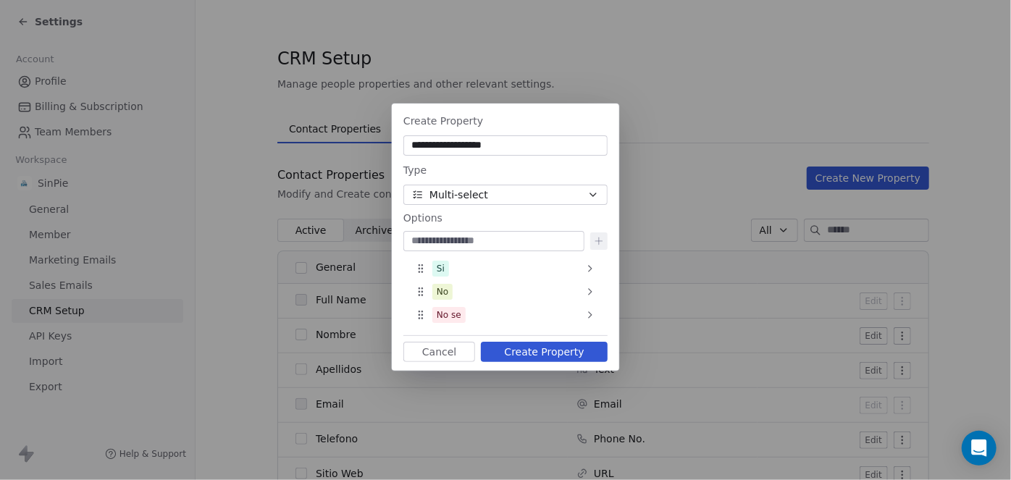
click at [555, 352] on button "Create Property" at bounding box center [544, 352] width 127 height 20
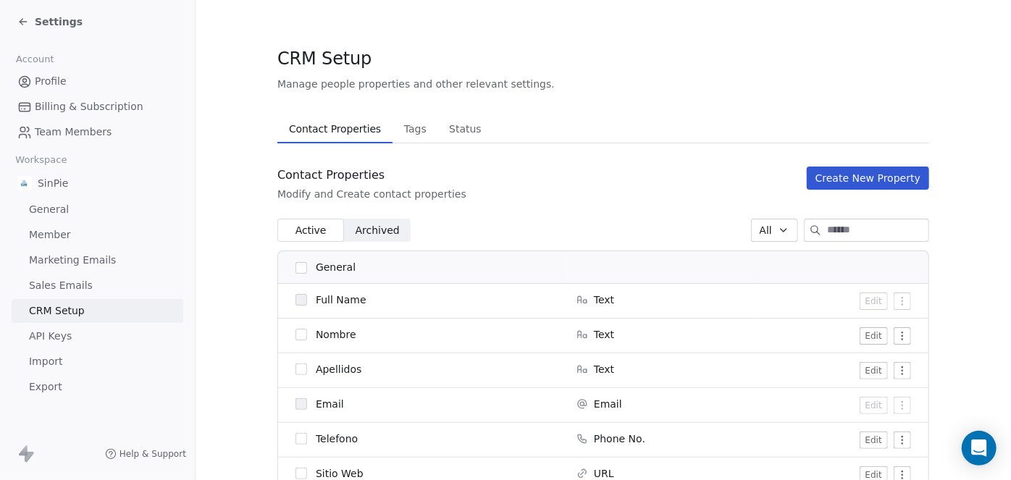
click at [844, 180] on button "Create New Property" at bounding box center [868, 178] width 122 height 23
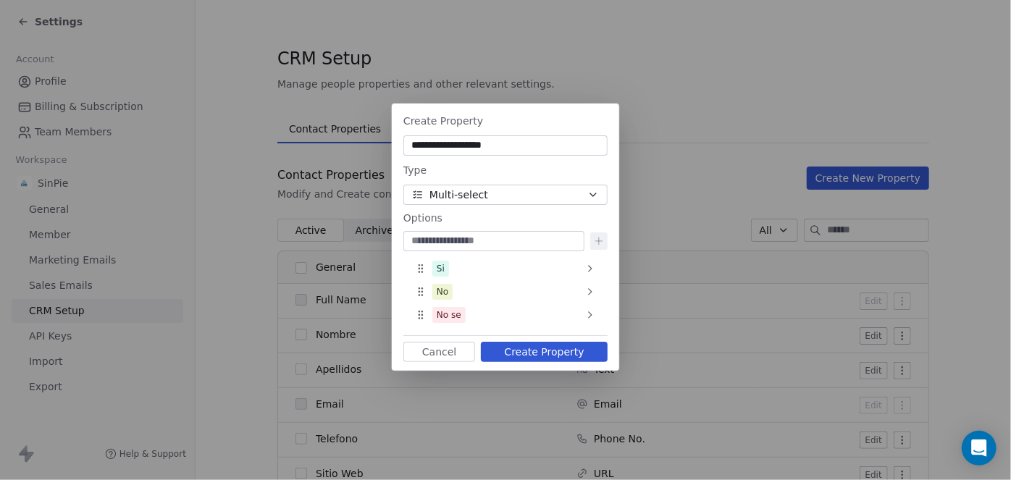
drag, startPoint x: 521, startPoint y: 147, endPoint x: 364, endPoint y: 147, distance: 157.1
click at [364, 147] on div "**********" at bounding box center [505, 239] width 1011 height 319
paste input "*********"
type input "**********"
click at [571, 314] on div "No se" at bounding box center [505, 314] width 193 height 23
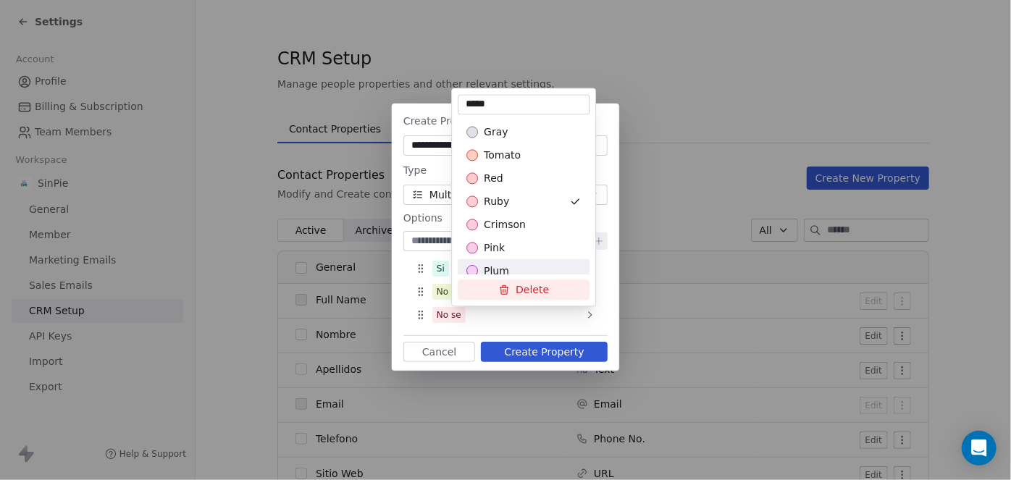
click at [529, 288] on button "Delete" at bounding box center [524, 290] width 132 height 20
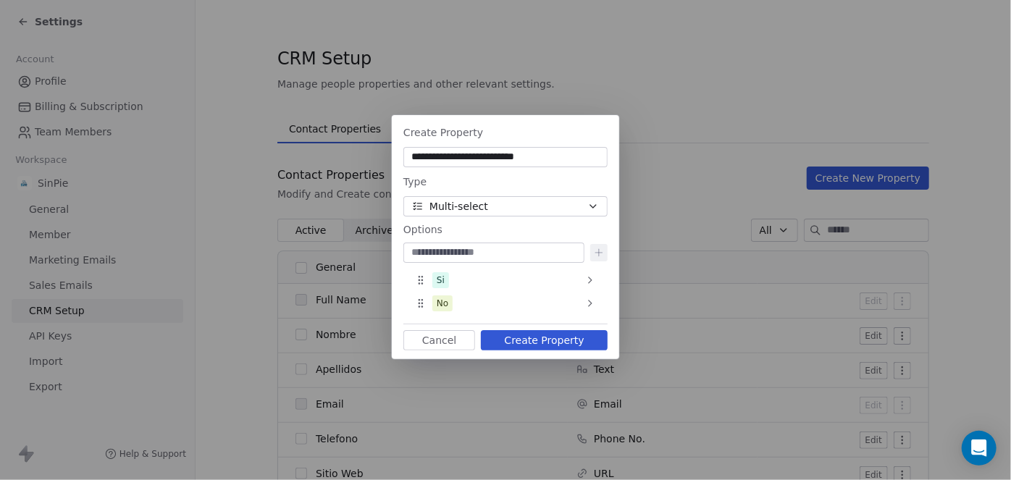
click at [553, 341] on button "Create Property" at bounding box center [544, 340] width 127 height 20
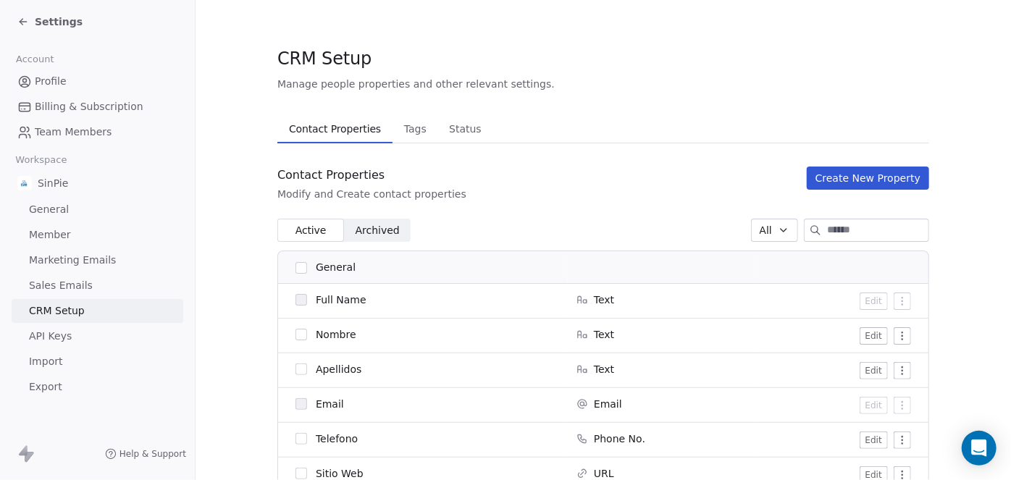
click at [853, 180] on button "Create New Property" at bounding box center [868, 178] width 122 height 23
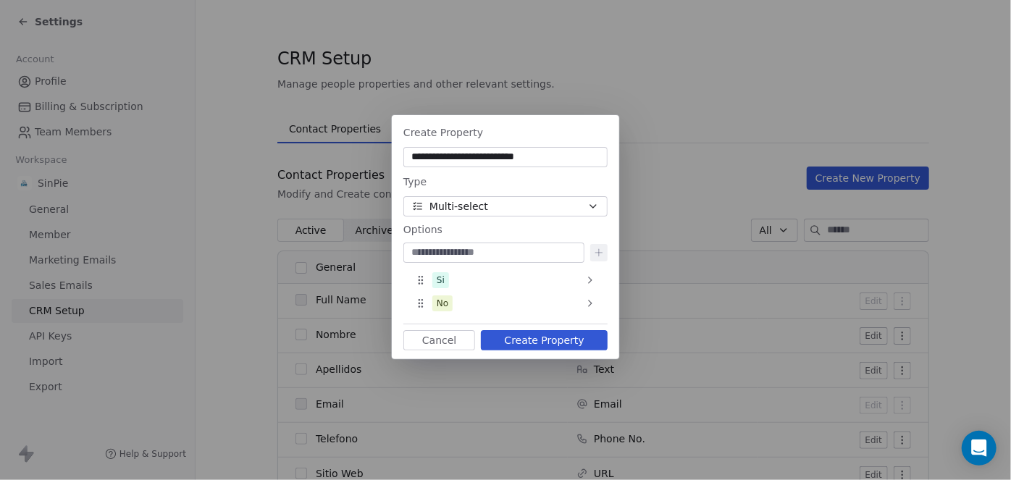
drag, startPoint x: 540, startPoint y: 161, endPoint x: 377, endPoint y: 161, distance: 163.7
click at [377, 161] on div "**********" at bounding box center [505, 240] width 1011 height 296
paste input
type input "******"
click at [551, 338] on button "Create Property" at bounding box center [544, 340] width 127 height 20
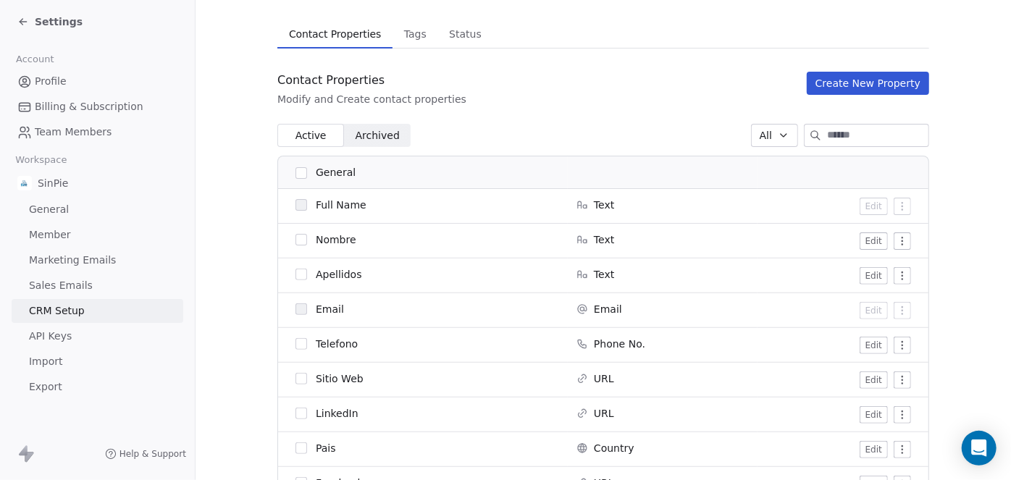
scroll to position [81, 0]
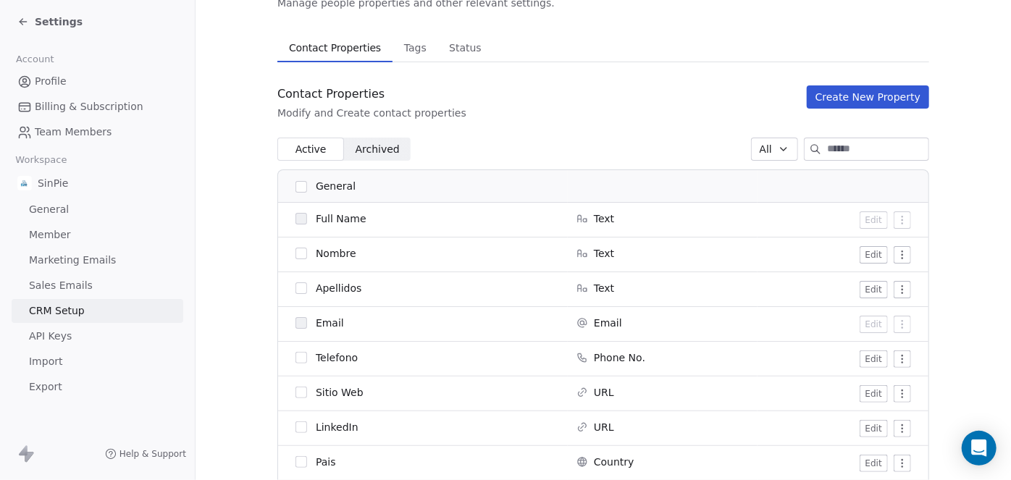
click at [377, 149] on span "Archived" at bounding box center [378, 149] width 44 height 15
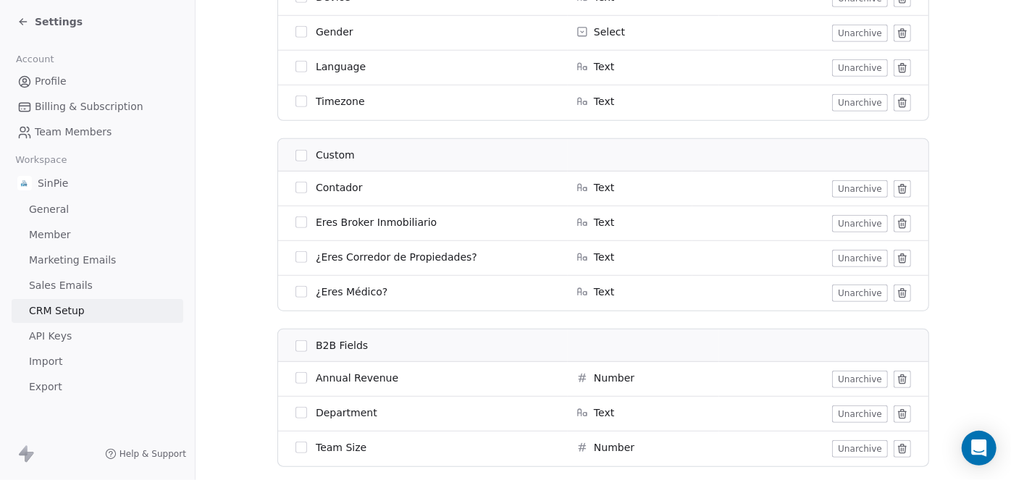
scroll to position [539, 0]
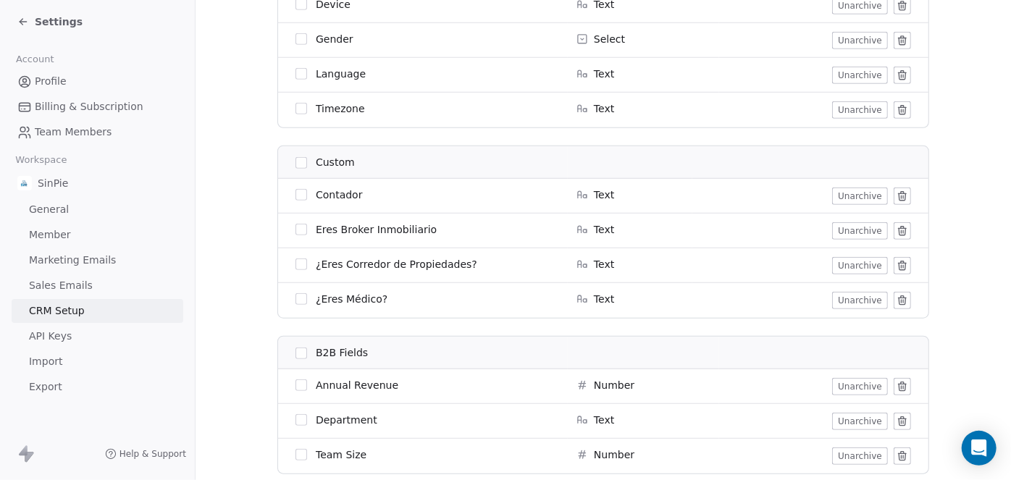
click at [902, 266] on icon at bounding box center [902, 266] width 0 height 3
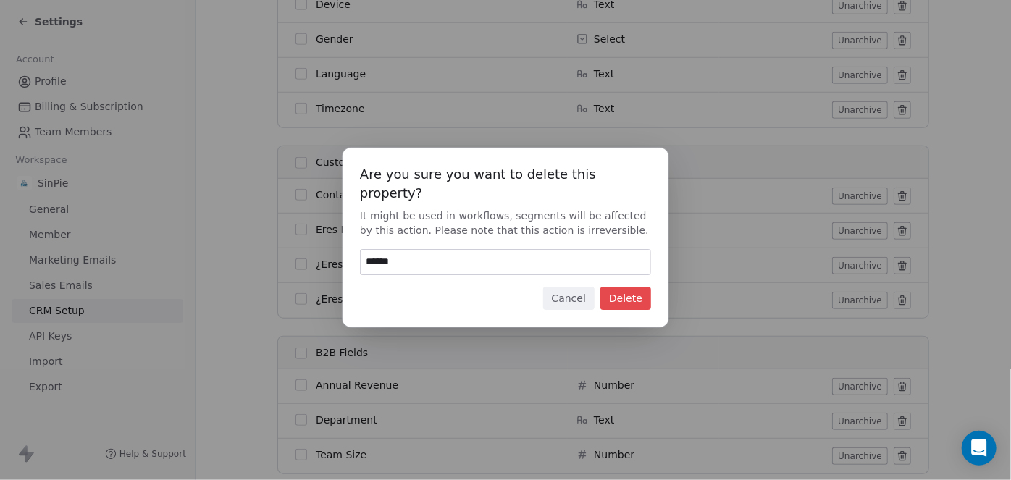
drag, startPoint x: 409, startPoint y: 255, endPoint x: 348, endPoint y: 254, distance: 61.6
click at [348, 254] on div "Are you sure you want to delete this property? It might be used in workflows, s…" at bounding box center [506, 238] width 326 height 180
type input "******"
click at [631, 287] on button "Delete" at bounding box center [625, 298] width 51 height 23
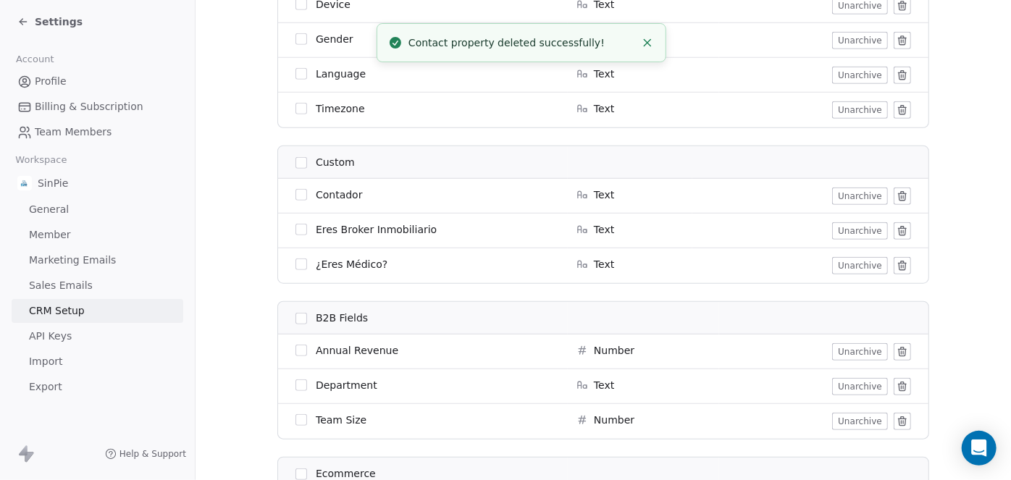
click at [898, 230] on icon at bounding box center [903, 231] width 12 height 12
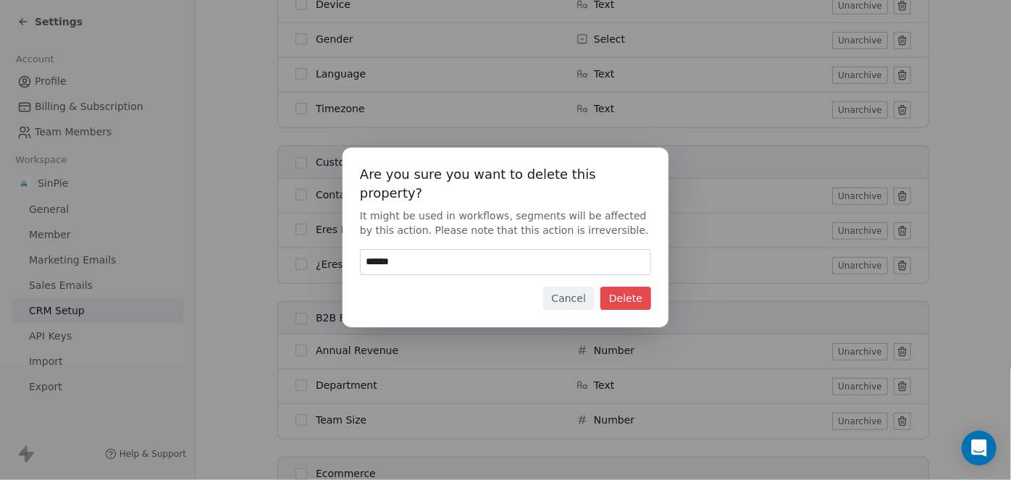
type input "******"
click at [629, 288] on button "Delete" at bounding box center [625, 298] width 51 height 23
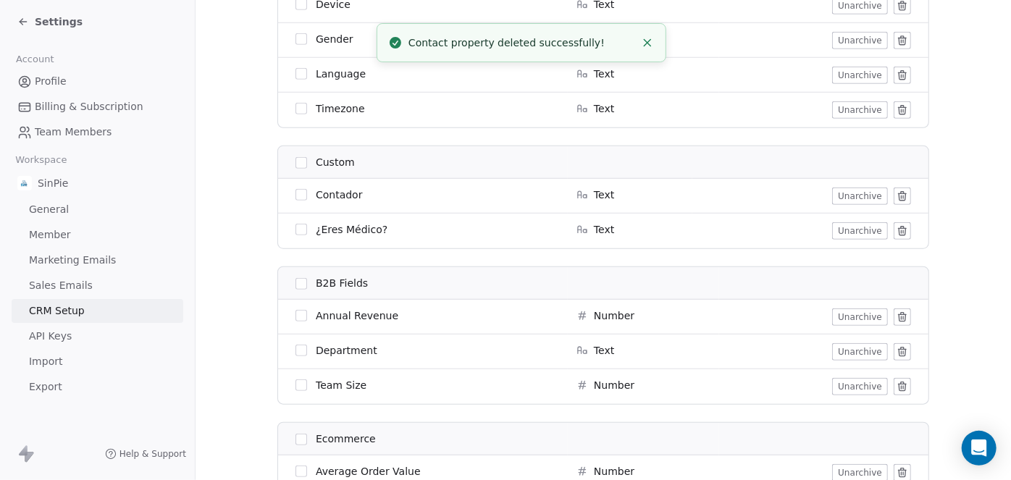
click at [897, 234] on icon at bounding box center [903, 231] width 12 height 12
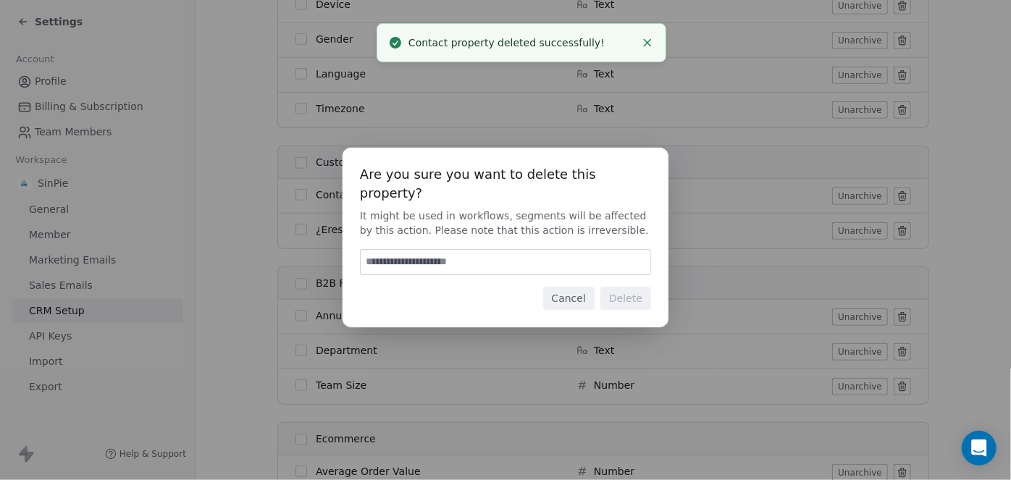
click at [382, 250] on input at bounding box center [506, 262] width 290 height 25
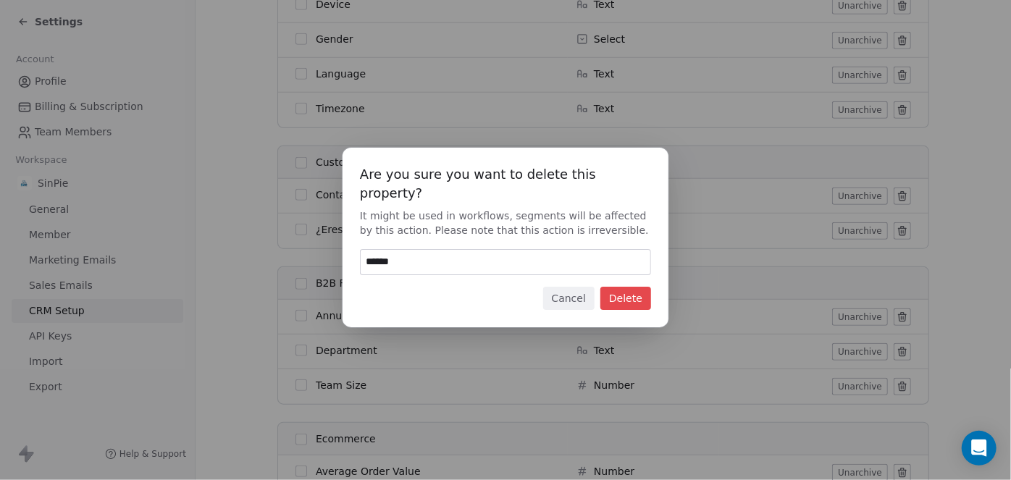
type input "******"
click at [619, 287] on button "Delete" at bounding box center [625, 298] width 51 height 23
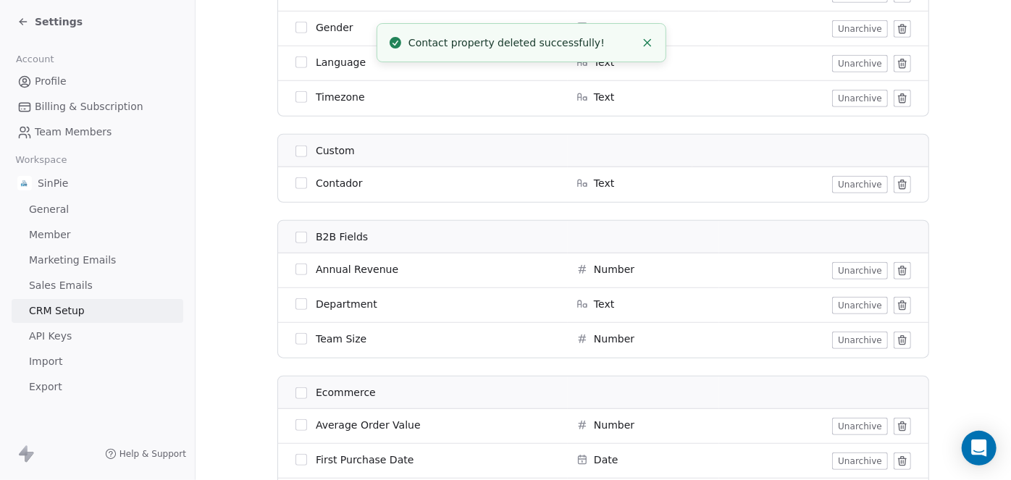
scroll to position [552, 0]
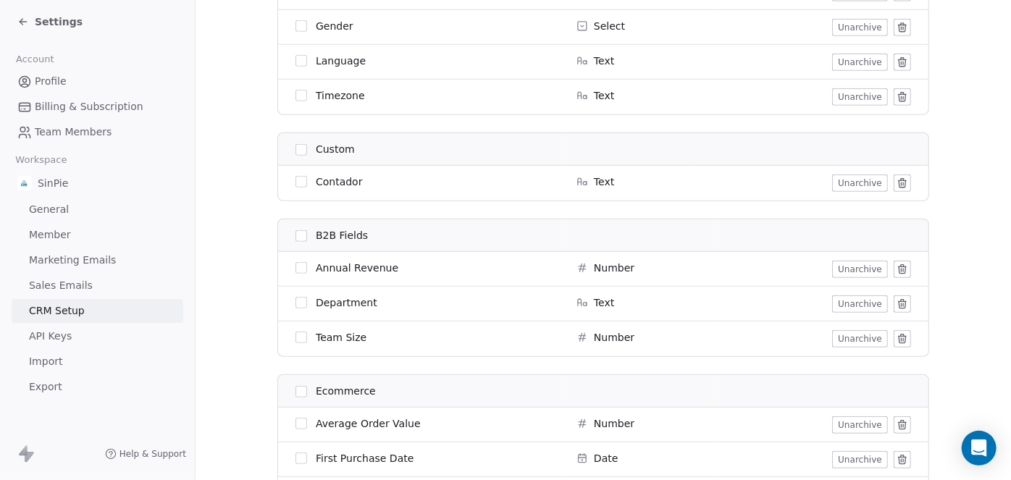
click at [855, 185] on button "Unarchive" at bounding box center [860, 183] width 56 height 17
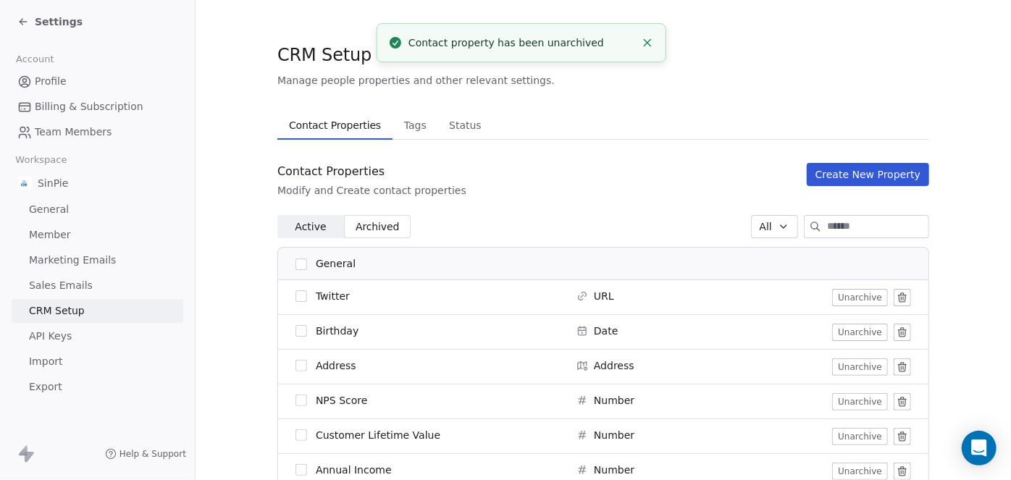
scroll to position [0, 0]
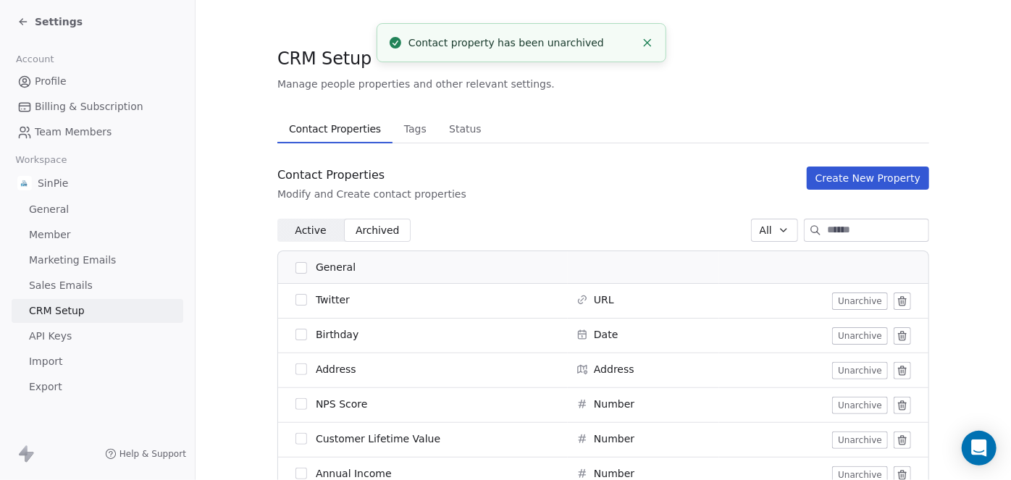
click at [299, 232] on span "Active" at bounding box center [310, 230] width 31 height 15
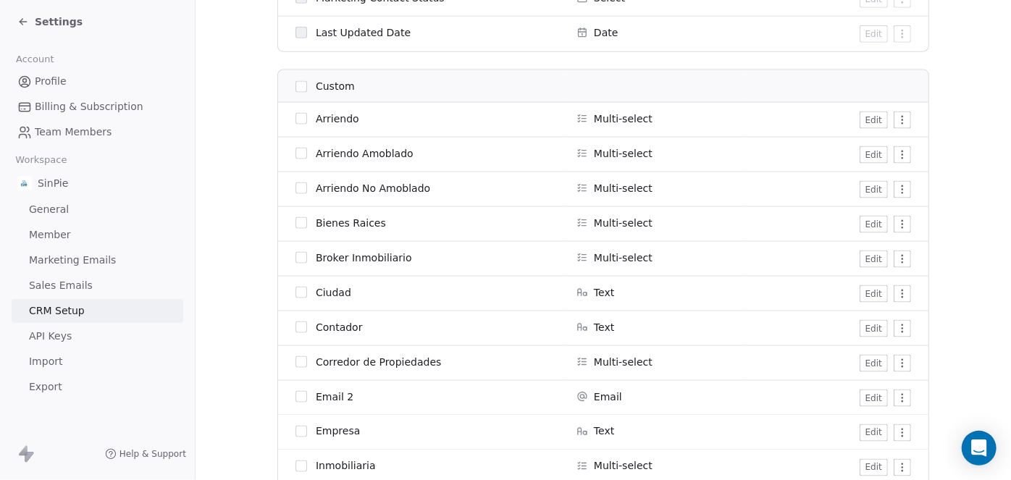
scroll to position [1023, 0]
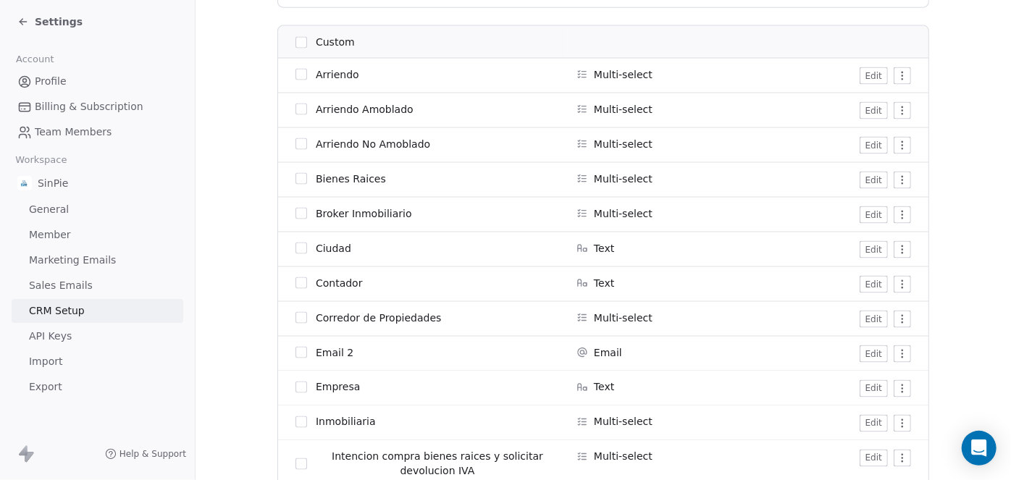
click at [865, 282] on button "Edit" at bounding box center [874, 284] width 28 height 17
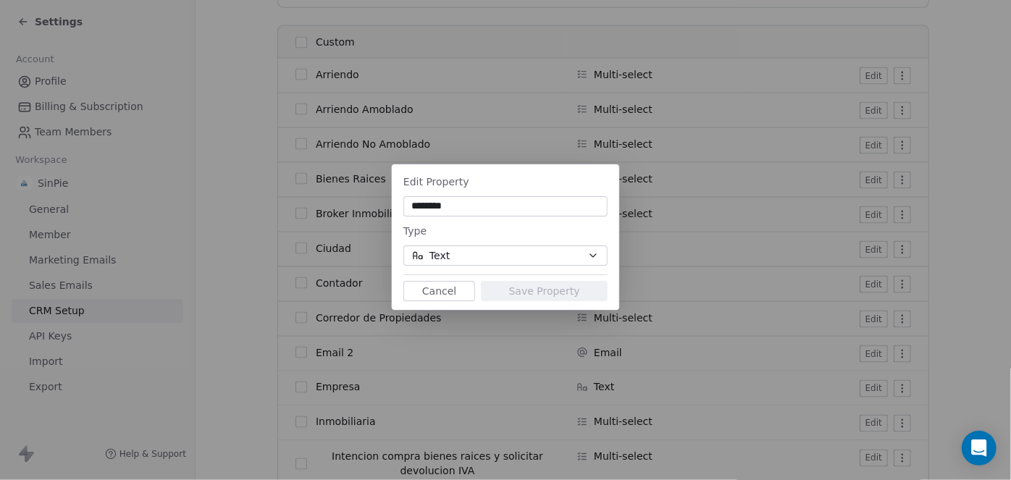
click at [590, 253] on icon "button" at bounding box center [593, 256] width 12 height 12
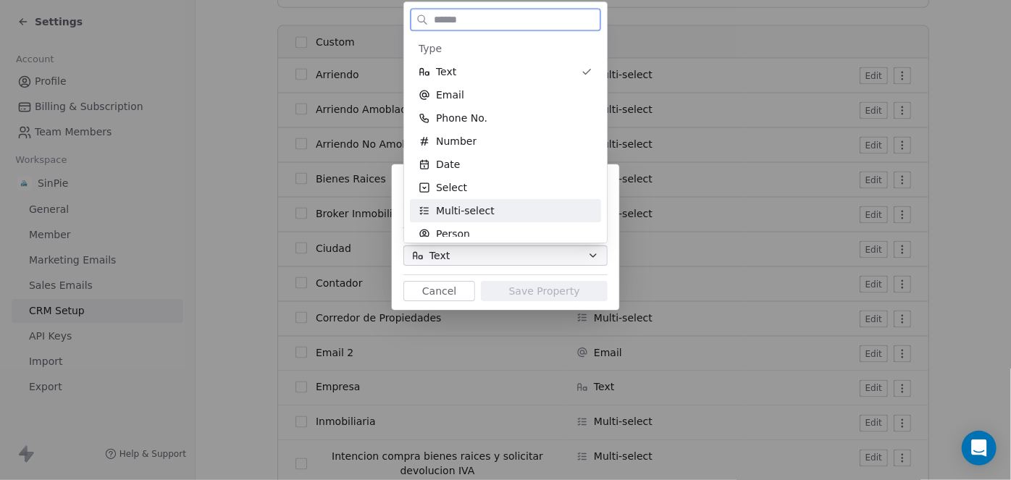
click at [472, 211] on span "Multi-select" at bounding box center [465, 210] width 59 height 14
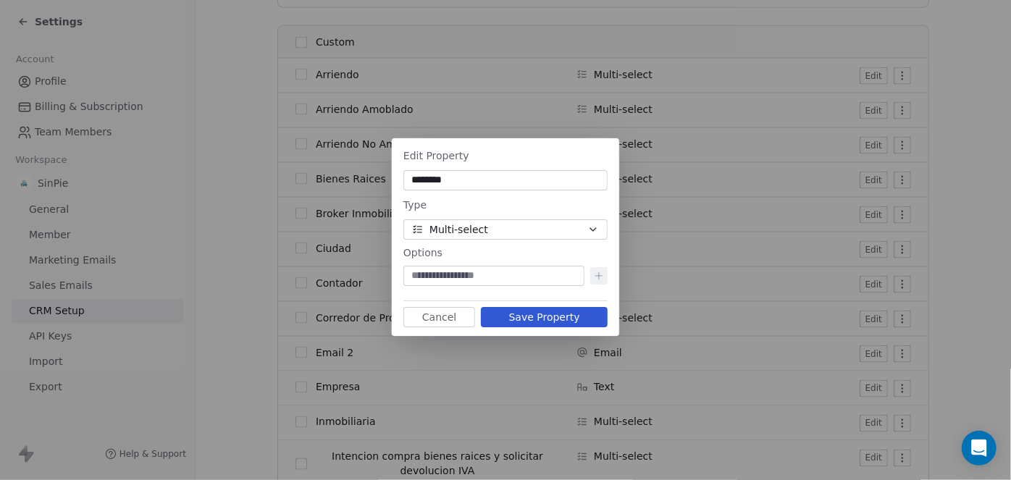
click at [456, 276] on input at bounding box center [493, 276] width 175 height 14
type input "**"
click at [600, 273] on icon at bounding box center [599, 276] width 12 height 12
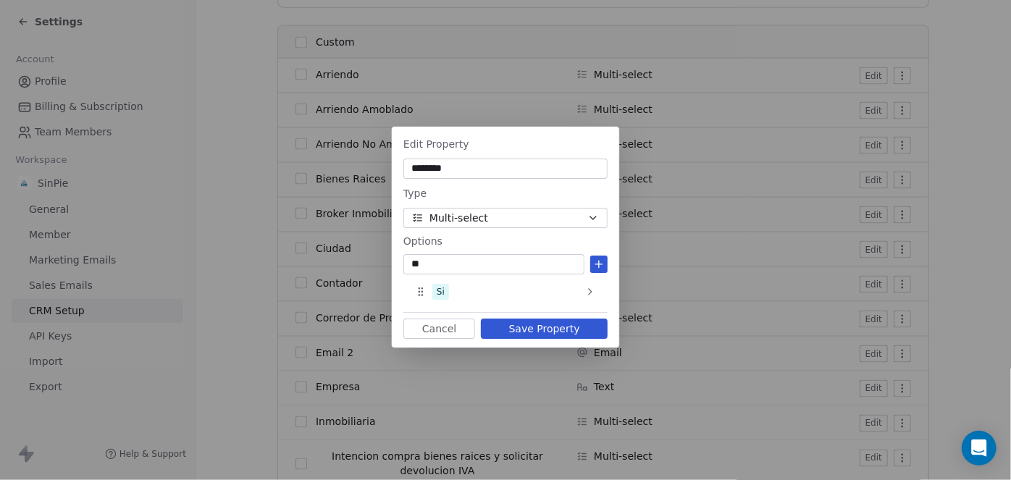
type input "**"
click at [597, 264] on icon at bounding box center [599, 265] width 12 height 12
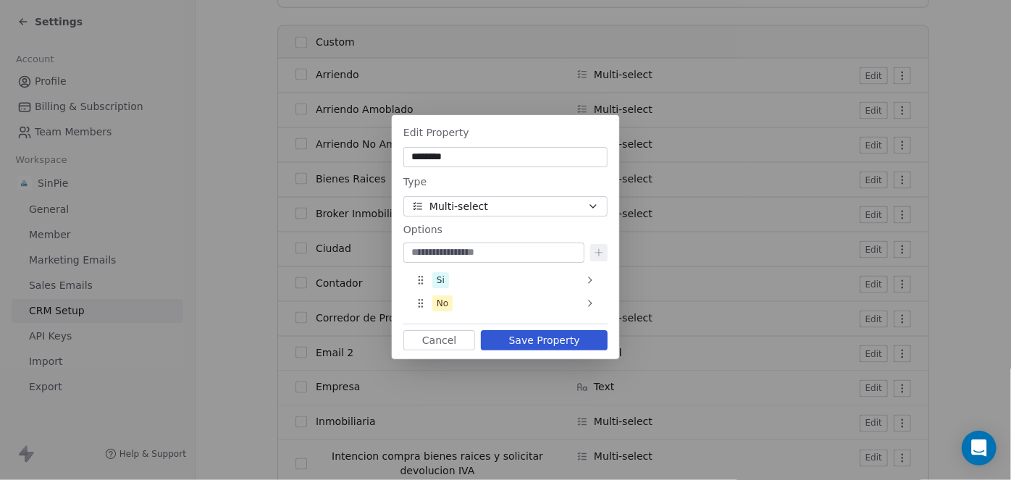
click at [552, 341] on button "Save Property" at bounding box center [544, 340] width 127 height 20
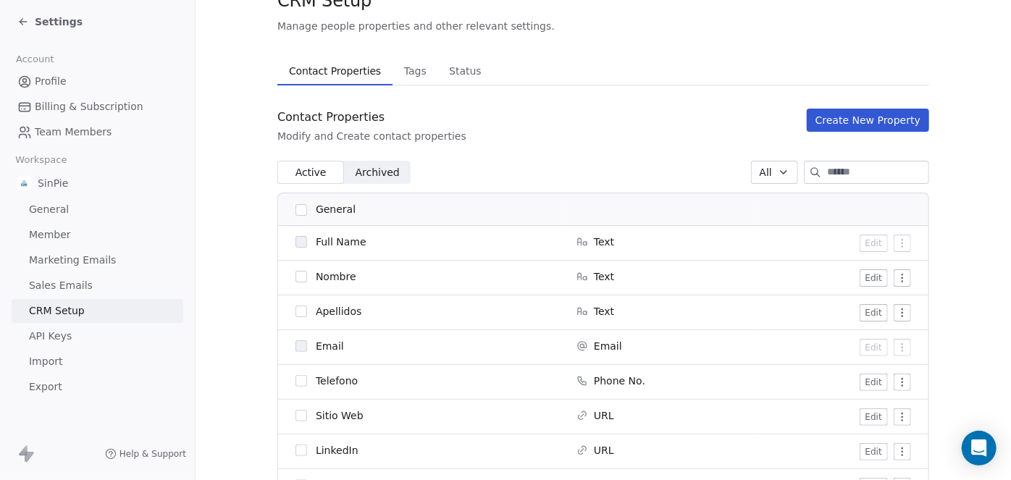
scroll to position [0, 0]
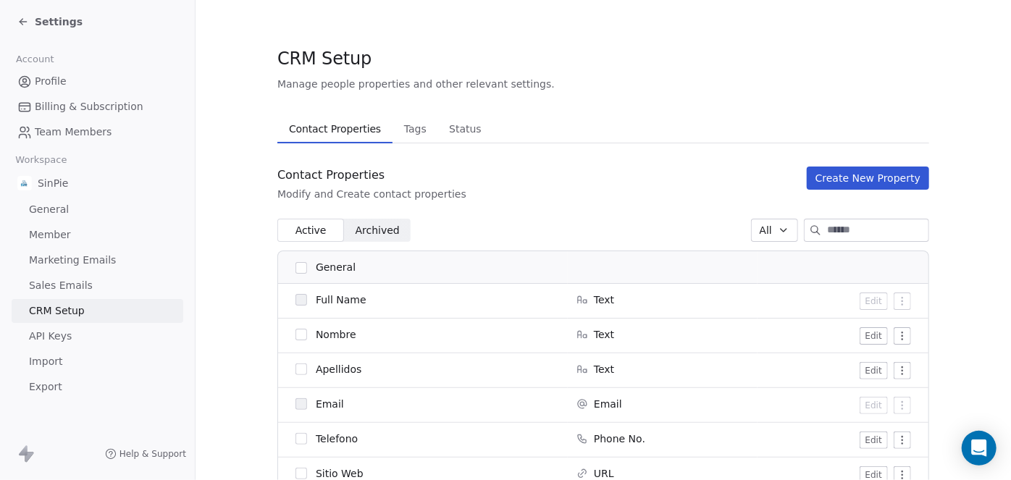
click at [862, 182] on button "Create New Property" at bounding box center [868, 178] width 122 height 23
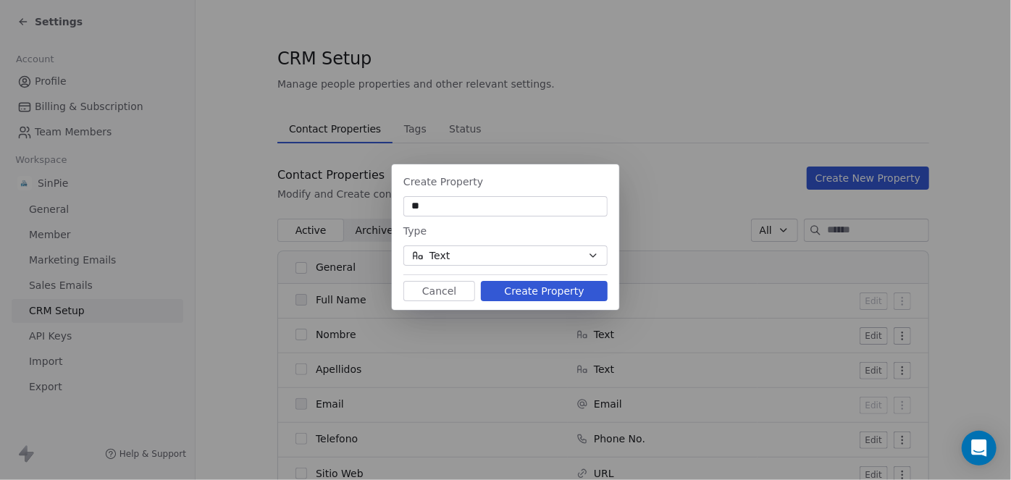
type input "*"
click at [479, 213] on input at bounding box center [505, 206] width 198 height 14
paste input "**********"
type input "**********"
click at [546, 255] on button "Text" at bounding box center [505, 255] width 204 height 20
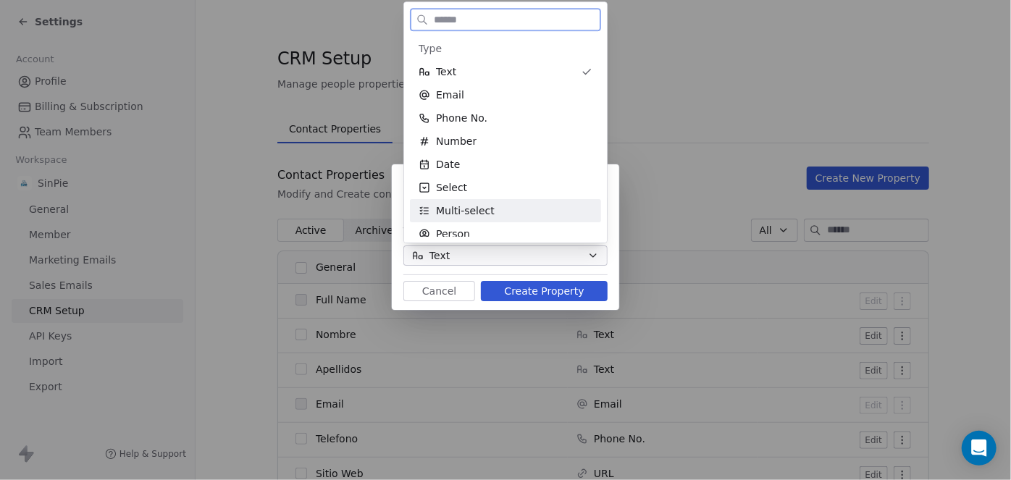
click at [500, 216] on div "Multi-select" at bounding box center [506, 210] width 174 height 14
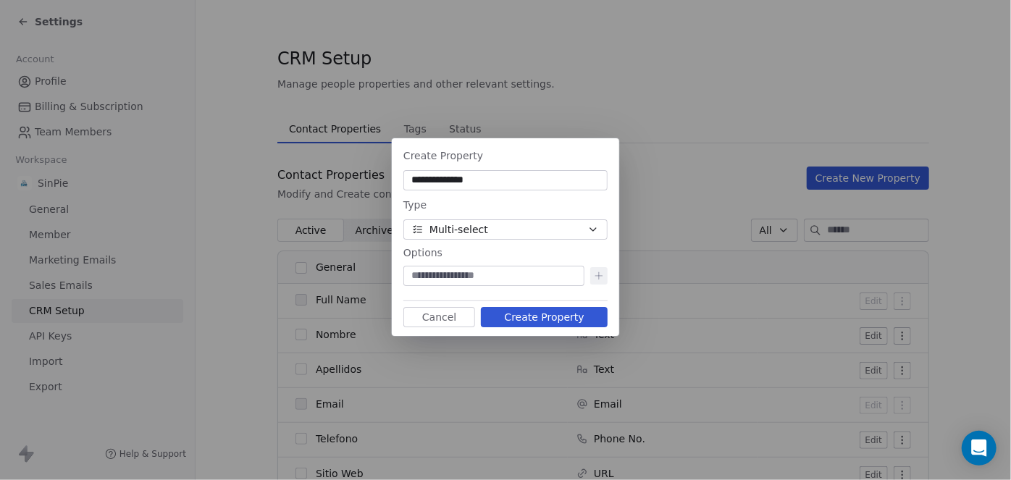
click at [518, 278] on input at bounding box center [493, 276] width 175 height 14
type input "**"
click at [547, 321] on button "Create Property" at bounding box center [544, 317] width 127 height 20
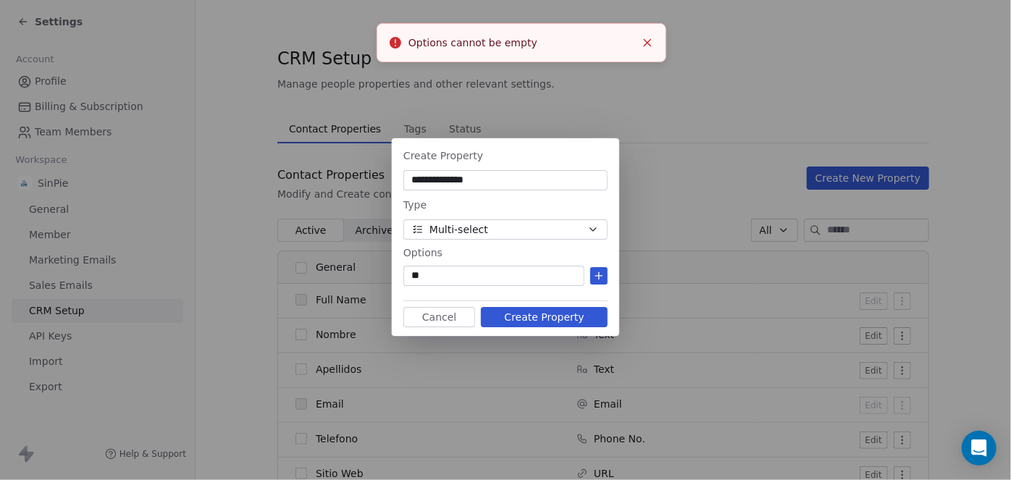
click at [596, 278] on icon at bounding box center [599, 276] width 12 height 12
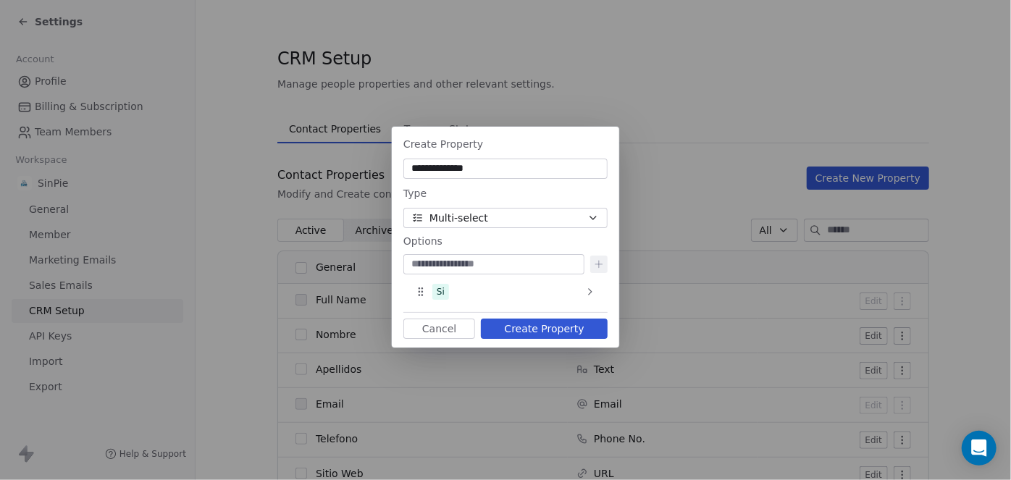
click at [554, 331] on button "Create Property" at bounding box center [544, 329] width 127 height 20
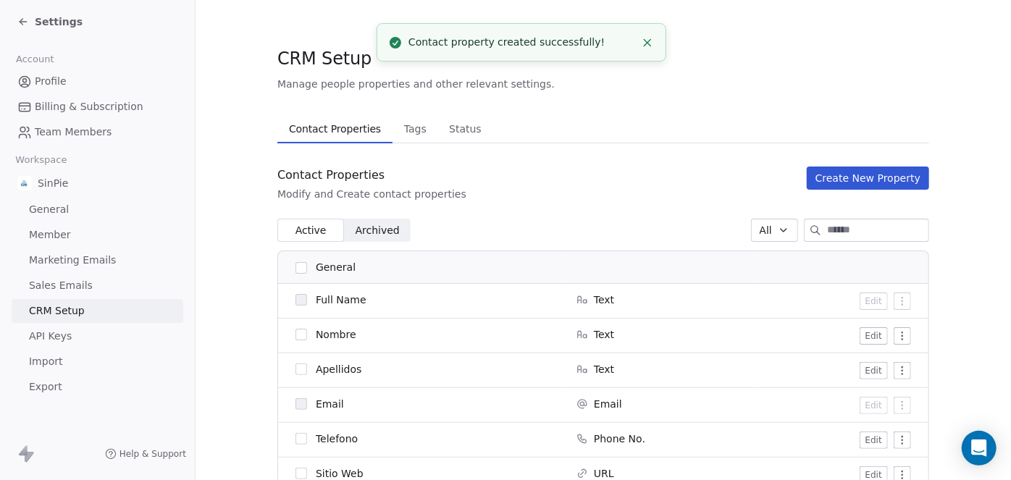
click at [648, 43] on line "Close toast" at bounding box center [648, 42] width 7 height 7
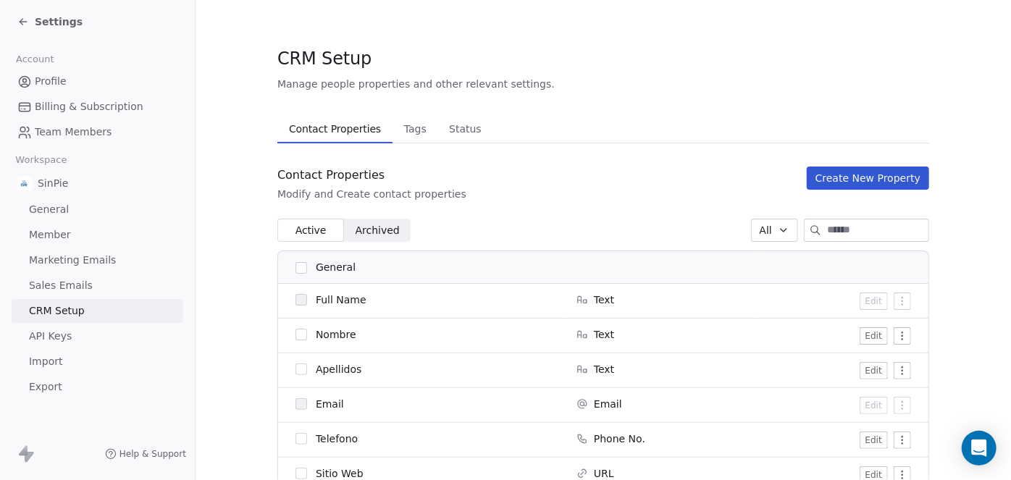
click at [27, 20] on icon at bounding box center [23, 22] width 12 height 12
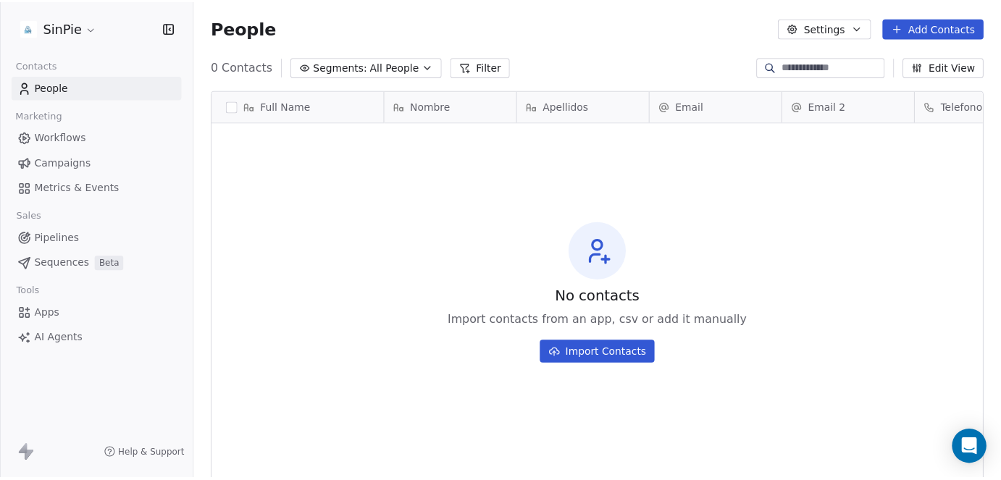
scroll to position [412, 805]
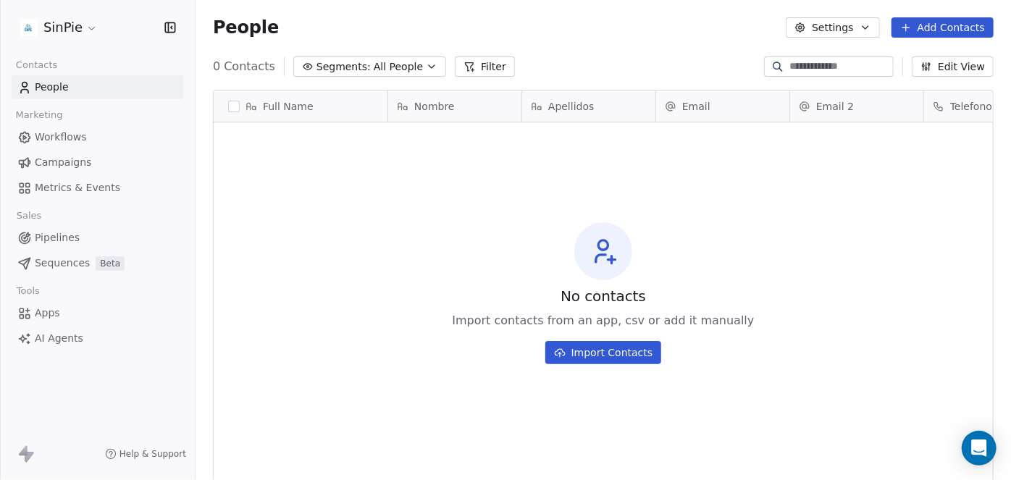
click at [618, 353] on button "Import Contacts" at bounding box center [603, 352] width 117 height 23
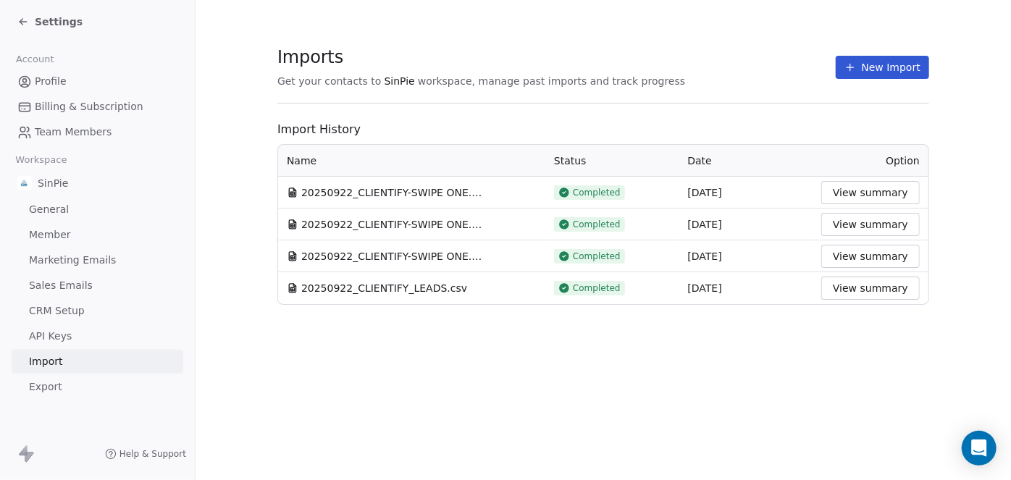
click at [883, 67] on button "New Import" at bounding box center [882, 67] width 93 height 23
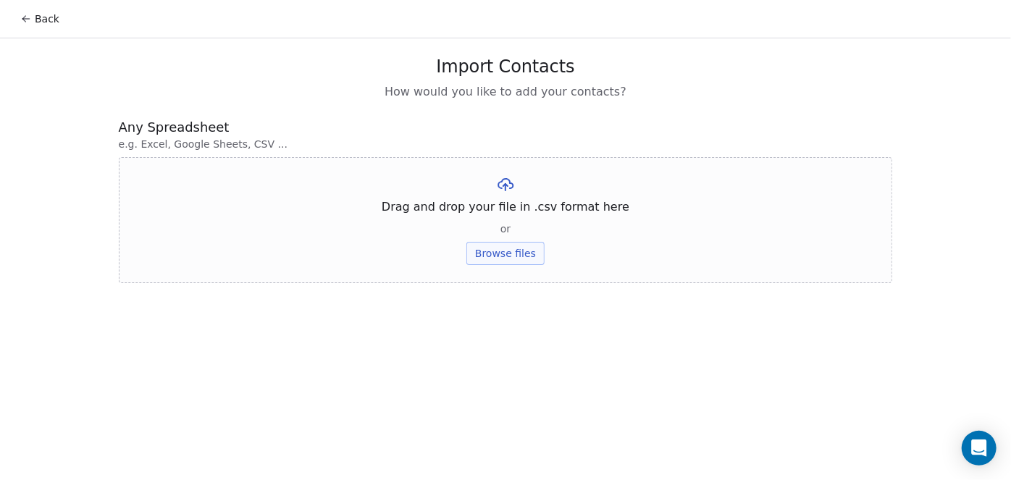
click at [519, 254] on button "Browse files" at bounding box center [505, 253] width 78 height 23
click at [515, 253] on button "Browse files" at bounding box center [505, 253] width 78 height 23
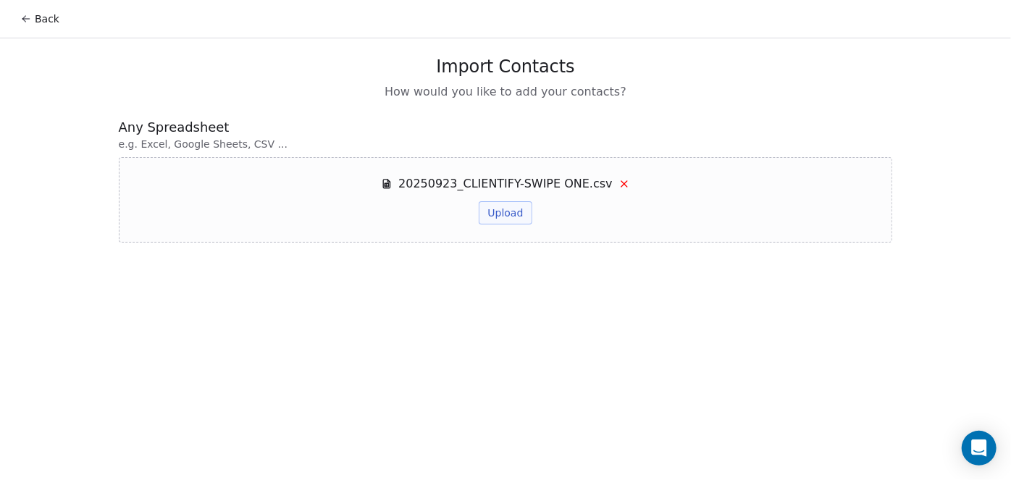
click at [510, 213] on button "Upload" at bounding box center [505, 212] width 53 height 23
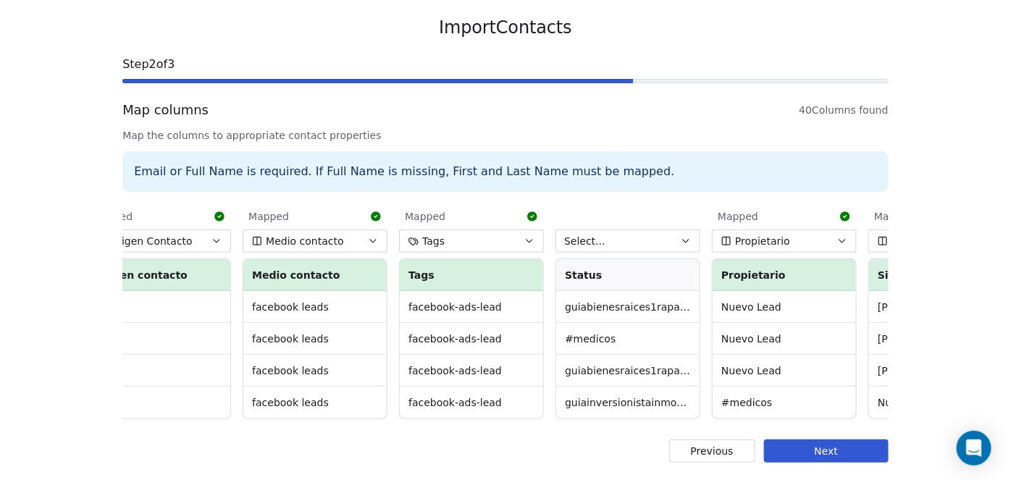
scroll to position [0, 2396]
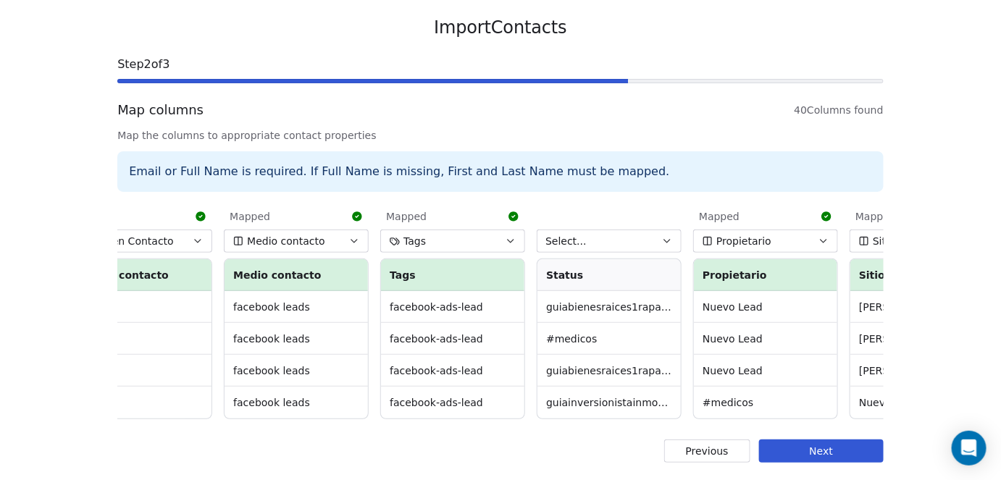
click at [663, 235] on icon "button" at bounding box center [667, 241] width 12 height 12
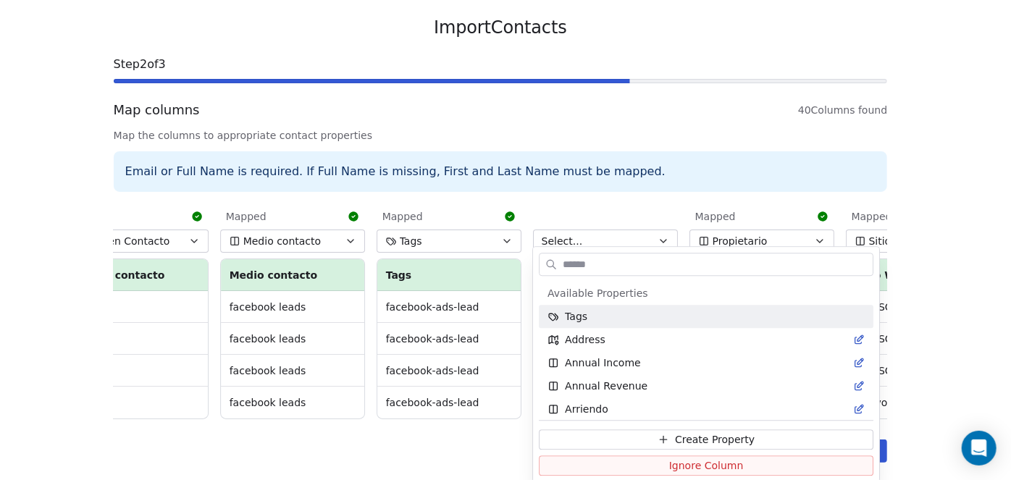
click at [663, 231] on html "Back Import Contacts Step 2 of 3 Map columns 40 Columns found Map the columns t…" at bounding box center [505, 220] width 1011 height 519
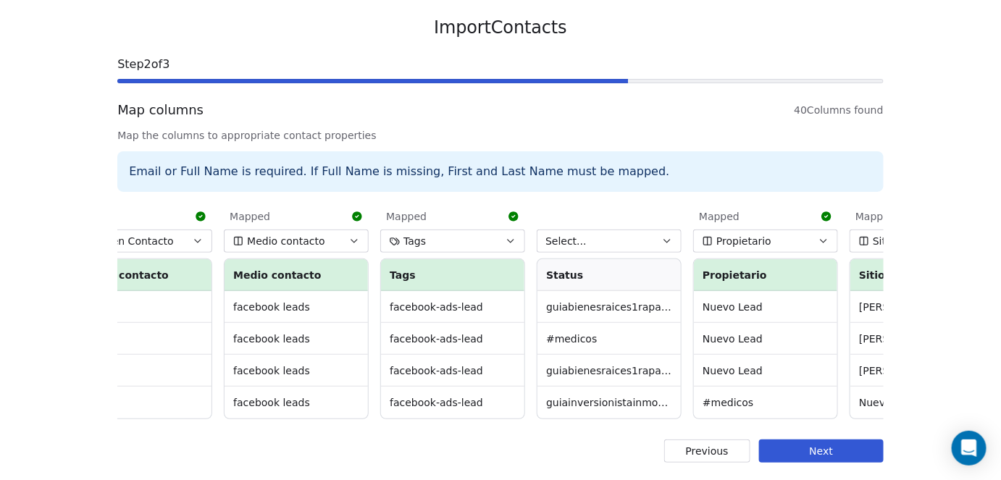
click at [663, 235] on icon "button" at bounding box center [667, 241] width 12 height 12
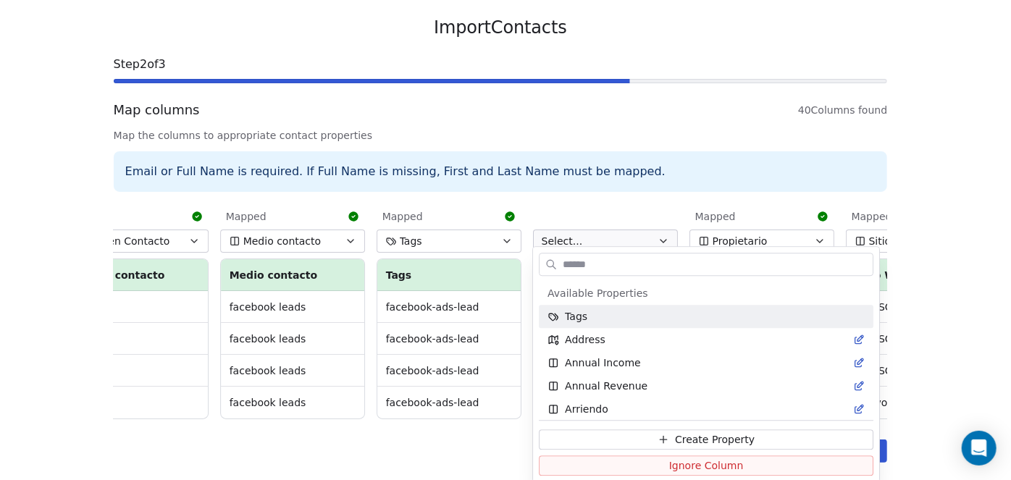
click at [663, 231] on html "Back Import Contacts Step 2 of 3 Map columns 40 Columns found Map the columns t…" at bounding box center [505, 220] width 1011 height 519
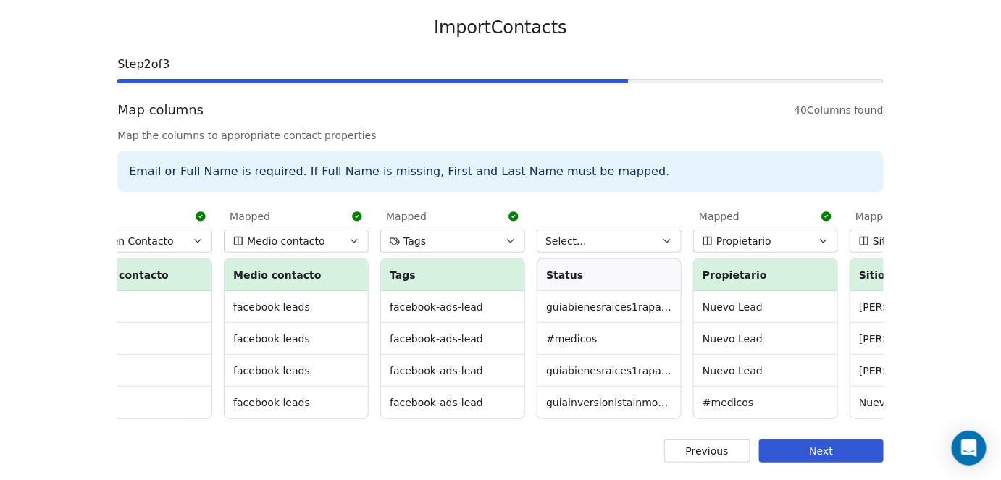
click at [663, 235] on icon "button" at bounding box center [667, 241] width 12 height 12
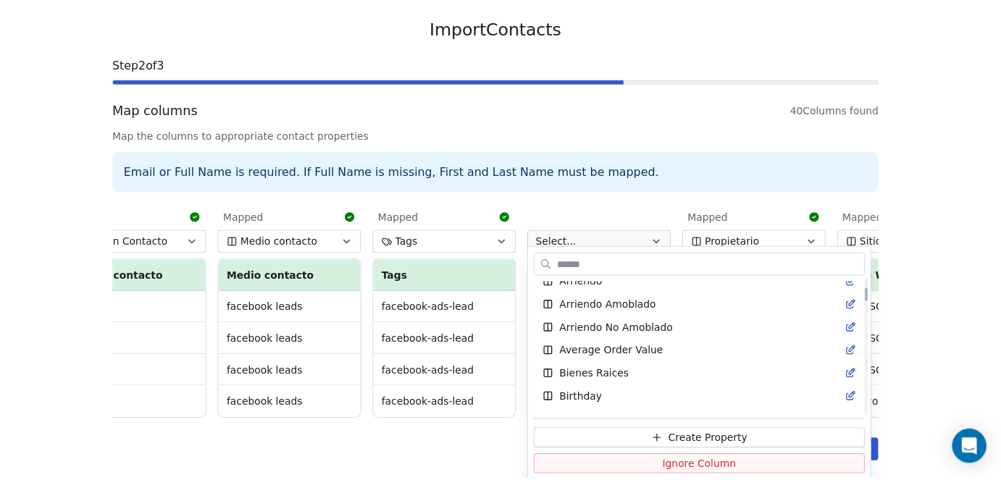
scroll to position [127, 0]
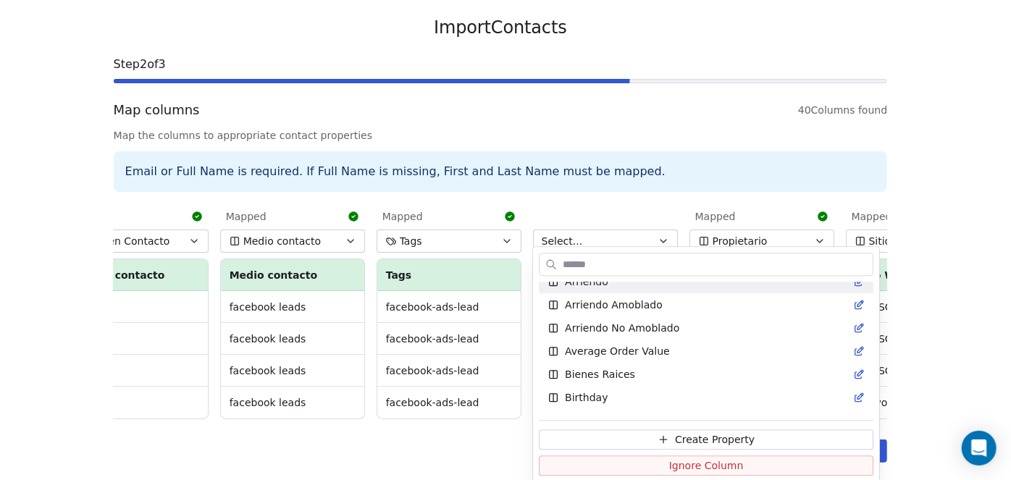
click at [741, 192] on html "Back Import Contacts Step 2 of 3 Map columns 40 Columns found Map the columns t…" at bounding box center [505, 220] width 1011 height 519
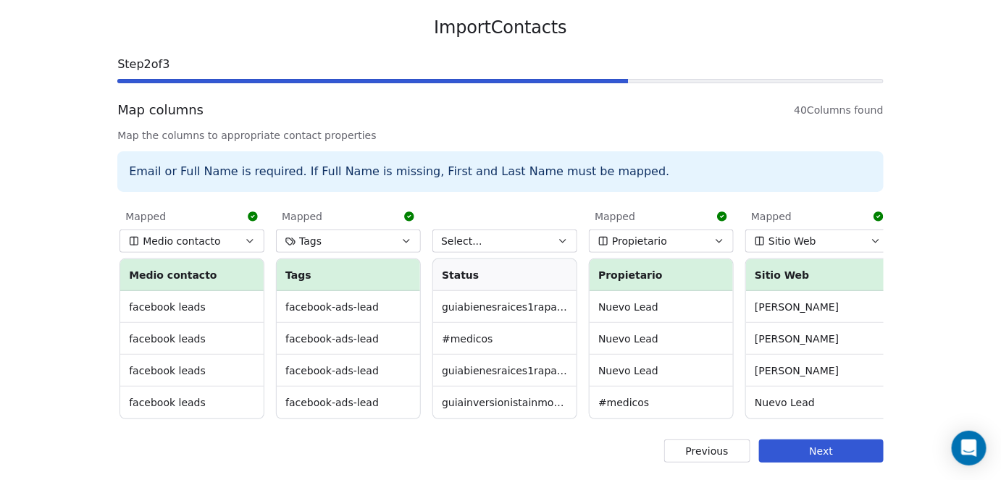
scroll to position [0, 2501]
click at [733, 451] on button "Previous" at bounding box center [707, 451] width 86 height 23
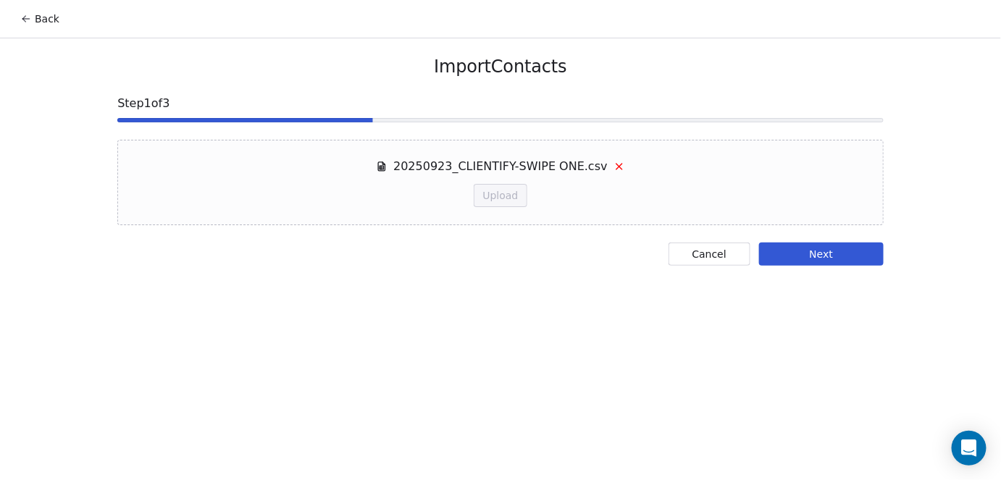
scroll to position [0, 0]
click at [720, 251] on button "Cancel" at bounding box center [718, 254] width 82 height 23
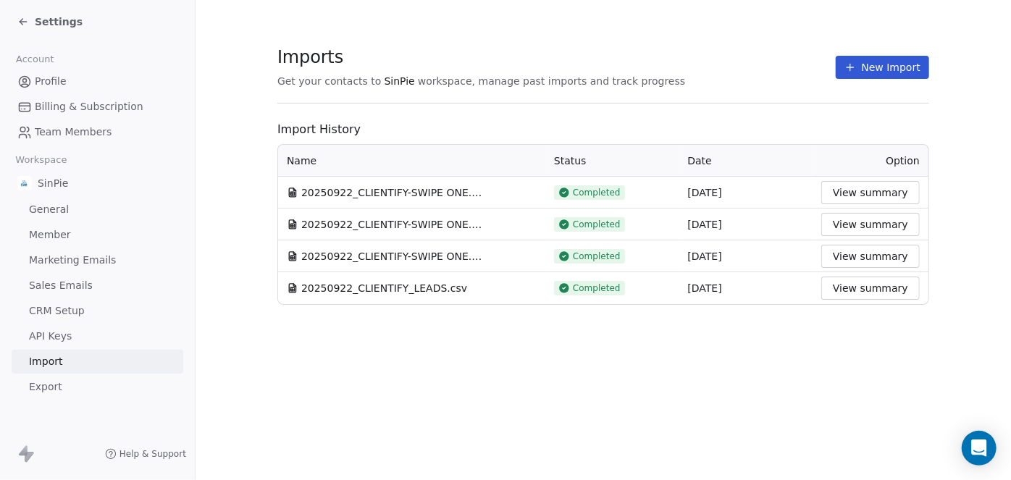
click at [873, 64] on button "New Import" at bounding box center [882, 67] width 93 height 23
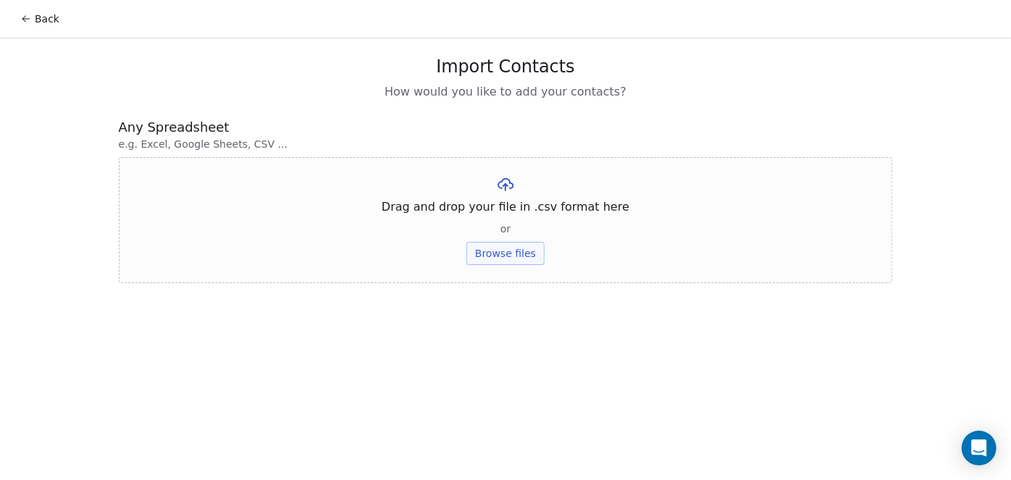
click at [511, 258] on button "Browse files" at bounding box center [505, 253] width 78 height 23
click at [513, 252] on button "Browse files" at bounding box center [505, 253] width 78 height 23
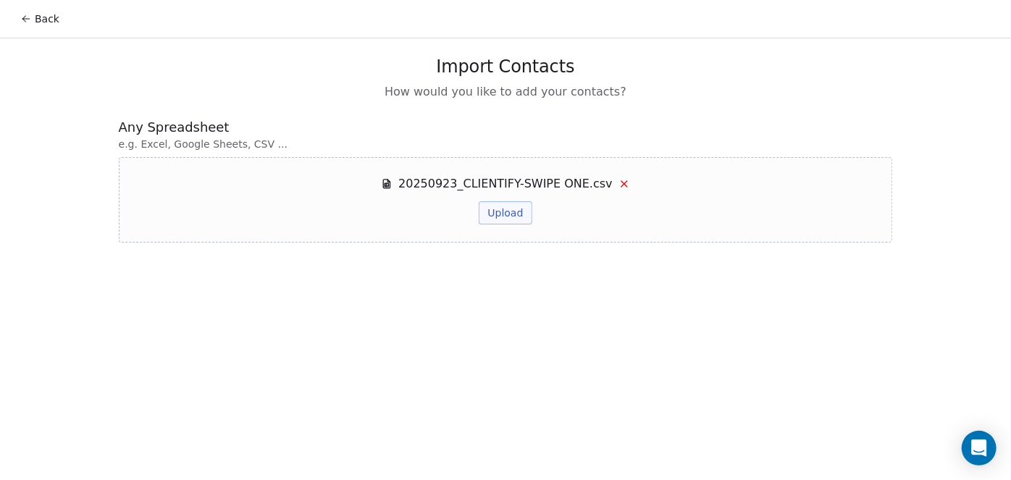
click at [504, 214] on button "Upload" at bounding box center [505, 212] width 53 height 23
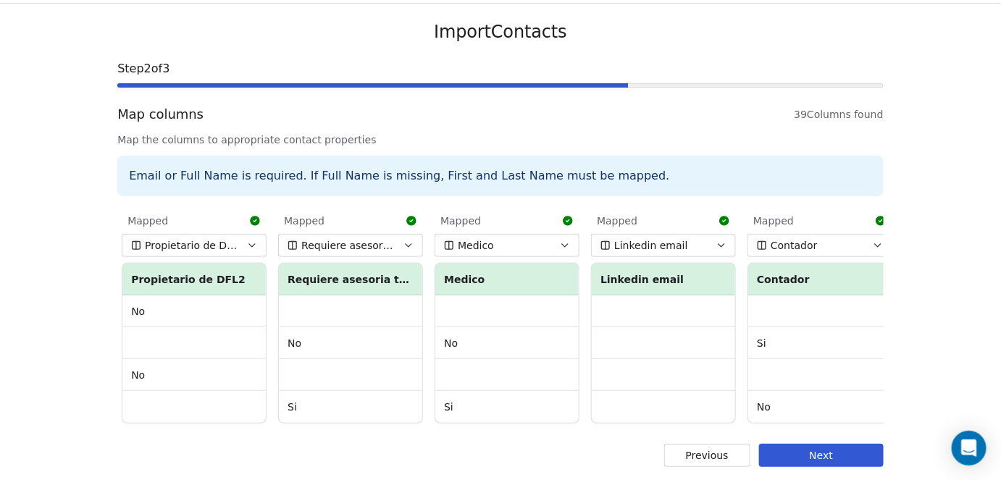
scroll to position [48, 0]
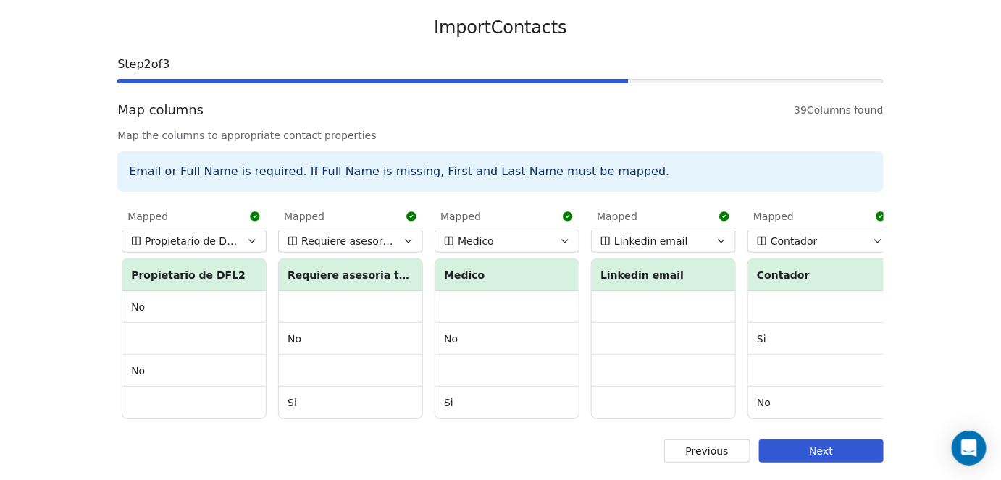
click at [815, 447] on button "Next" at bounding box center [821, 451] width 125 height 23
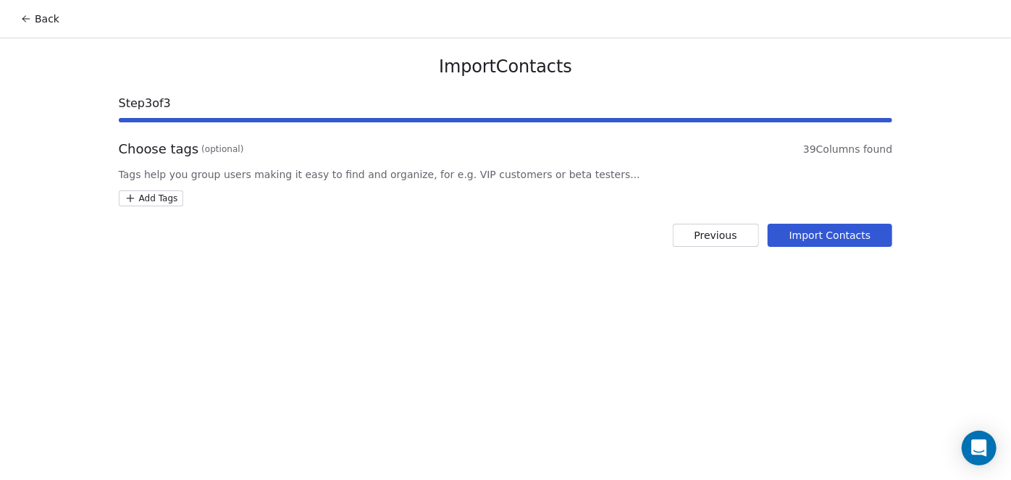
click at [840, 236] on button "Import Contacts" at bounding box center [830, 235] width 125 height 23
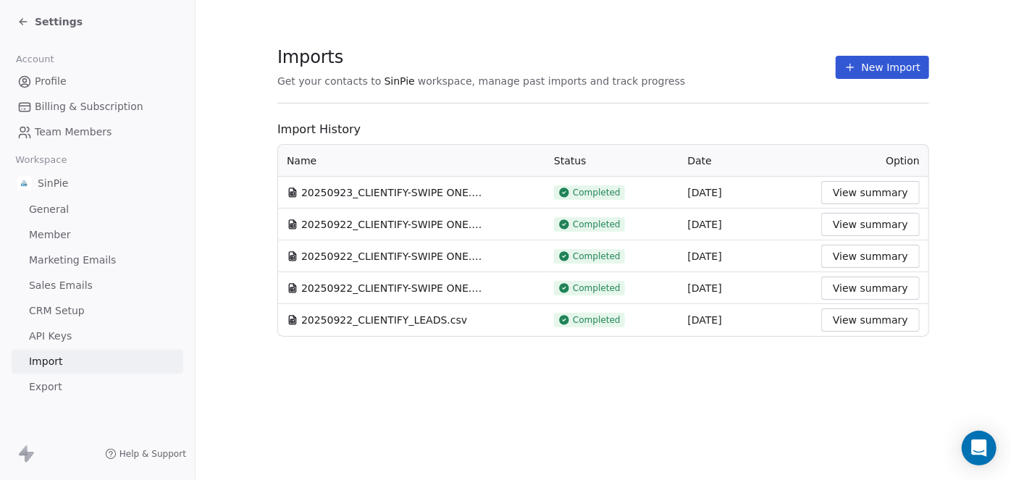
click at [23, 25] on icon at bounding box center [23, 22] width 12 height 12
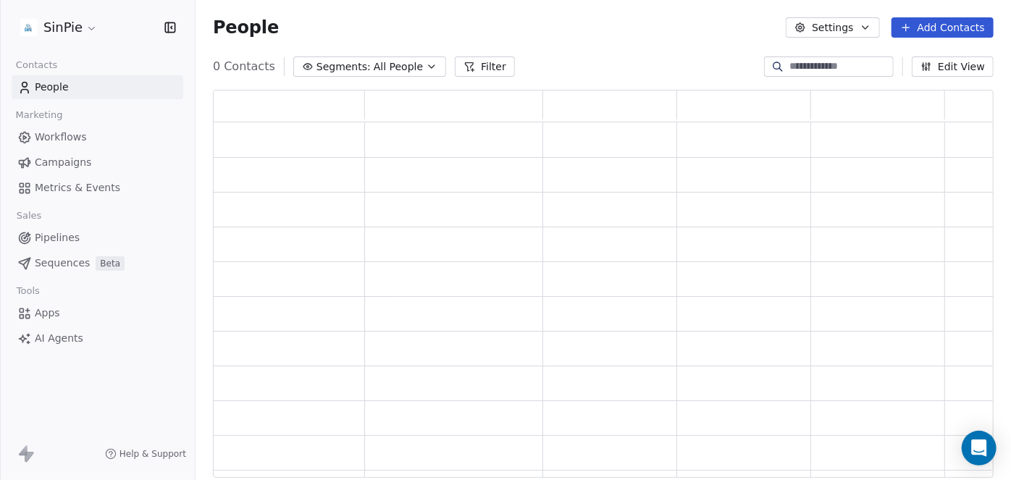
scroll to position [377, 771]
click at [44, 85] on span "People" at bounding box center [52, 87] width 34 height 15
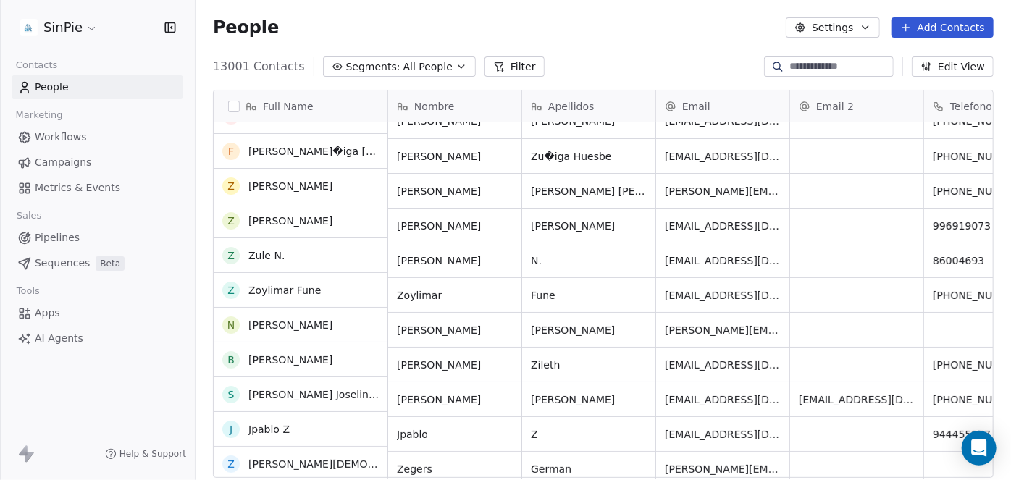
scroll to position [0, 0]
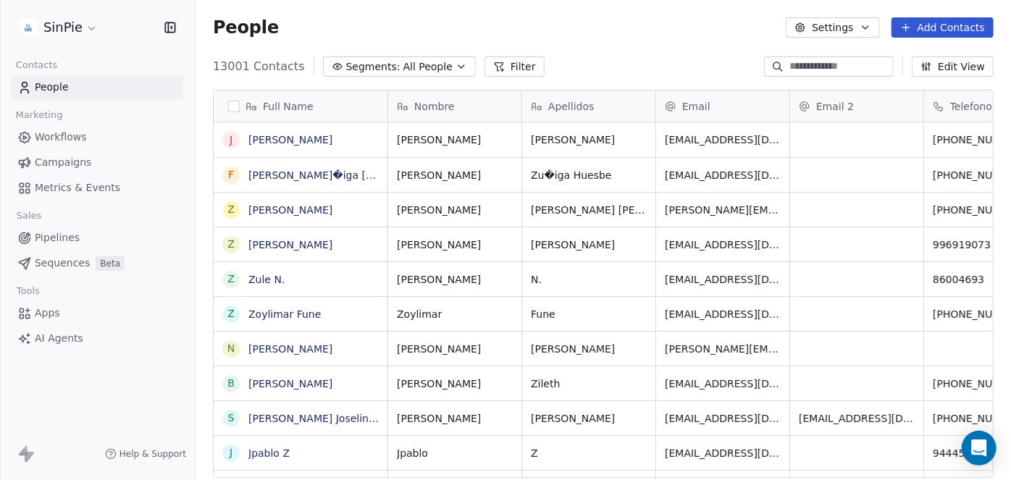
drag, startPoint x: 231, startPoint y: 103, endPoint x: 246, endPoint y: 107, distance: 15.8
click at [231, 103] on button "button" at bounding box center [234, 107] width 12 height 12
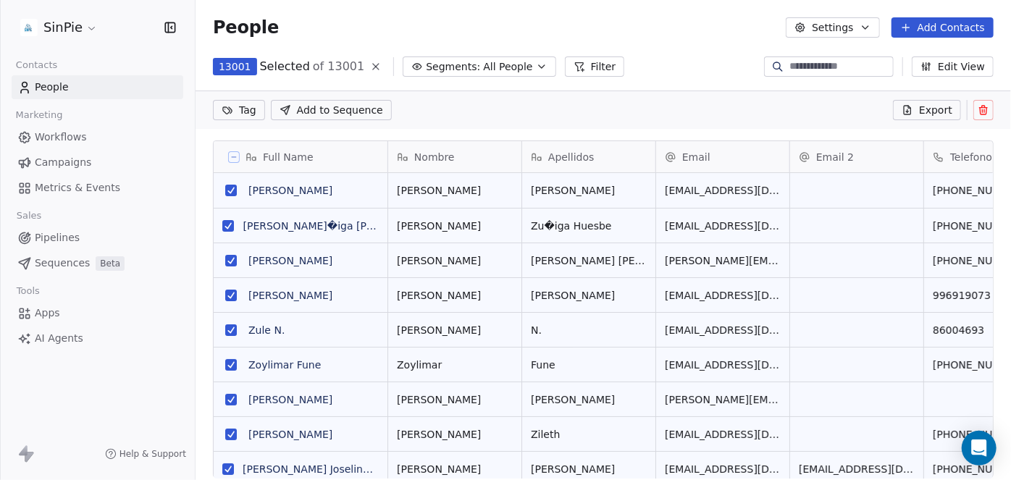
scroll to position [11, 10]
click at [981, 112] on icon at bounding box center [983, 111] width 7 height 7
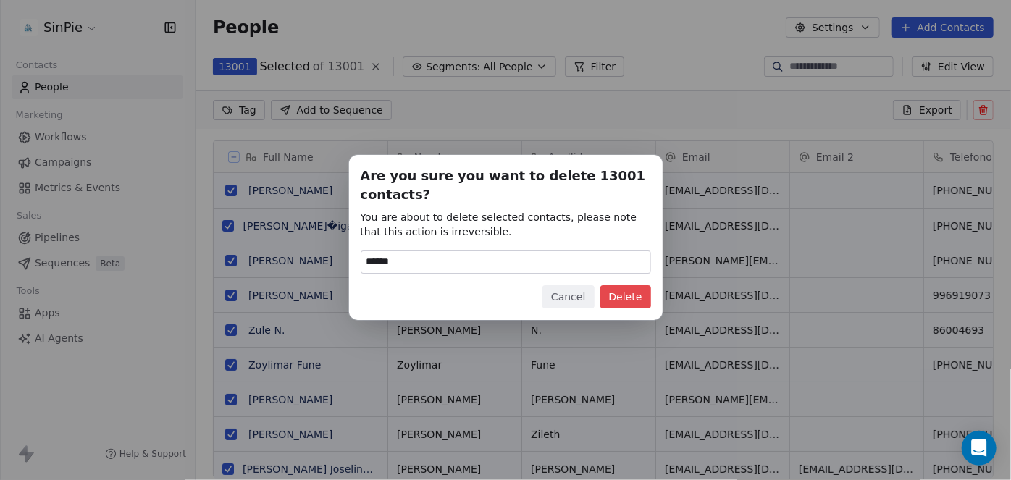
type input "******"
click at [629, 298] on button "Delete" at bounding box center [625, 296] width 51 height 23
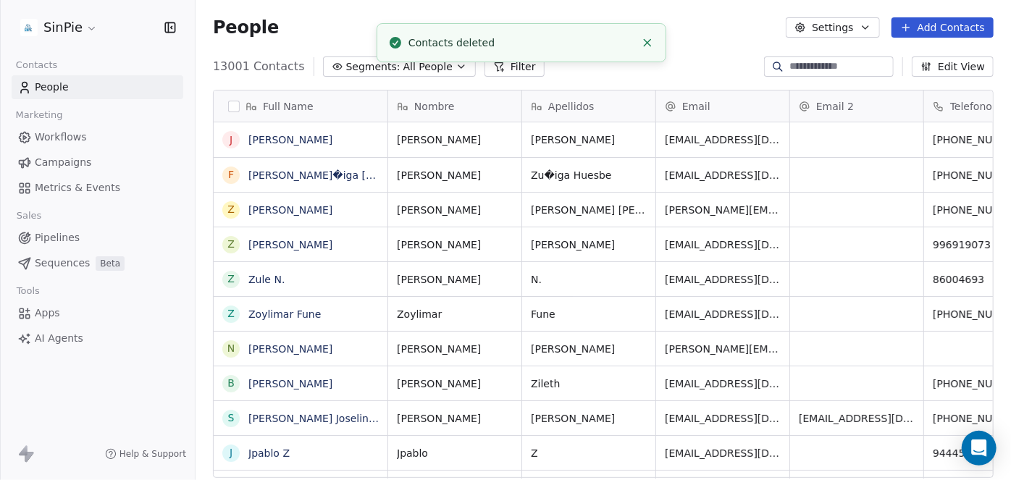
click at [51, 135] on span "Workflows" at bounding box center [61, 137] width 52 height 15
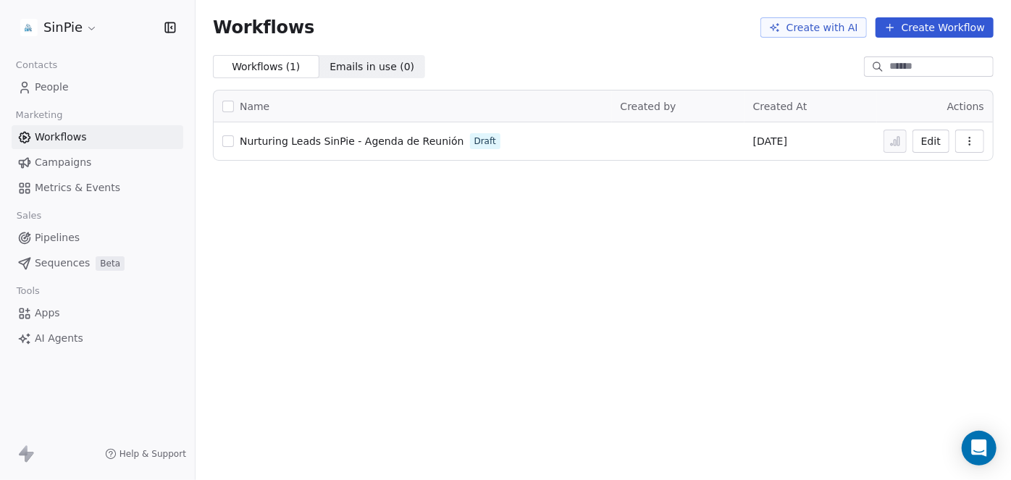
click at [50, 89] on span "People" at bounding box center [52, 87] width 34 height 15
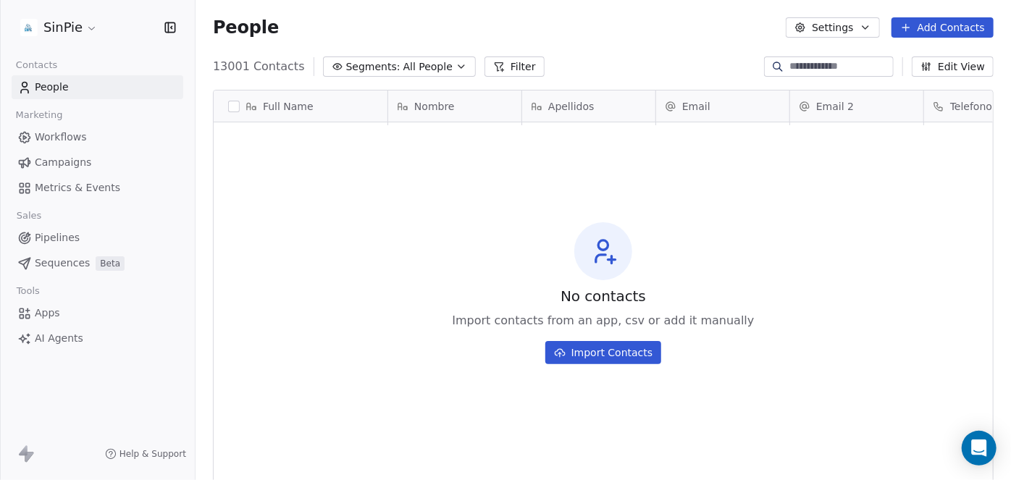
click at [594, 353] on button "Import Contacts" at bounding box center [603, 352] width 117 height 23
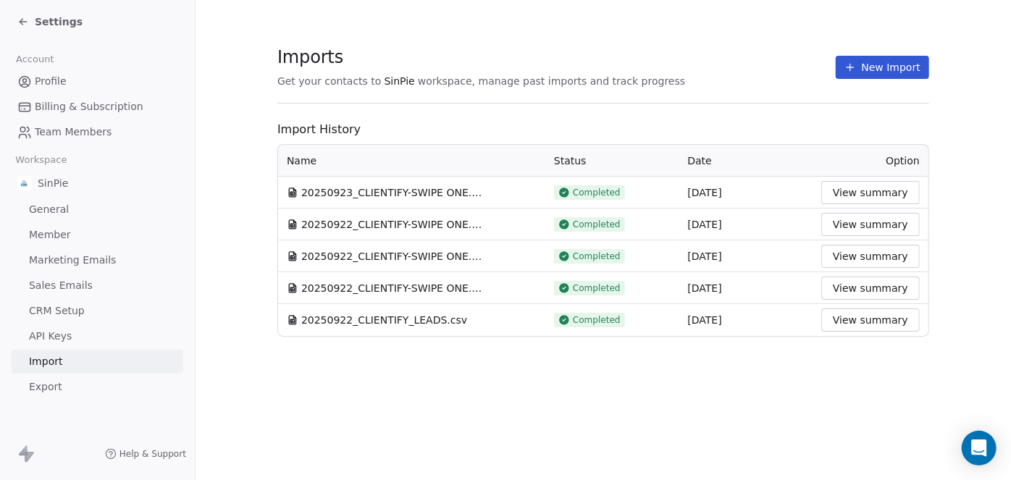
click at [876, 65] on button "New Import" at bounding box center [882, 67] width 93 height 23
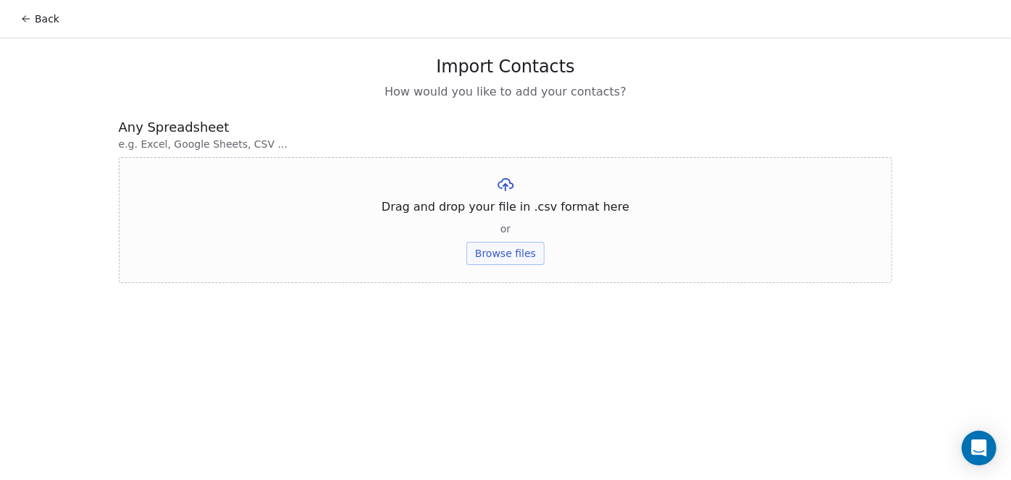
click at [504, 252] on button "Browse files" at bounding box center [505, 253] width 78 height 23
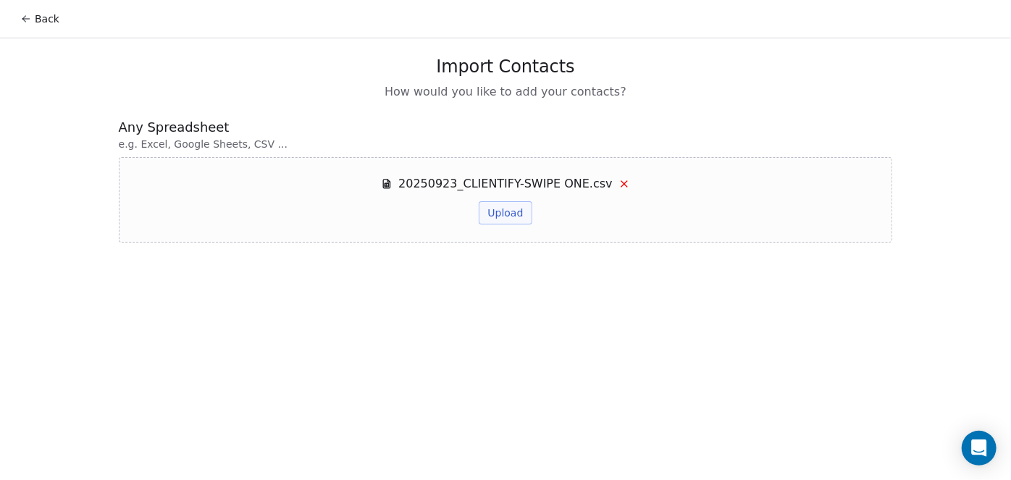
click at [507, 210] on button "Upload" at bounding box center [505, 212] width 53 height 23
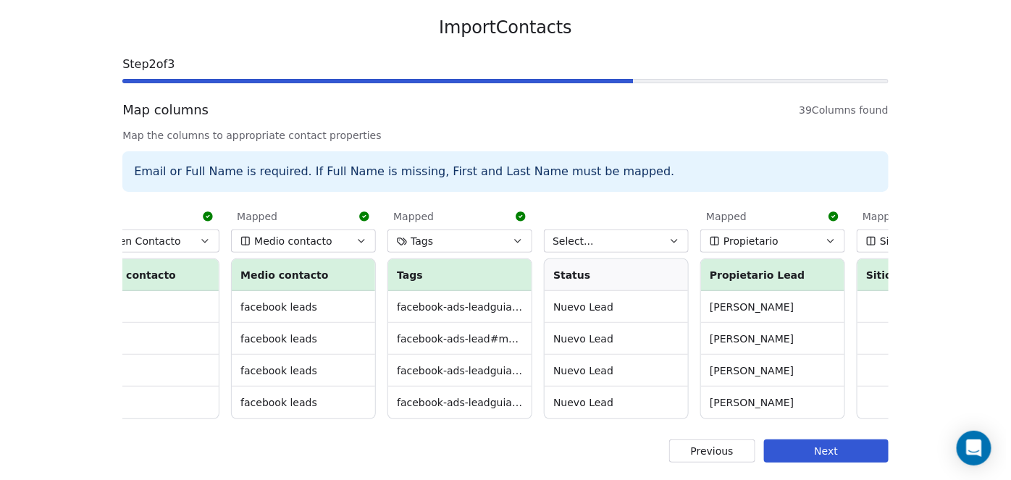
scroll to position [0, 2396]
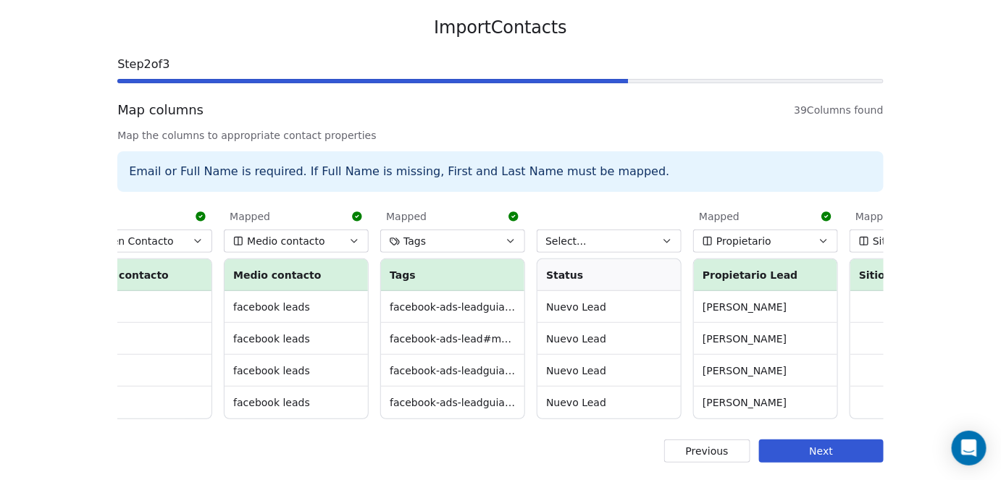
click at [662, 235] on icon "button" at bounding box center [667, 241] width 12 height 12
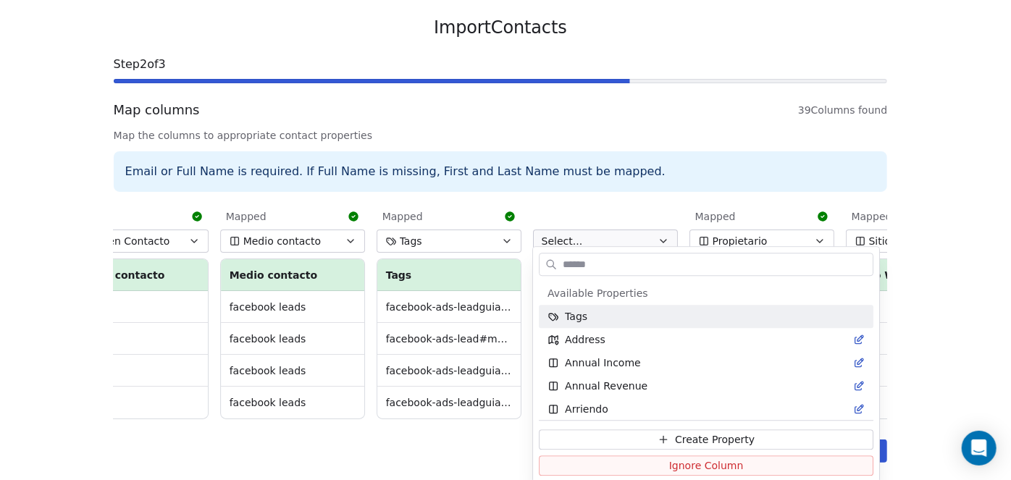
click at [662, 232] on html "Back Import Contacts Step 2 of 3 Map columns 39 Columns found Map the columns t…" at bounding box center [505, 220] width 1011 height 519
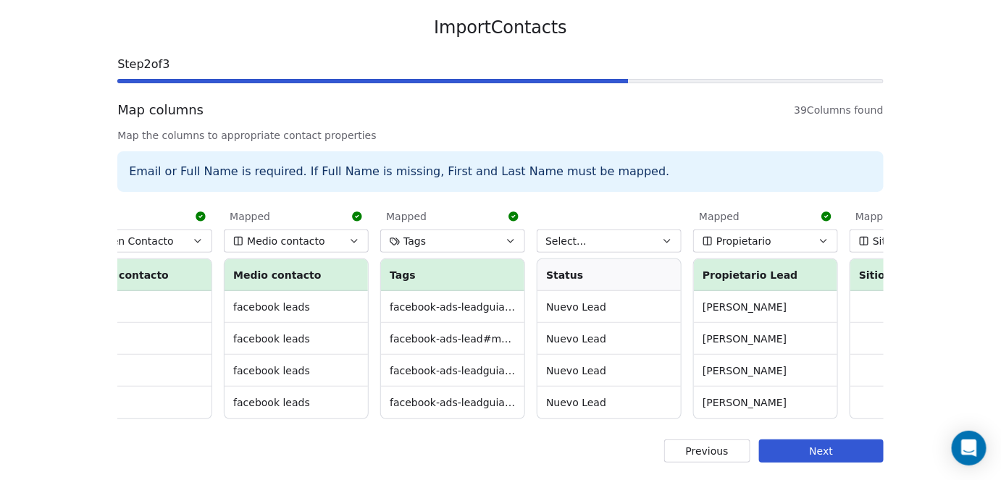
click at [663, 235] on icon "button" at bounding box center [667, 241] width 12 height 12
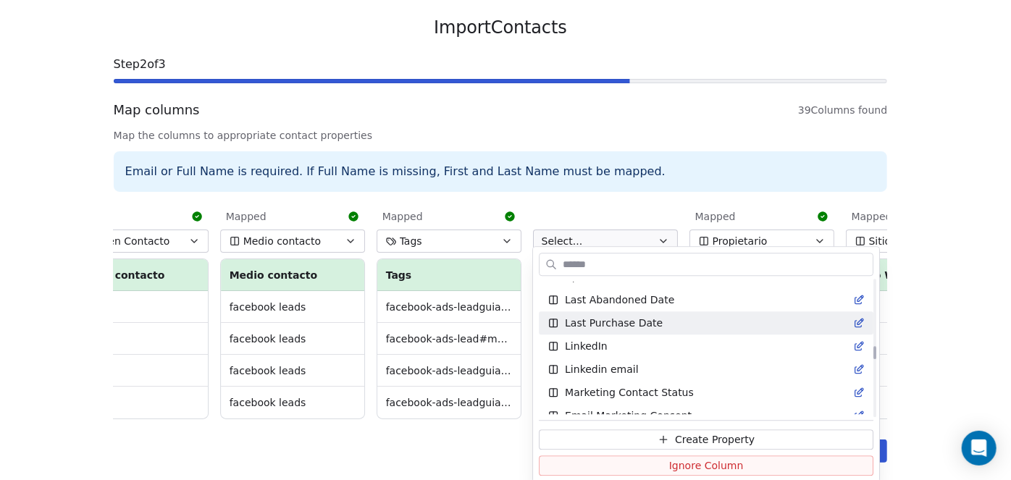
scroll to position [849, 0]
click at [627, 193] on html "Back Import Contacts Step 2 of 3 Map columns 39 Columns found Map the columns t…" at bounding box center [505, 220] width 1011 height 519
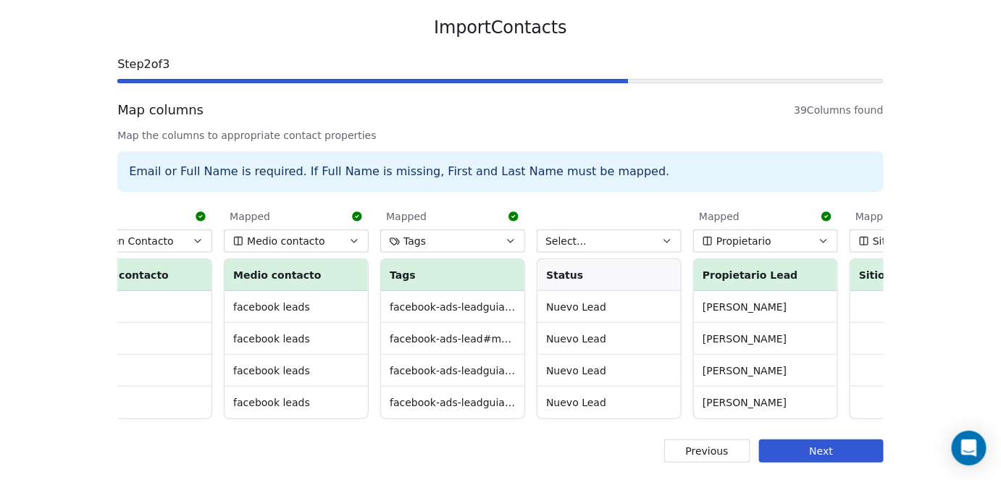
click at [663, 235] on icon "button" at bounding box center [667, 241] width 12 height 12
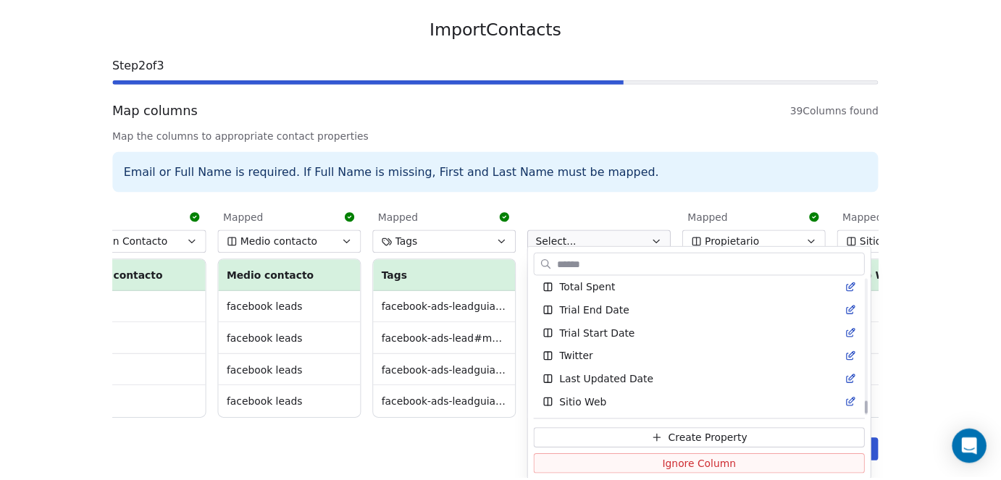
scroll to position [1582, 0]
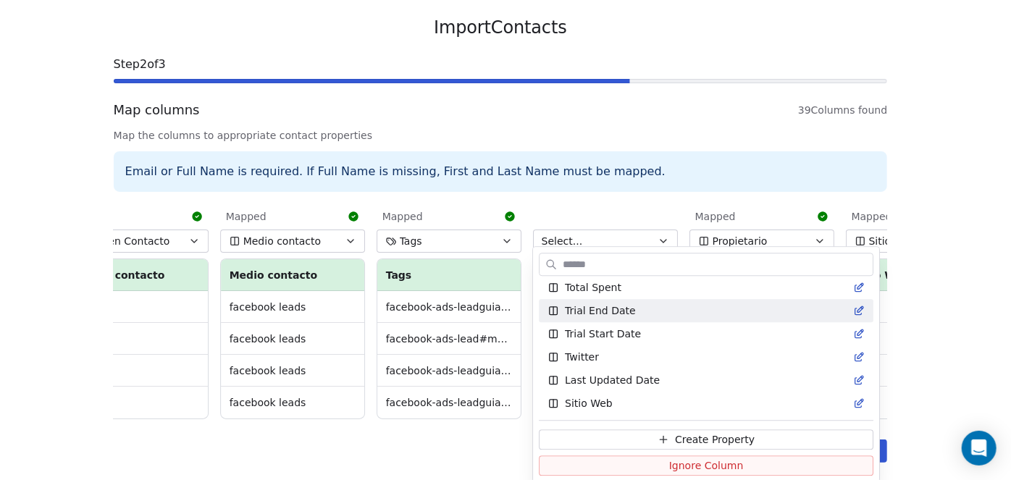
click at [930, 298] on html "Back Import Contacts Step 2 of 3 Map columns 39 Columns found Map the columns t…" at bounding box center [505, 220] width 1011 height 519
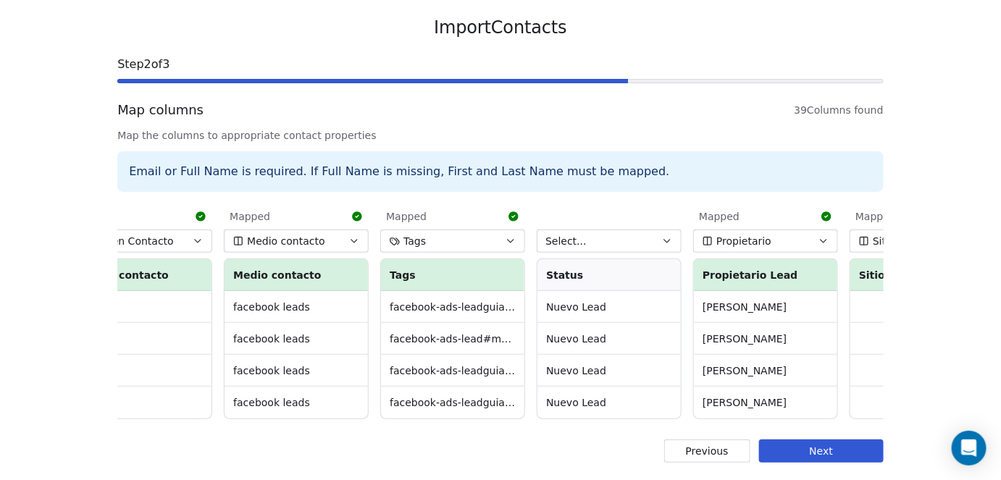
click at [663, 235] on icon "button" at bounding box center [667, 241] width 12 height 12
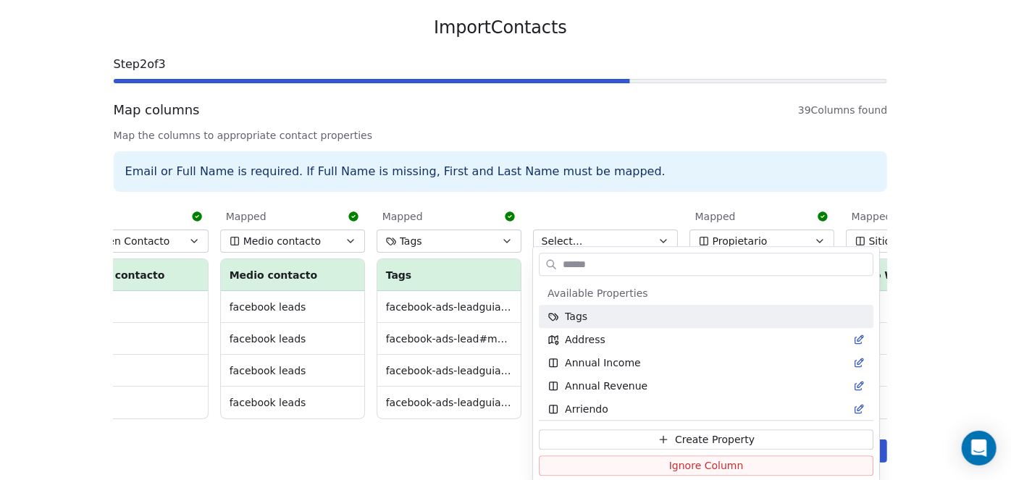
click at [664, 196] on html "Back Import Contacts Step 2 of 3 Map columns 39 Columns found Map the columns t…" at bounding box center [505, 220] width 1011 height 519
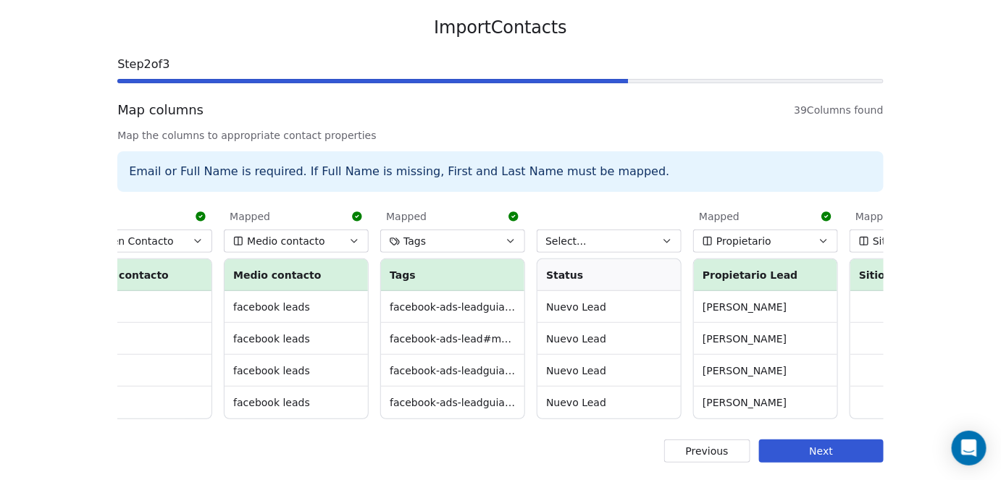
click at [664, 240] on icon "button" at bounding box center [667, 241] width 6 height 3
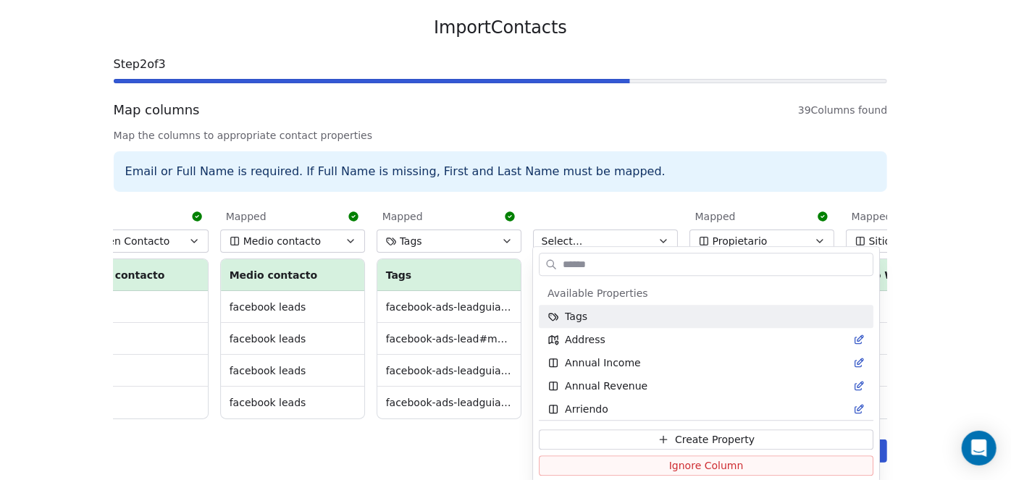
click at [664, 232] on html "Back Import Contacts Step 2 of 3 Map columns 39 Columns found Map the columns t…" at bounding box center [505, 220] width 1011 height 519
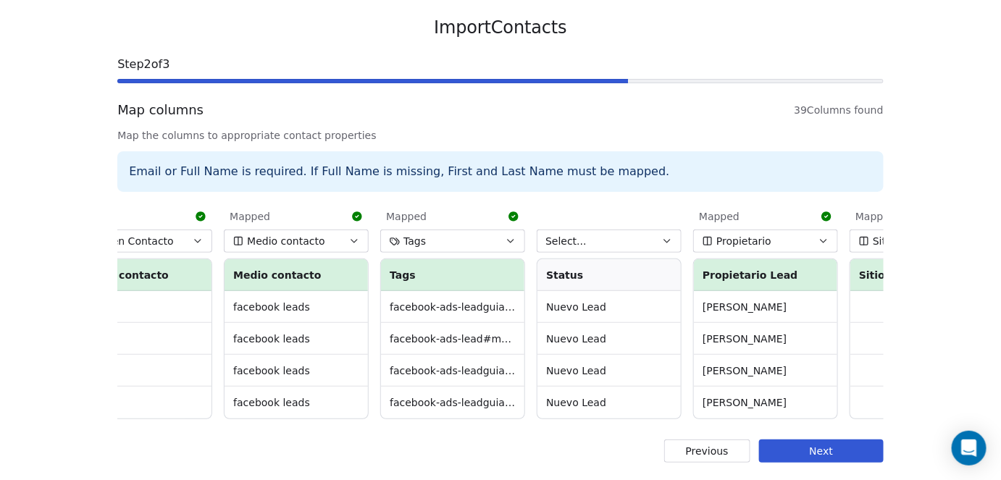
click at [721, 453] on button "Previous" at bounding box center [707, 451] width 86 height 23
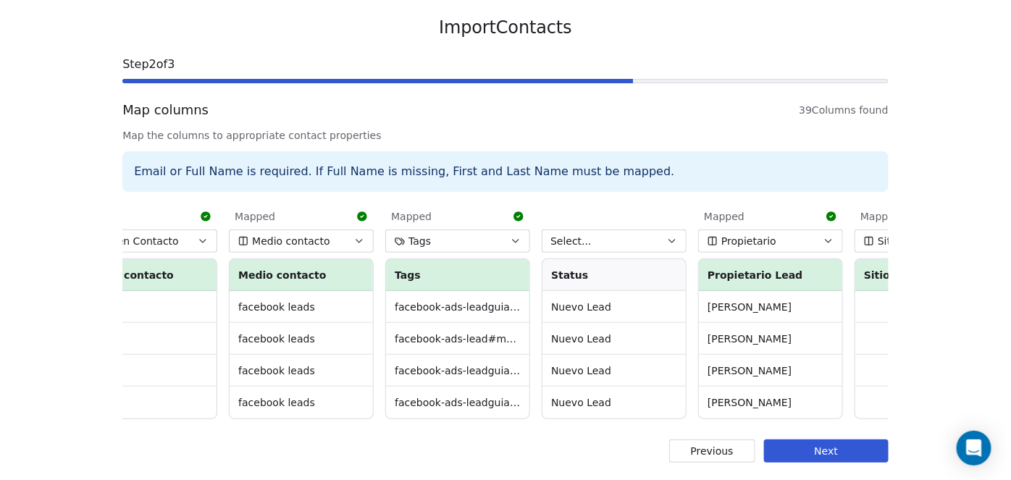
scroll to position [0, 0]
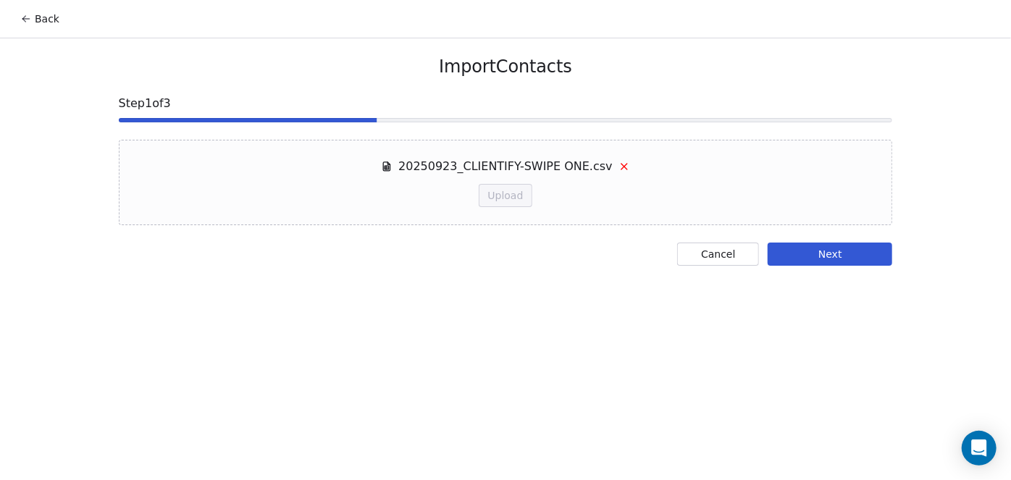
click at [720, 259] on button "Cancel" at bounding box center [718, 254] width 82 height 23
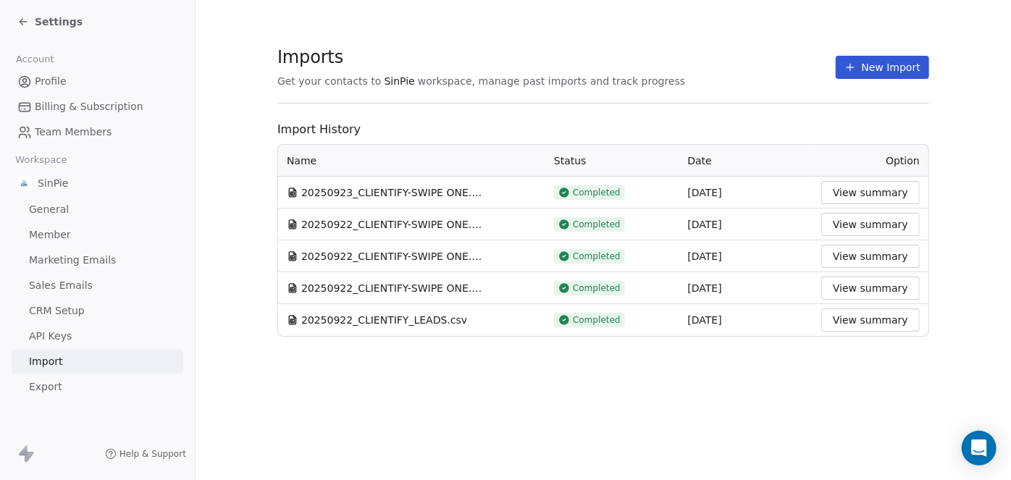
click at [25, 22] on icon at bounding box center [23, 22] width 7 height 0
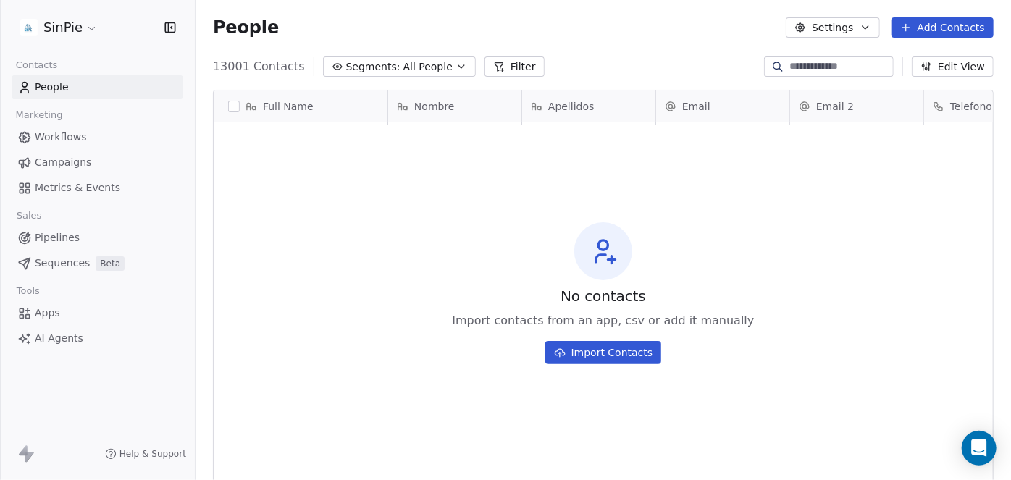
scroll to position [412, 805]
click at [85, 28] on html "SinPie Contacts People Marketing Workflows Campaigns Metrics & Events Sales Pip…" at bounding box center [505, 240] width 1011 height 480
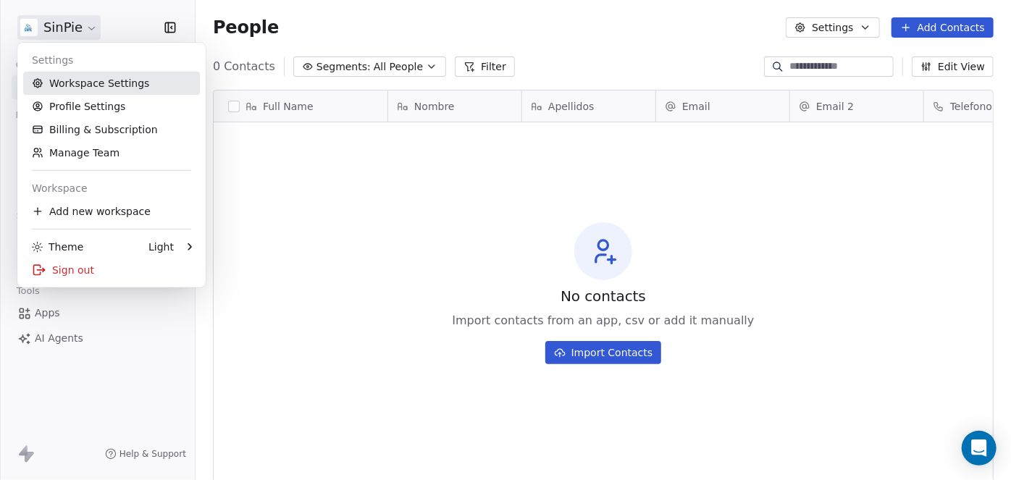
click at [100, 88] on link "Workspace Settings" at bounding box center [111, 83] width 177 height 23
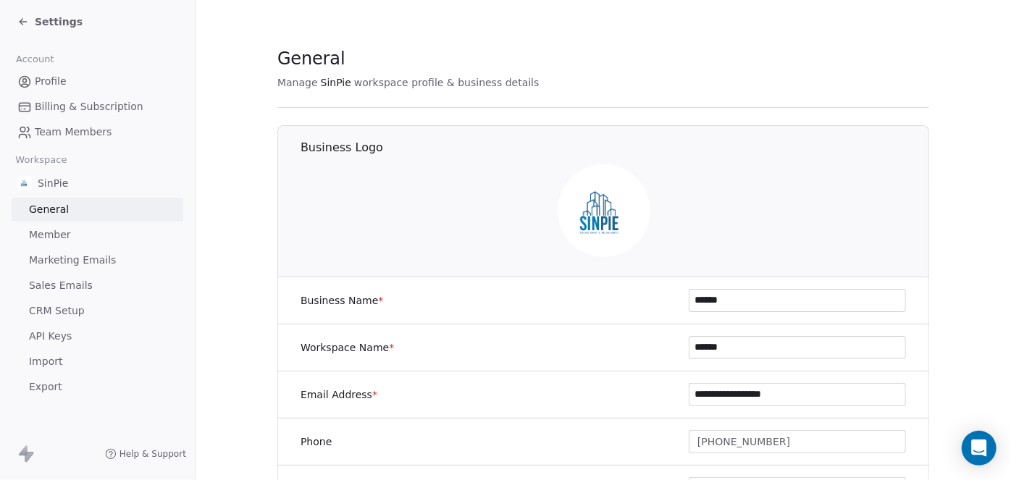
click at [71, 311] on span "CRM Setup" at bounding box center [57, 310] width 56 height 15
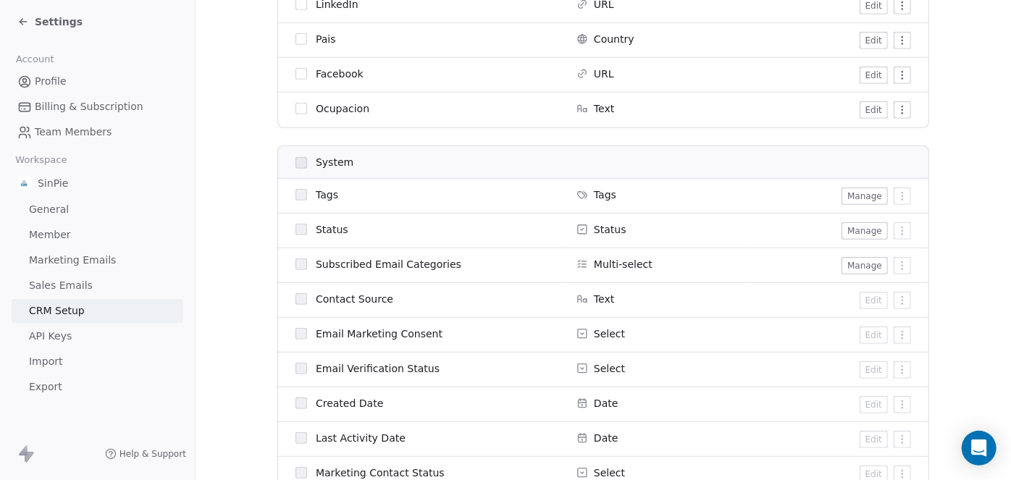
scroll to position [521, 0]
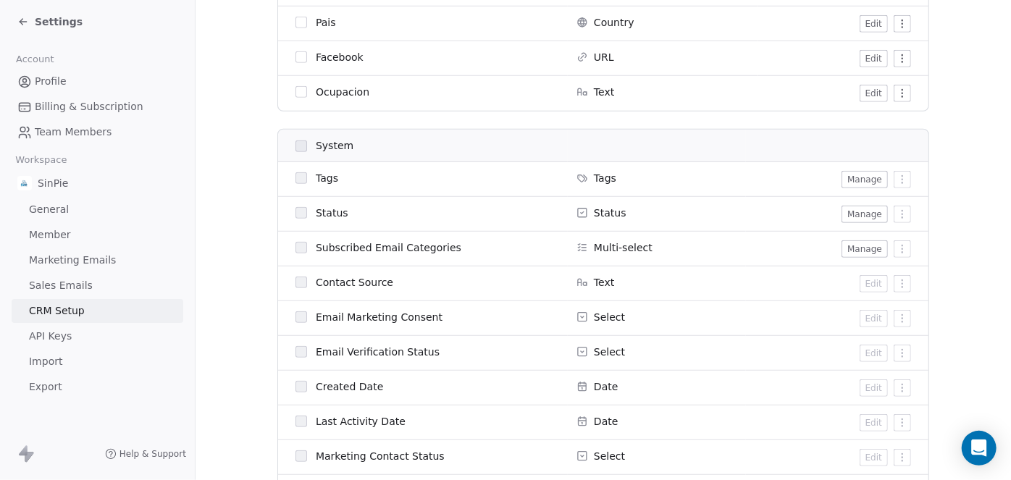
click at [576, 211] on icon at bounding box center [582, 213] width 12 height 12
click at [856, 213] on button "Manage" at bounding box center [864, 214] width 46 height 17
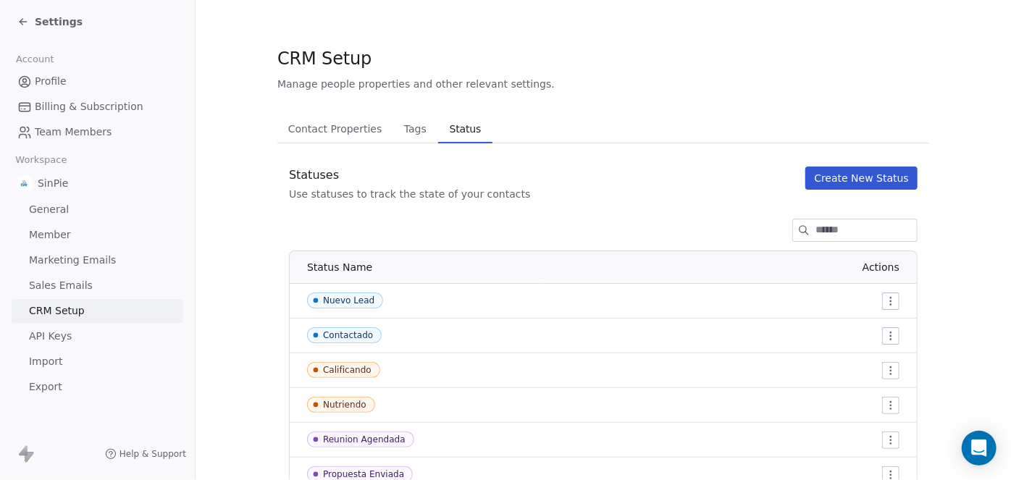
click at [886, 300] on html "Settings Account Profile Billing & Subscription Team Members Workspace SinPie G…" at bounding box center [505, 240] width 1011 height 480
click at [401, 138] on span "Tags" at bounding box center [415, 129] width 34 height 20
click at [403, 130] on span "Tags" at bounding box center [415, 129] width 34 height 20
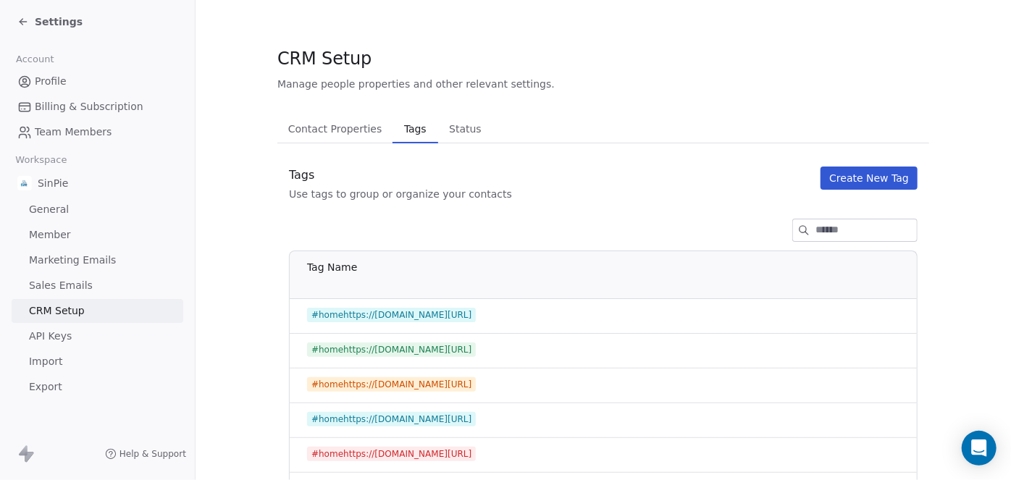
click at [311, 125] on span "Contact Properties" at bounding box center [335, 129] width 106 height 20
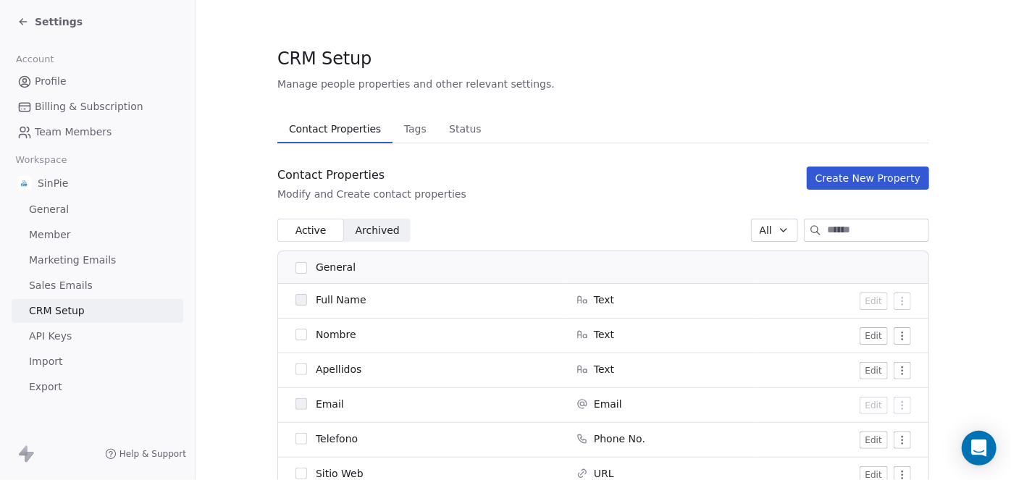
click at [443, 132] on span "Status" at bounding box center [465, 129] width 44 height 20
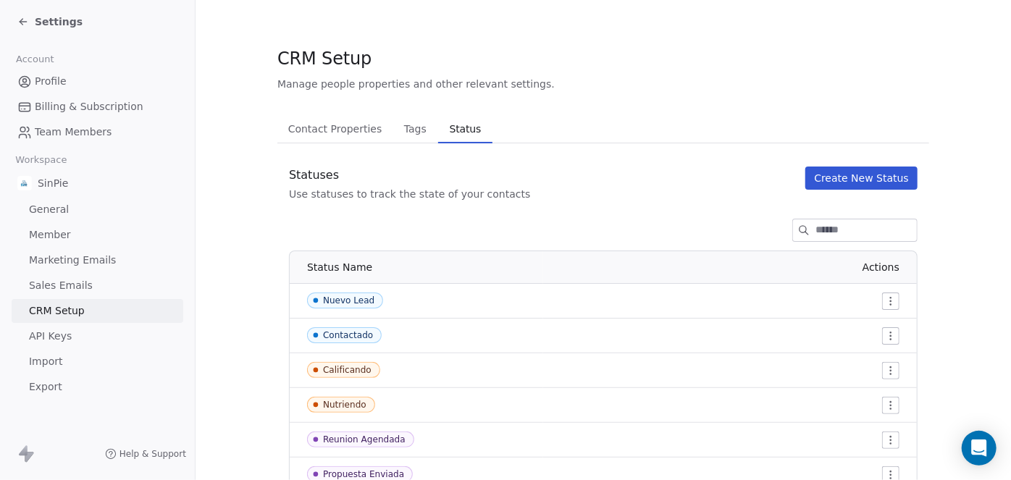
click at [340, 127] on span "Contact Properties" at bounding box center [335, 129] width 106 height 20
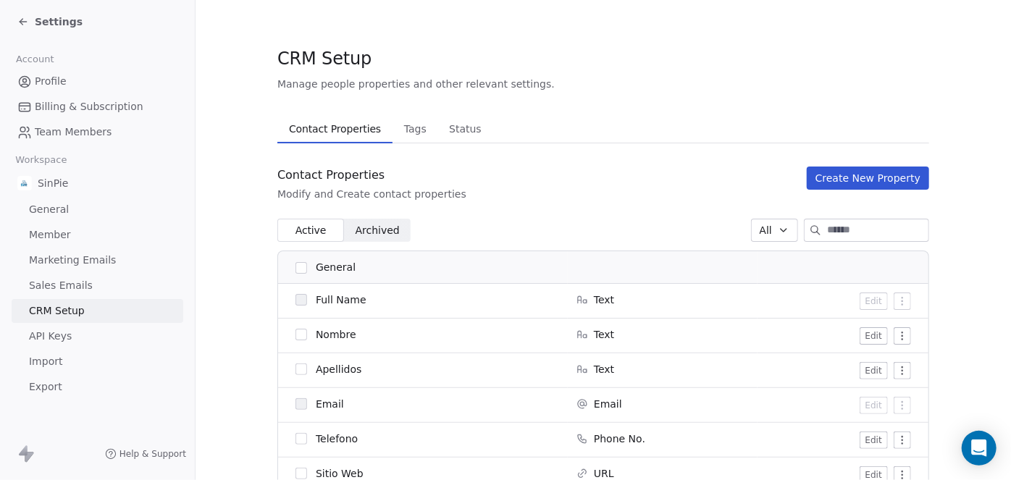
click at [21, 21] on icon at bounding box center [23, 22] width 12 height 12
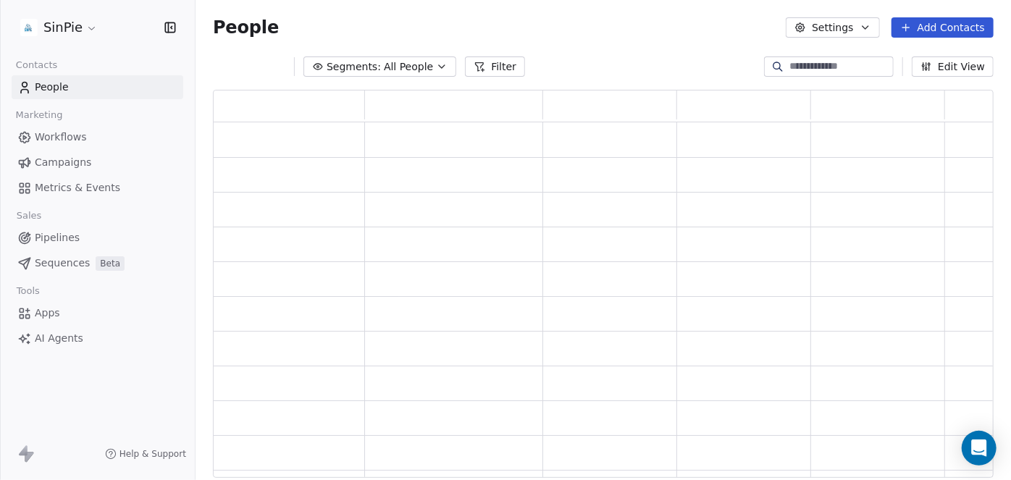
scroll to position [377, 771]
click at [55, 86] on span "People" at bounding box center [52, 87] width 34 height 15
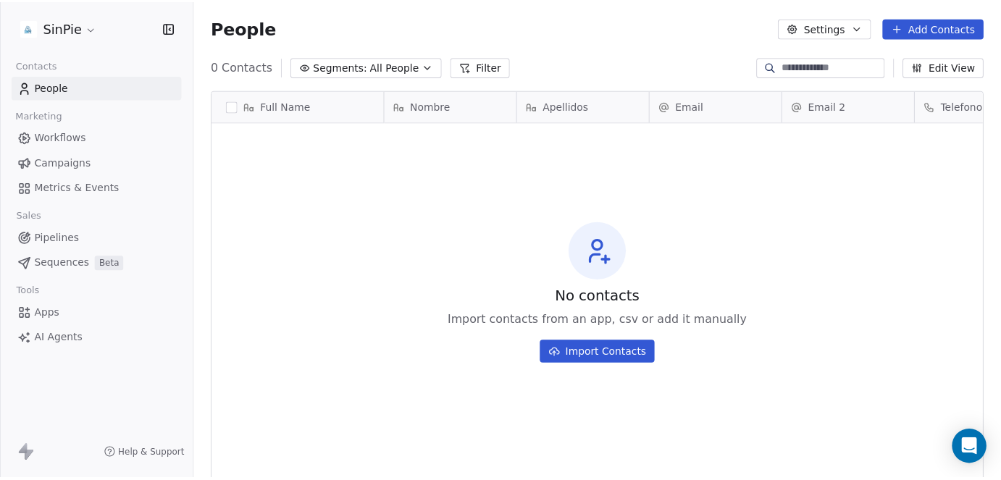
scroll to position [412, 805]
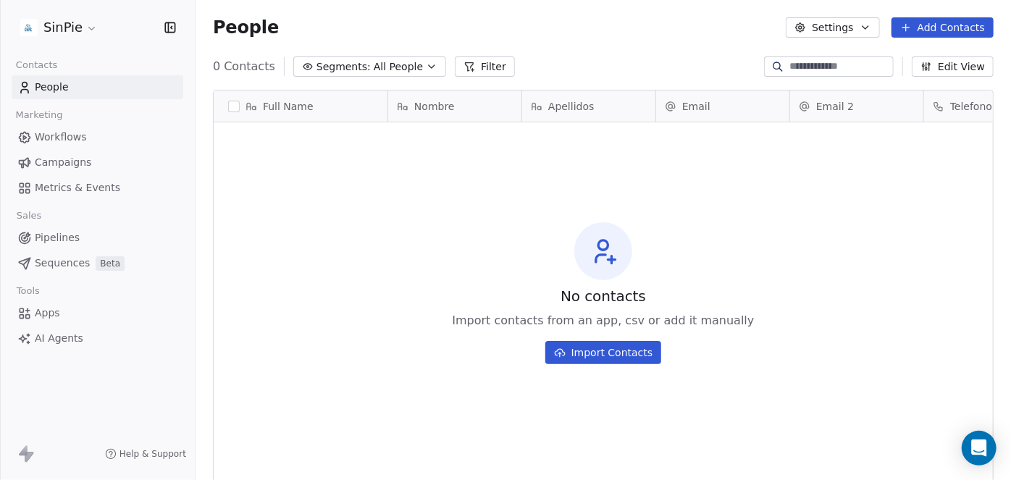
click at [608, 351] on button "Import Contacts" at bounding box center [603, 352] width 117 height 23
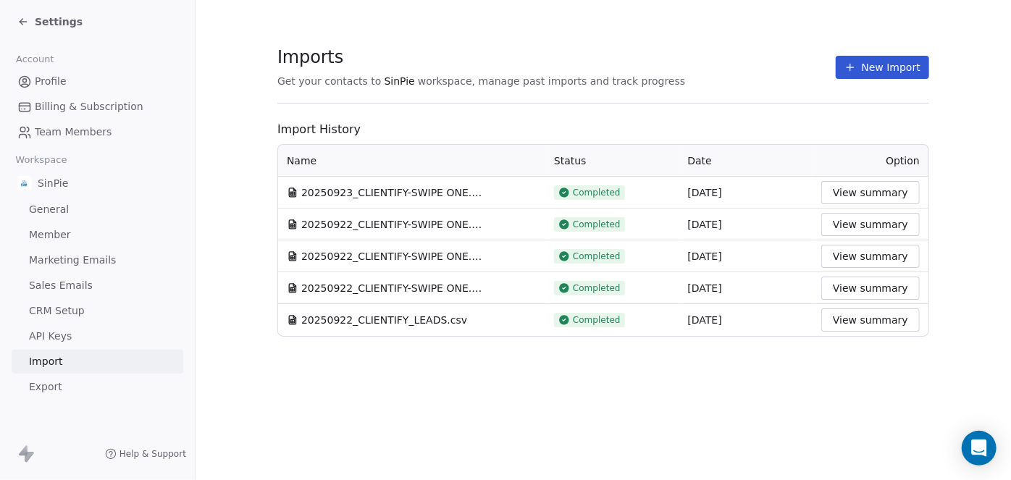
click at [884, 70] on button "New Import" at bounding box center [882, 67] width 93 height 23
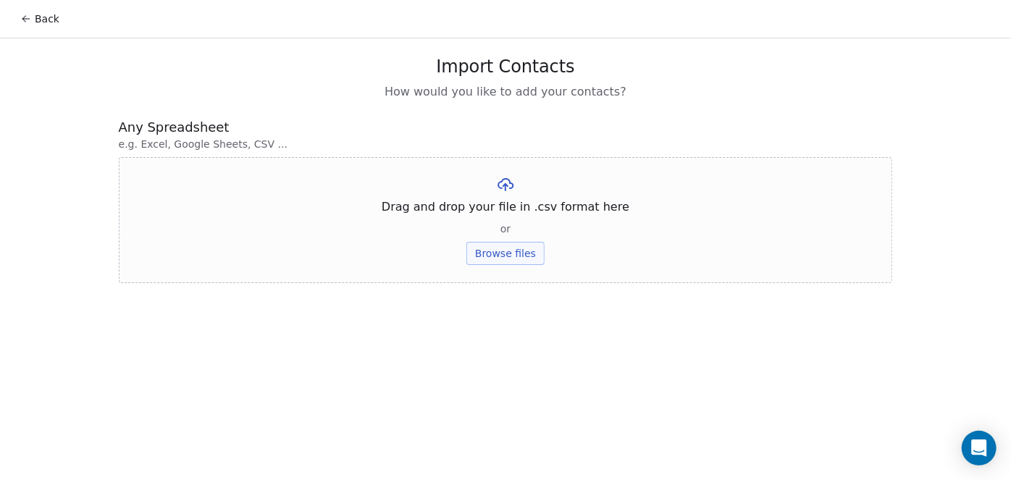
click at [495, 252] on button "Browse files" at bounding box center [505, 253] width 78 height 23
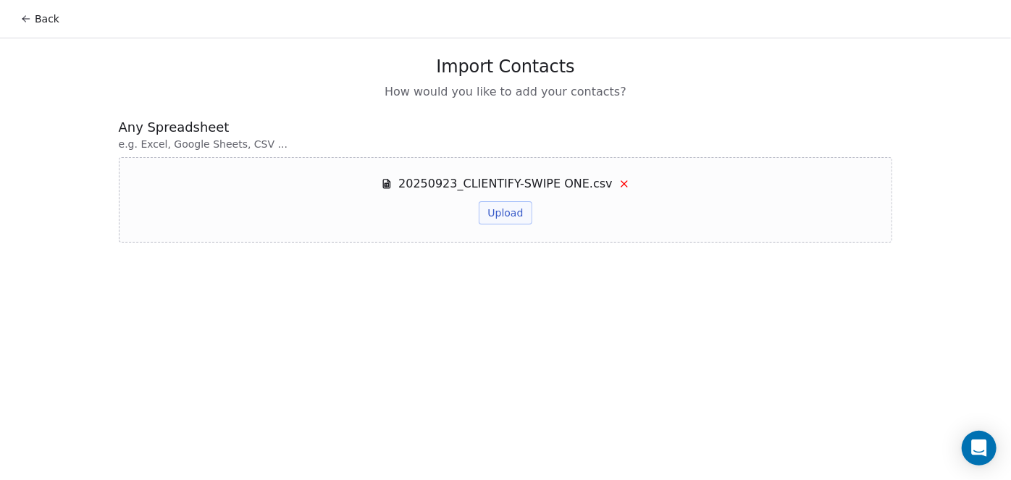
click at [504, 214] on button "Upload" at bounding box center [505, 212] width 53 height 23
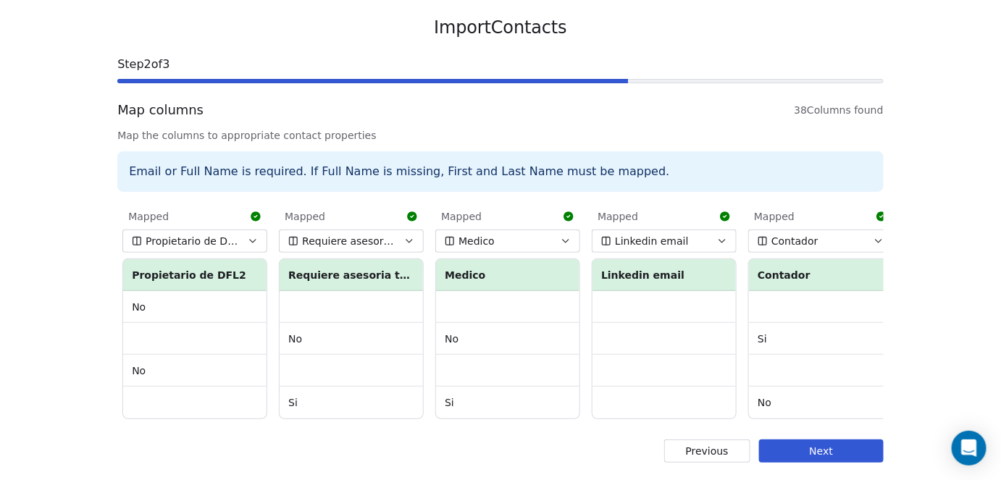
scroll to position [0, 5158]
click at [831, 448] on button "Next" at bounding box center [821, 451] width 125 height 23
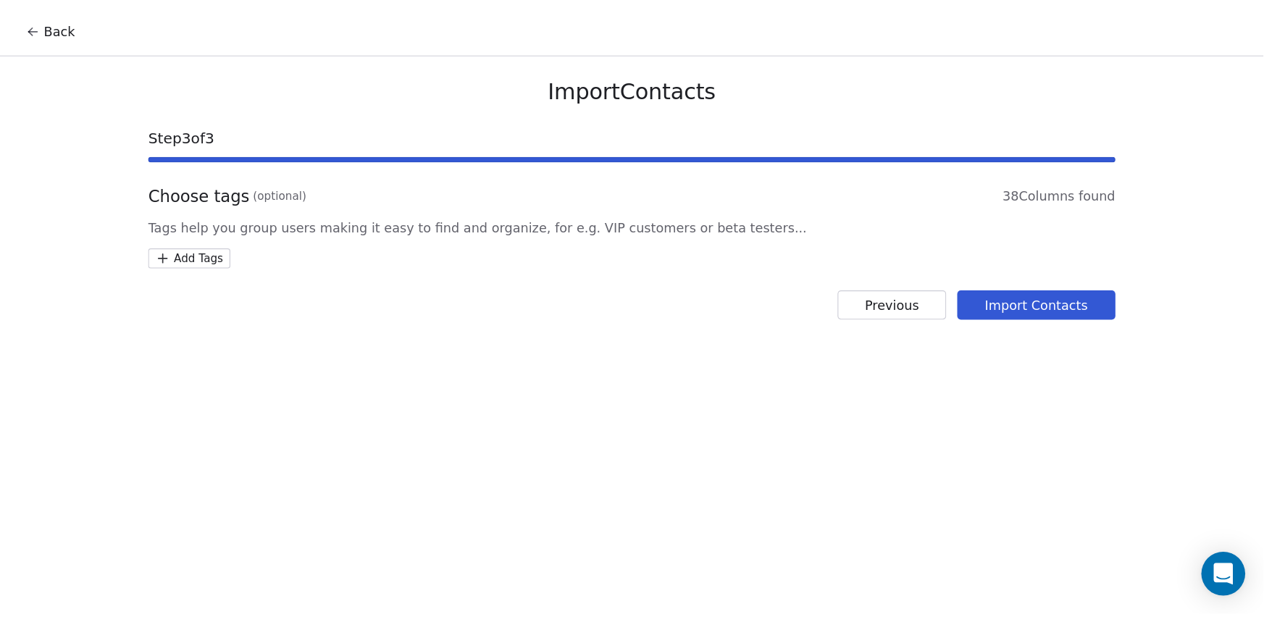
scroll to position [0, 0]
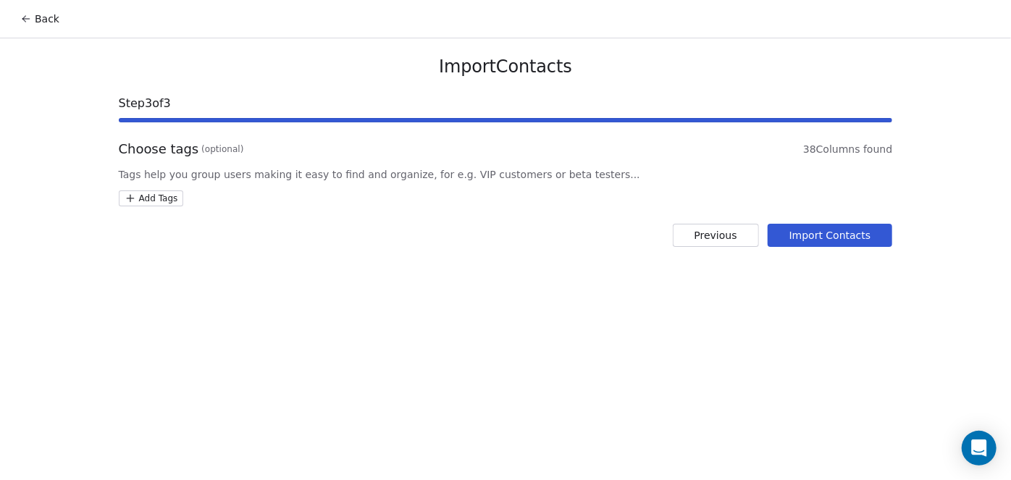
click at [839, 238] on button "Import Contacts" at bounding box center [830, 235] width 125 height 23
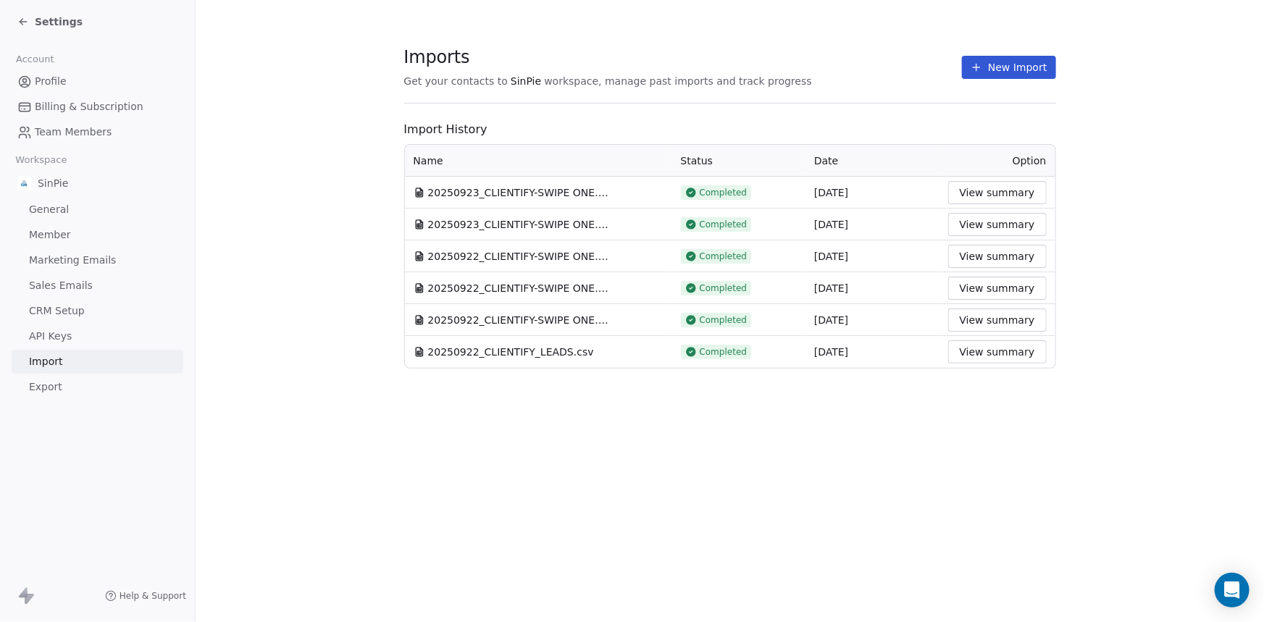
click at [18, 21] on icon at bounding box center [23, 22] width 12 height 12
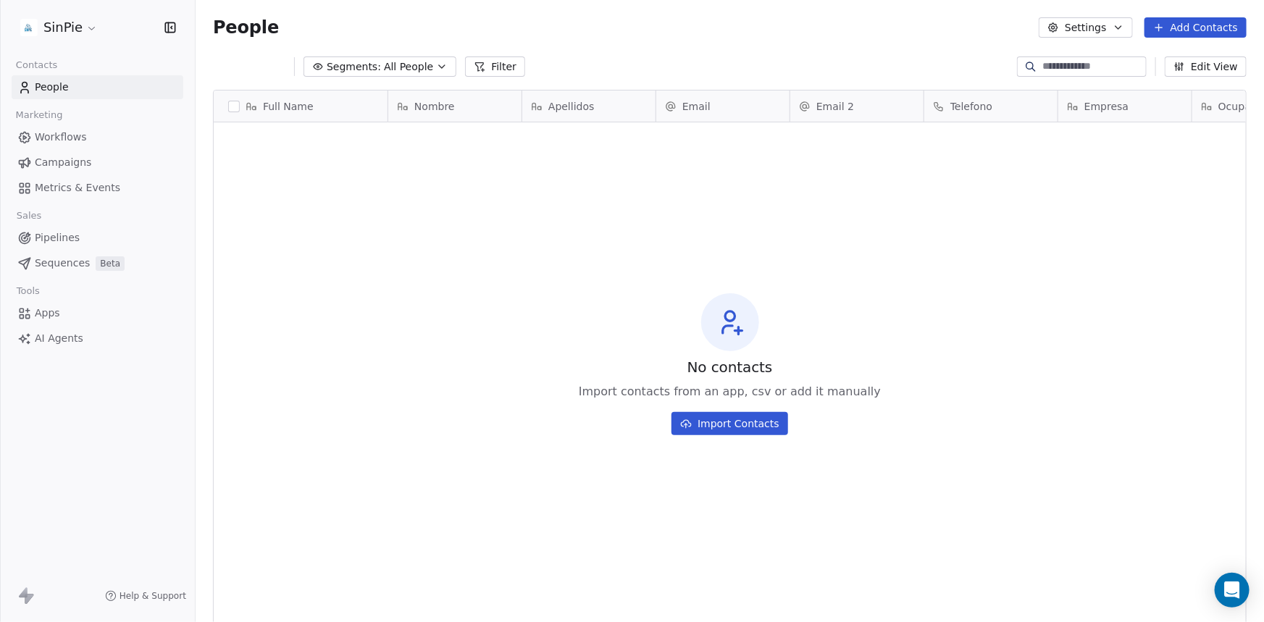
scroll to position [537, 1058]
click at [51, 91] on span "People" at bounding box center [52, 87] width 34 height 15
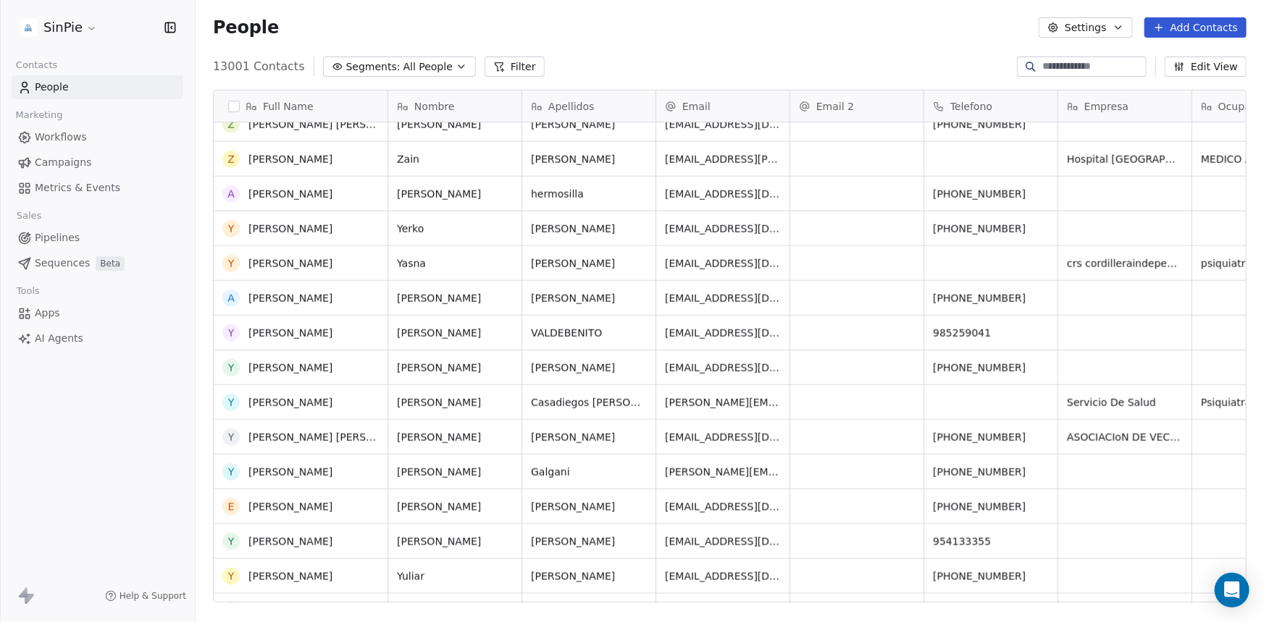
scroll to position [1263, 0]
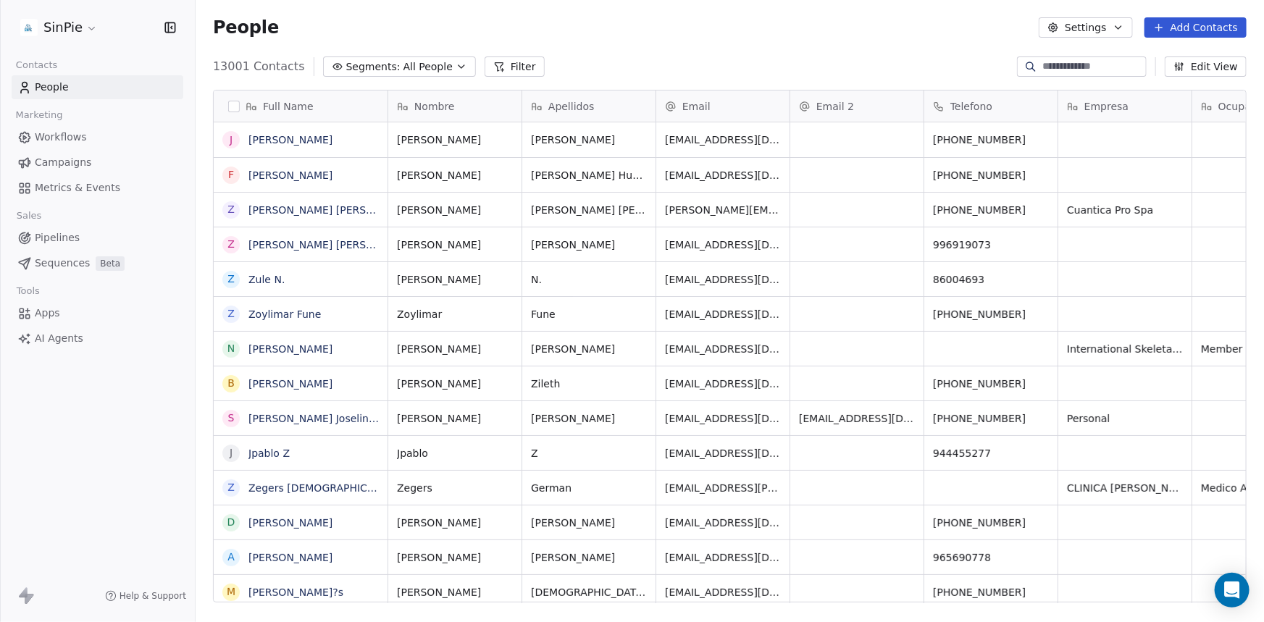
scroll to position [537, 1058]
